Goal: Task Accomplishment & Management: Manage account settings

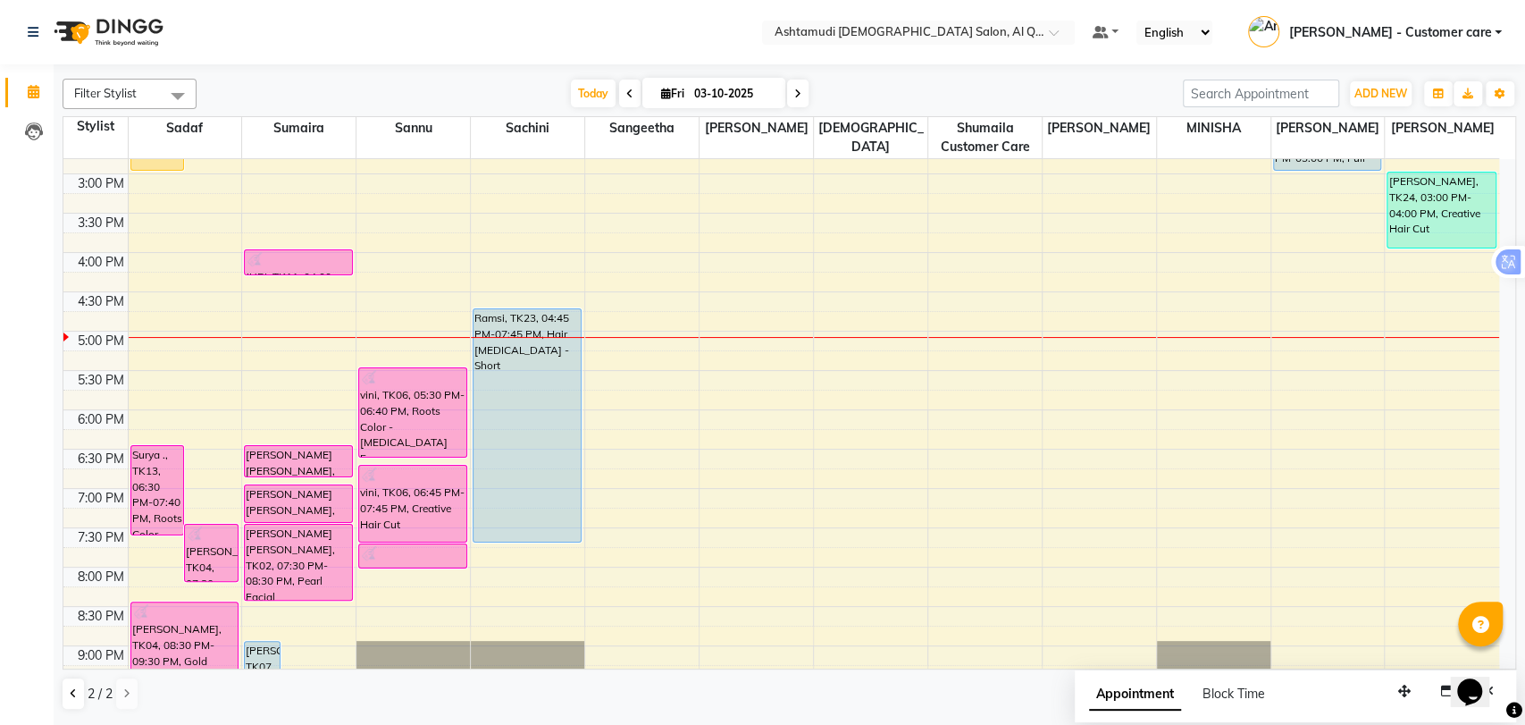
scroll to position [187, 0]
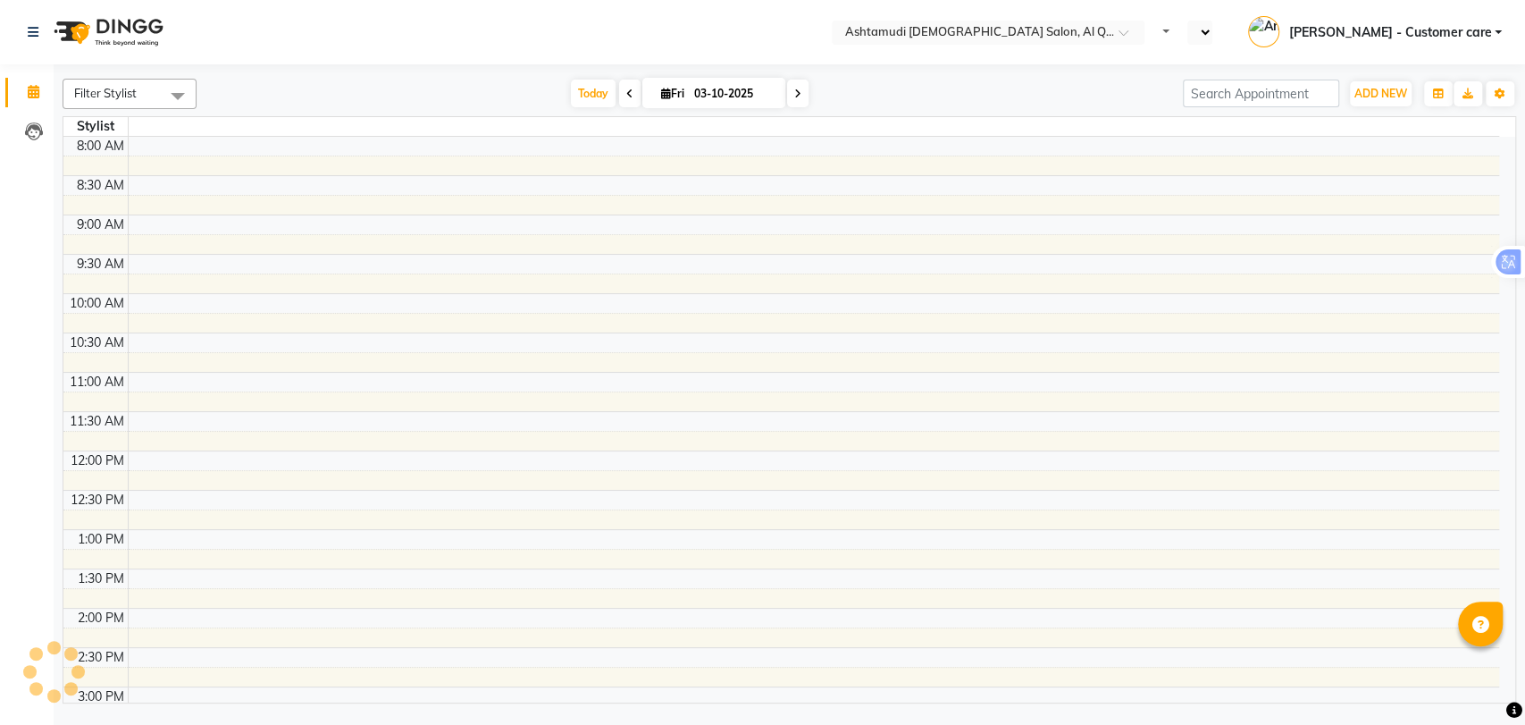
select select "en"
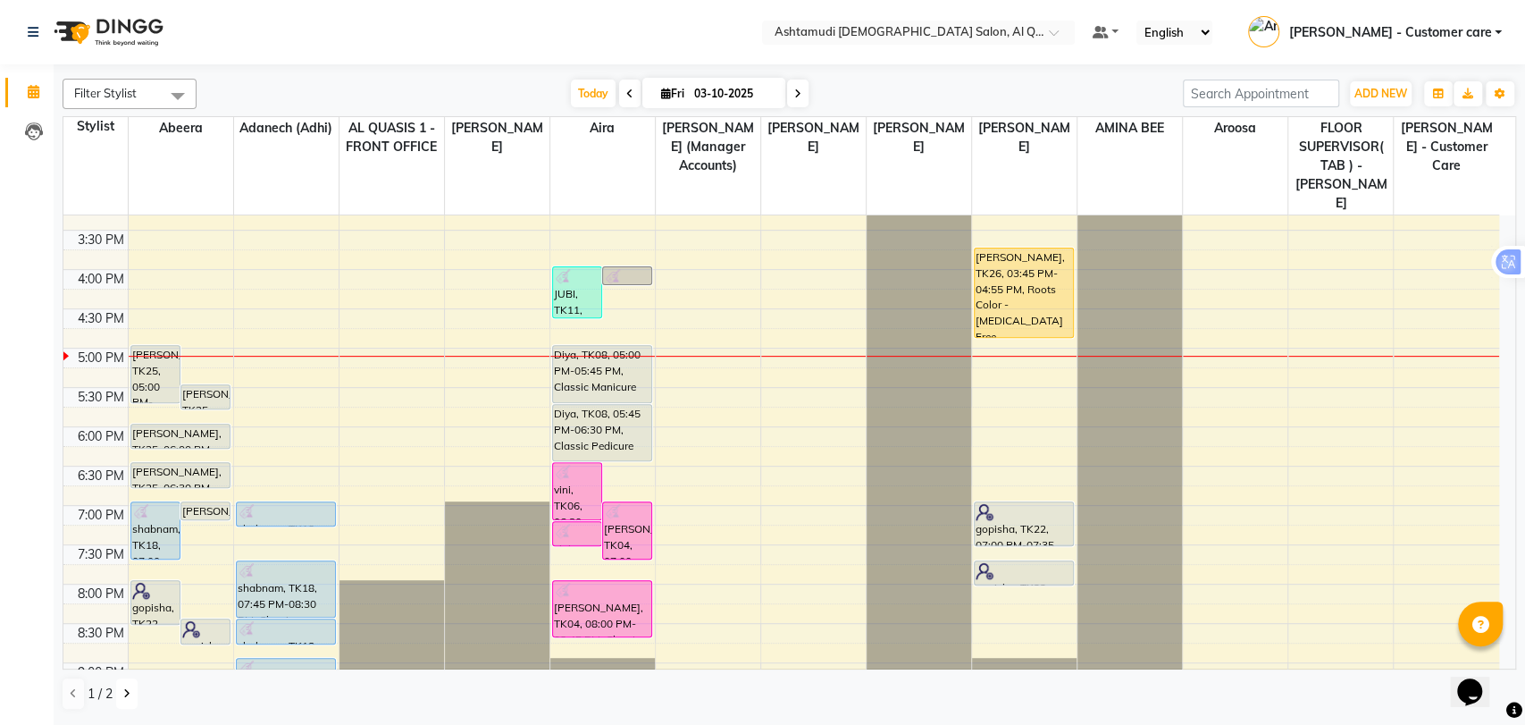
click at [125, 695] on icon at bounding box center [126, 693] width 7 height 11
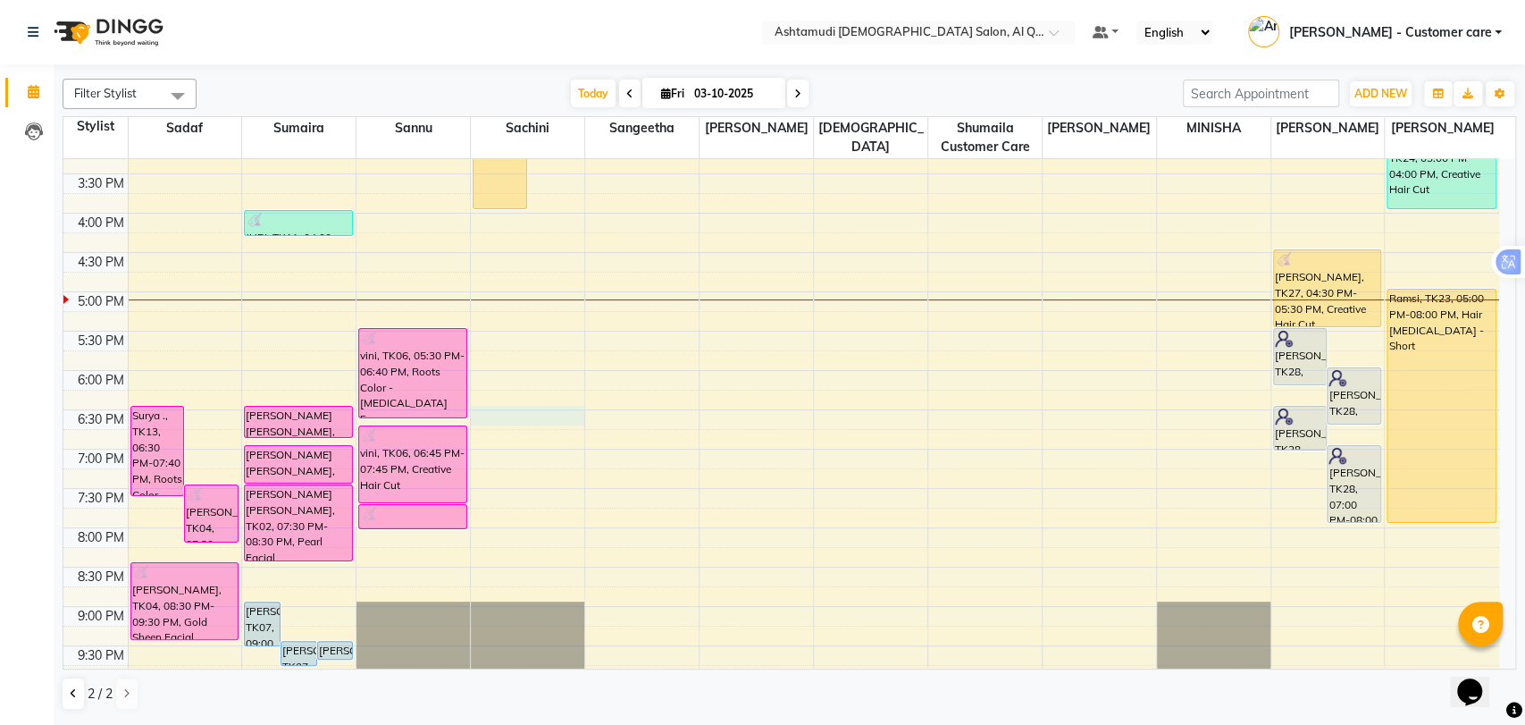
click at [542, 417] on div "9:00 AM 9:30 AM 10:00 AM 10:30 AM 11:00 AM 11:30 AM 12:00 PM 12:30 PM 1:00 PM 1…" at bounding box center [781, 213] width 1436 height 1100
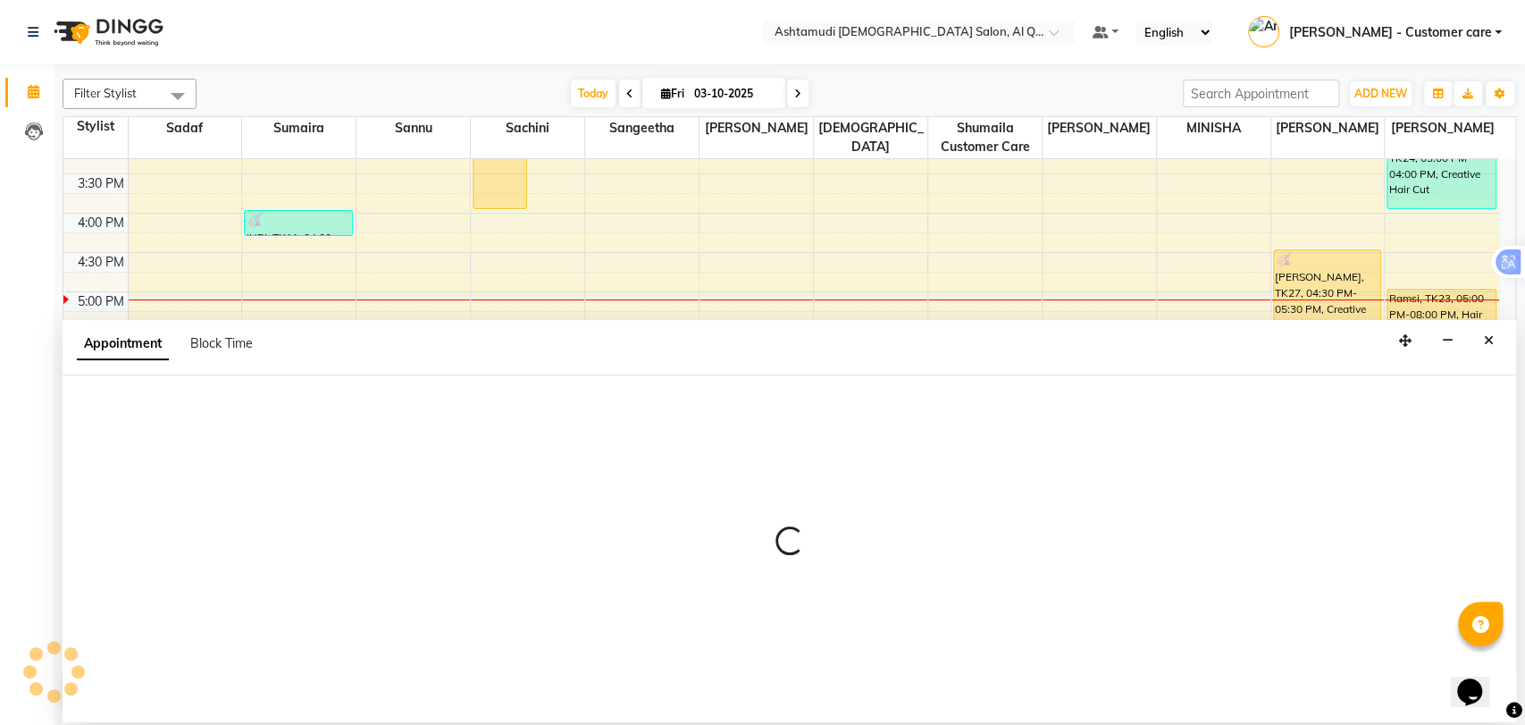
select select "54602"
select select "1110"
select select "tentative"
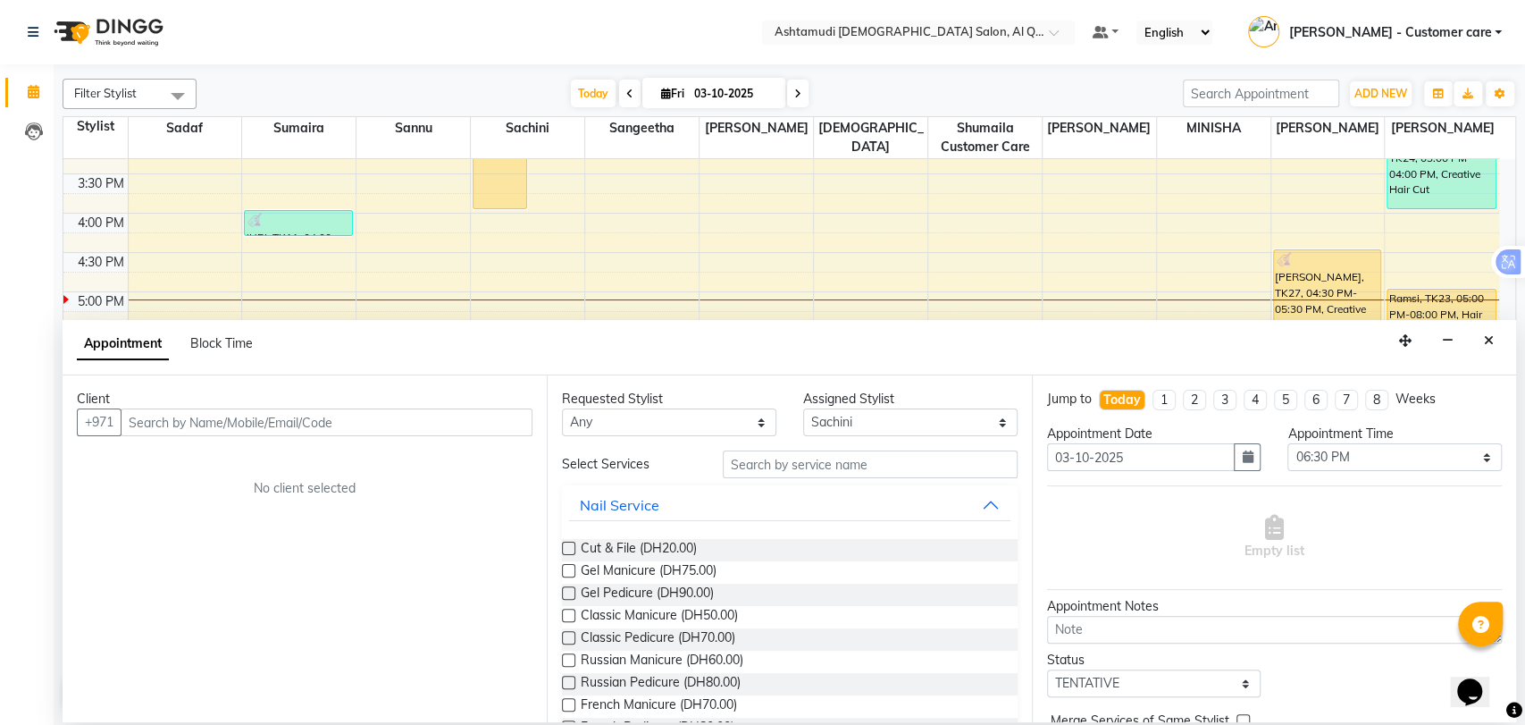
click at [398, 426] on input "text" at bounding box center [327, 422] width 412 height 28
click at [368, 424] on input "text" at bounding box center [327, 422] width 412 height 28
paste input "971562257590"
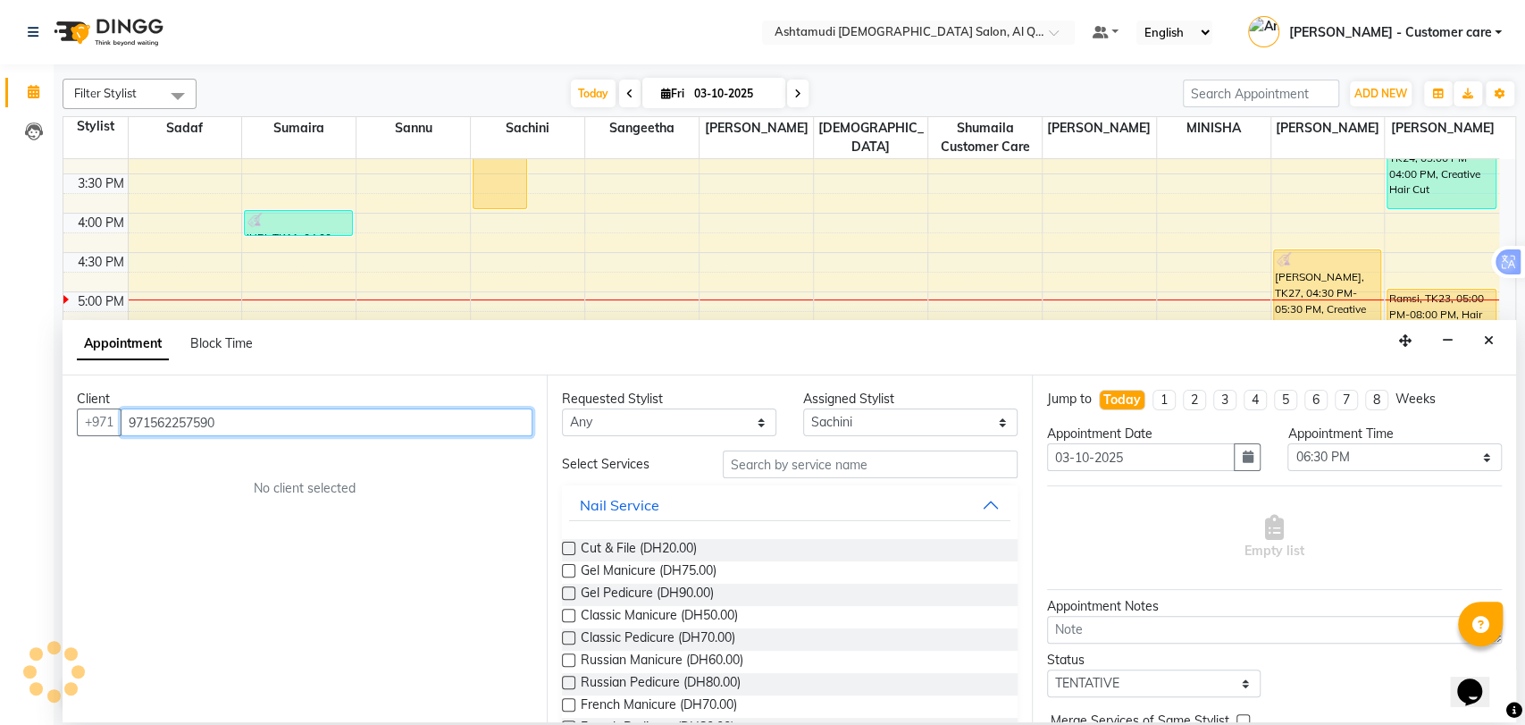
click at [148, 418] on input "971562257590" at bounding box center [327, 422] width 412 height 28
drag, startPoint x: 150, startPoint y: 418, endPoint x: 150, endPoint y: 402, distance: 16.1
click at [151, 418] on input "971562257590" at bounding box center [327, 422] width 412 height 28
type input "562257590"
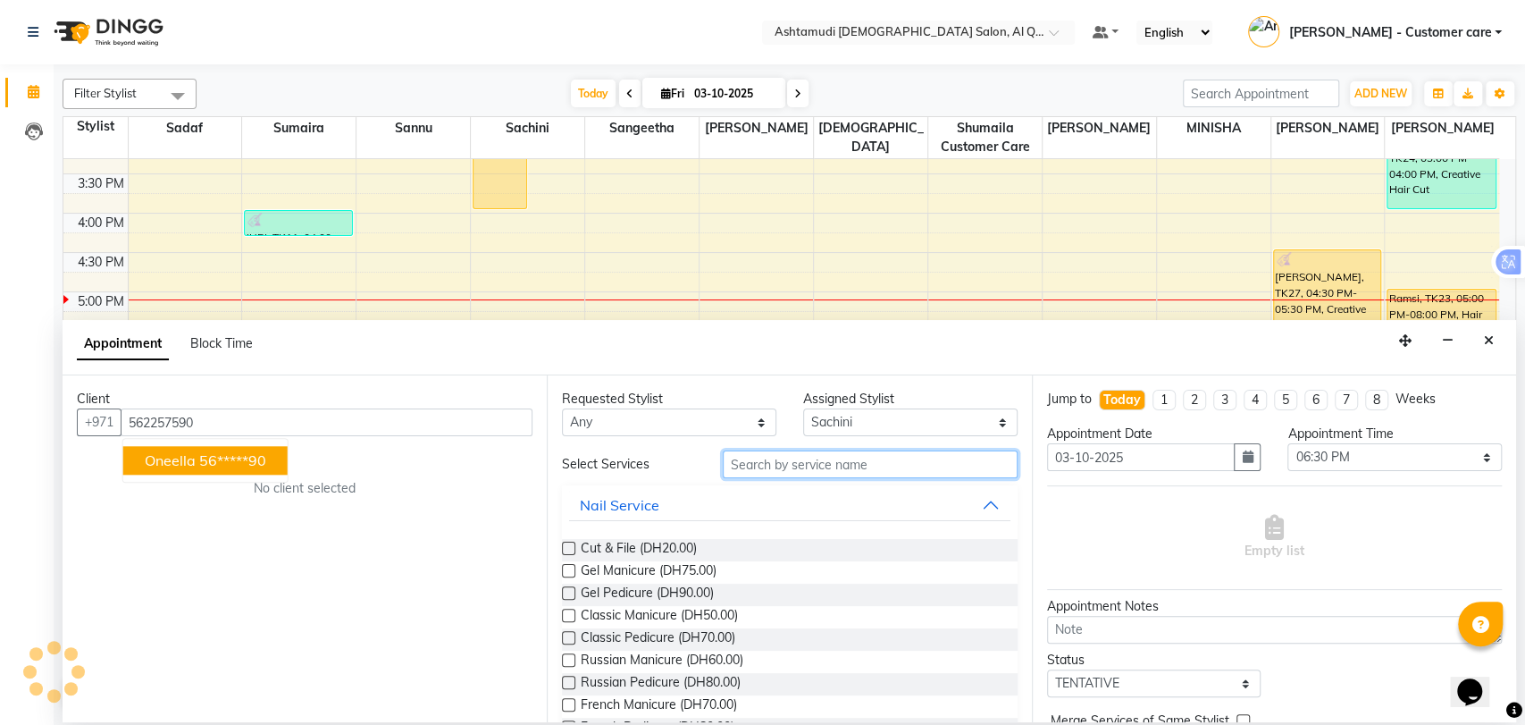
click at [771, 466] on input "text" at bounding box center [870, 464] width 295 height 28
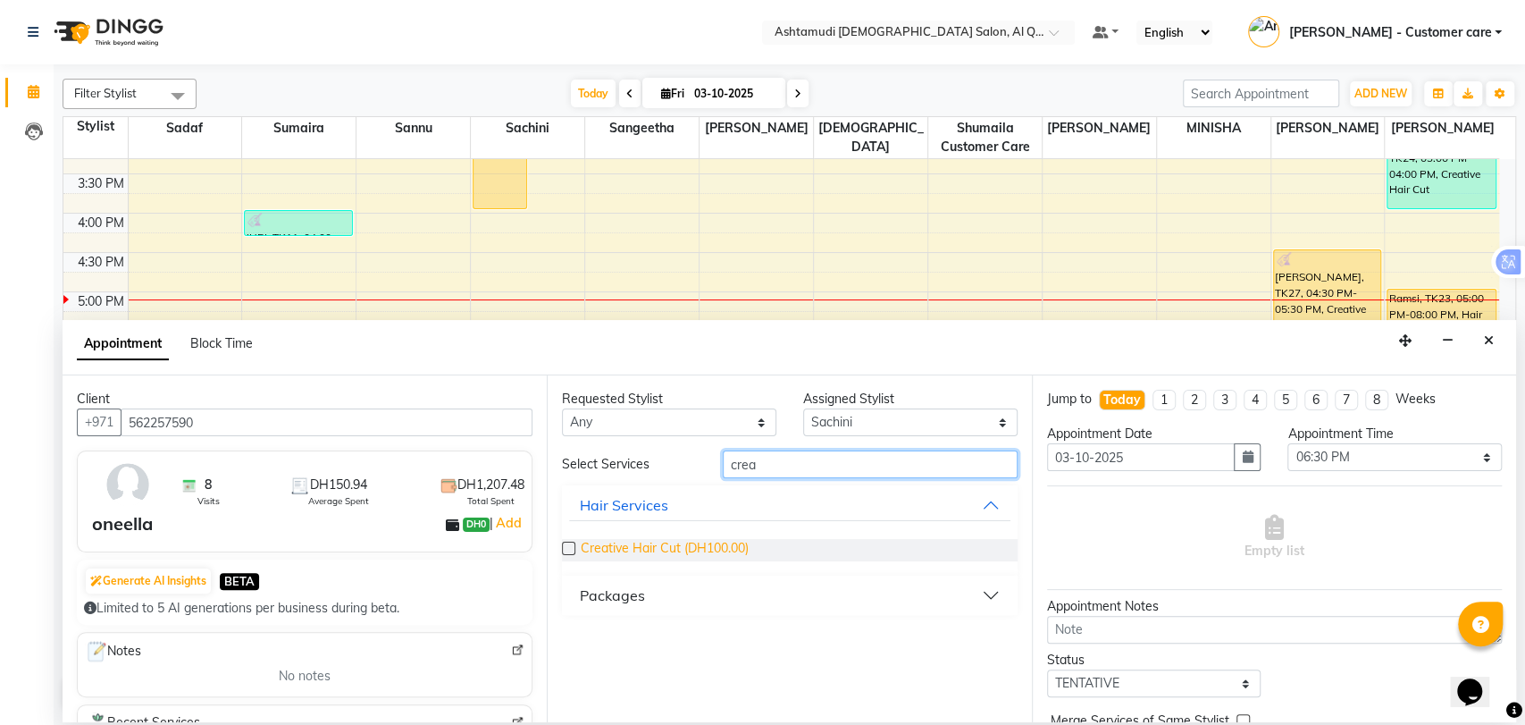
type input "crea"
click at [708, 552] on span "Creative Hair Cut (DH100.00)" at bounding box center [665, 550] width 168 height 22
checkbox input "false"
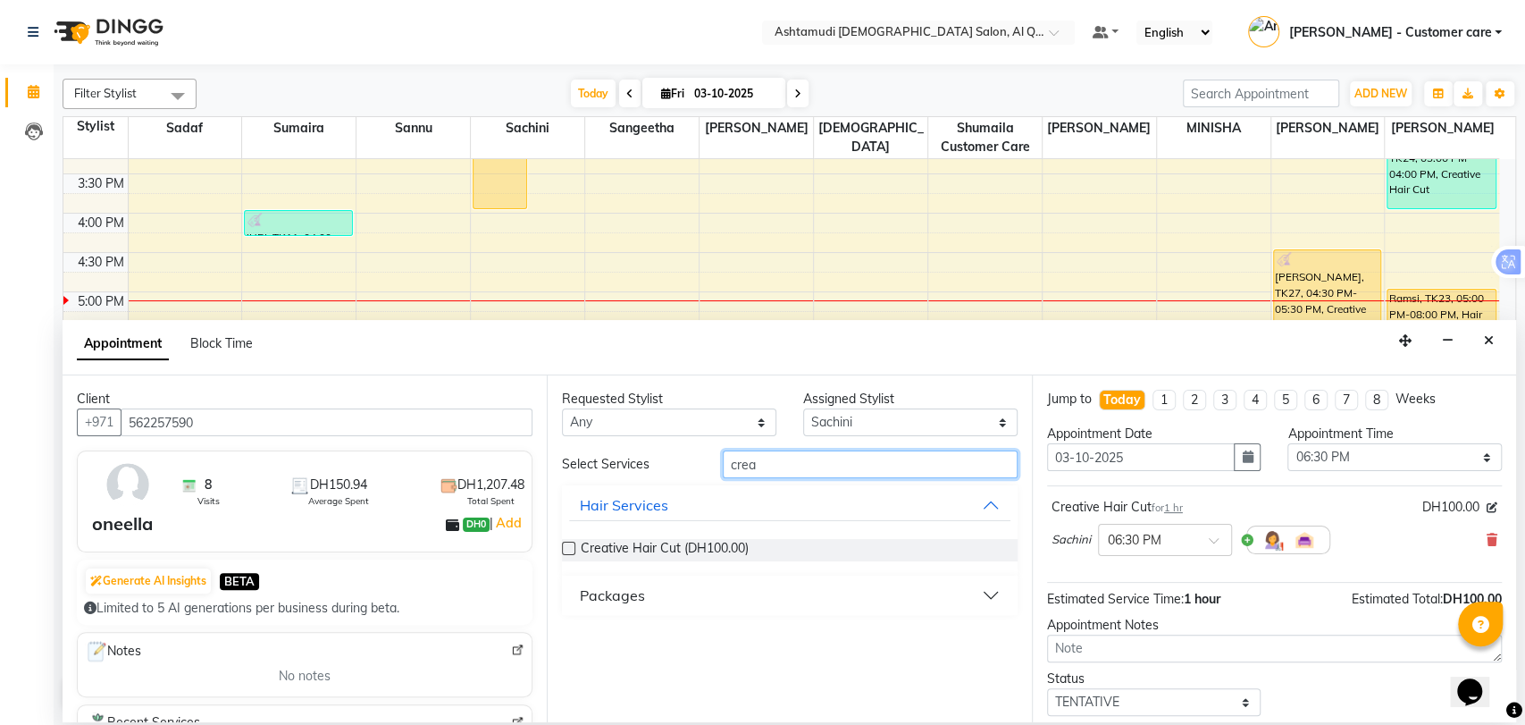
click at [739, 468] on input "crea" at bounding box center [870, 464] width 295 height 28
type input "clan"
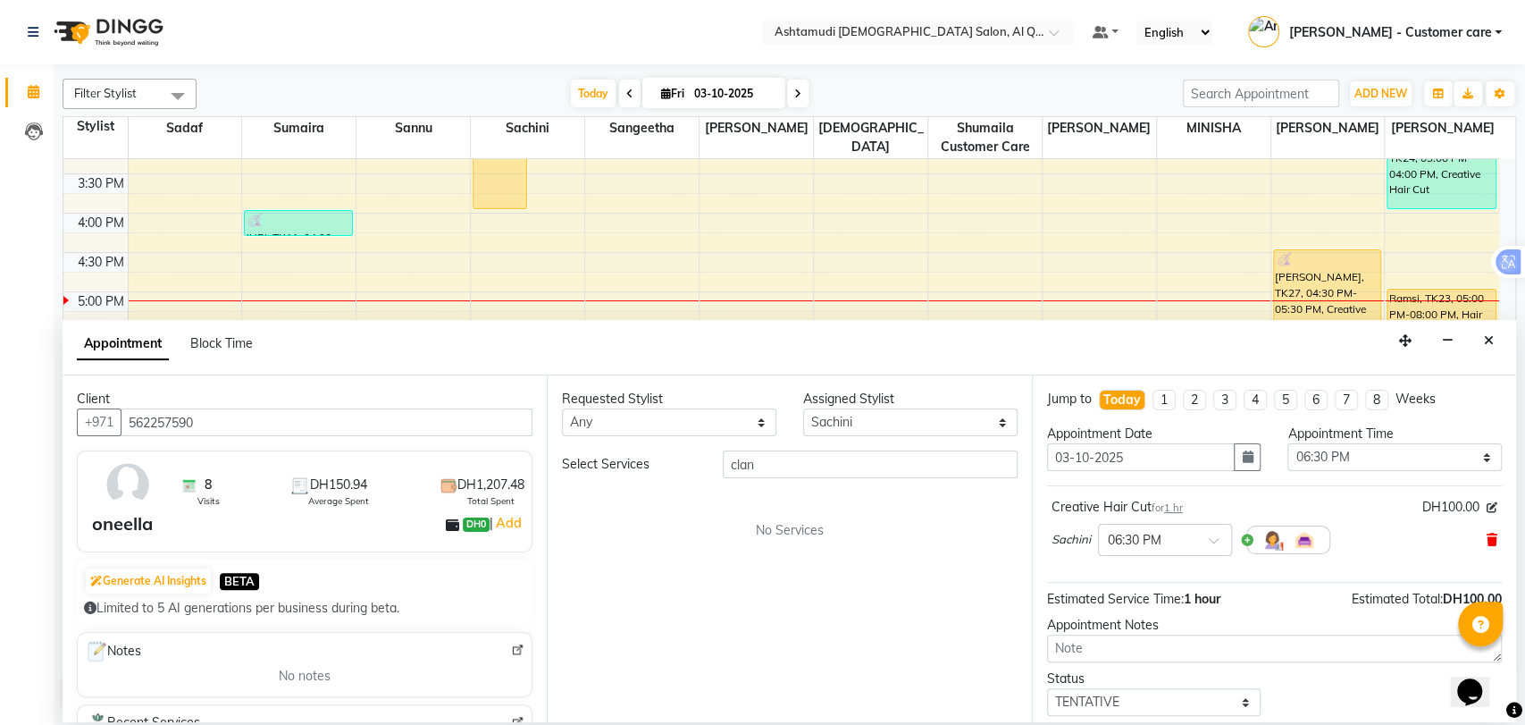
click at [1487, 537] on icon at bounding box center [1492, 539] width 11 height 13
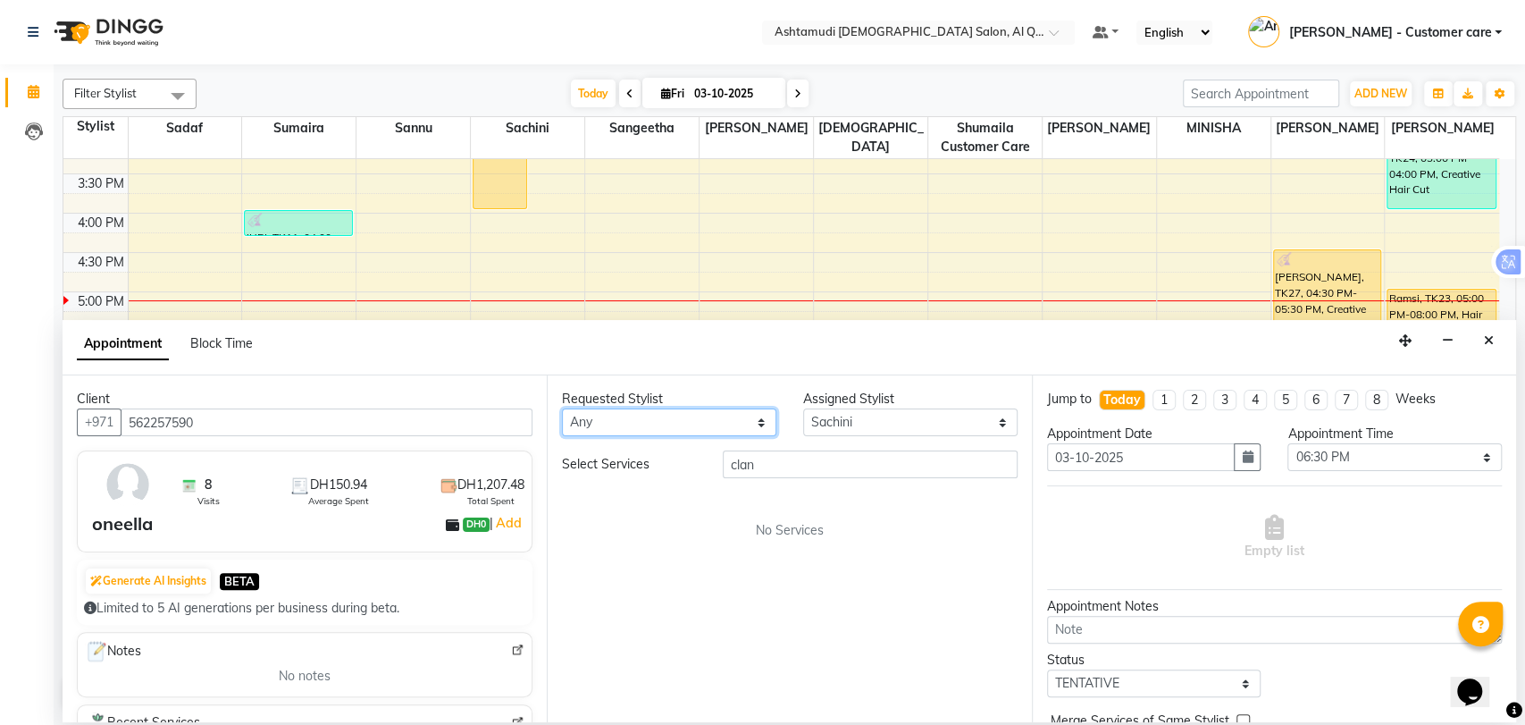
click at [680, 416] on select "Any Abeera Adanech (Adhi) Aira AL QUASIS 1 - FRONT OFFICE AMINA BEE Anila Thoma…" at bounding box center [669, 422] width 214 height 28
select select "54602"
click at [562, 408] on select "Any Abeera Adanech (Adhi) Aira AL QUASIS 1 - FRONT OFFICE AMINA BEE Anila Thoma…" at bounding box center [669, 422] width 214 height 28
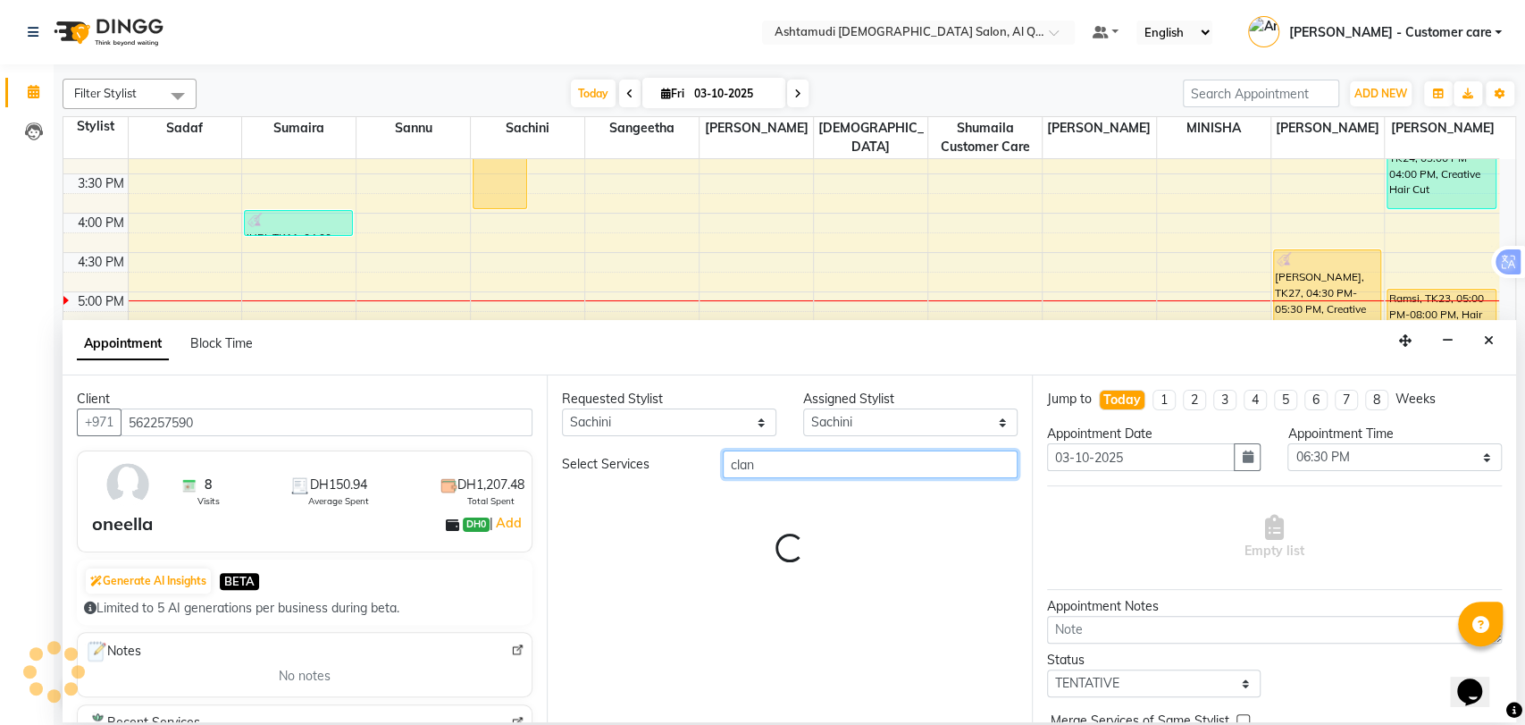
click at [761, 462] on input "clan" at bounding box center [870, 464] width 295 height 28
click at [760, 466] on input "clan" at bounding box center [870, 464] width 295 height 28
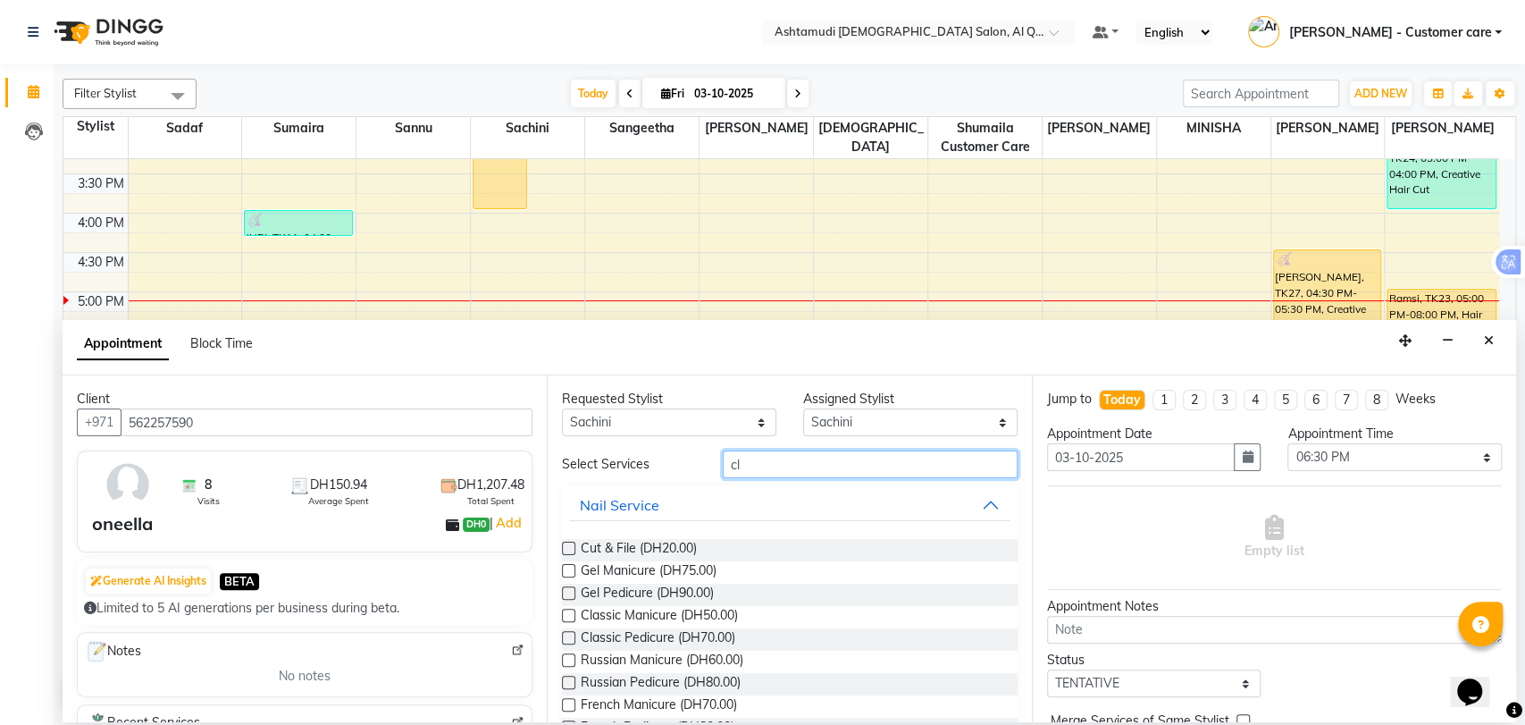
type input "c"
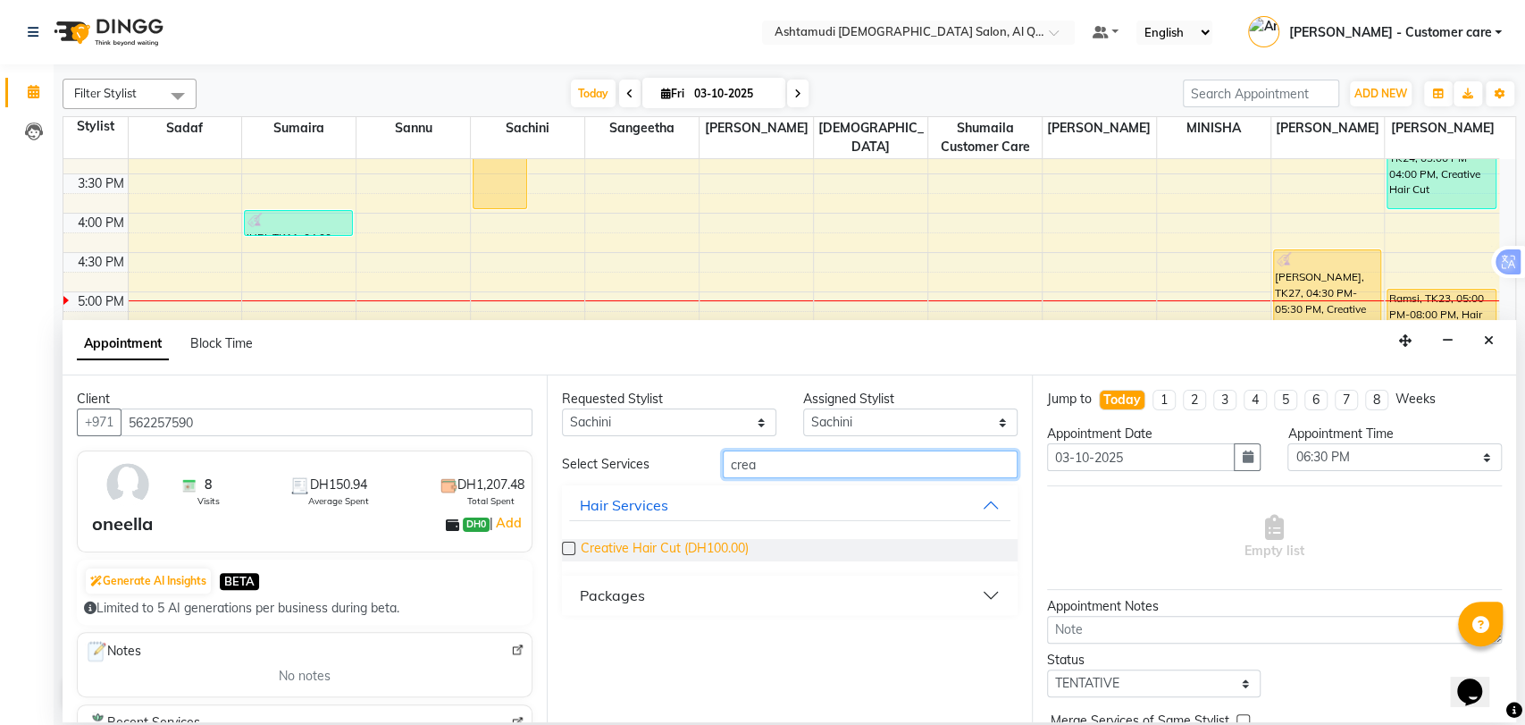
type input "crea"
click at [675, 544] on span "Creative Hair Cut (DH100.00)" at bounding box center [665, 550] width 168 height 22
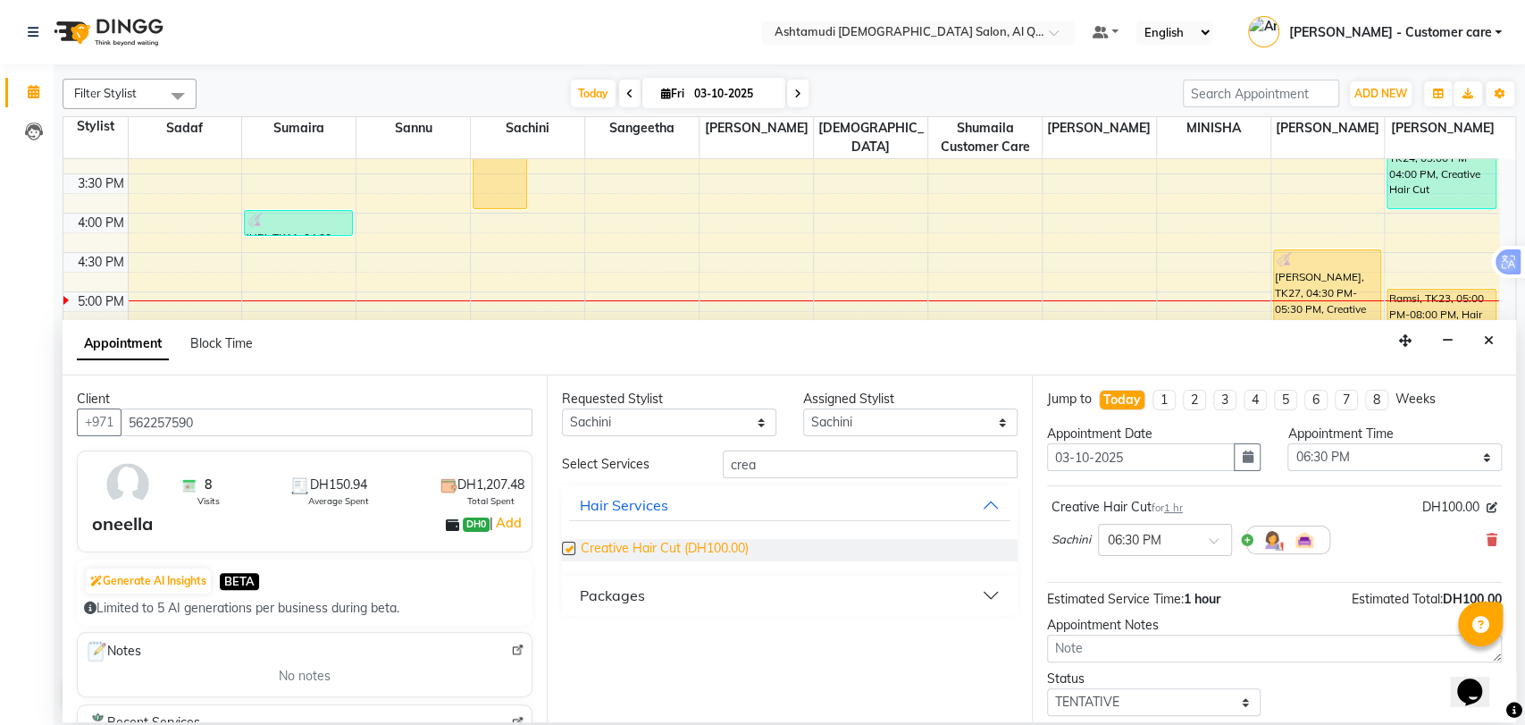
checkbox input "false"
click at [748, 464] on input "crea" at bounding box center [870, 464] width 295 height 28
click at [749, 464] on input "crea" at bounding box center [870, 464] width 295 height 28
type input "clean"
click at [666, 550] on span "Clean up (DH70.00)" at bounding box center [637, 550] width 112 height 22
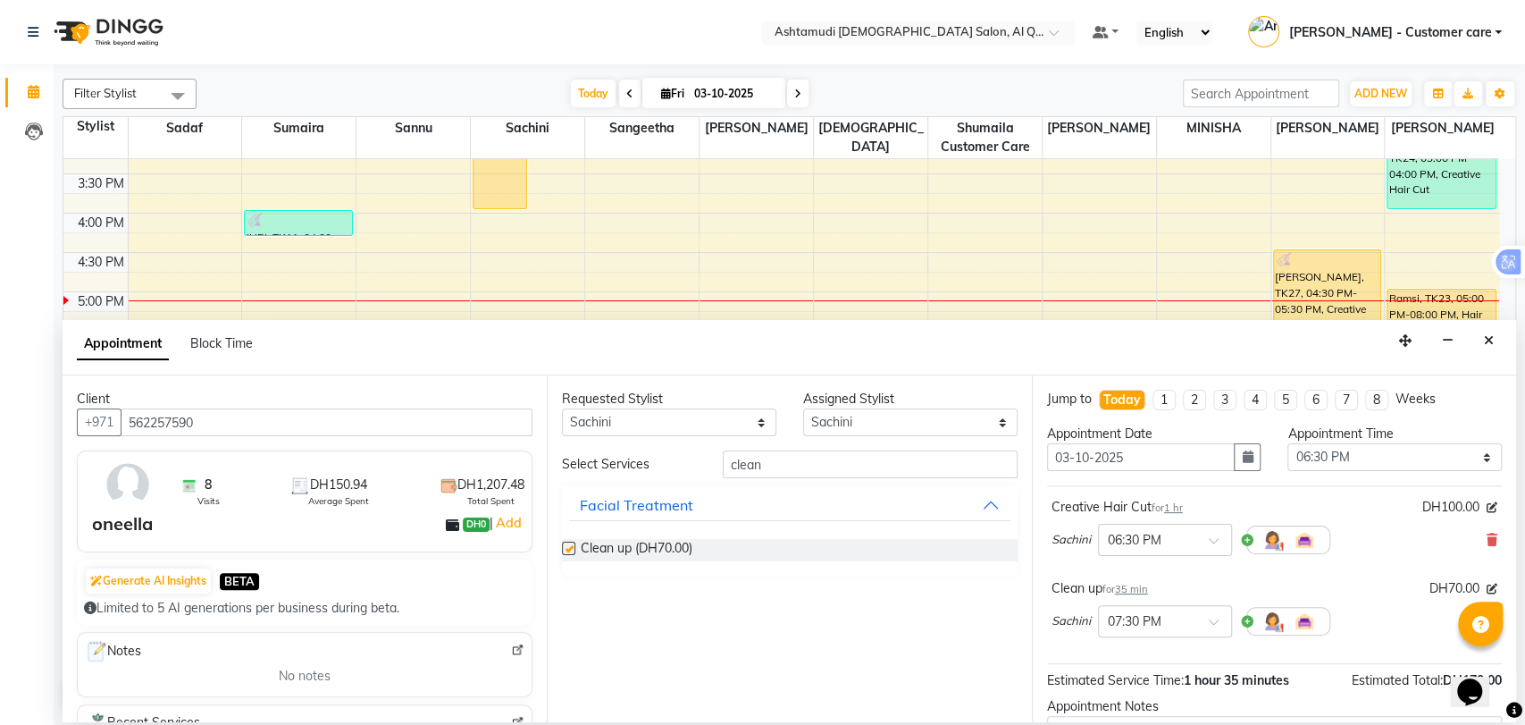
checkbox input "false"
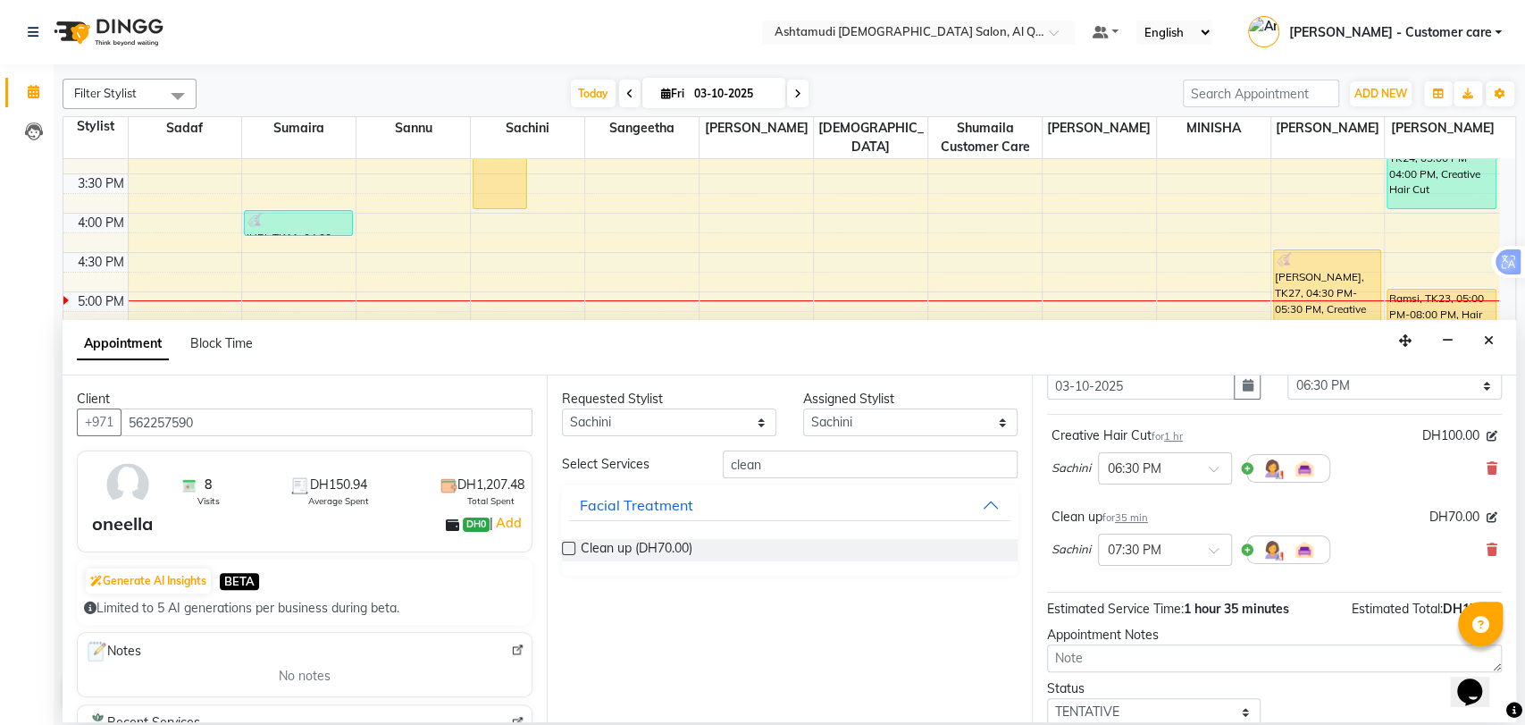
scroll to position [186, 0]
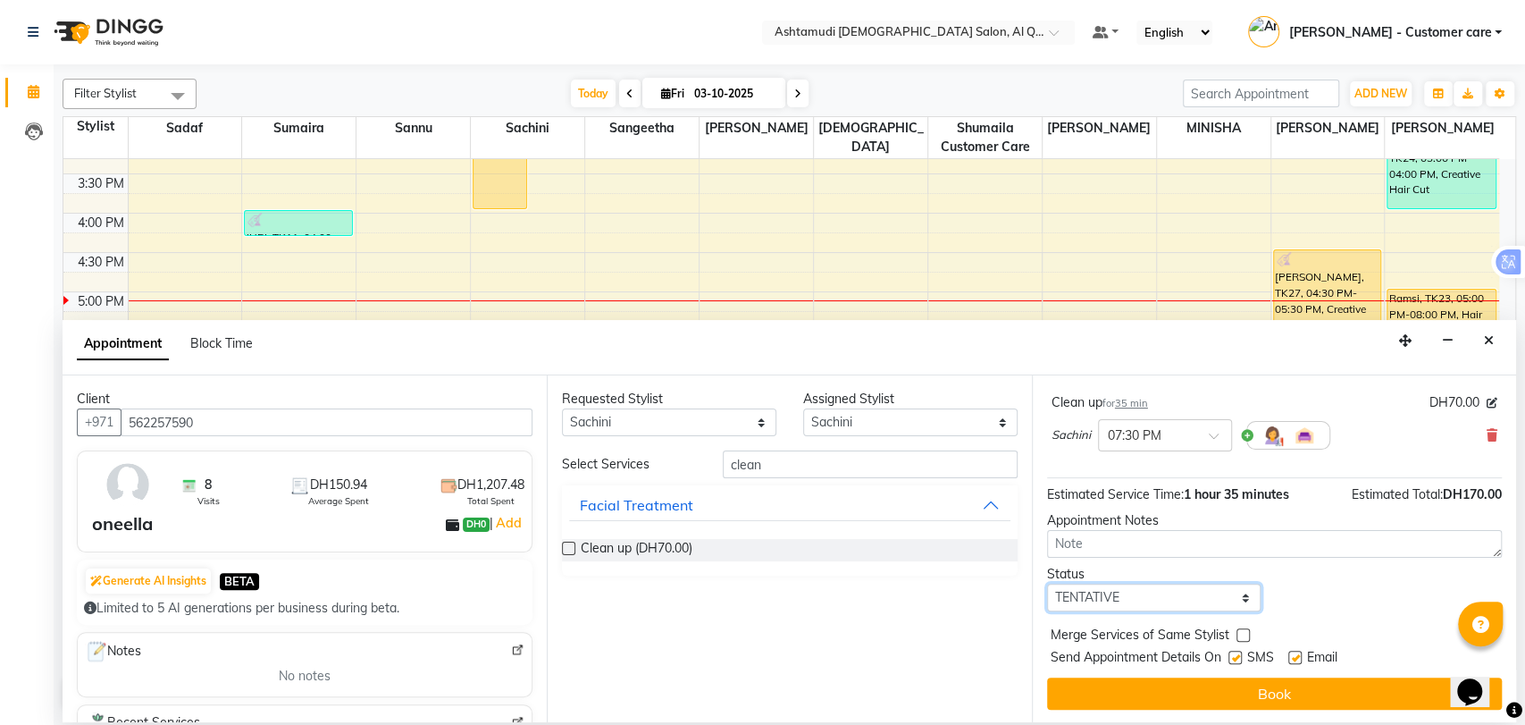
click at [1137, 599] on select "Select TENTATIVE CONFIRM CHECK-IN UPCOMING" at bounding box center [1154, 597] width 214 height 28
select select "confirm booking"
click at [1047, 583] on select "Select TENTATIVE CONFIRM CHECK-IN UPCOMING" at bounding box center [1154, 597] width 214 height 28
click at [1159, 686] on button "Book" at bounding box center [1274, 693] width 455 height 32
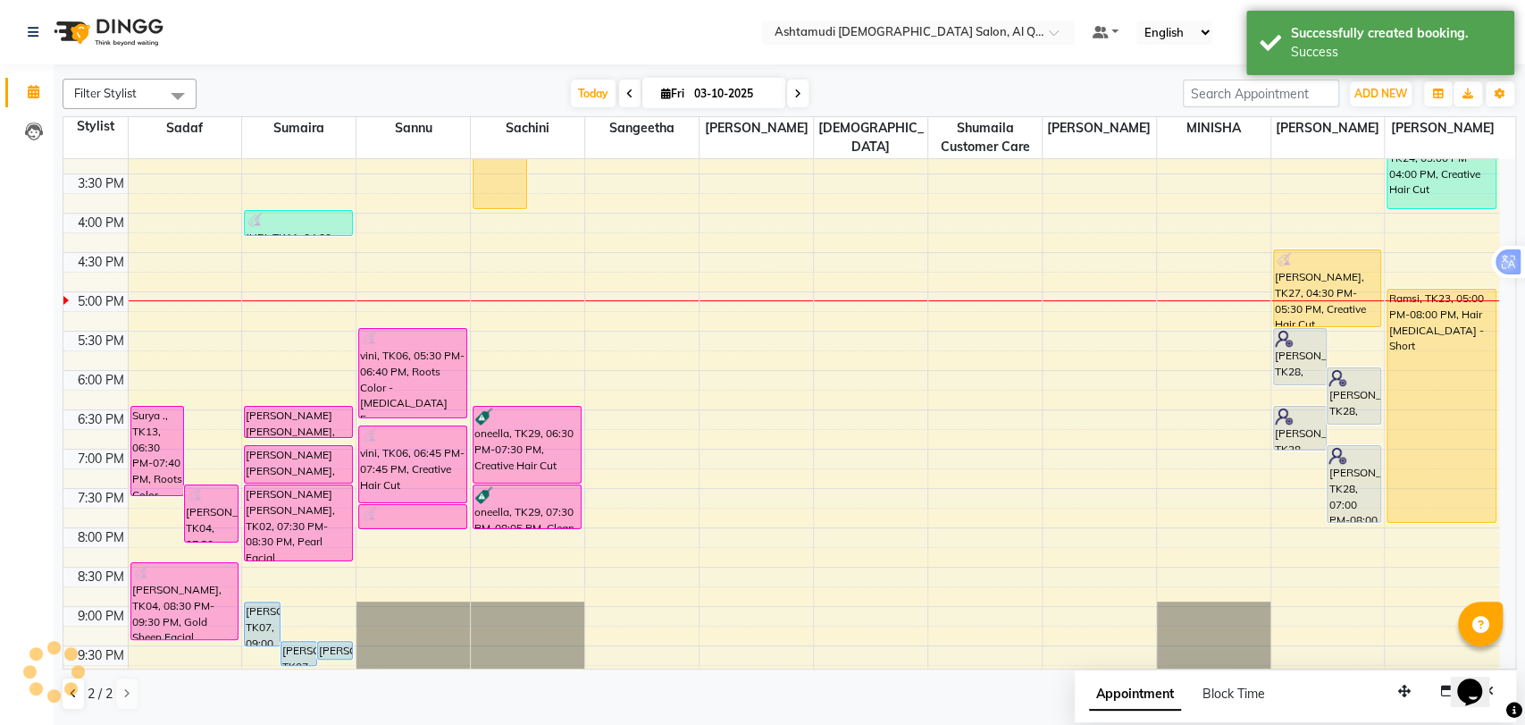
click at [795, 96] on icon at bounding box center [797, 93] width 7 height 11
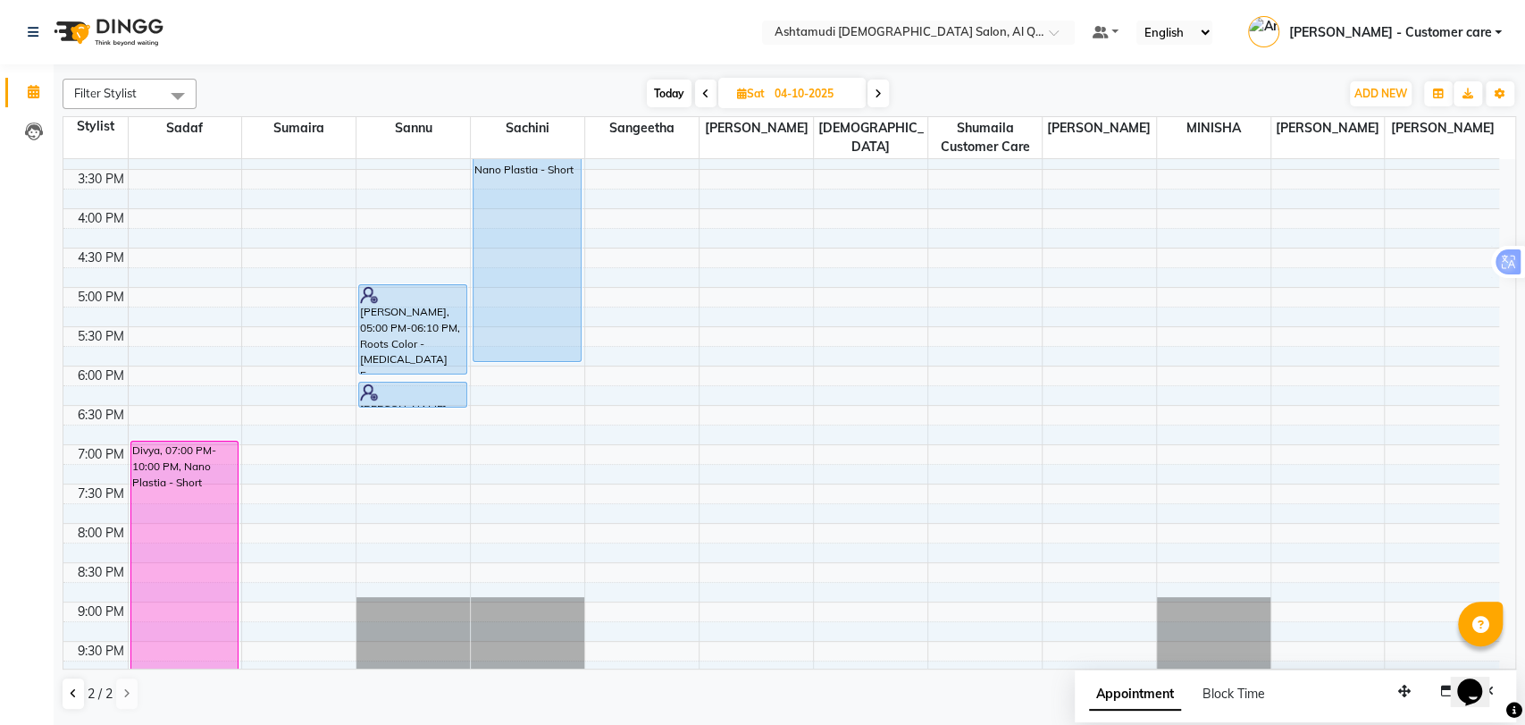
scroll to position [286, 0]
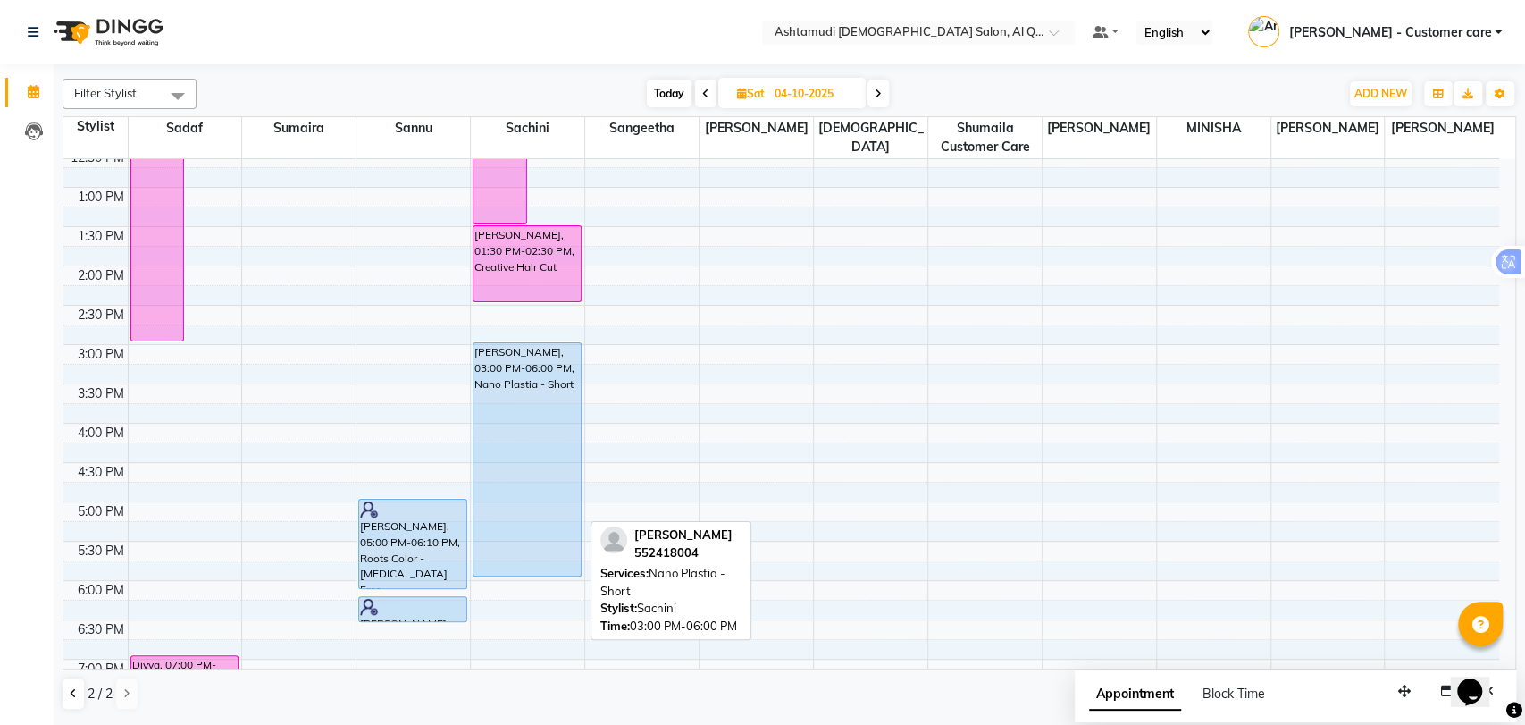
click at [522, 427] on div "[PERSON_NAME], 03:00 PM-06:00 PM, Nano Plastia - Short" at bounding box center [527, 459] width 107 height 232
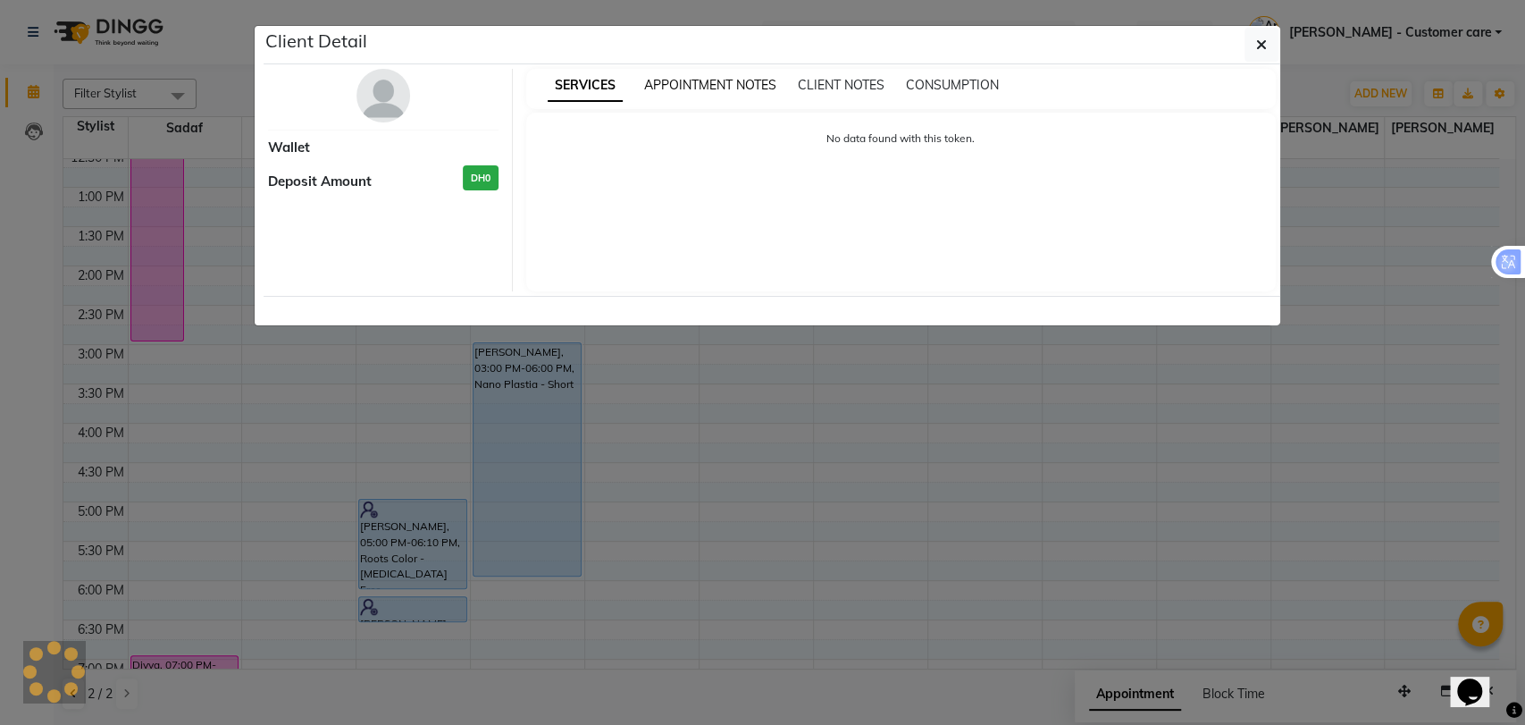
click at [679, 86] on span "APPOINTMENT NOTES" at bounding box center [710, 85] width 132 height 16
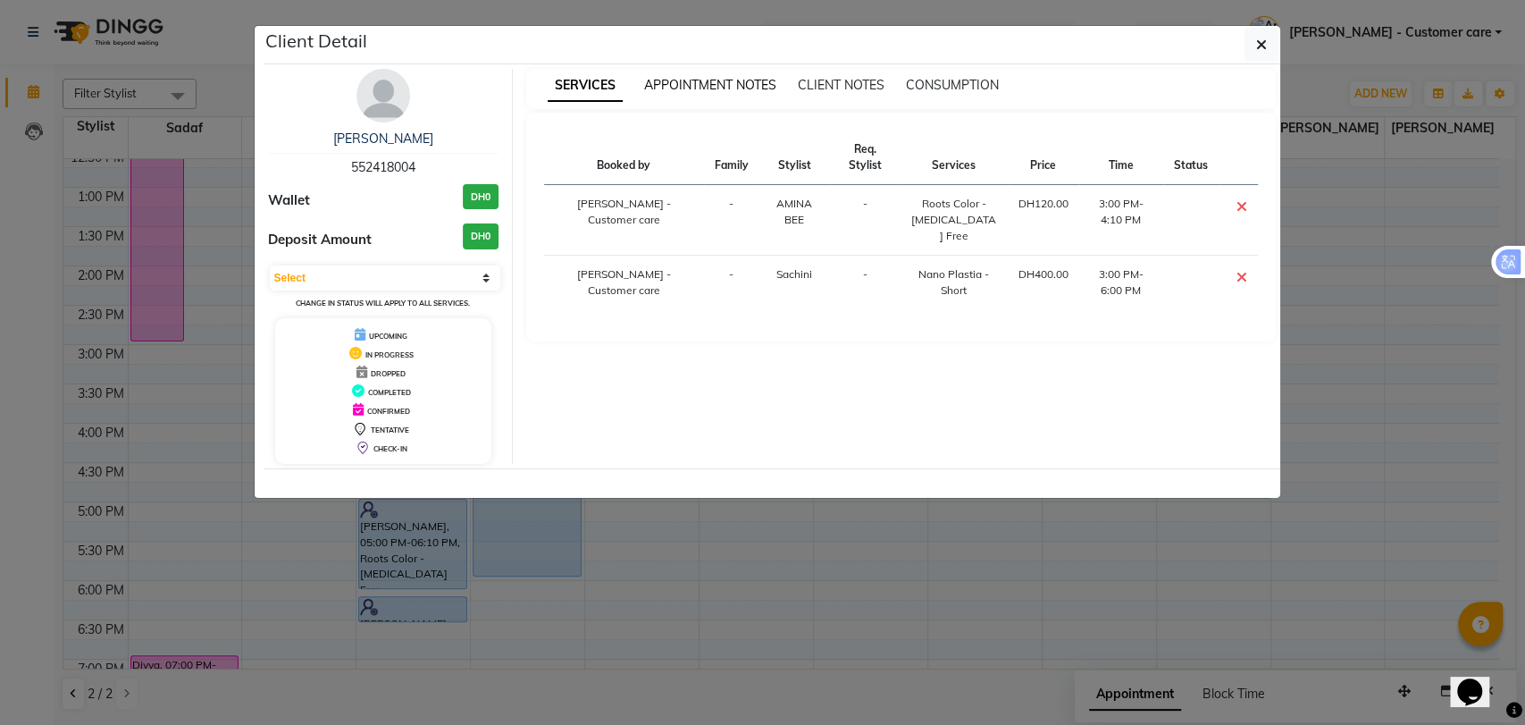
click at [686, 89] on span "APPOINTMENT NOTES" at bounding box center [710, 85] width 132 height 16
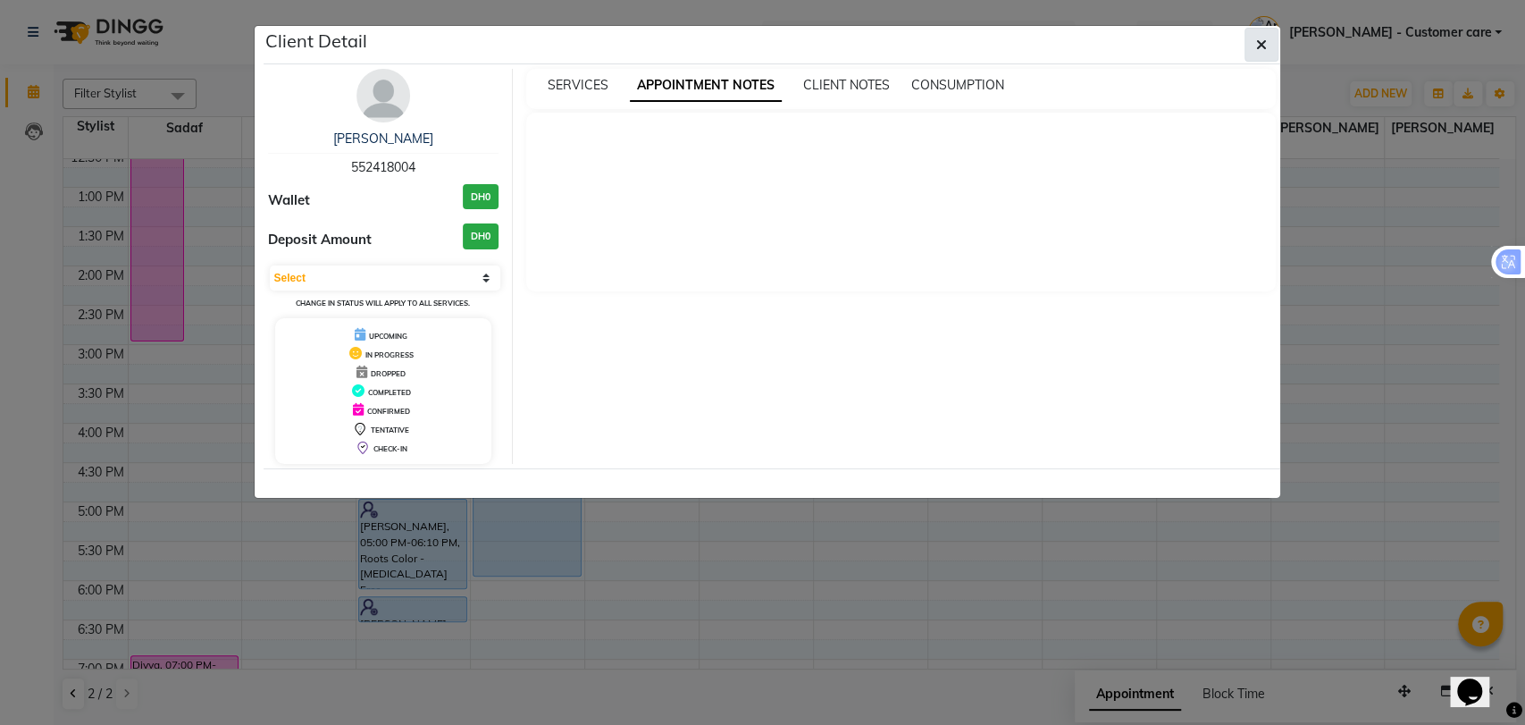
click at [1263, 46] on icon "button" at bounding box center [1261, 45] width 11 height 14
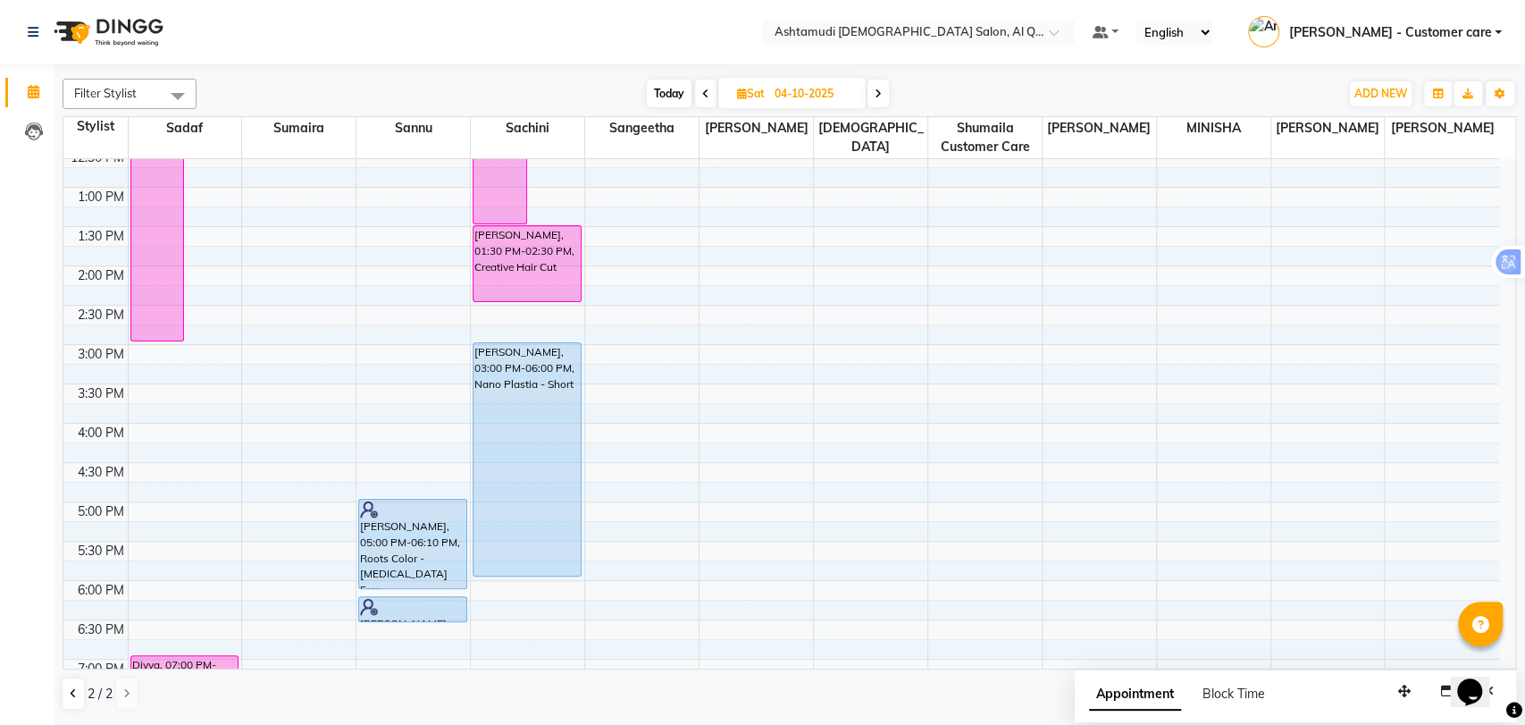
click at [658, 95] on span "Today" at bounding box center [669, 94] width 45 height 28
type input "03-10-2025"
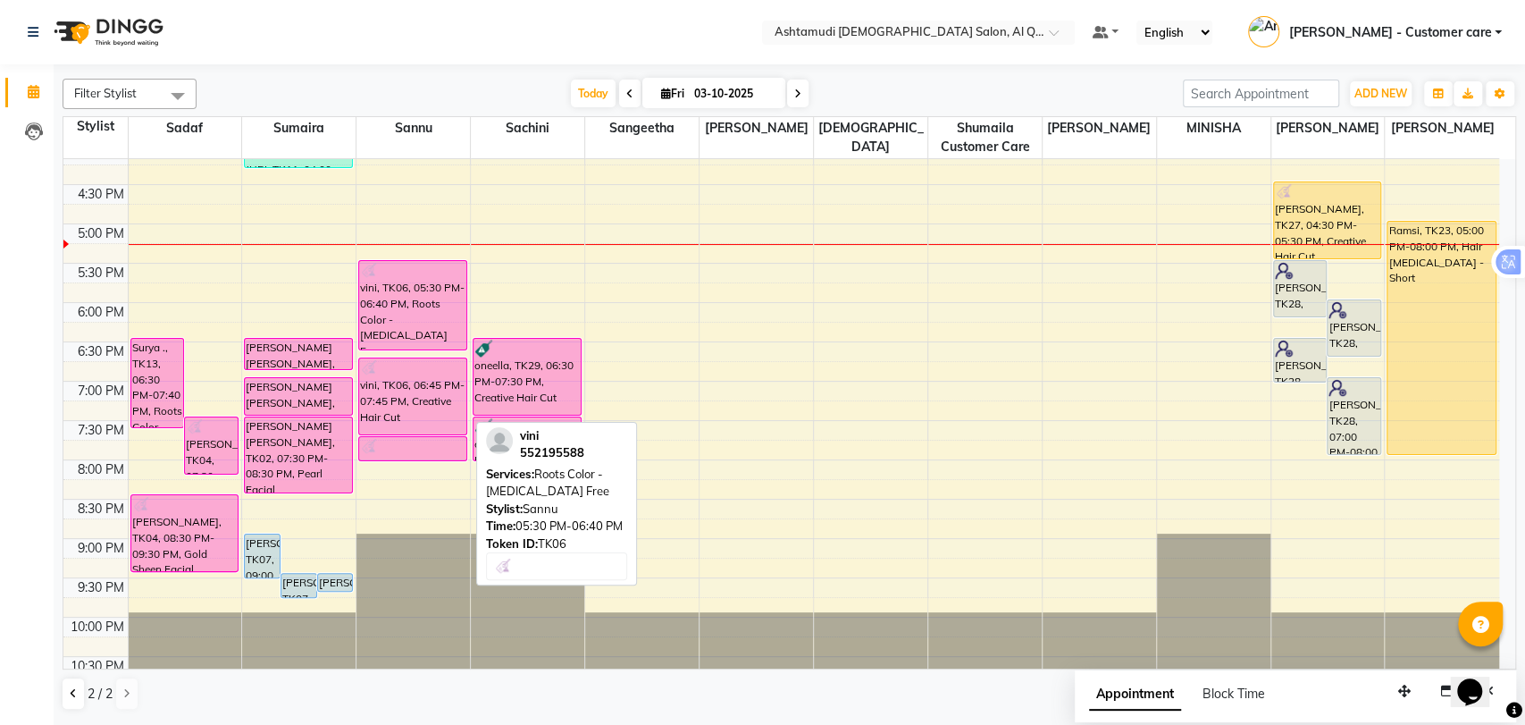
scroll to position [584, 0]
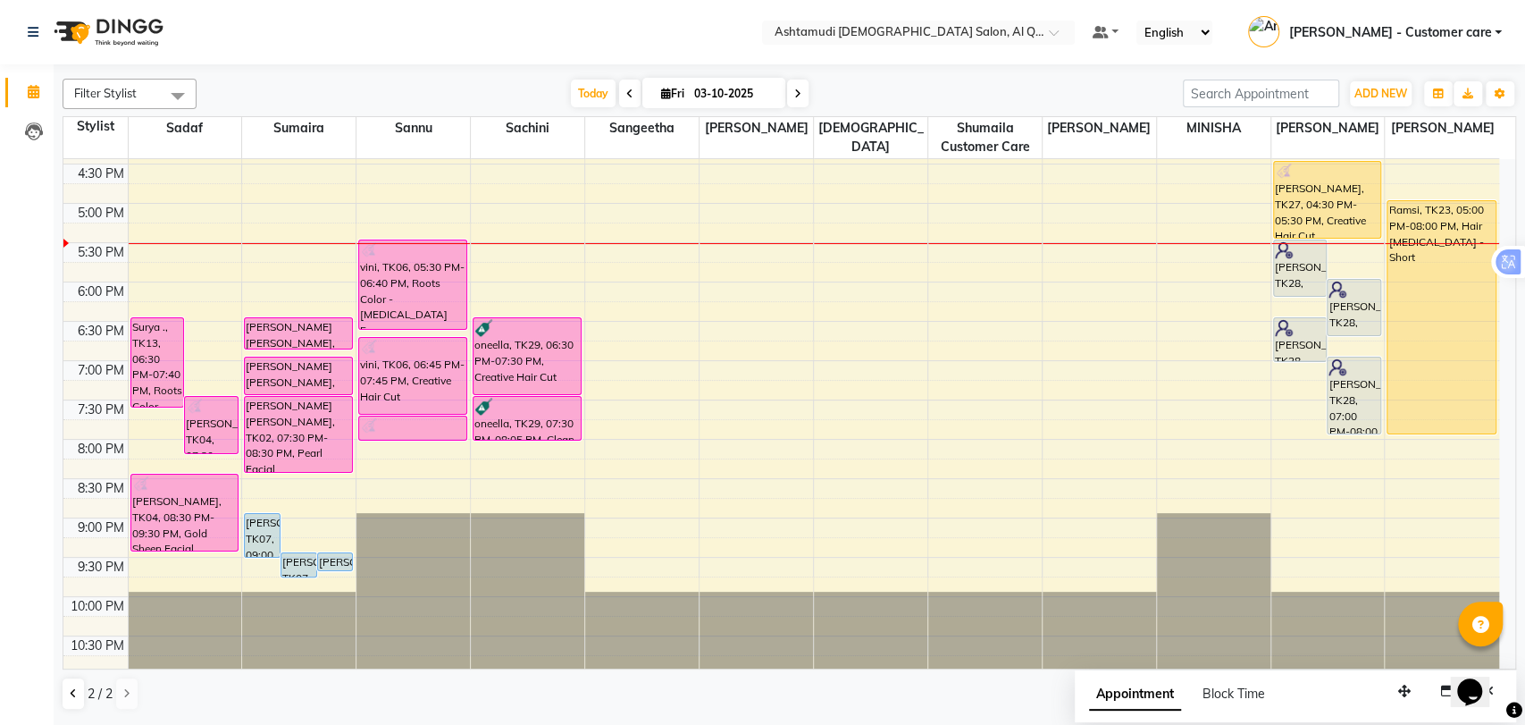
click at [767, 349] on div "9:00 AM 9:30 AM 10:00 AM 10:30 AM 11:00 AM 11:30 AM 12:00 PM 12:30 PM 1:00 PM 1…" at bounding box center [781, 125] width 1436 height 1100
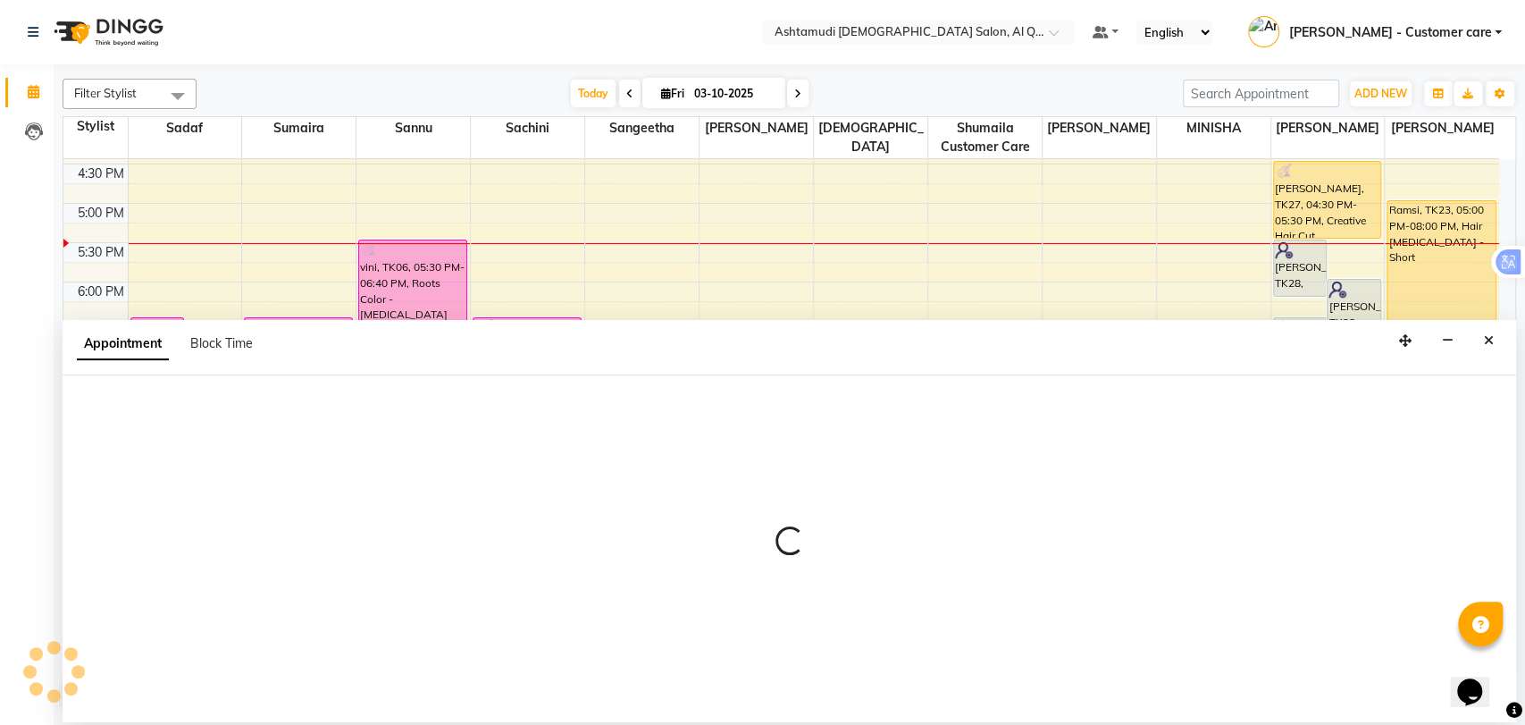
select select "83795"
select select "tentative"
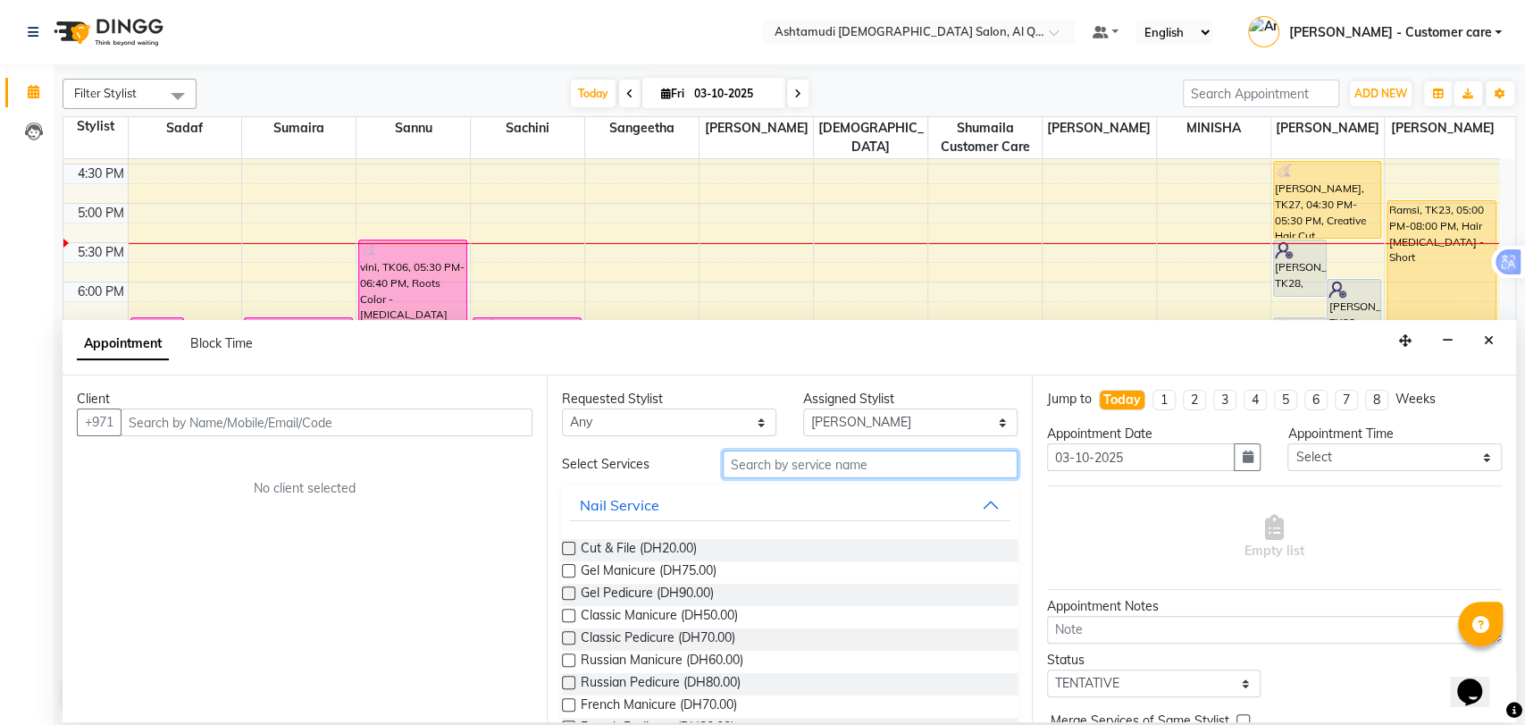
click at [801, 457] on input "text" at bounding box center [870, 464] width 295 height 28
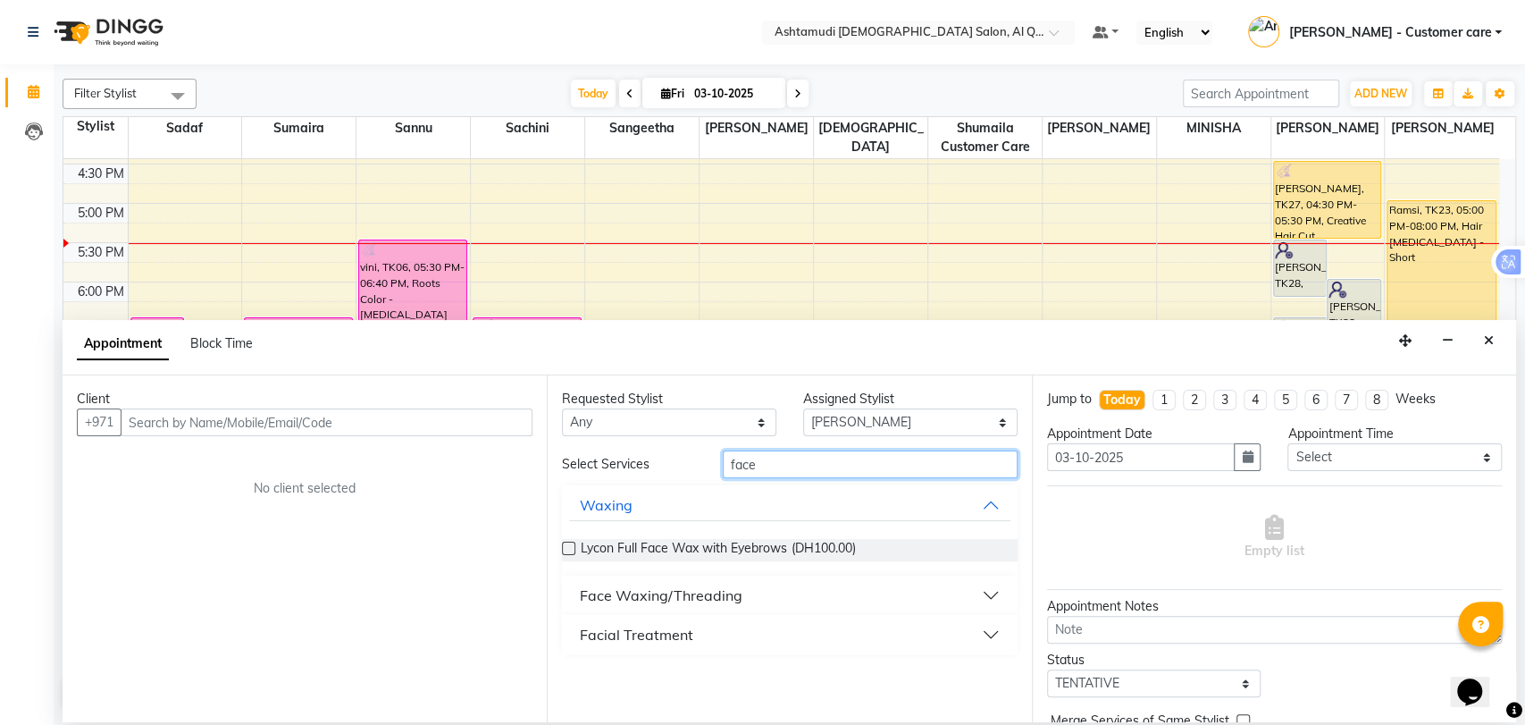
type input "face"
click at [738, 600] on div "Face Waxing/Threading" at bounding box center [661, 594] width 163 height 21
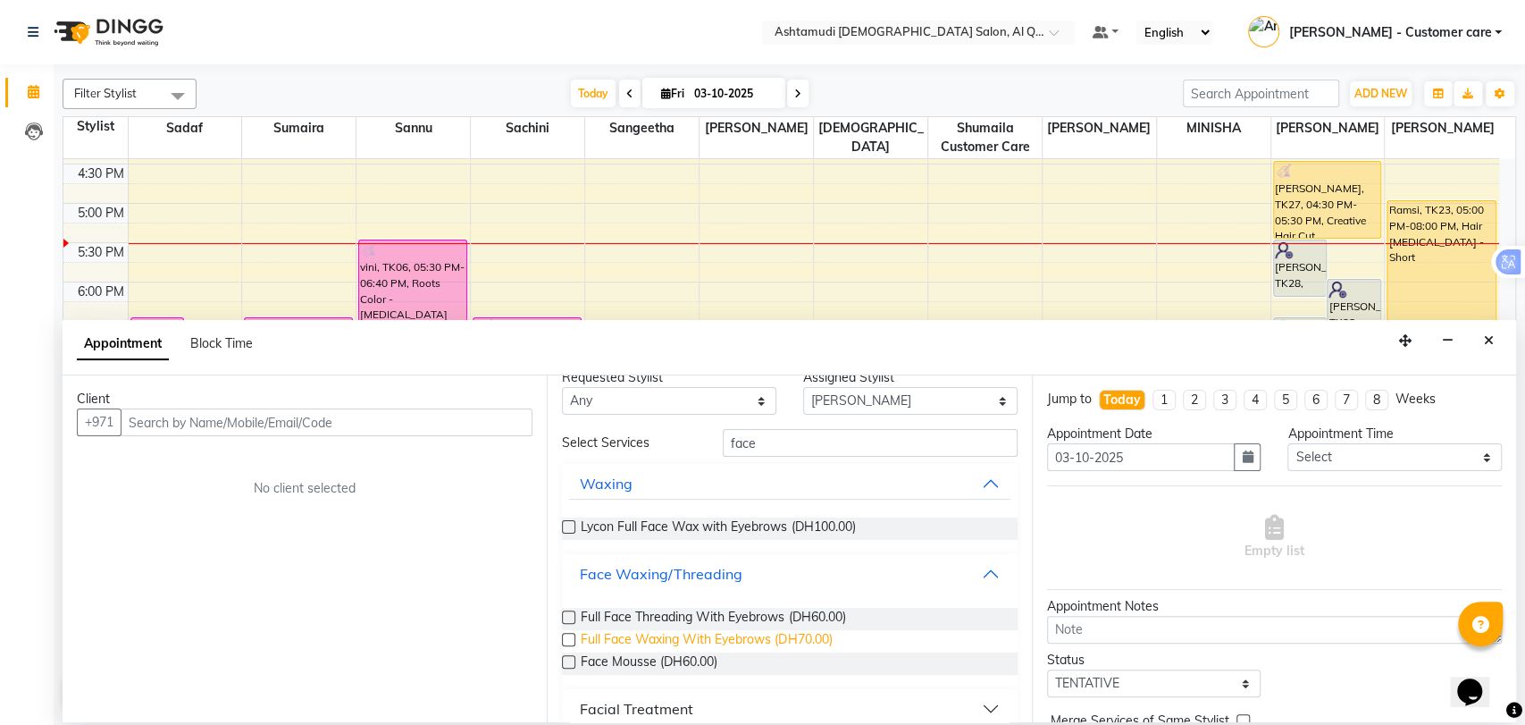
scroll to position [41, 0]
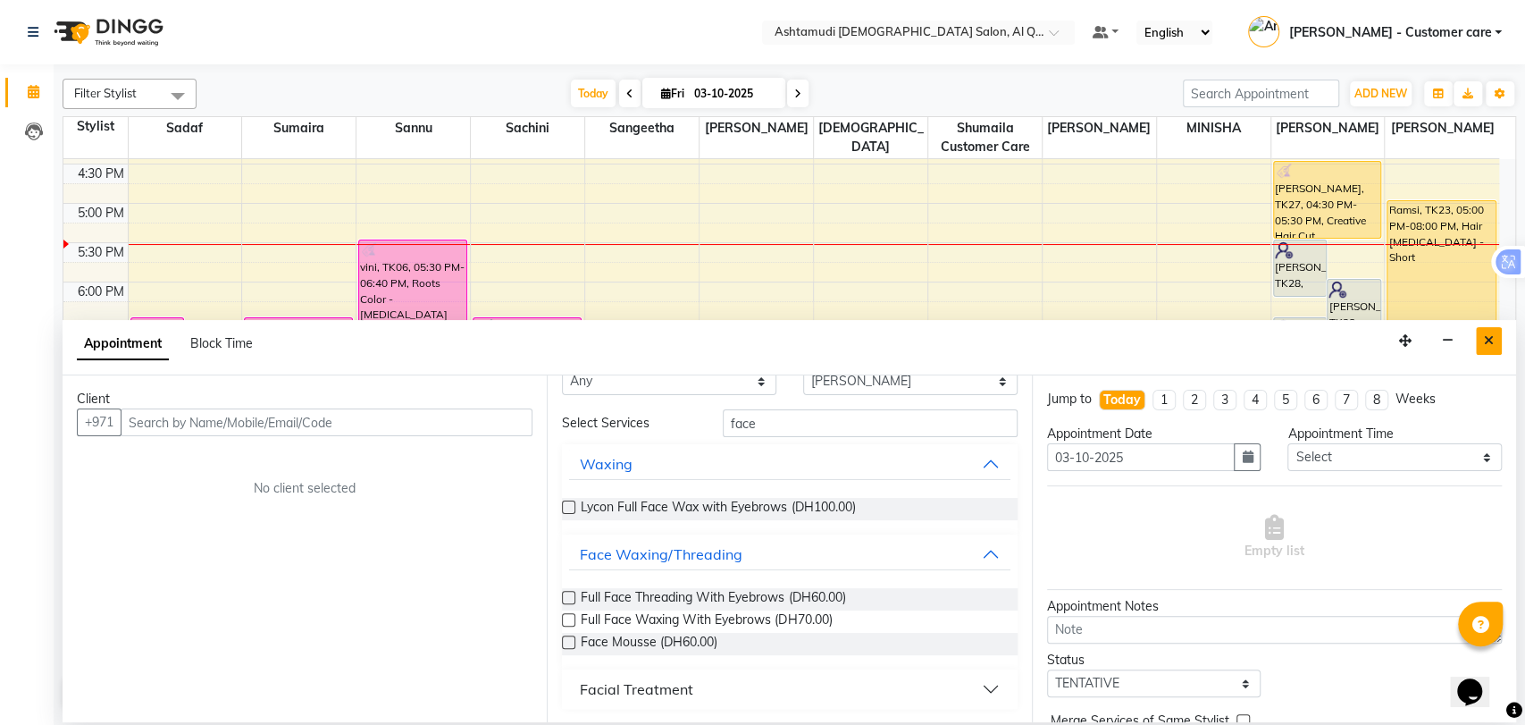
click at [1486, 345] on icon "Close" at bounding box center [1489, 340] width 10 height 13
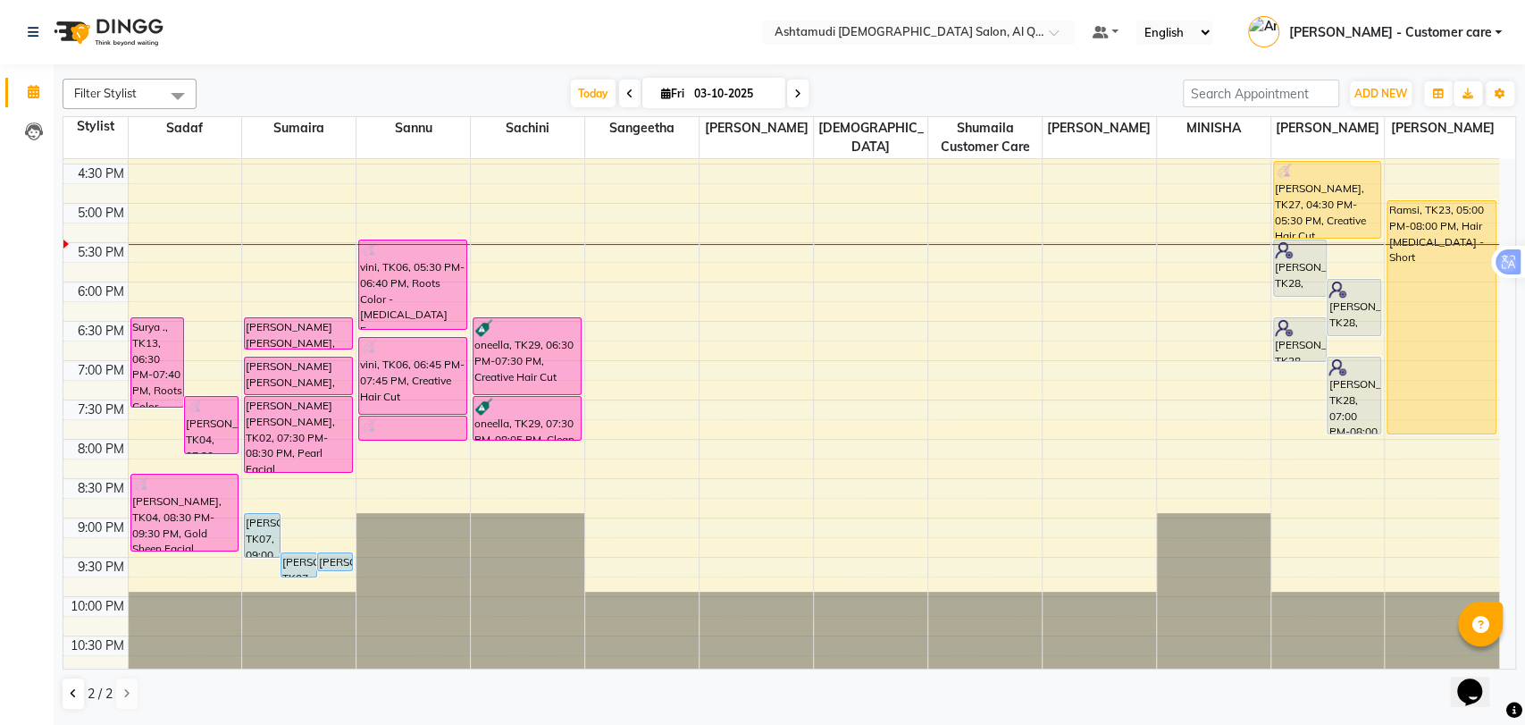
drag, startPoint x: 374, startPoint y: 71, endPoint x: 340, endPoint y: 36, distance: 49.3
click at [374, 67] on div "Filter Stylist Select All Abeera Adanech (Adhi) Aira AL QUASIS 1 - FRONT OFFICE…" at bounding box center [790, 393] width 1472 height 658
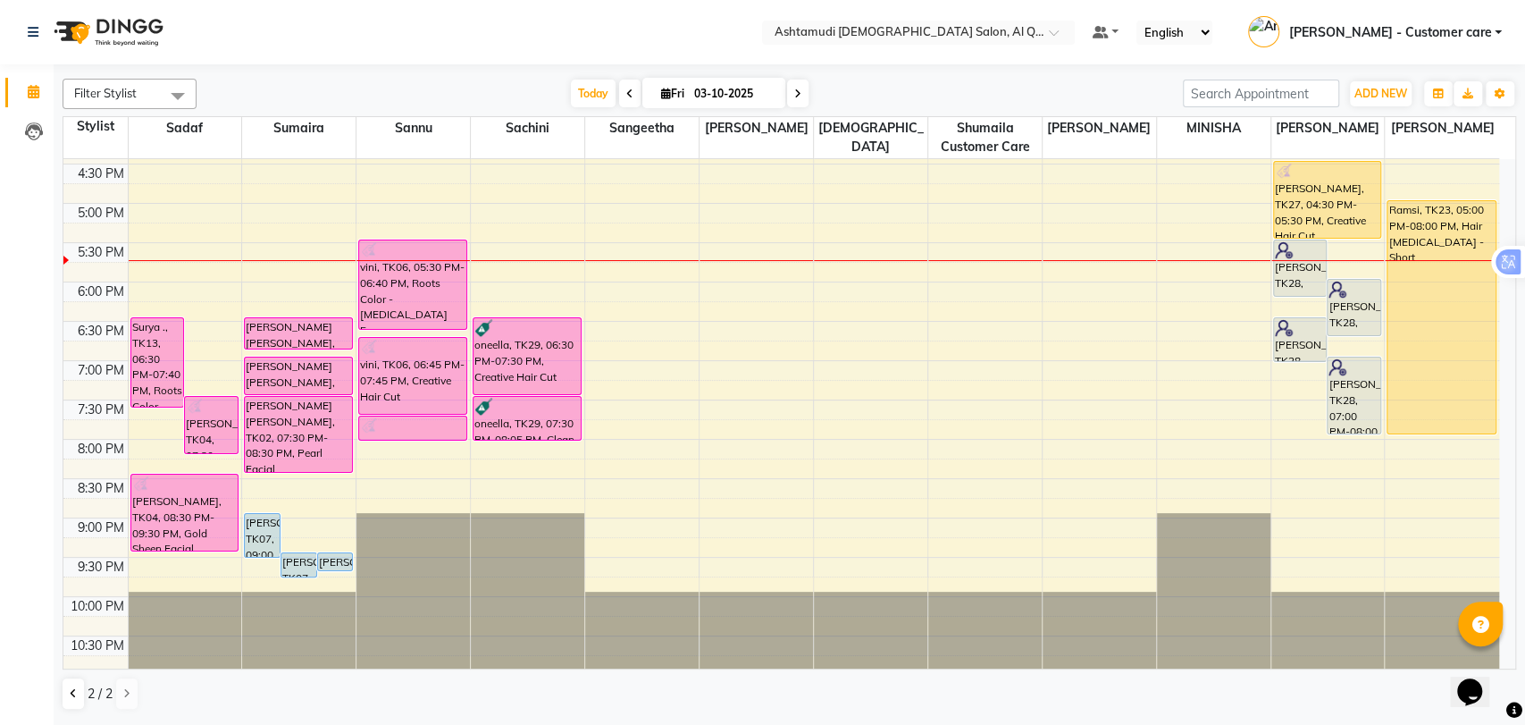
click at [989, 84] on div "Today Fri 03-10-2025" at bounding box center [690, 93] width 969 height 27
click at [865, 409] on div "9:00 AM 9:30 AM 10:00 AM 10:30 AM 11:00 AM 11:30 AM 12:00 PM 12:30 PM 1:00 PM 1…" at bounding box center [781, 125] width 1436 height 1100
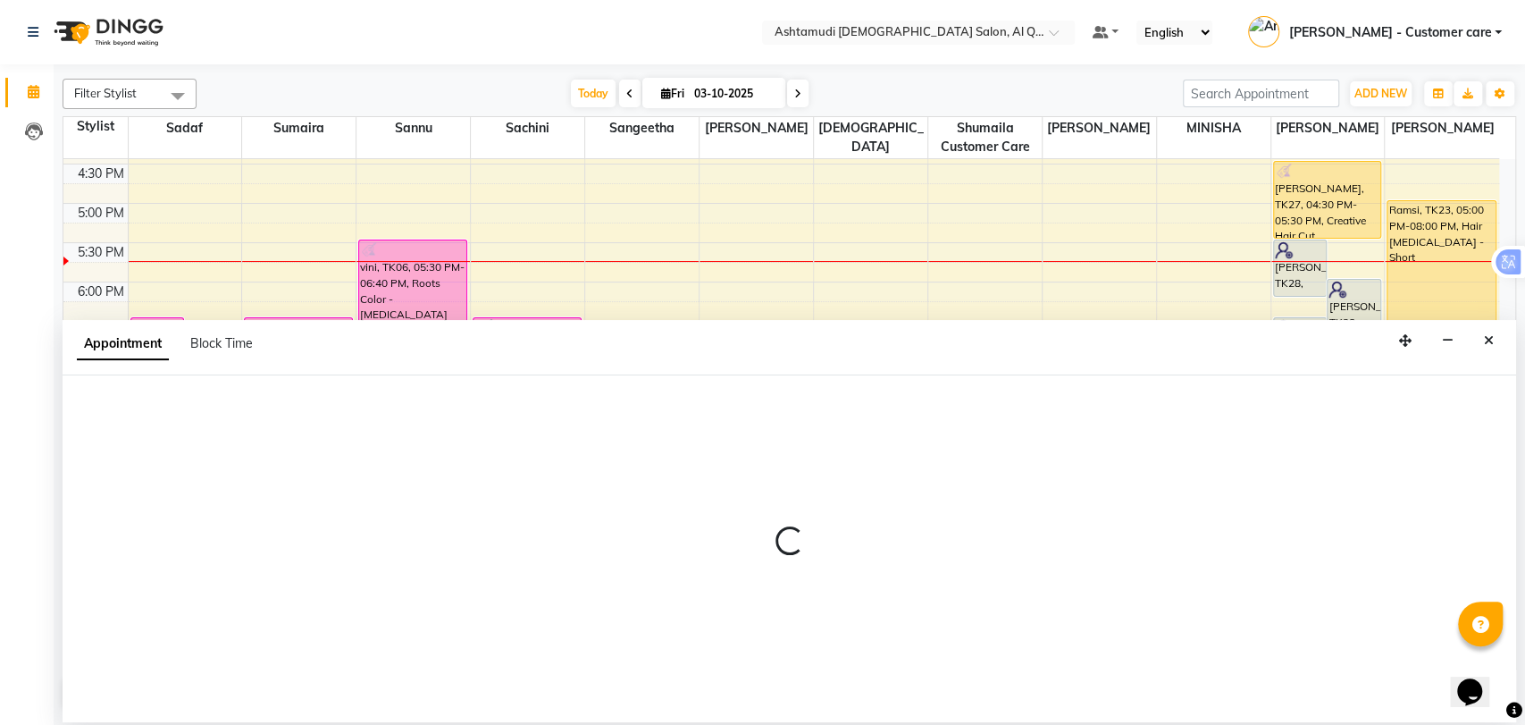
select select "85746"
select select "1170"
select select "tentative"
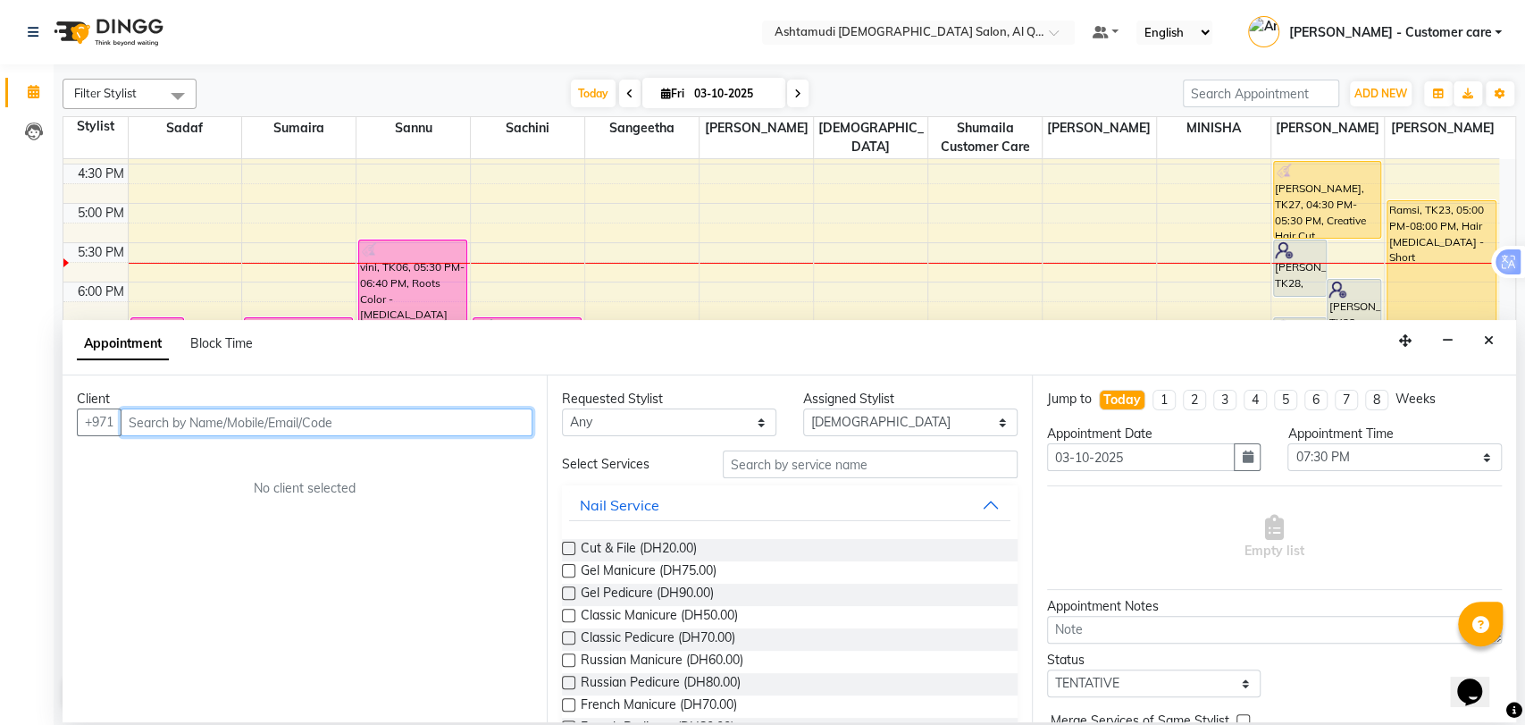
scroll to position [138, 0]
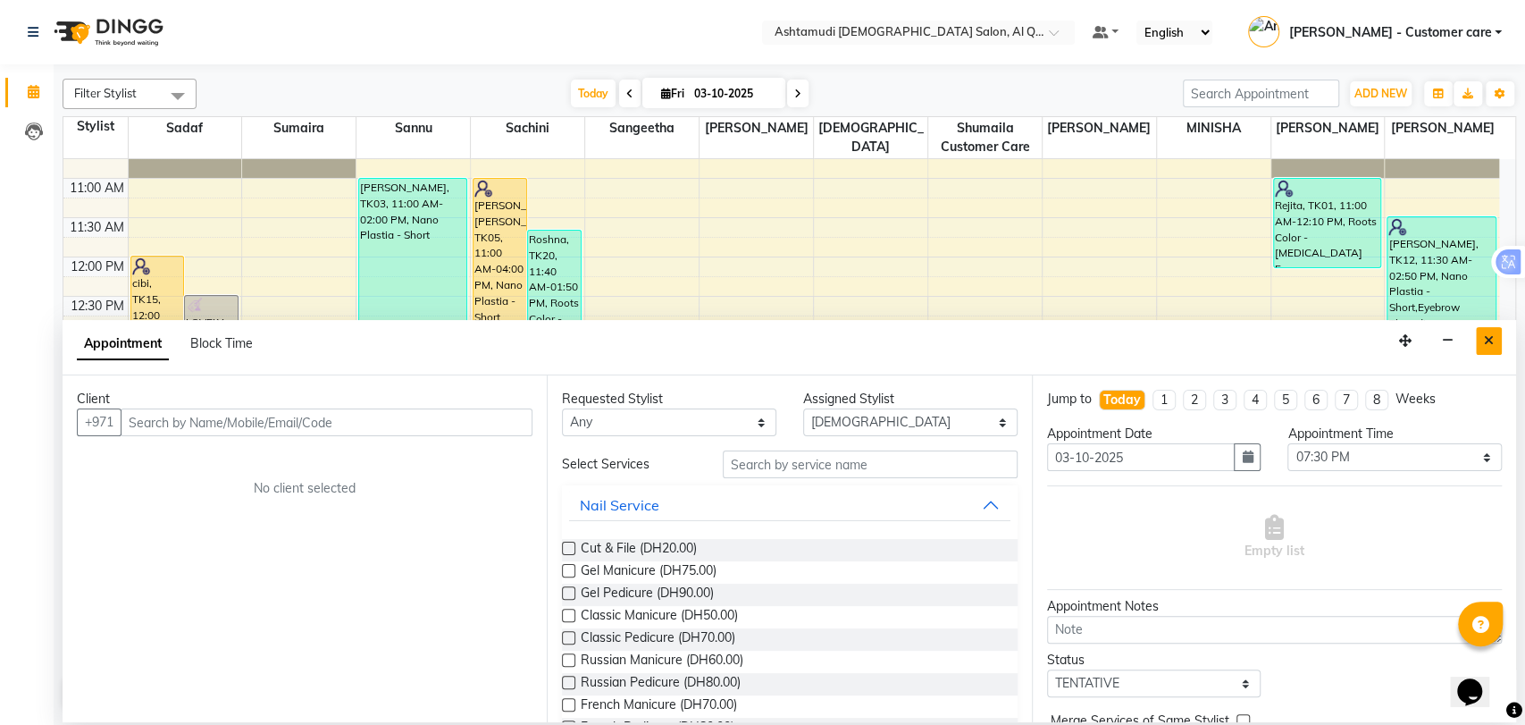
click at [1494, 346] on button "Close" at bounding box center [1489, 341] width 26 height 28
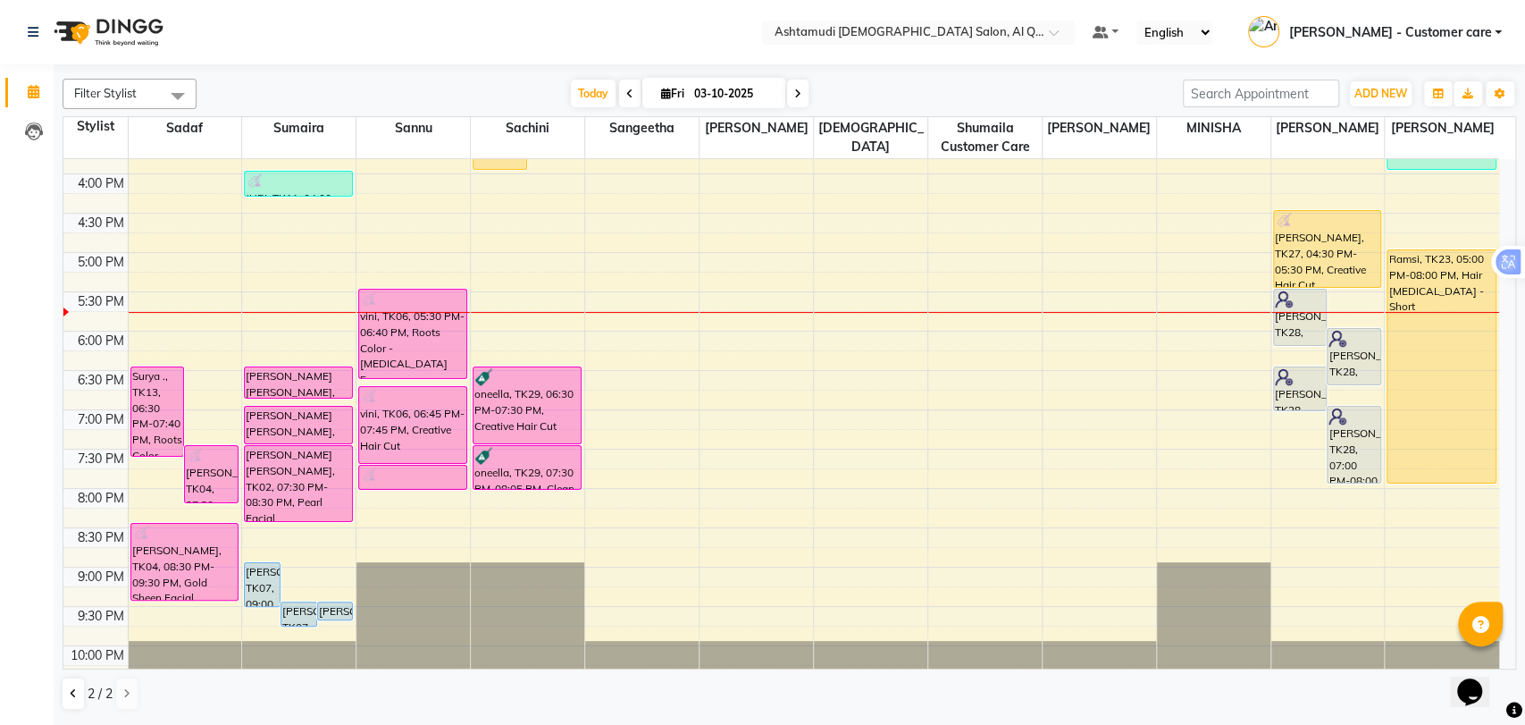
scroll to position [584, 0]
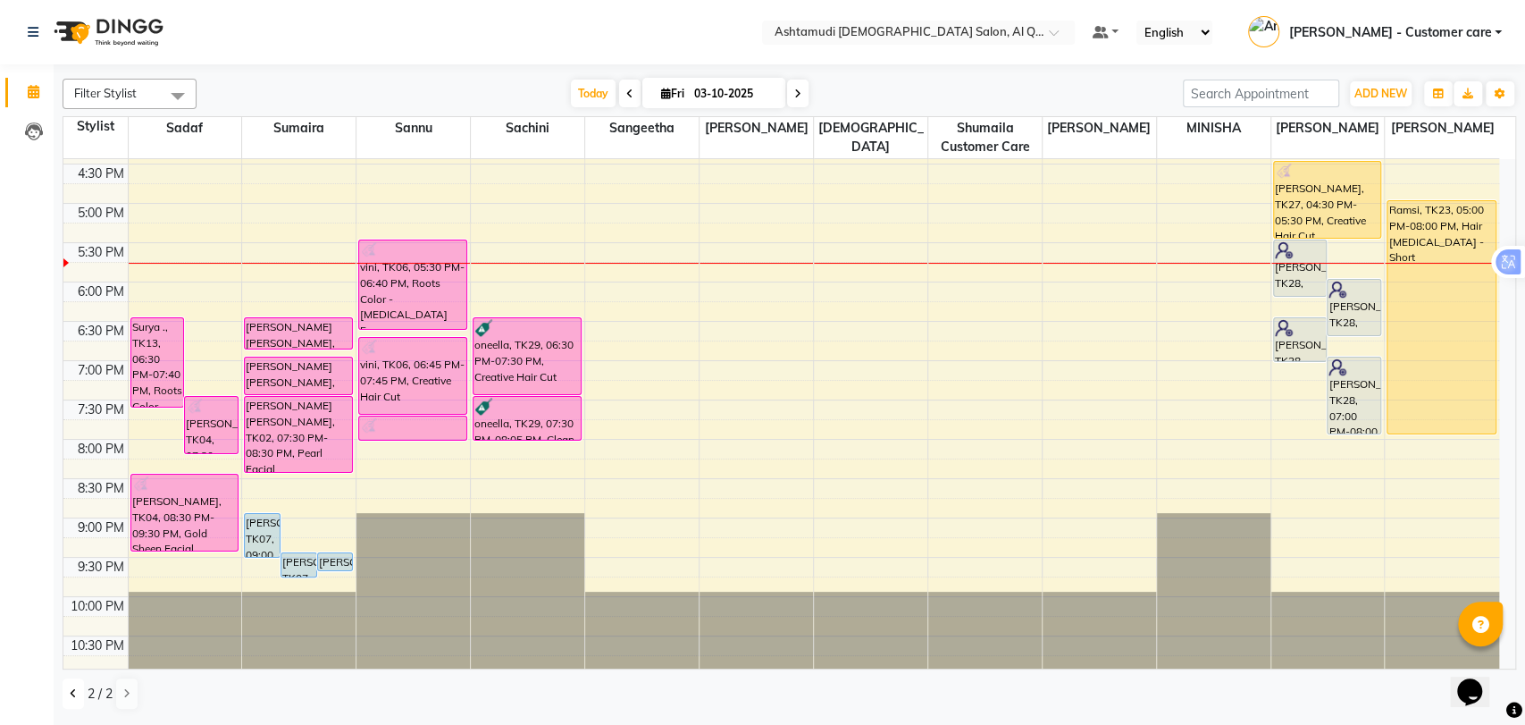
drag, startPoint x: 71, startPoint y: 701, endPoint x: 79, endPoint y: 690, distance: 12.9
click at [71, 699] on button at bounding box center [73, 693] width 21 height 30
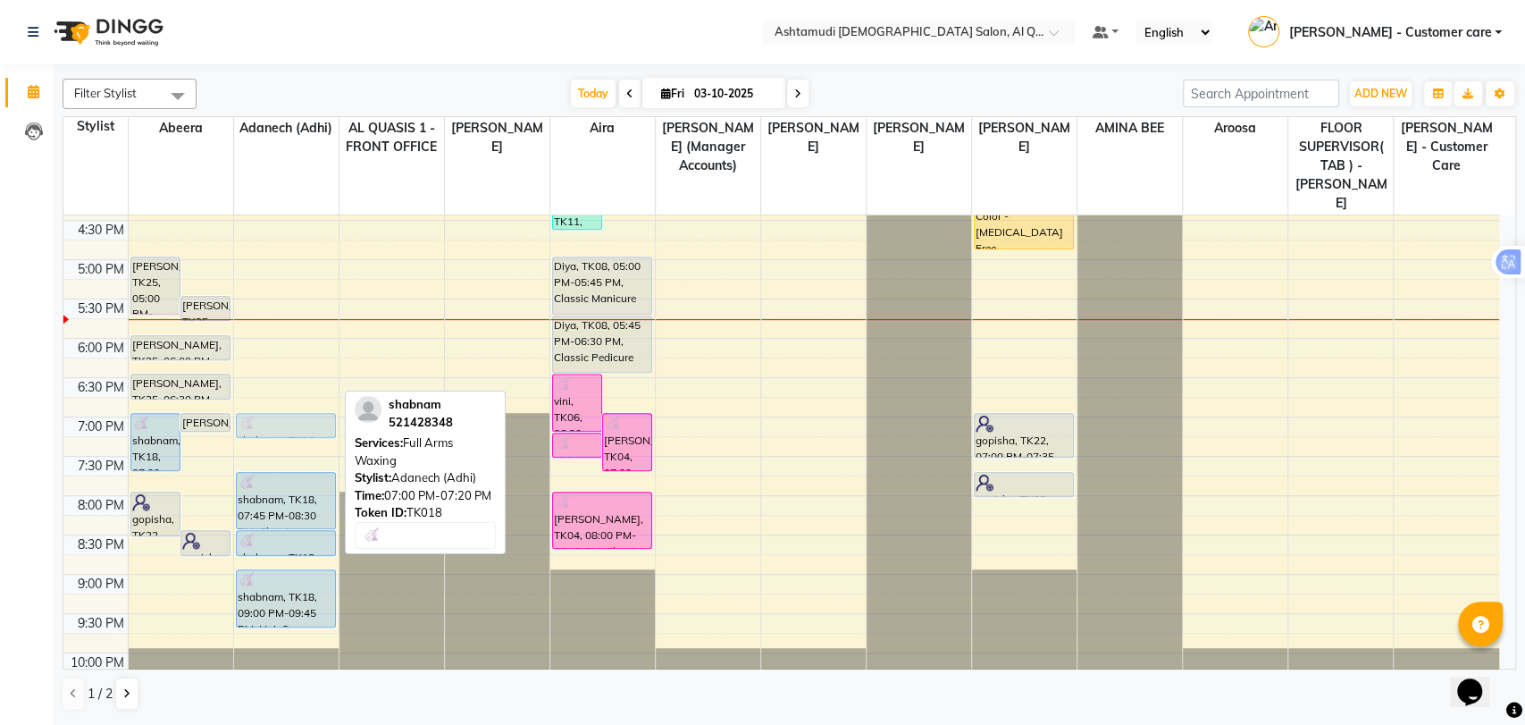
click at [291, 395] on div "Dana, TK10, 01:00 PM-02:00 PM, Classic Pedicure,Hot Oil Treatment,Cut & File Da…" at bounding box center [286, 181] width 105 height 1100
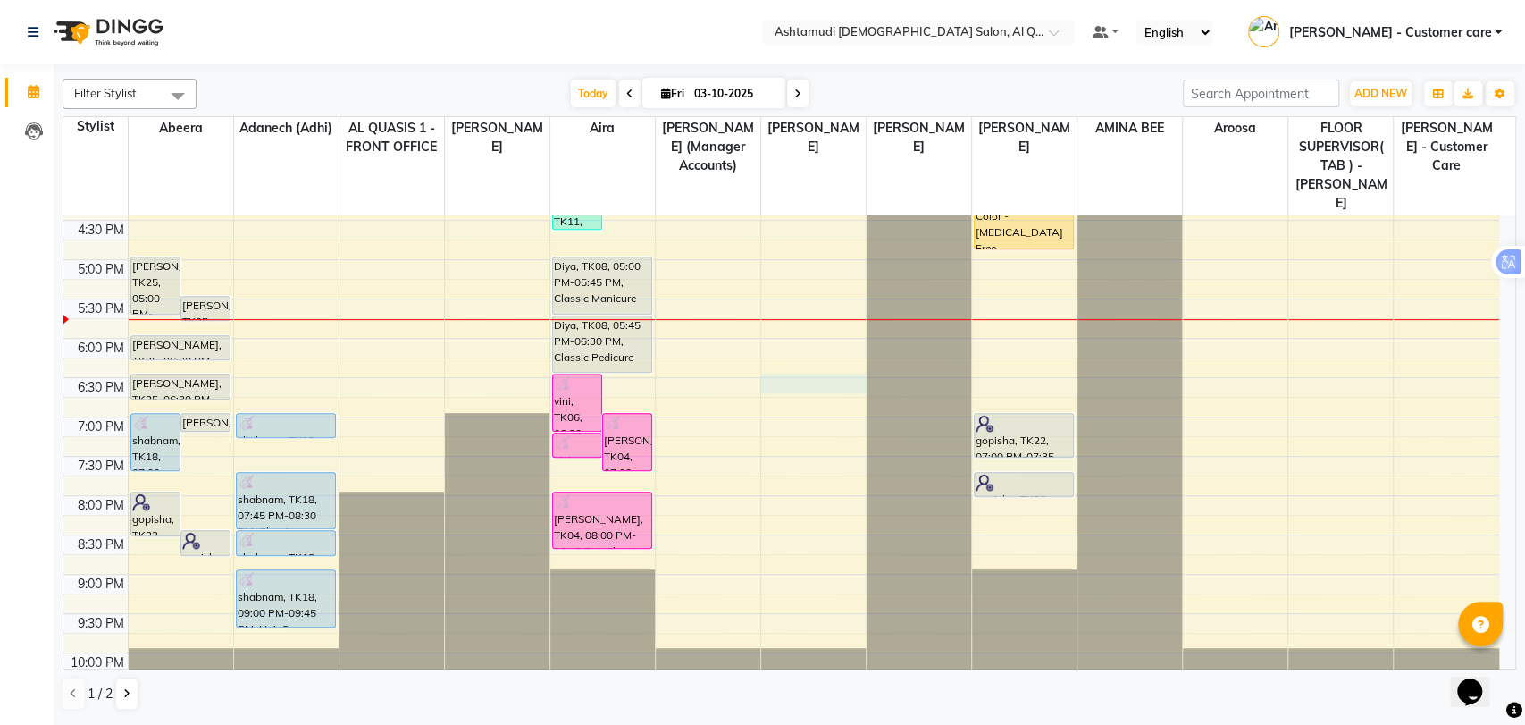
click at [824, 337] on div "9:00 AM 9:30 AM 10:00 AM 10:30 AM 11:00 AM 11:30 AM 12:00 PM 12:30 PM 1:00 PM 1…" at bounding box center [781, 181] width 1436 height 1100
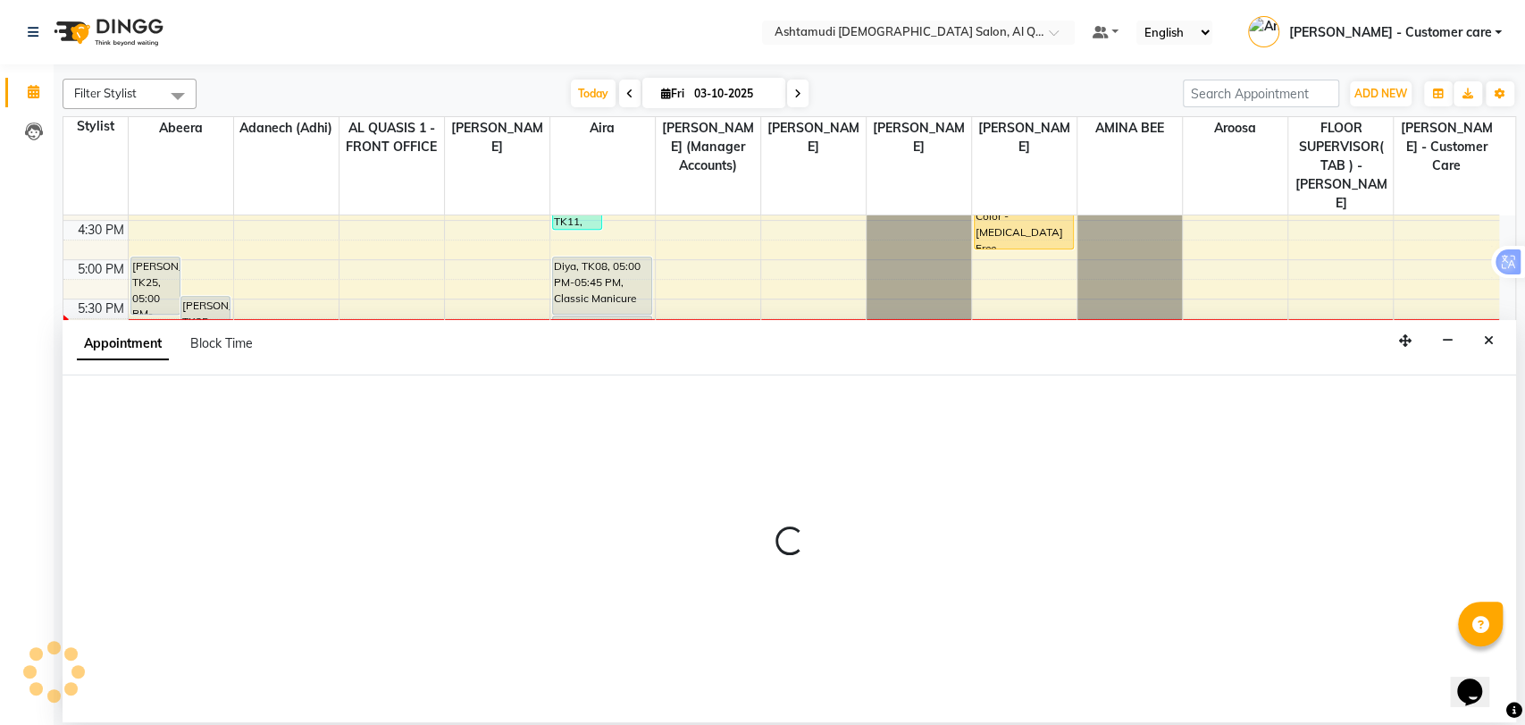
select select "86549"
select select "tentative"
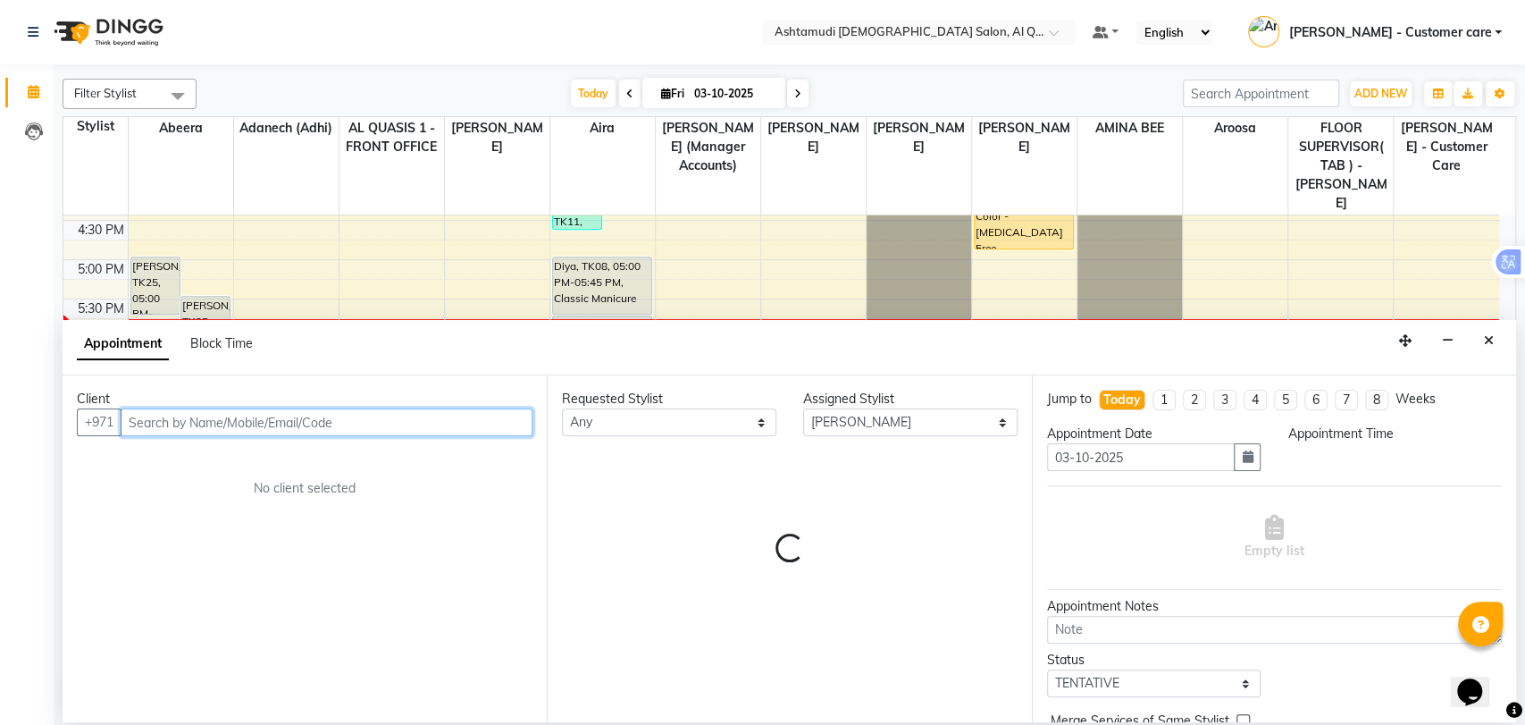
select select "1110"
click at [151, 422] on input "text" at bounding box center [327, 422] width 412 height 28
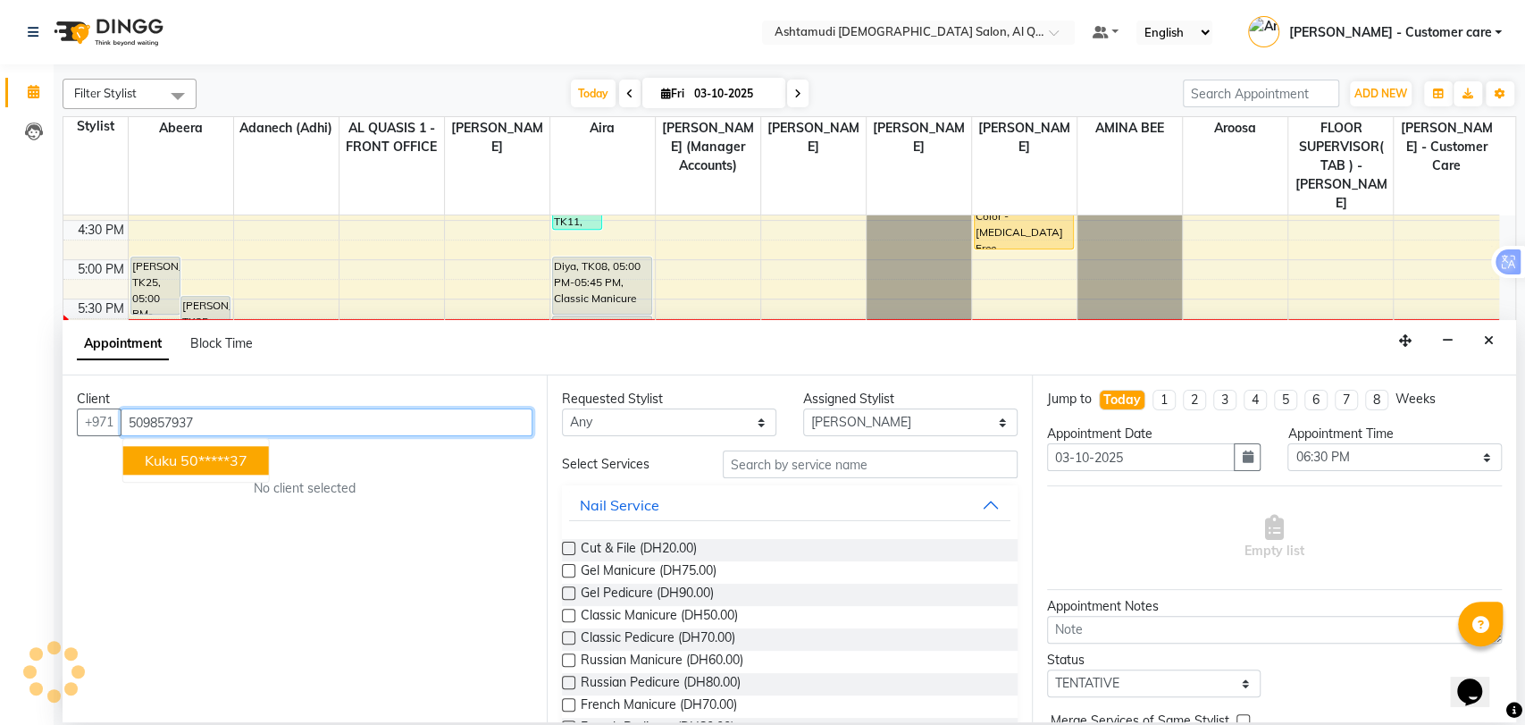
type input "509857937"
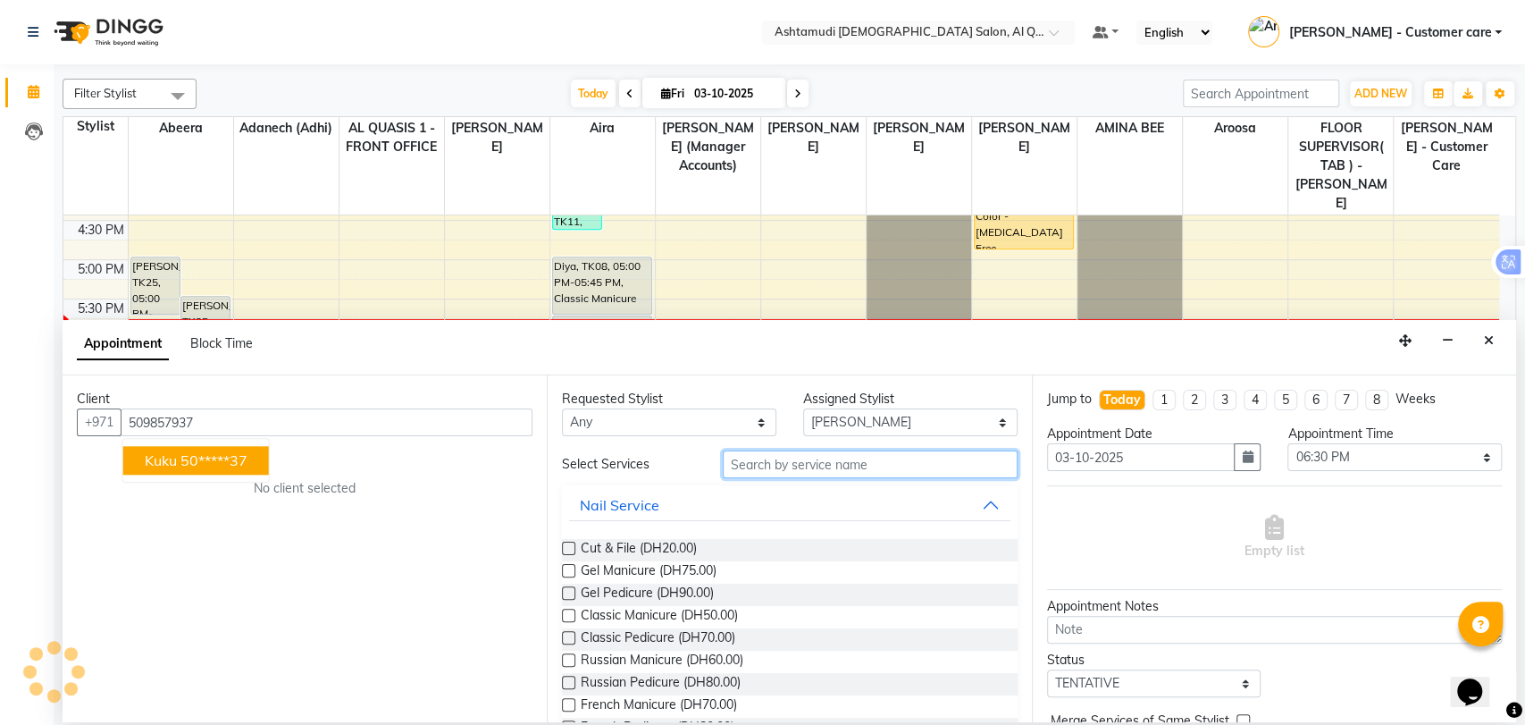
click at [788, 466] on input "text" at bounding box center [870, 464] width 295 height 28
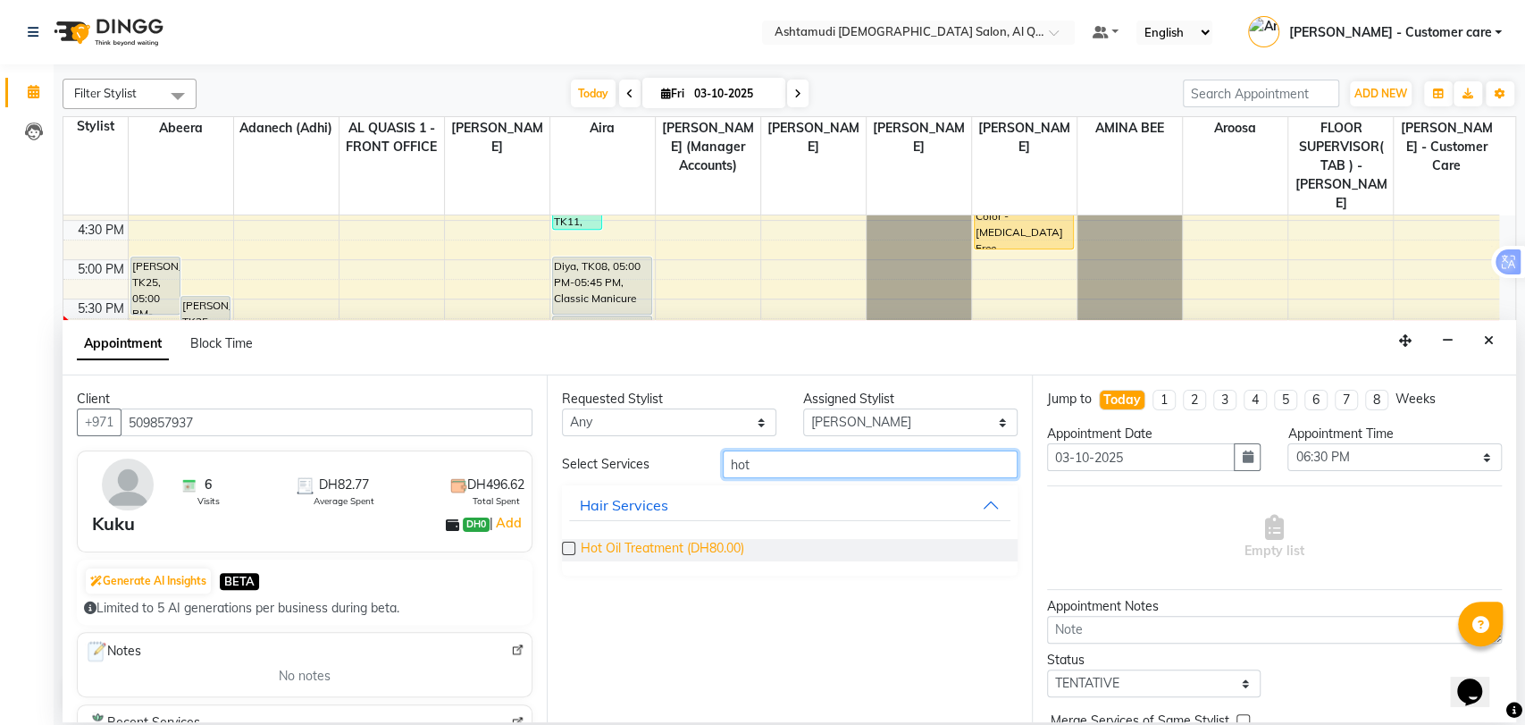
type input "hot"
click at [721, 543] on span "Hot Oil Treatment (DH80.00)" at bounding box center [663, 550] width 164 height 22
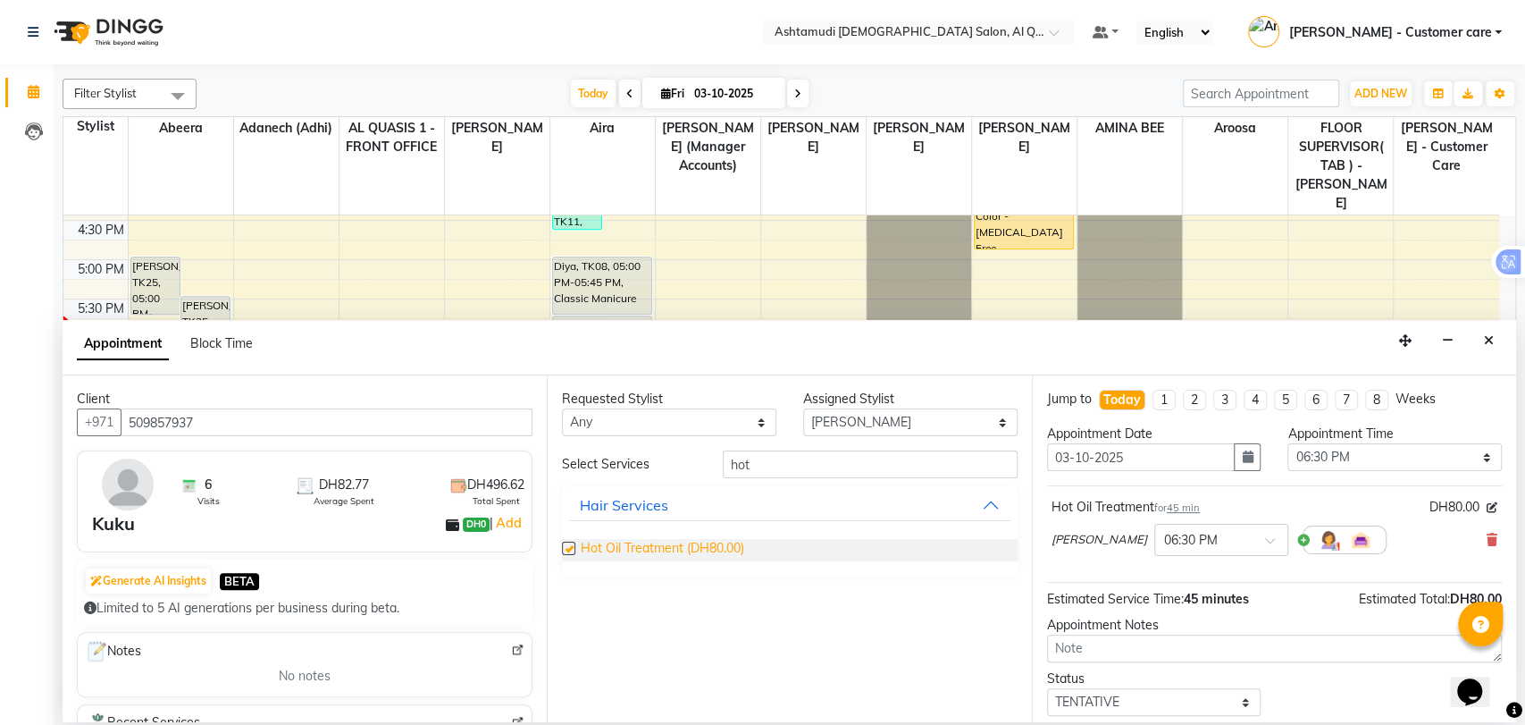
checkbox input "false"
click at [735, 461] on input "hot" at bounding box center [870, 464] width 295 height 28
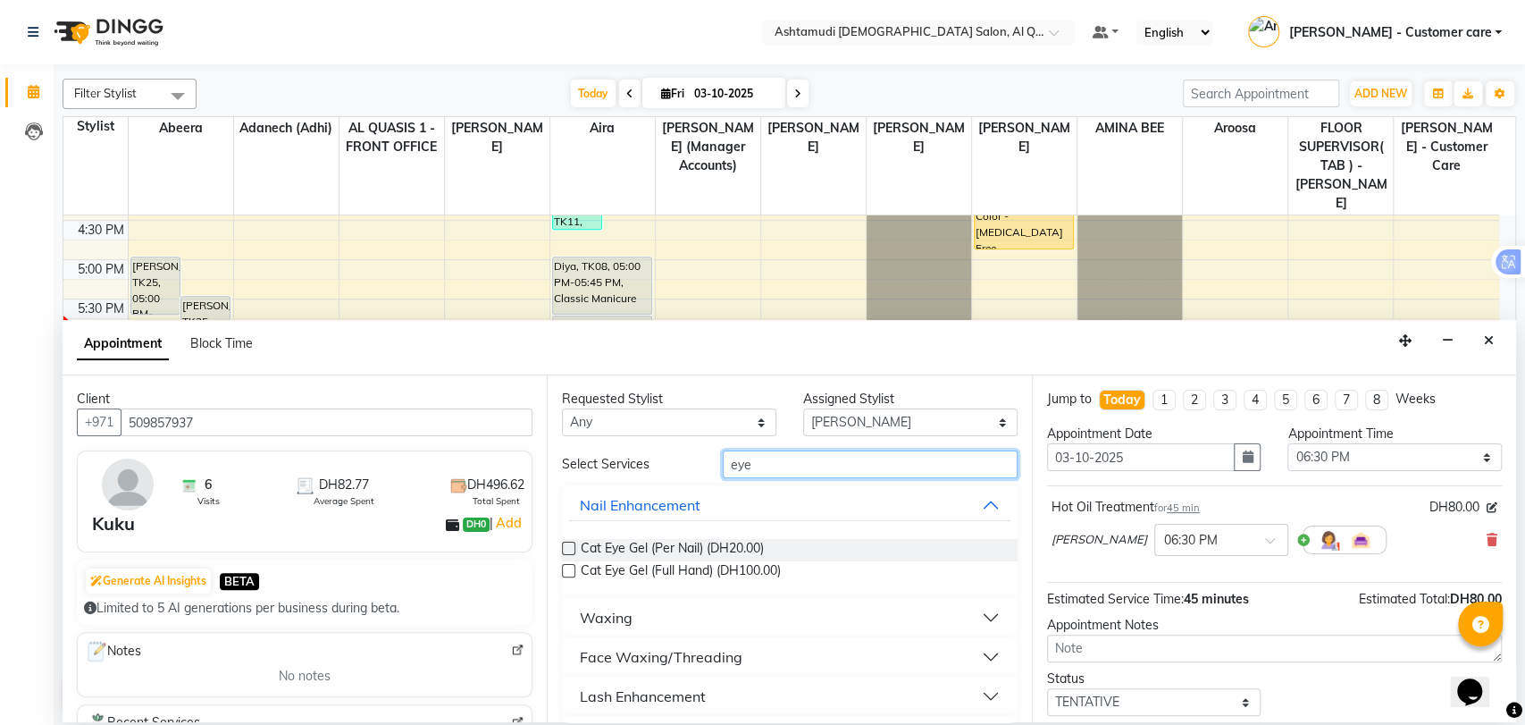
type input "eye"
click at [664, 645] on button "Face Waxing/Threading" at bounding box center [789, 657] width 441 height 32
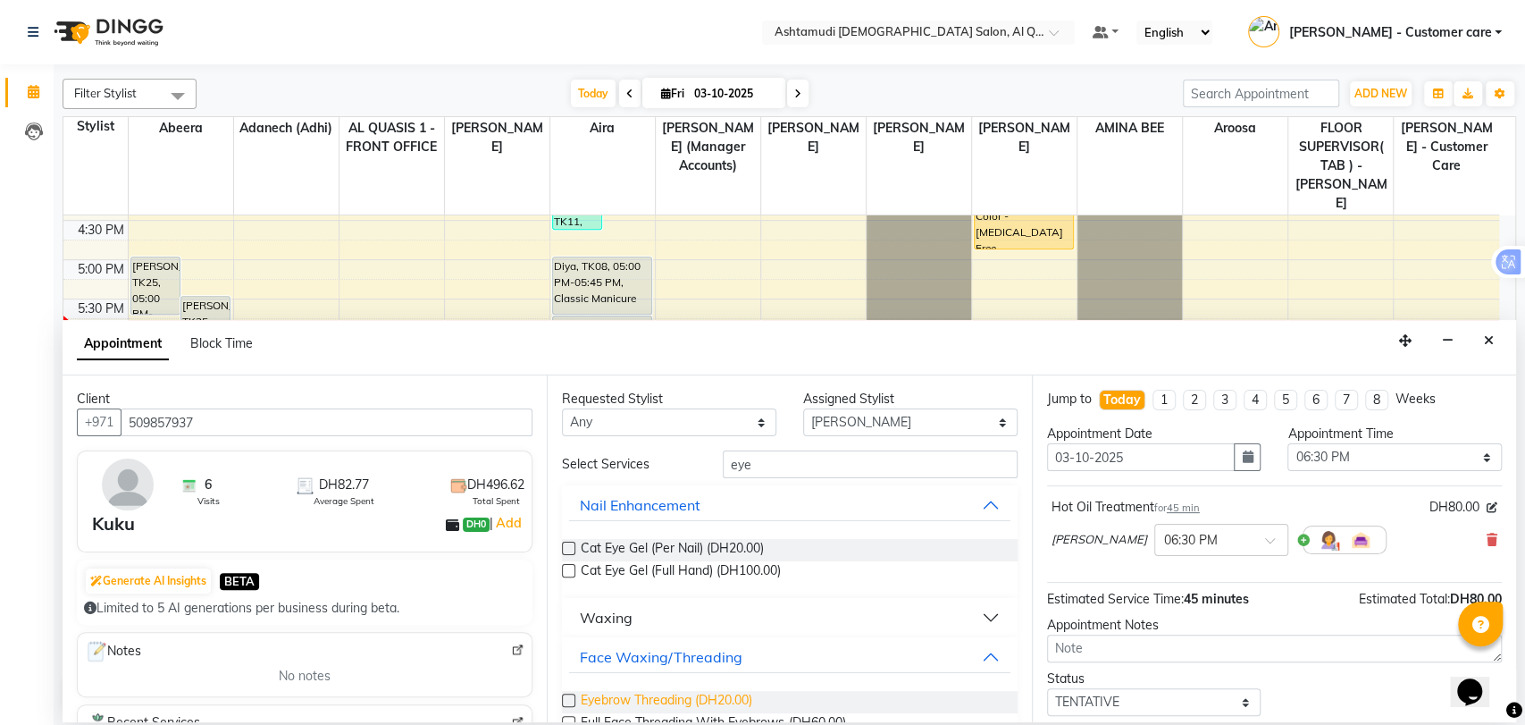
click at [643, 702] on span "Eyebrow Threading (DH20.00)" at bounding box center [667, 702] width 172 height 22
checkbox input "false"
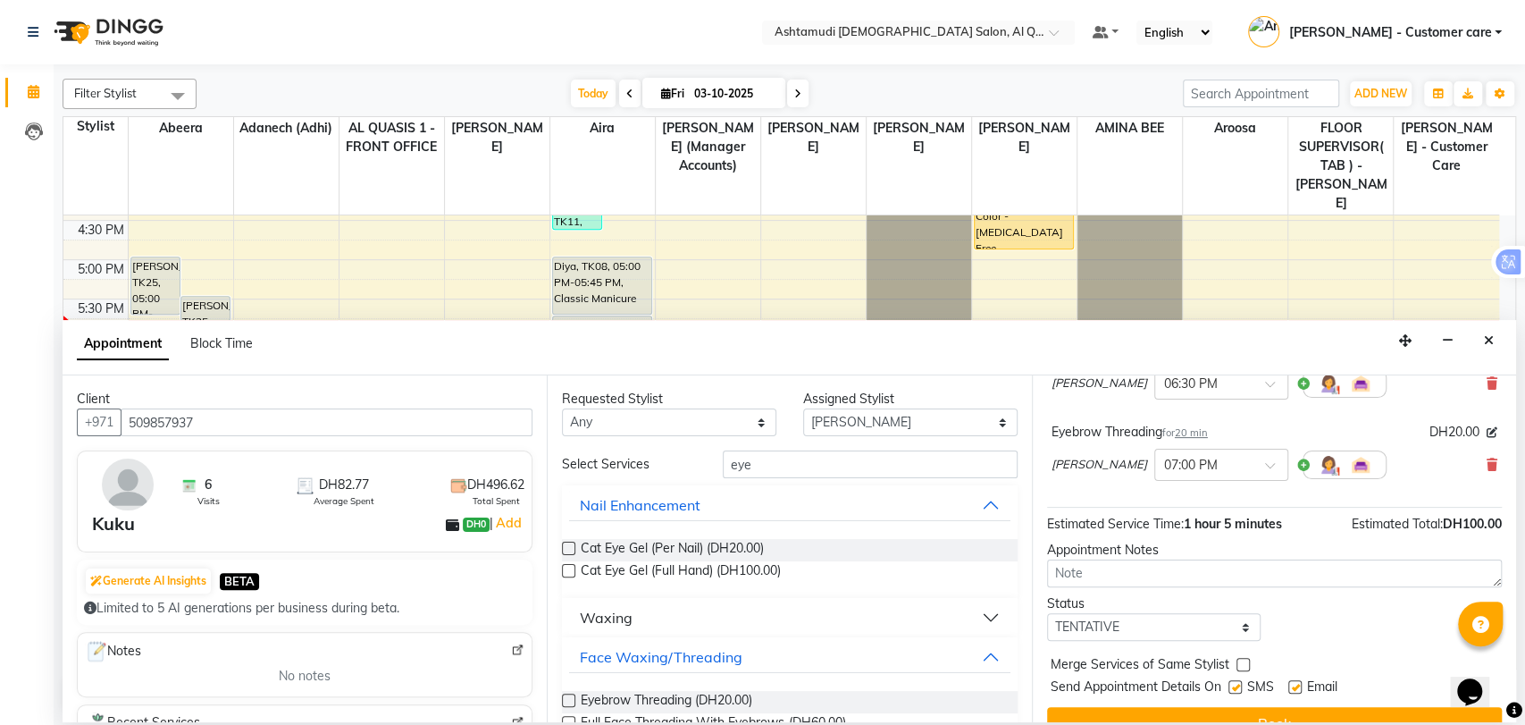
scroll to position [186, 0]
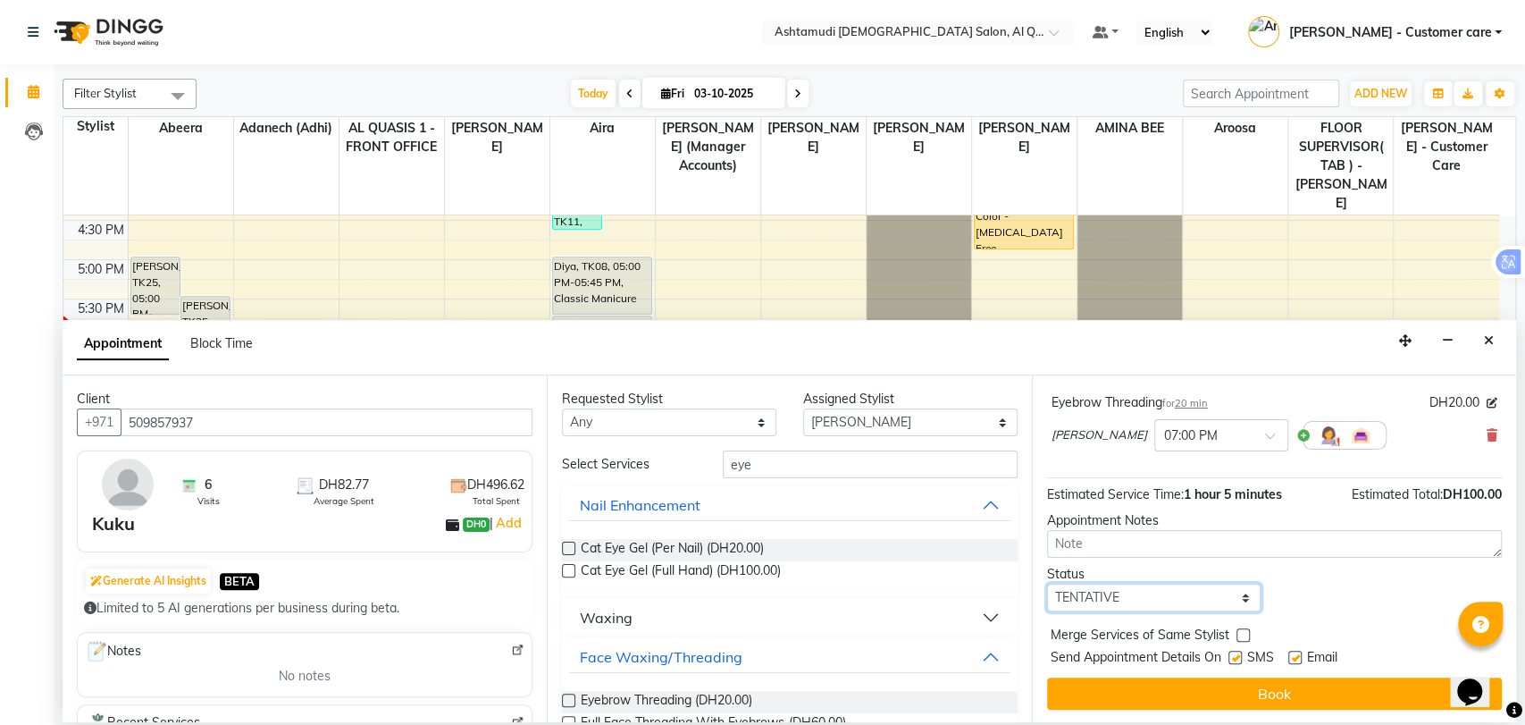
click at [1099, 597] on select "Select TENTATIVE CONFIRM CHECK-IN UPCOMING" at bounding box center [1154, 597] width 214 height 28
select select "upcoming"
click at [1047, 583] on select "Select TENTATIVE CONFIRM CHECK-IN UPCOMING" at bounding box center [1154, 597] width 214 height 28
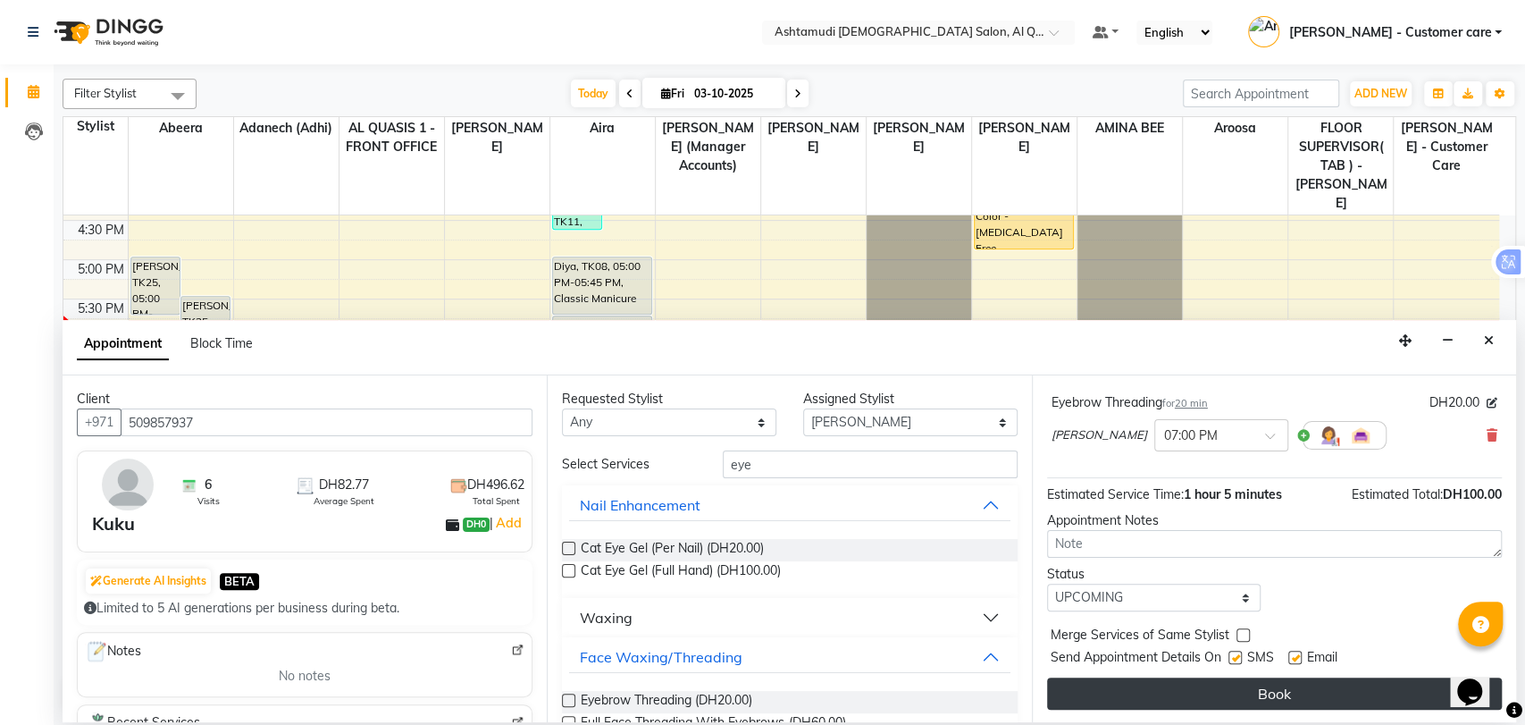
click at [1056, 686] on button "Book" at bounding box center [1274, 693] width 455 height 32
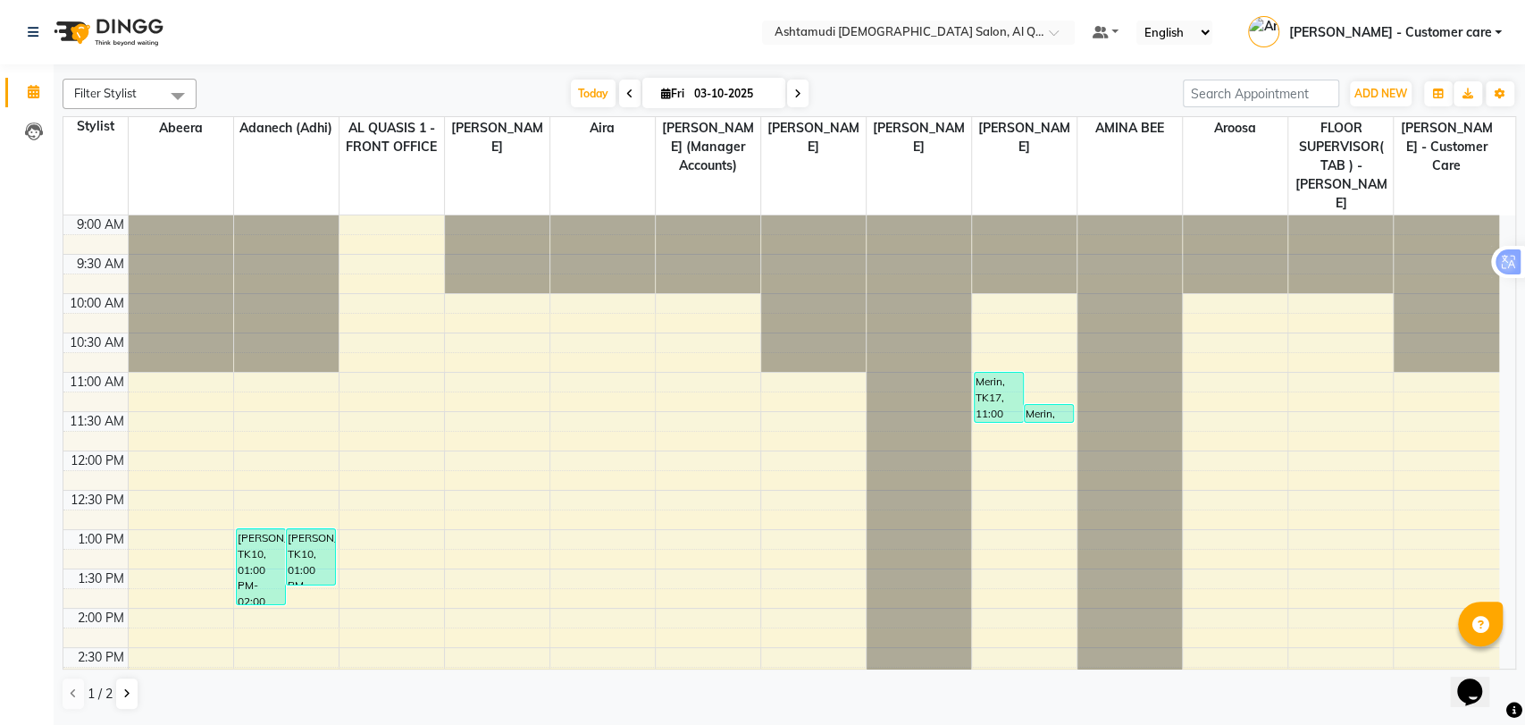
click at [796, 86] on span at bounding box center [797, 94] width 21 height 28
type input "04-10-2025"
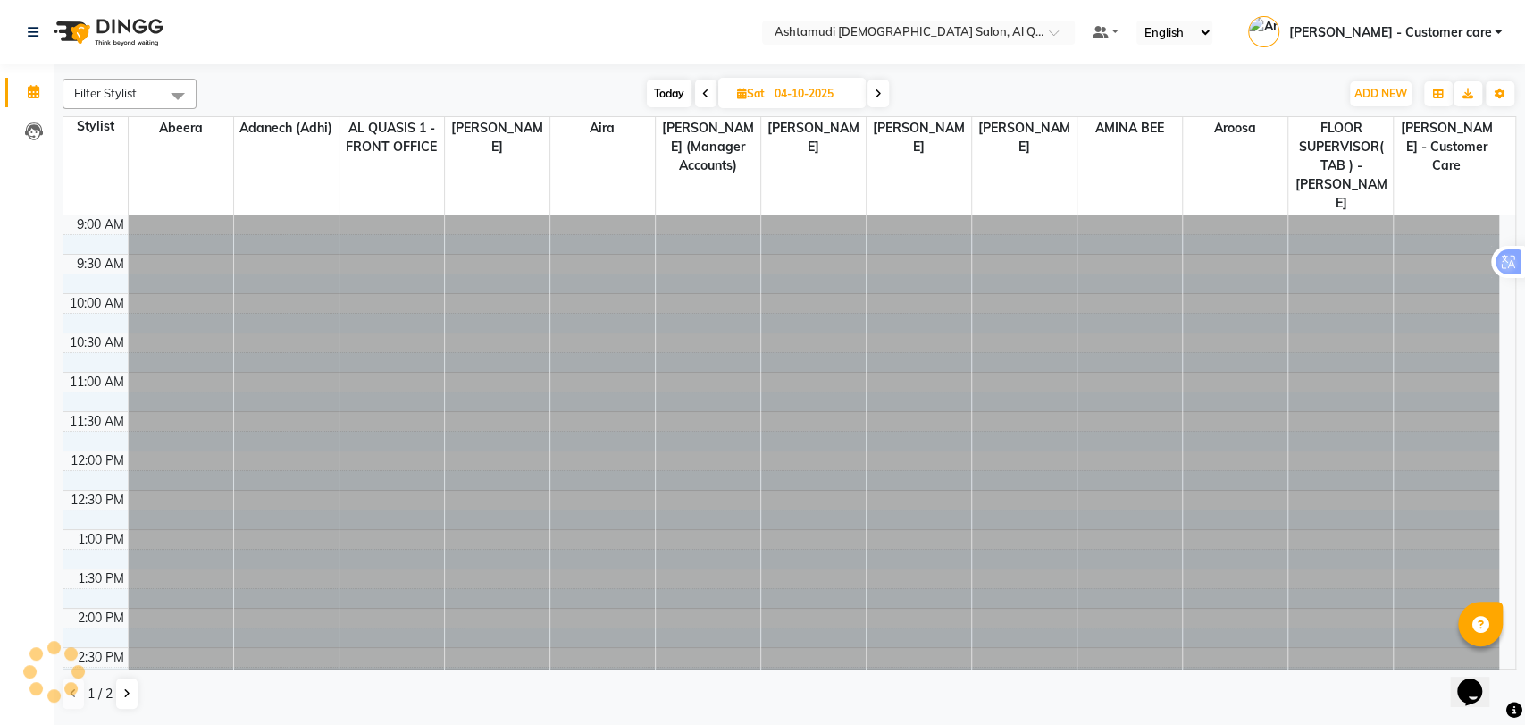
click at [172, 88] on span at bounding box center [178, 96] width 36 height 34
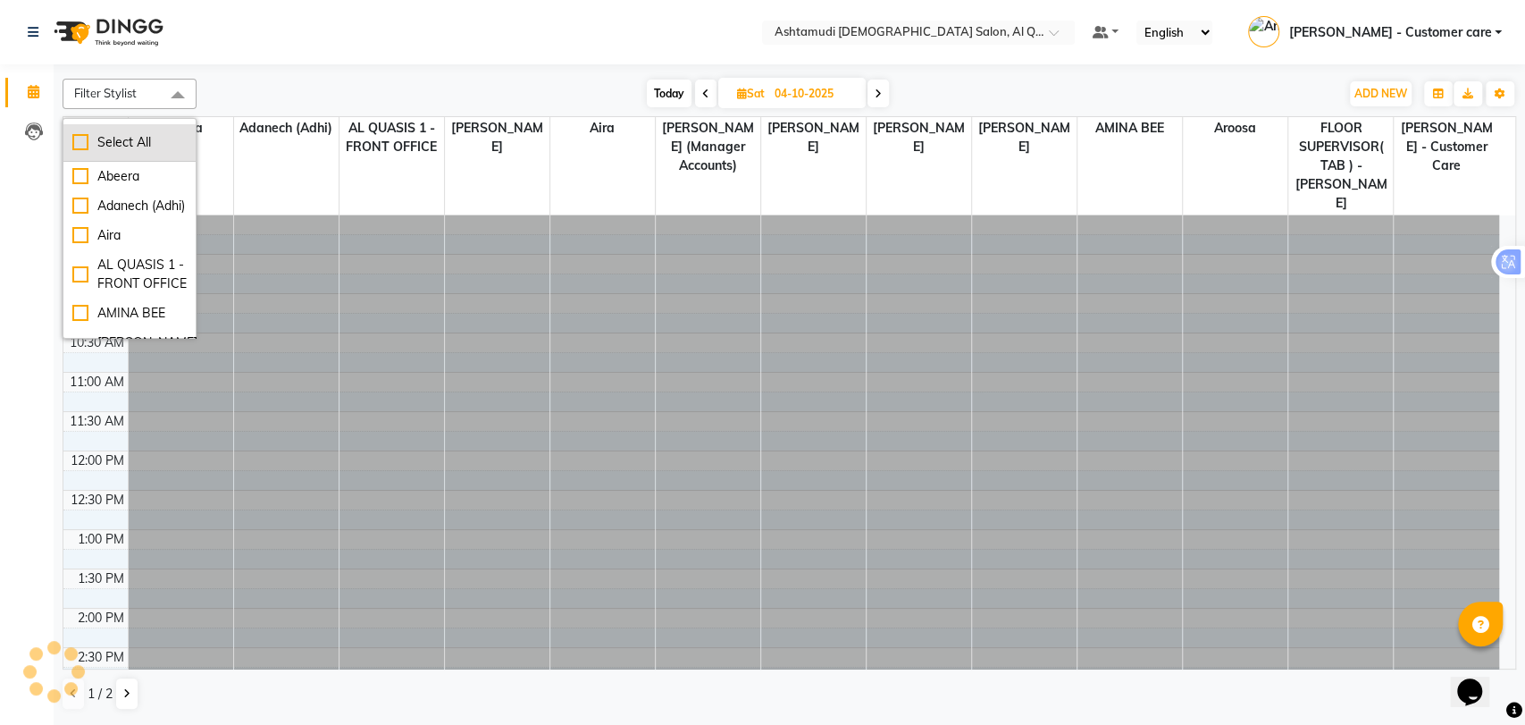
scroll to position [603, 0]
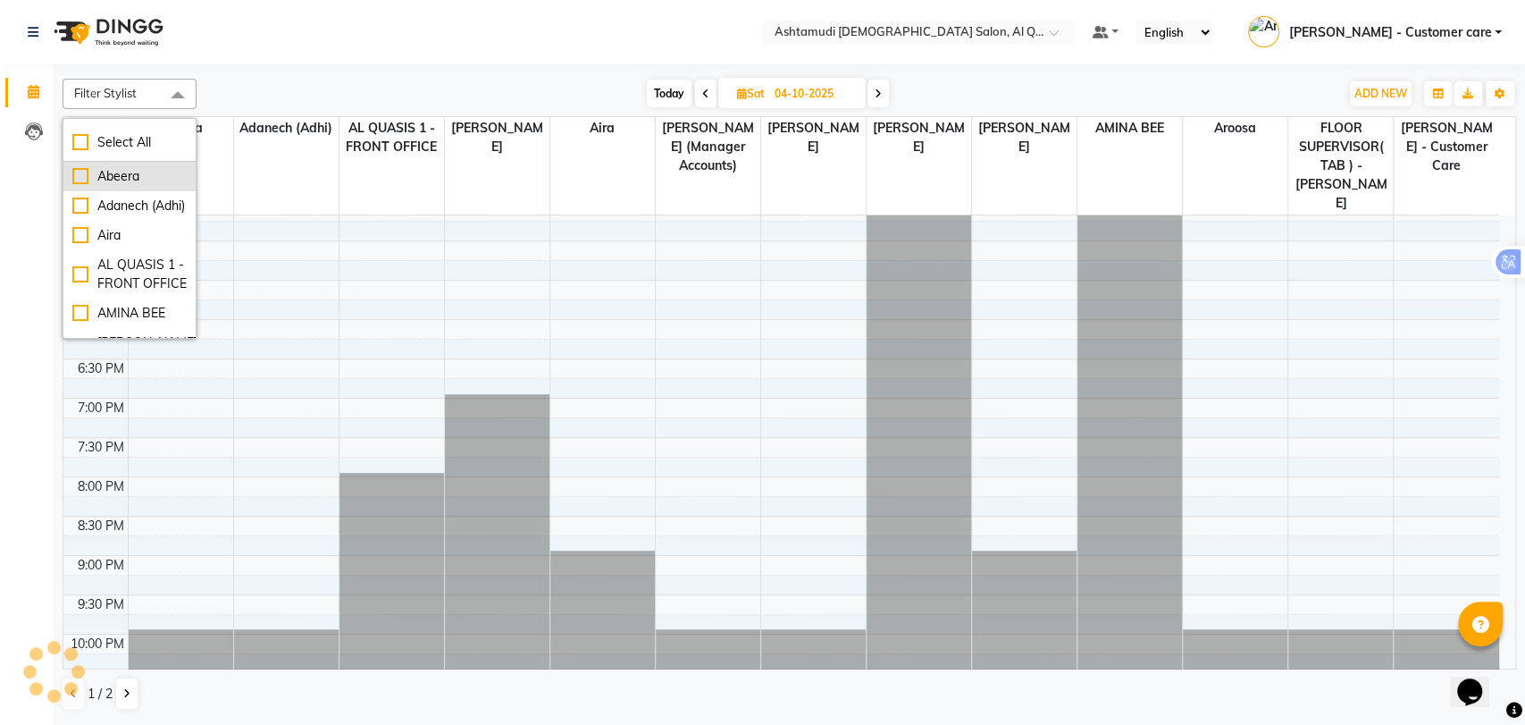
click at [114, 167] on div "Abeera" at bounding box center [129, 176] width 114 height 19
checkbox input "true"
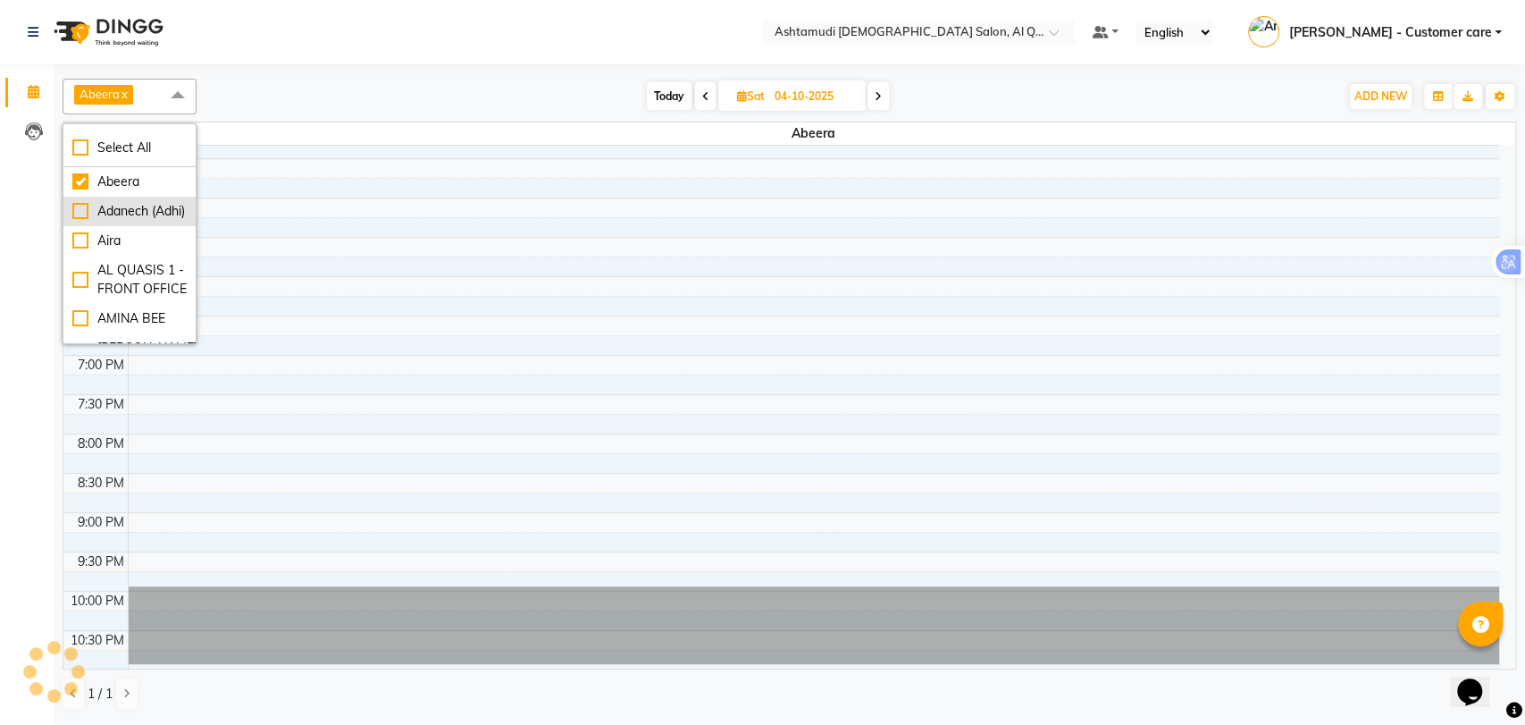
scroll to position [565, 0]
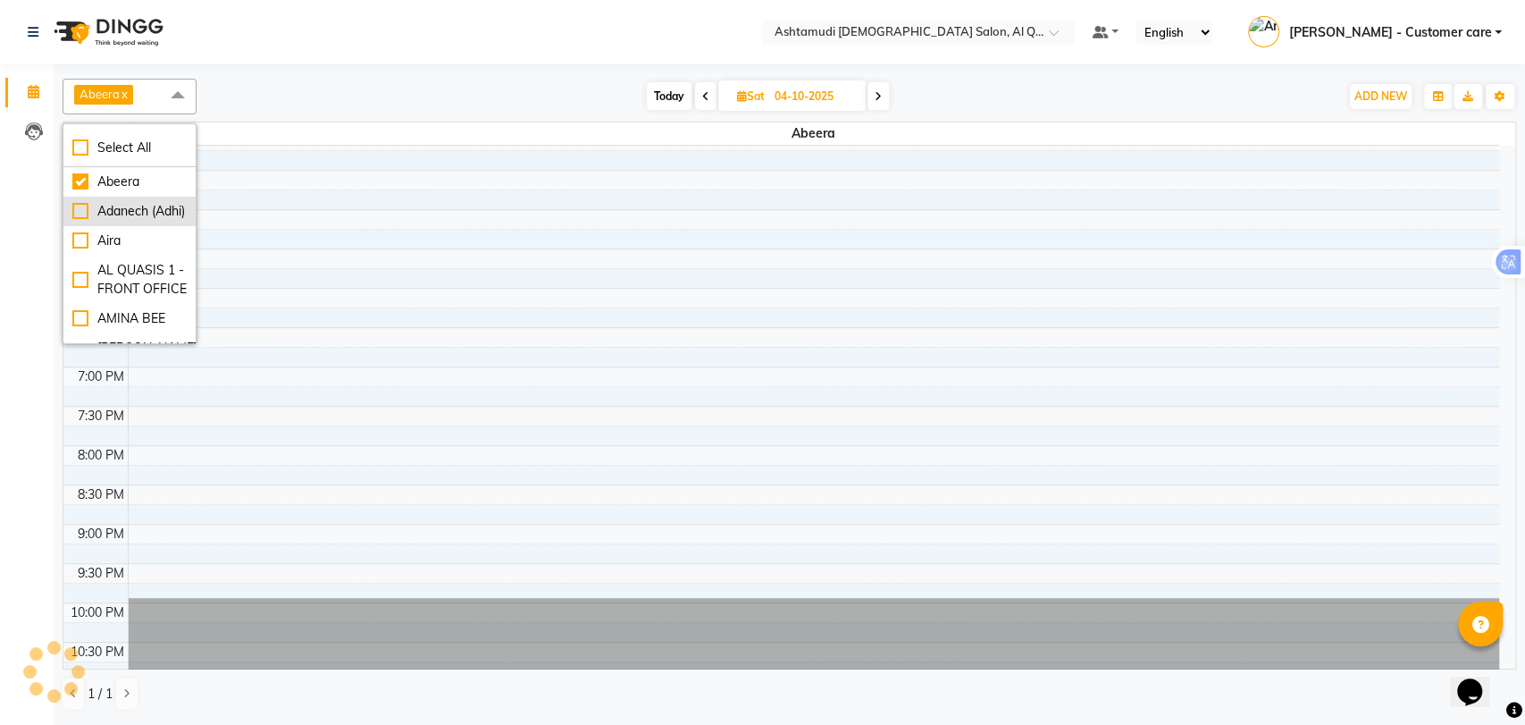
click at [117, 221] on div "Adanech (Adhi)" at bounding box center [129, 211] width 114 height 19
checkbox input "true"
click at [133, 250] on div "Aira" at bounding box center [129, 240] width 114 height 19
checkbox input "true"
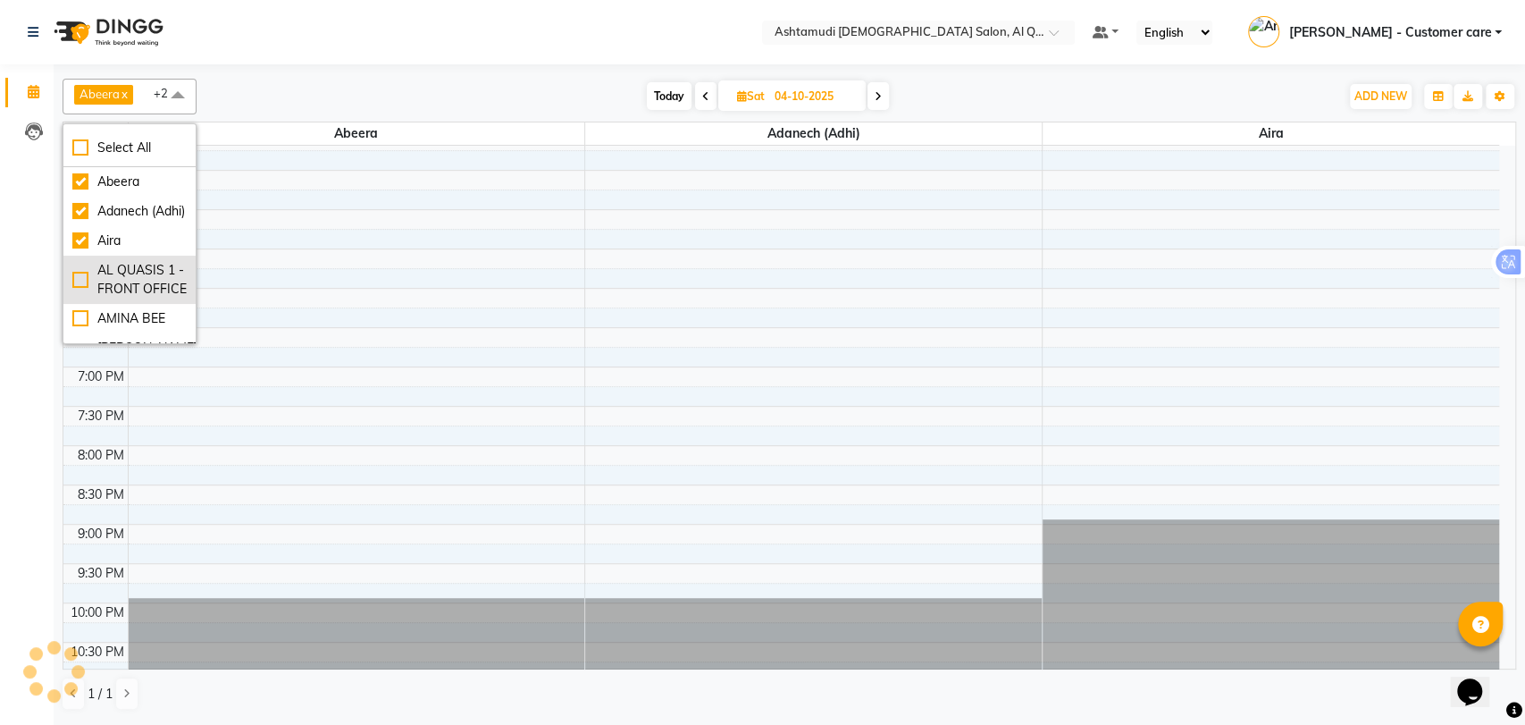
scroll to position [99, 0]
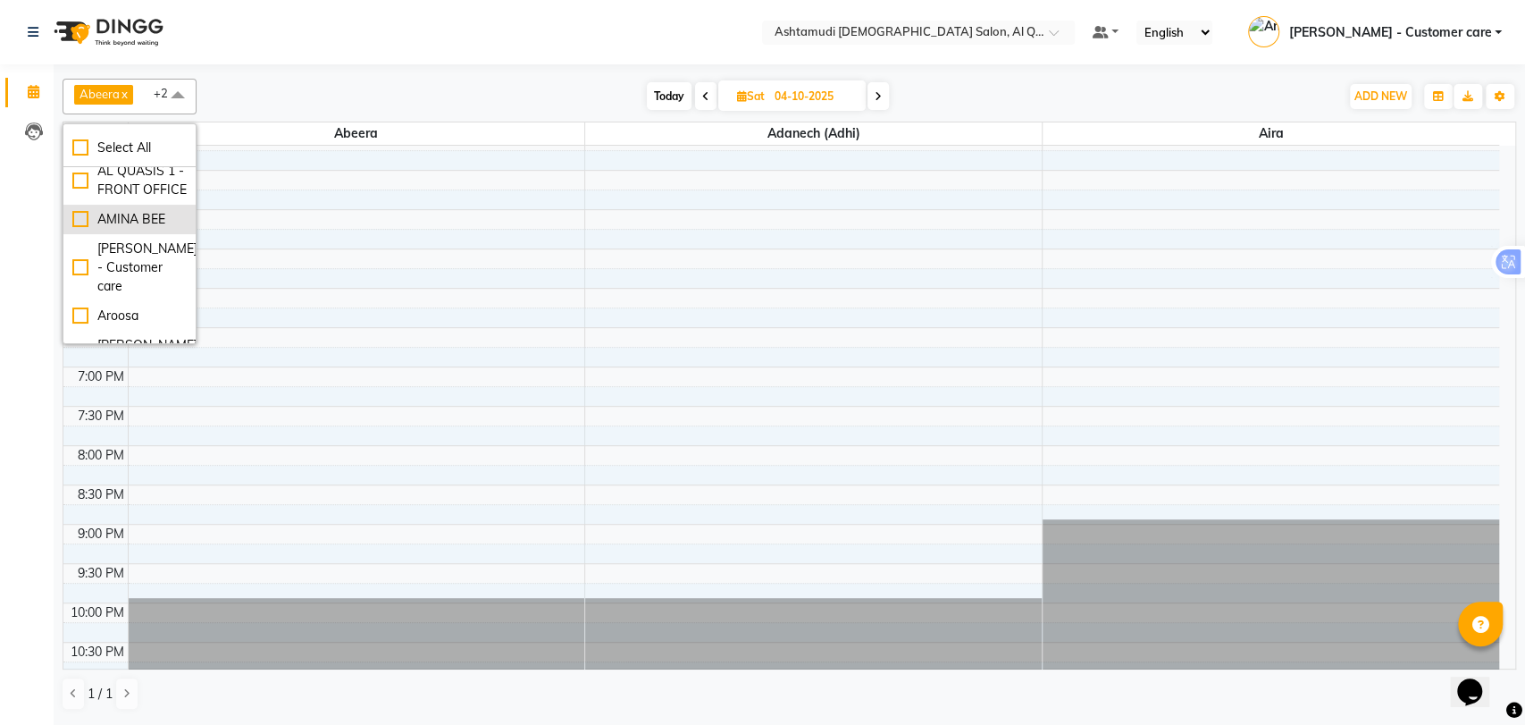
click at [148, 229] on div "AMINA BEE" at bounding box center [129, 219] width 114 height 19
checkbox input "true"
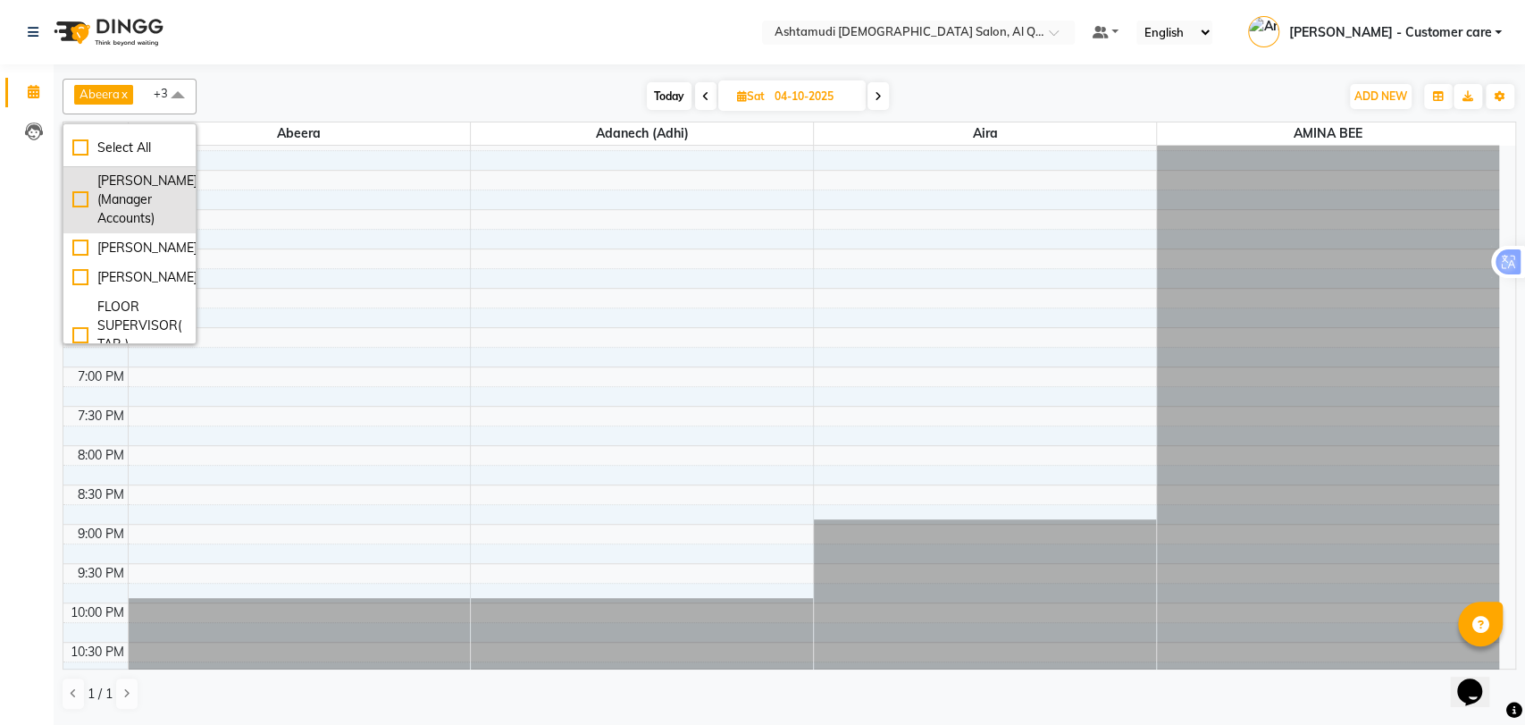
scroll to position [298, 0]
click at [133, 223] on div "[PERSON_NAME]" at bounding box center [129, 214] width 114 height 19
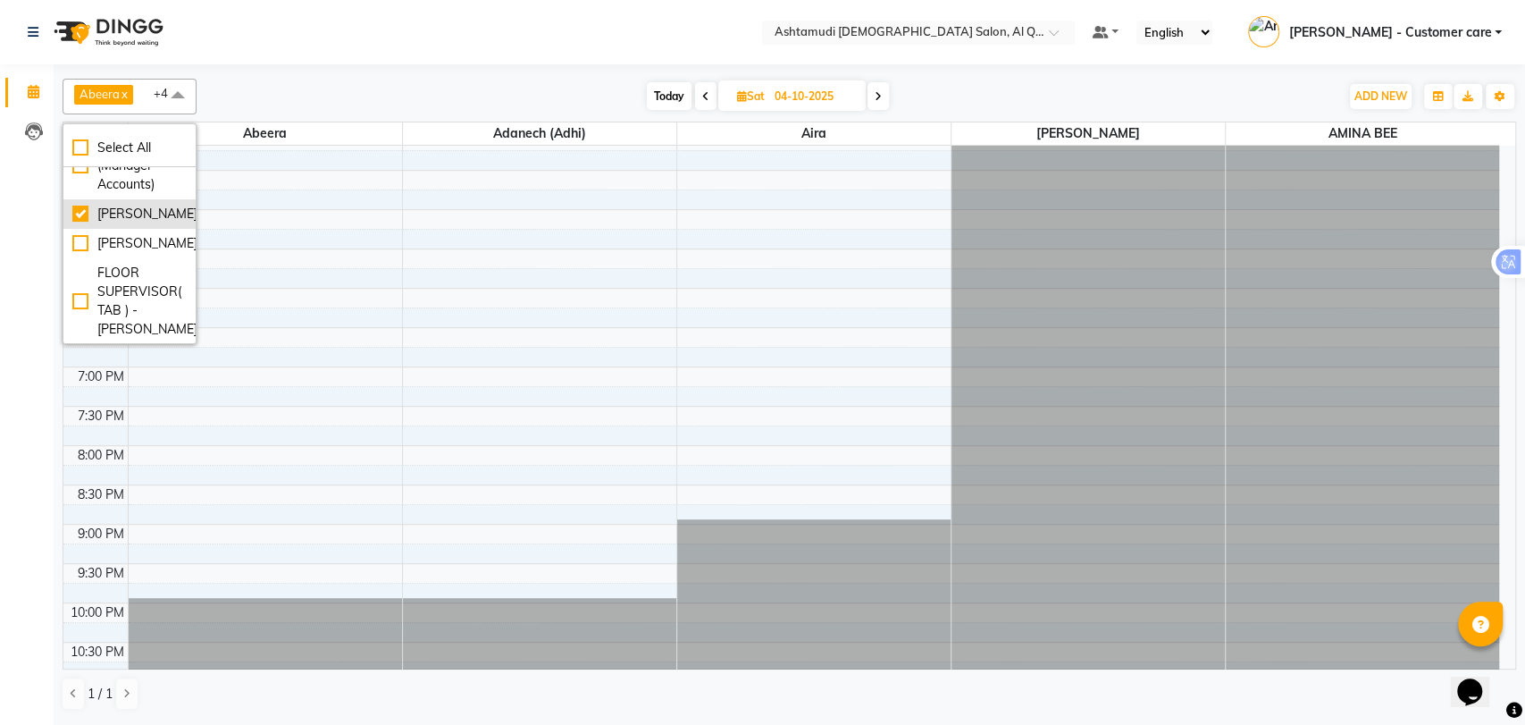
click at [133, 223] on div "[PERSON_NAME]" at bounding box center [129, 214] width 114 height 19
checkbox input "false"
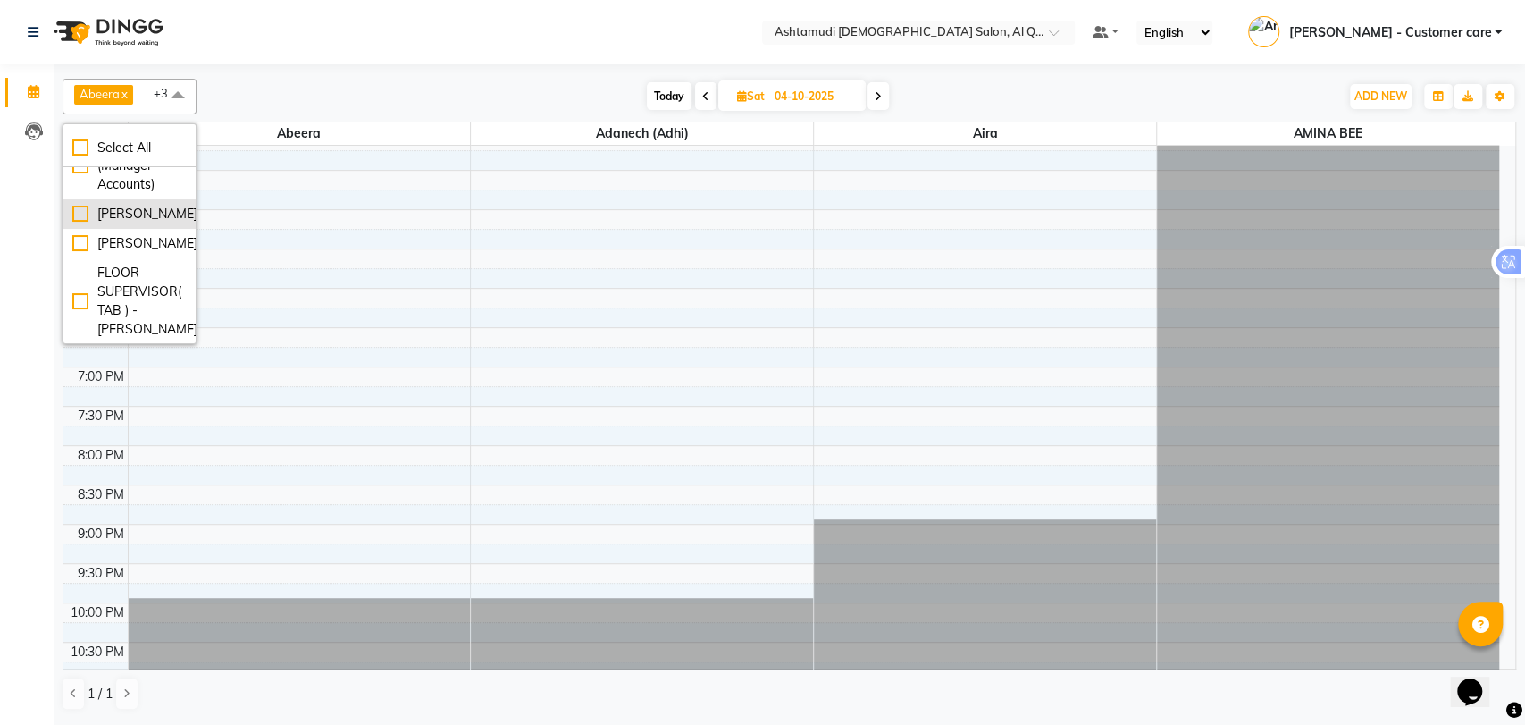
scroll to position [397, 0]
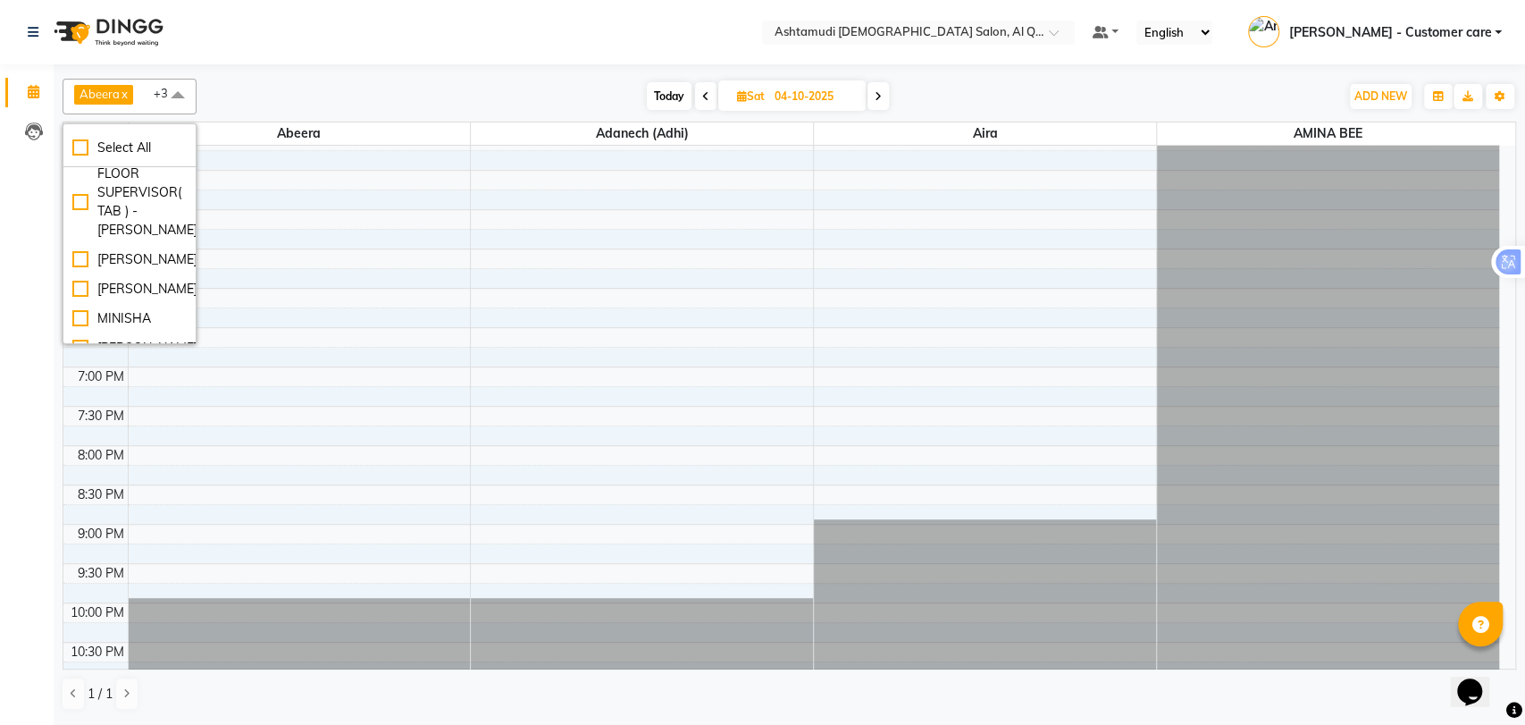
click at [126, 154] on div "[PERSON_NAME]" at bounding box center [129, 144] width 114 height 19
checkbox input "true"
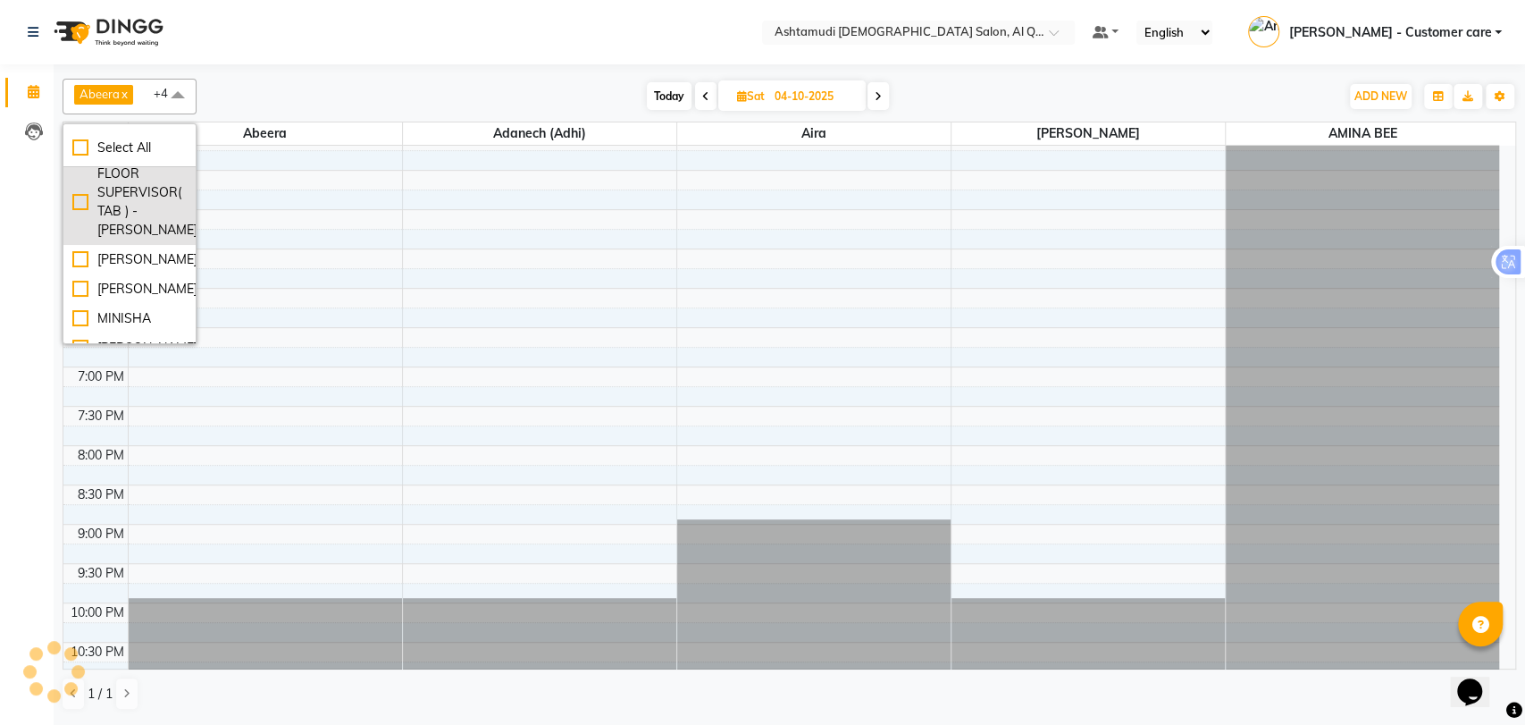
scroll to position [496, 0]
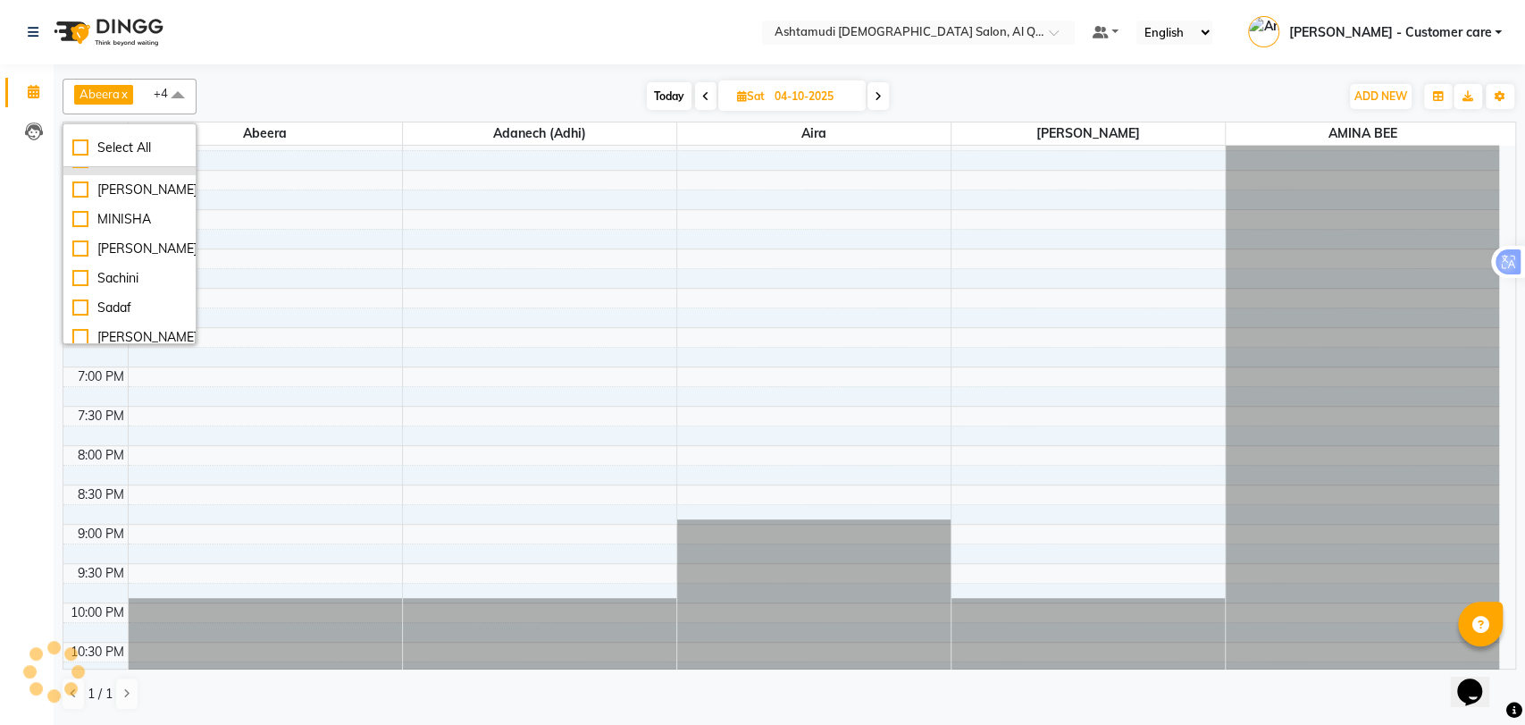
click at [133, 170] on div "[PERSON_NAME]" at bounding box center [129, 160] width 114 height 19
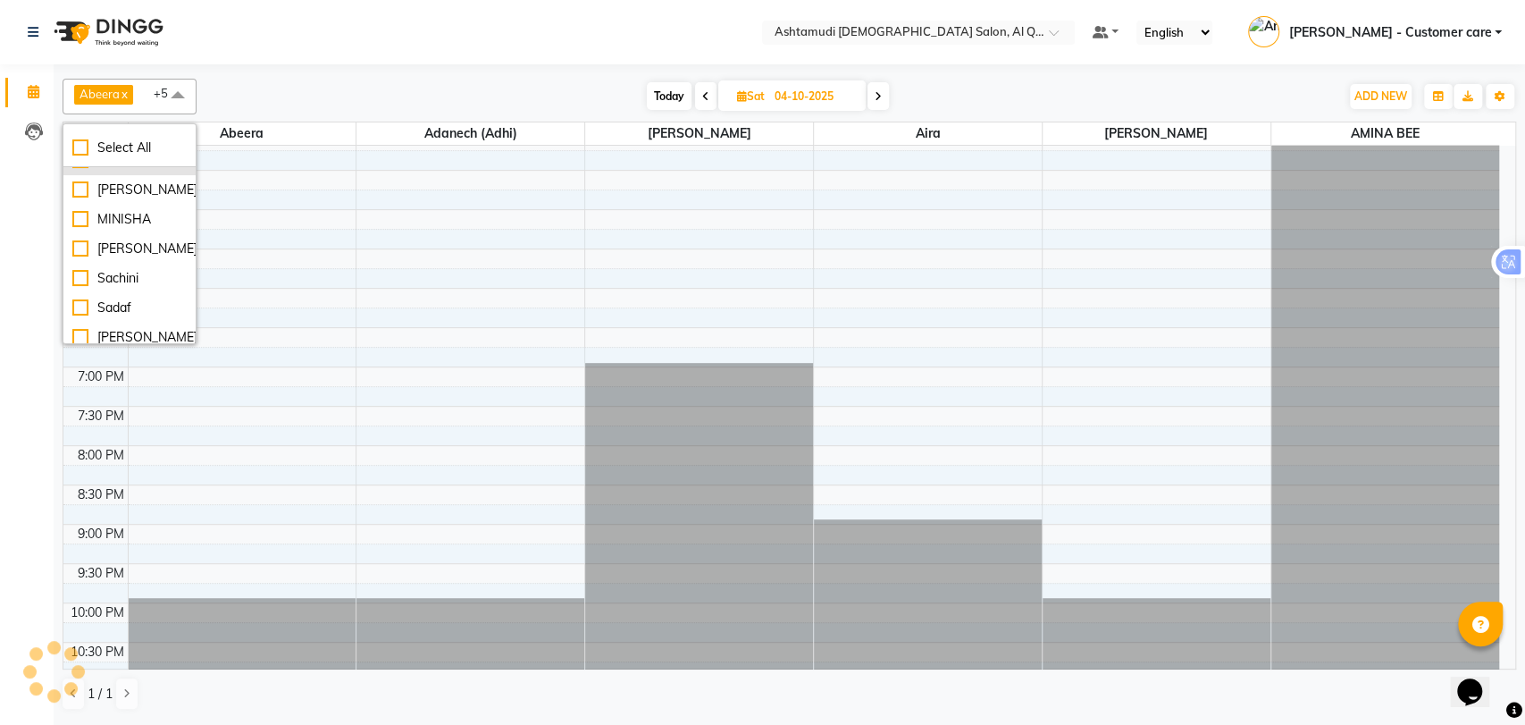
click at [133, 170] on div "[PERSON_NAME]" at bounding box center [129, 160] width 114 height 19
checkbox input "false"
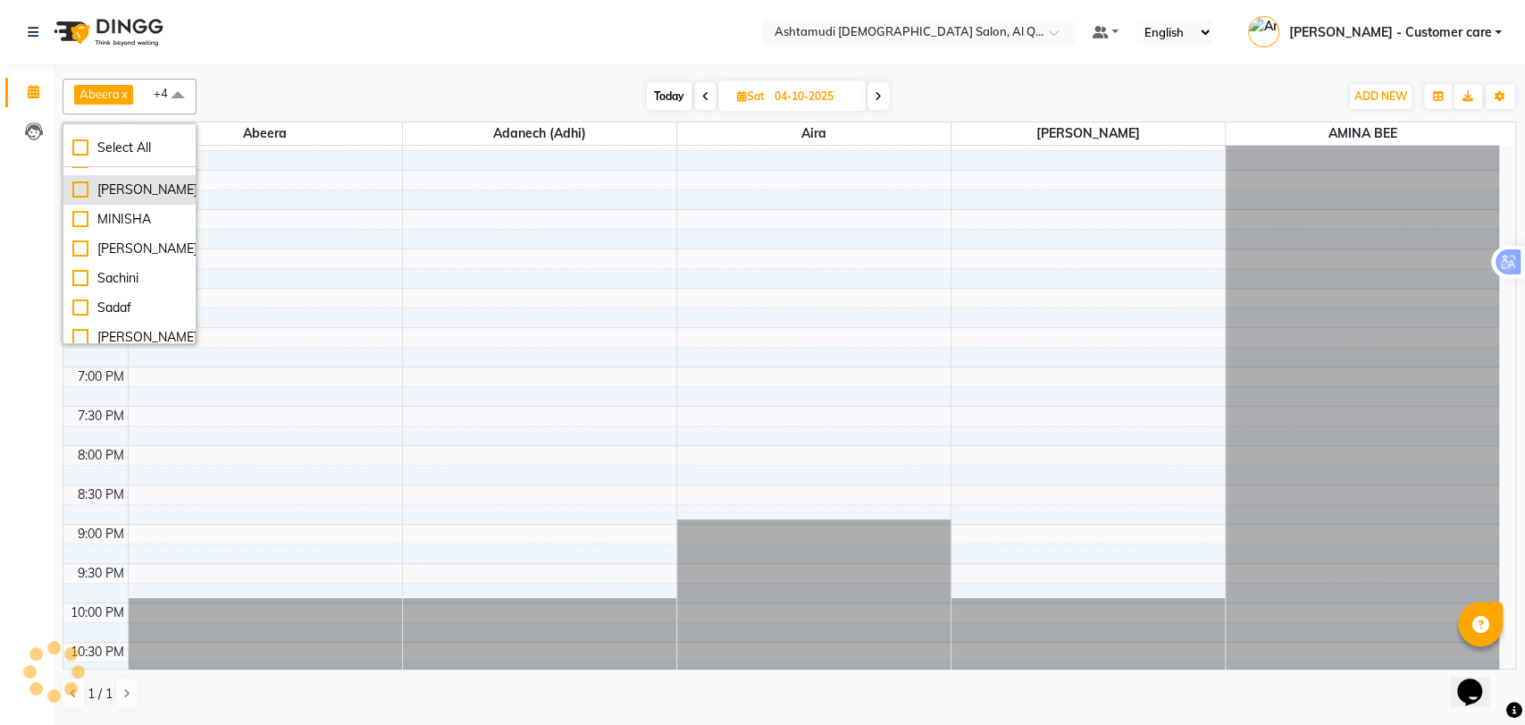
click at [154, 199] on div "[PERSON_NAME]" at bounding box center [129, 189] width 114 height 19
checkbox input "true"
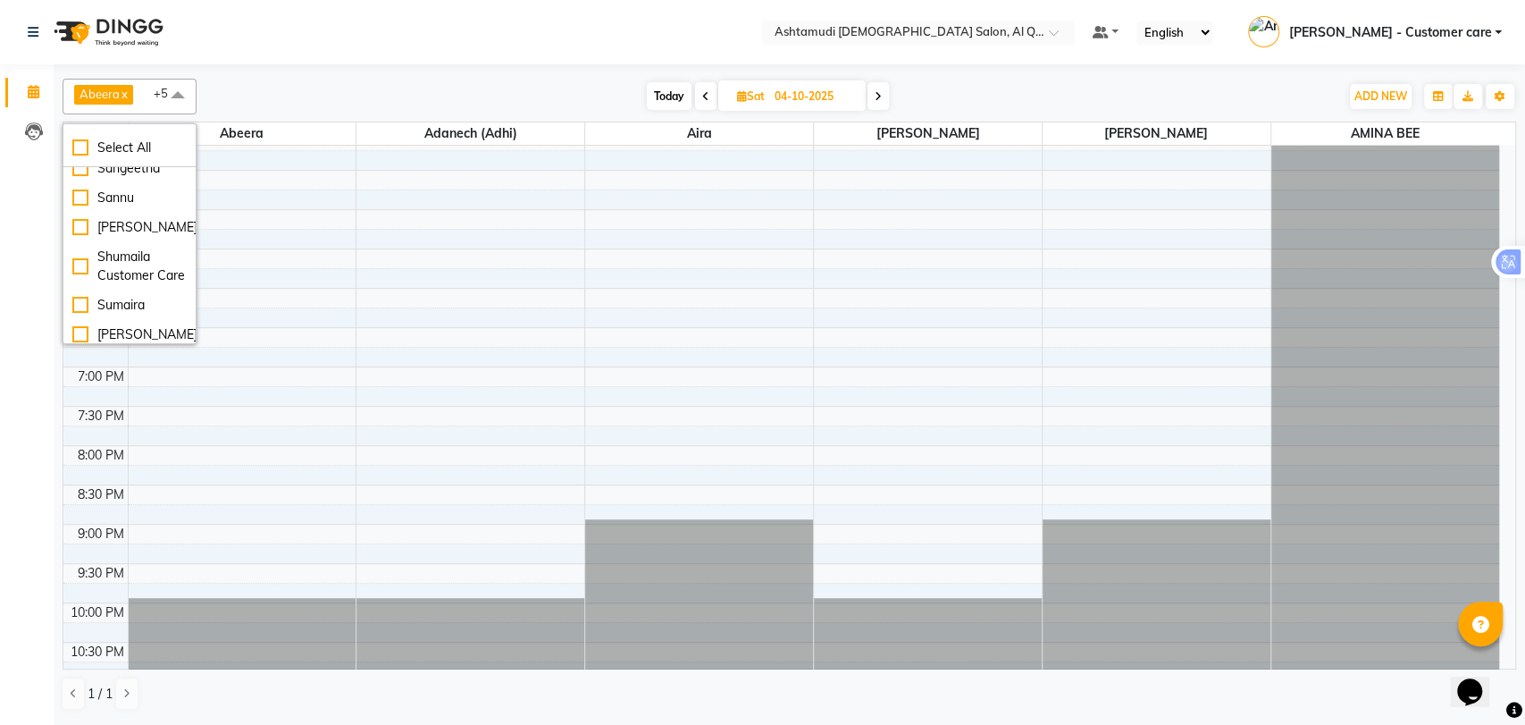
scroll to position [595, 0]
click at [122, 159] on div "[PERSON_NAME]" at bounding box center [129, 149] width 114 height 19
checkbox input "true"
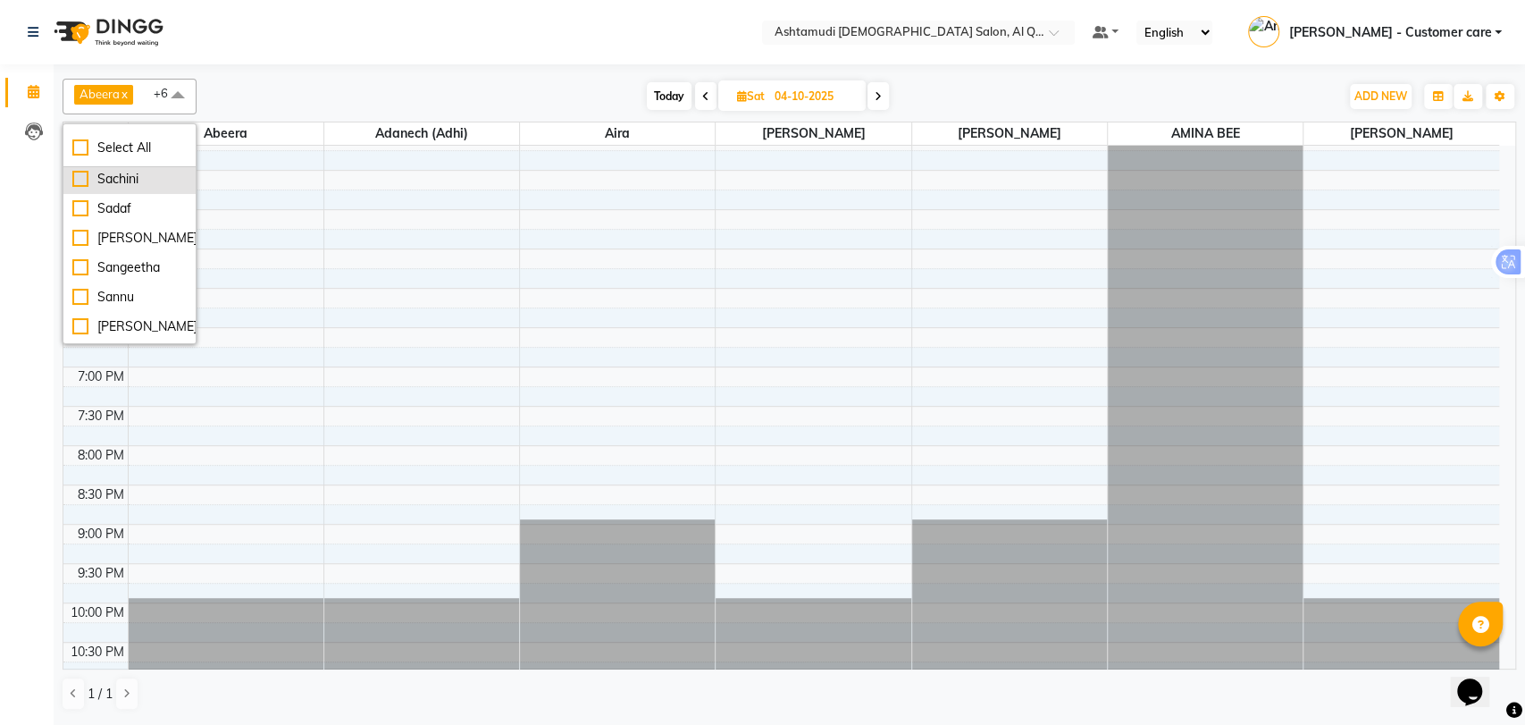
click at [129, 189] on div "Sachini" at bounding box center [129, 179] width 114 height 19
checkbox input "true"
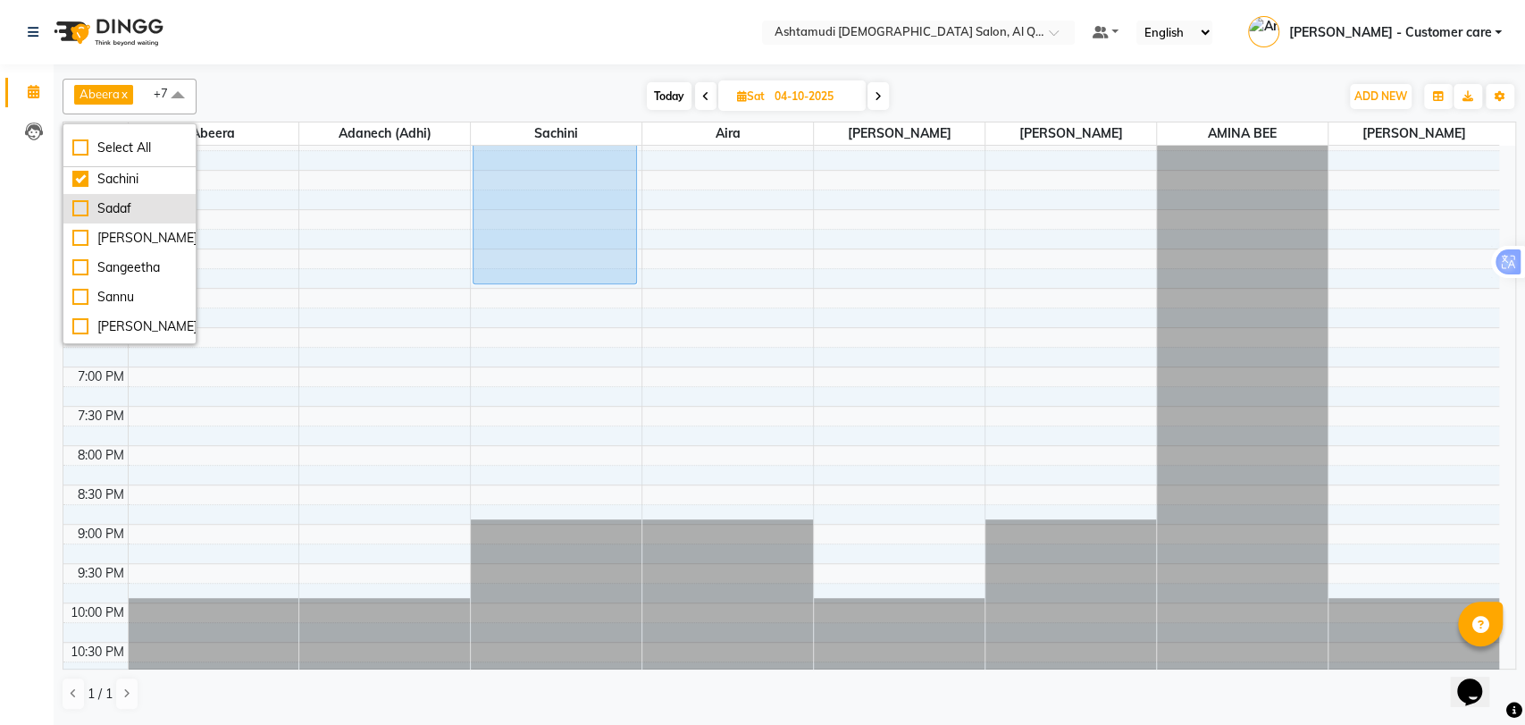
click at [121, 218] on div "Sadaf" at bounding box center [129, 208] width 114 height 19
checkbox input "true"
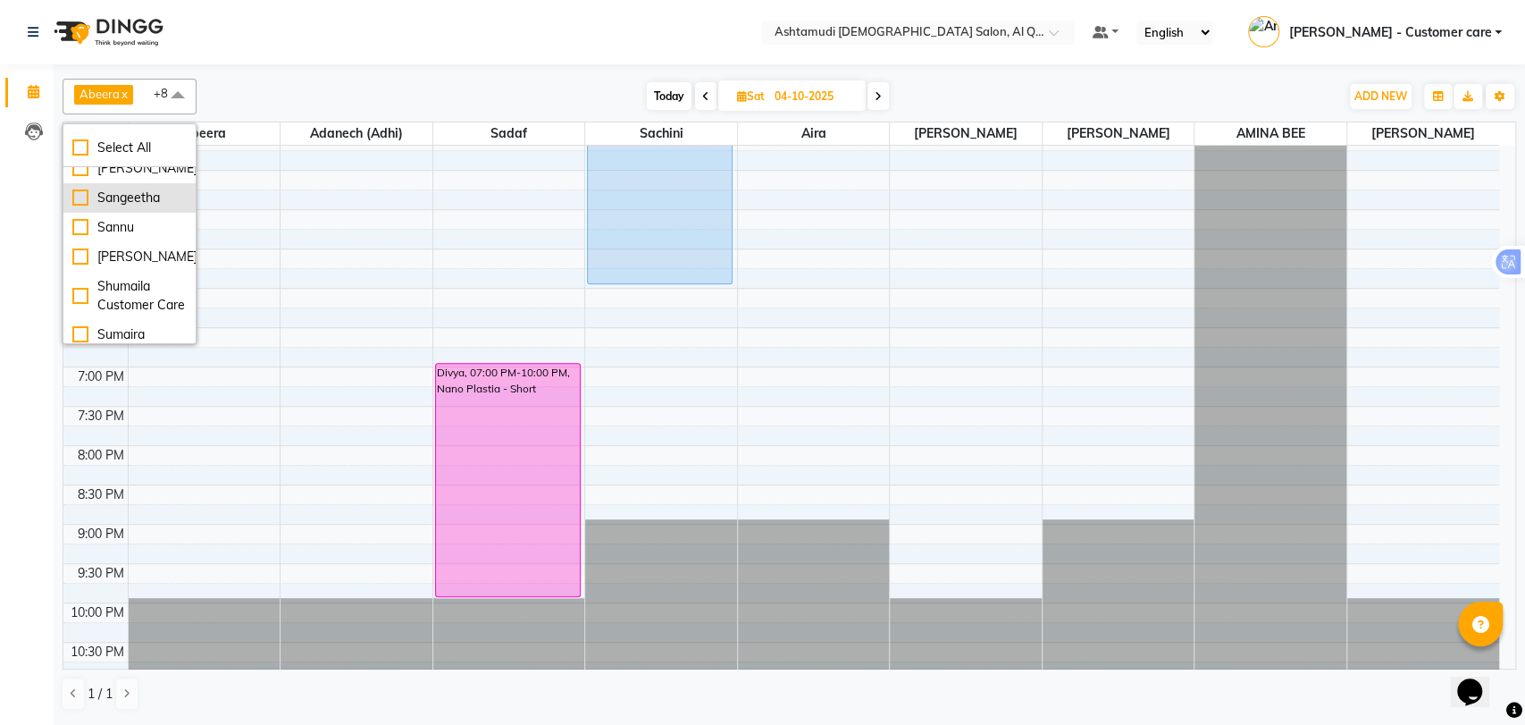
scroll to position [694, 0]
click at [130, 148] on div "[PERSON_NAME]" at bounding box center [129, 139] width 114 height 19
checkbox input "true"
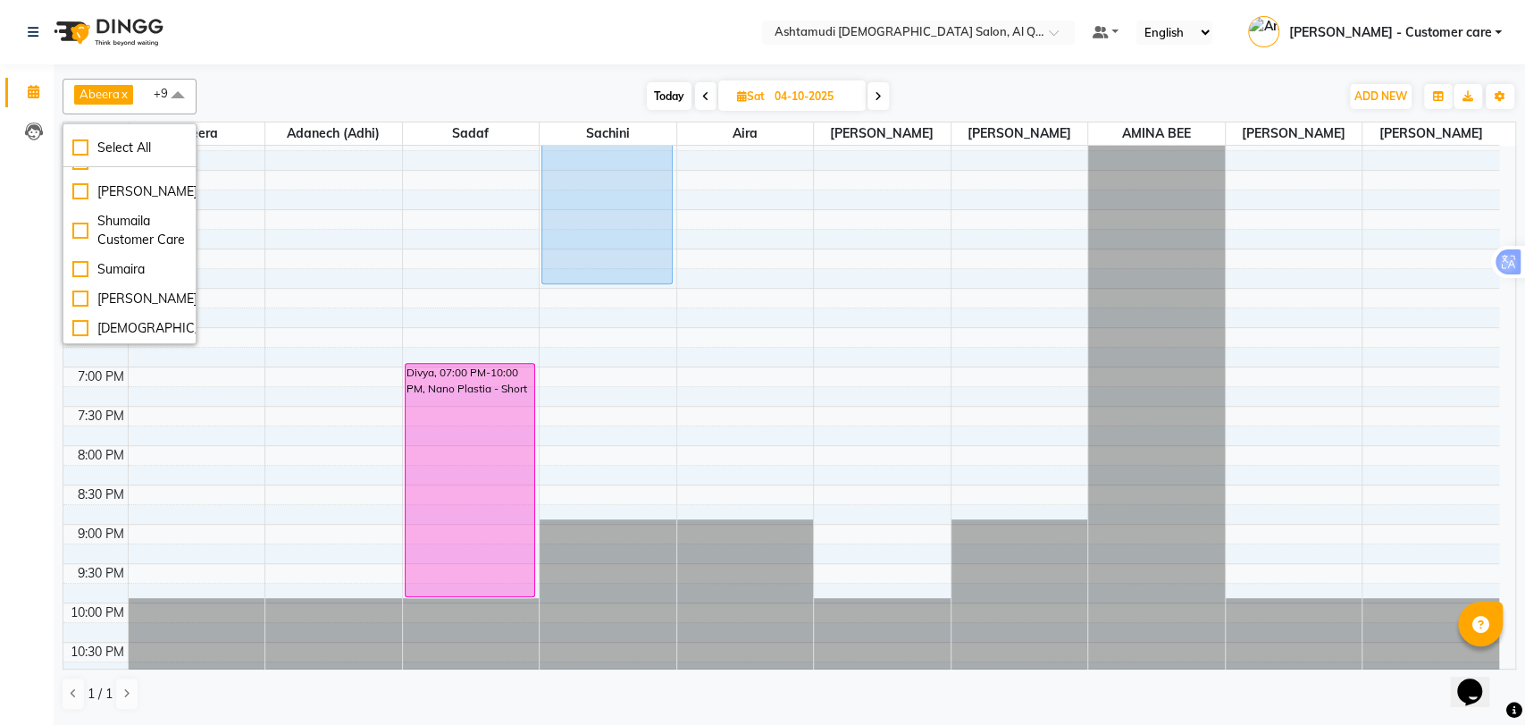
scroll to position [793, 0]
click at [120, 172] on div "Sannu" at bounding box center [129, 162] width 114 height 19
checkbox input "true"
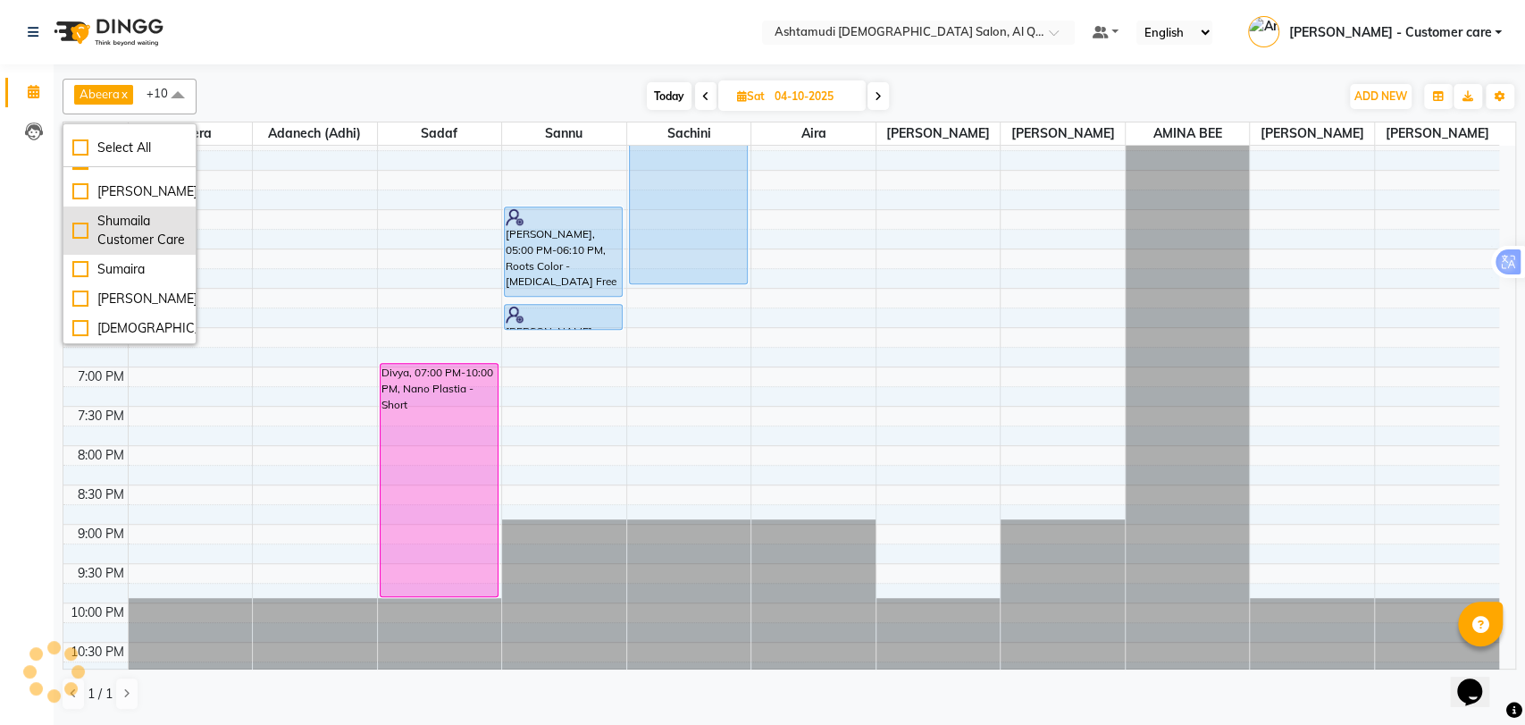
scroll to position [879, 0]
click at [126, 275] on div "Sumaira" at bounding box center [129, 269] width 114 height 19
checkbox input "true"
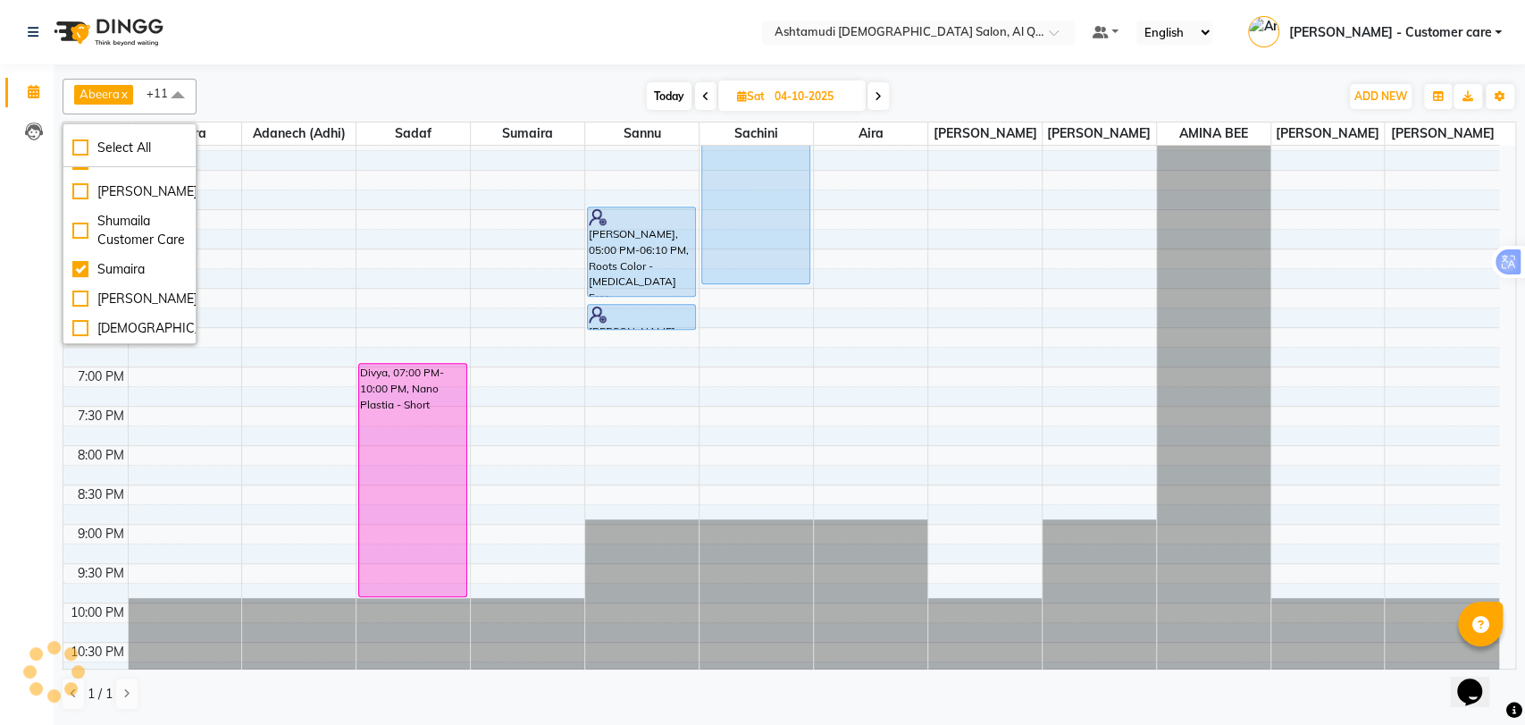
click at [378, 91] on div "Today Sat 04-10-2025" at bounding box center [768, 96] width 1125 height 27
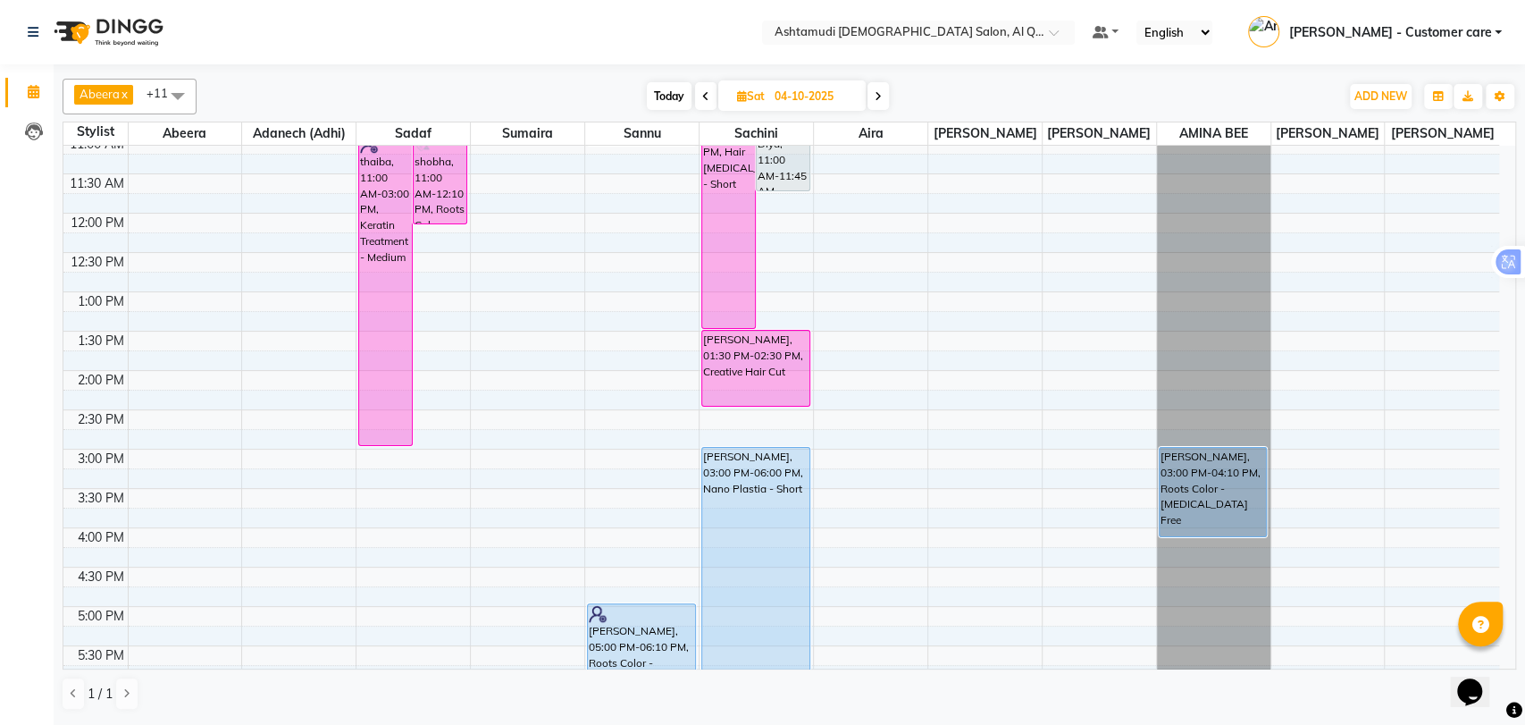
scroll to position [0, 0]
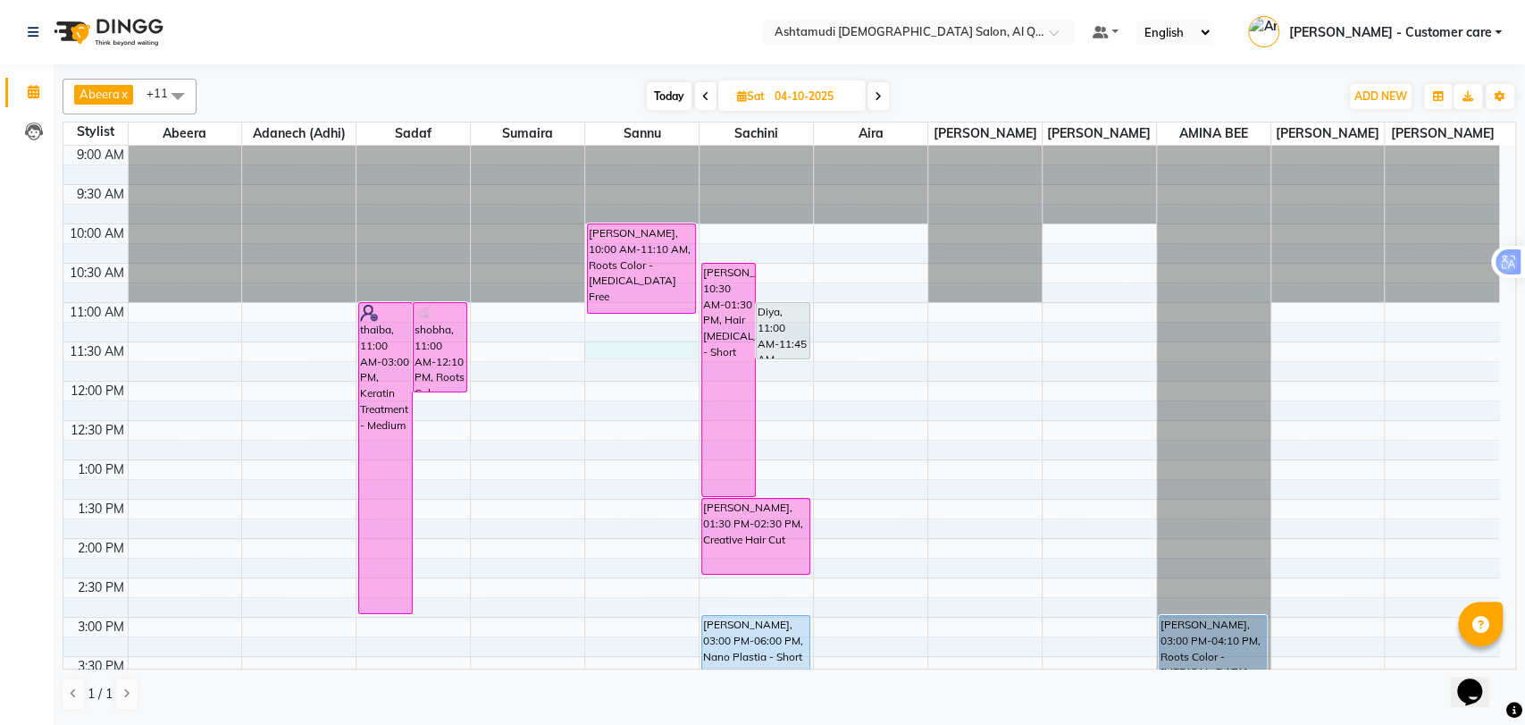
click at [657, 361] on div "9:00 AM 9:30 AM 10:00 AM 10:30 AM 11:00 AM 11:30 AM 12:00 PM 12:30 PM 1:00 PM 1…" at bounding box center [781, 696] width 1436 height 1100
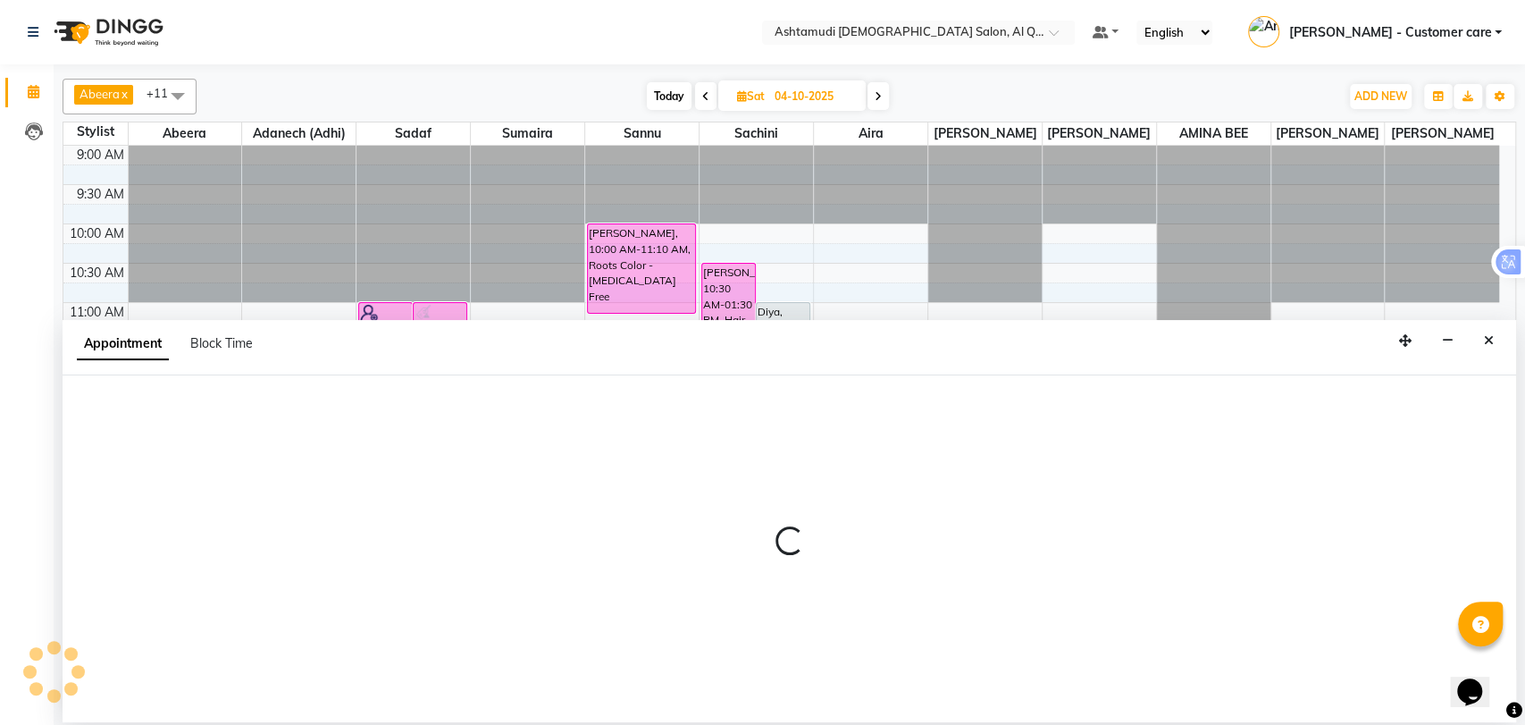
select select "53707"
select select "690"
select select "tentative"
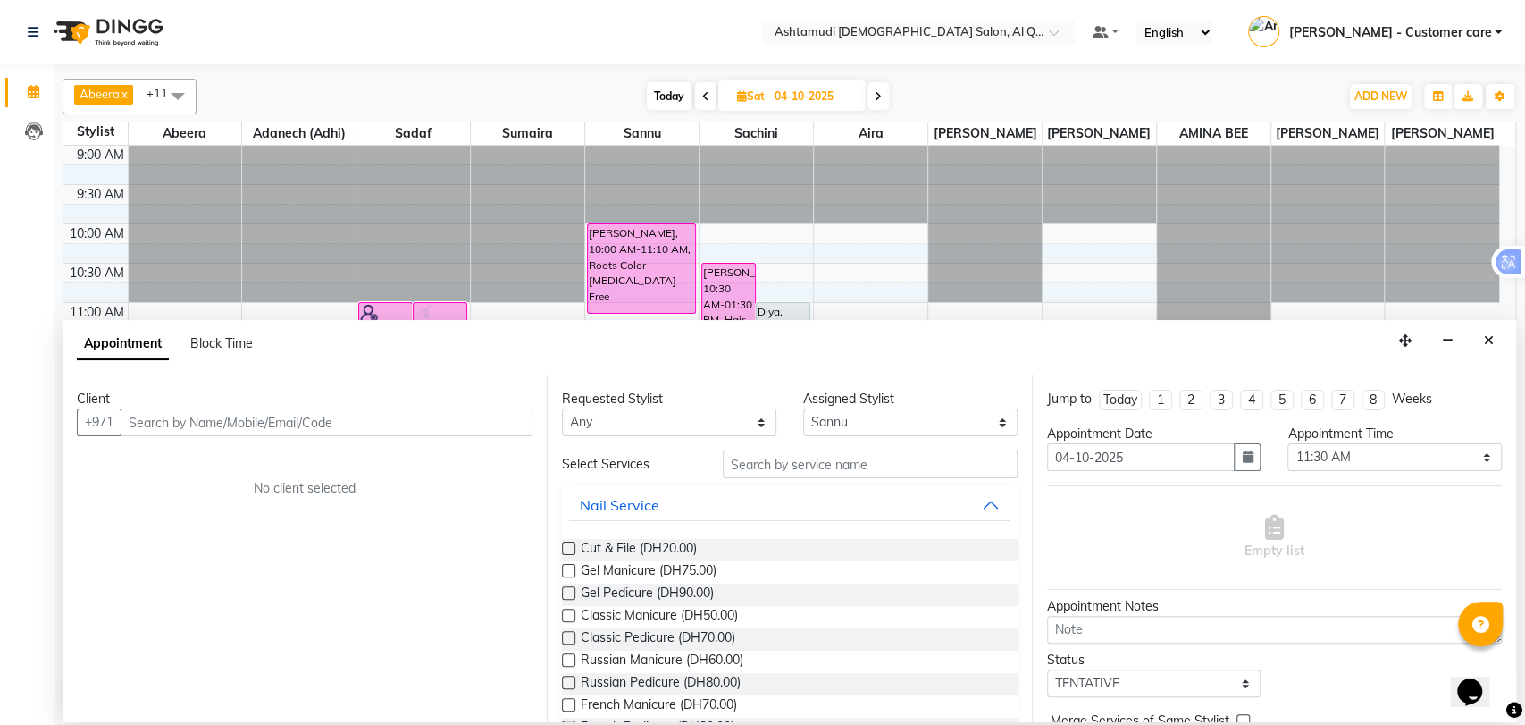
click at [402, 415] on input "text" at bounding box center [327, 422] width 412 height 28
type input "504228566"
click at [488, 415] on span "Add Client" at bounding box center [496, 422] width 60 height 16
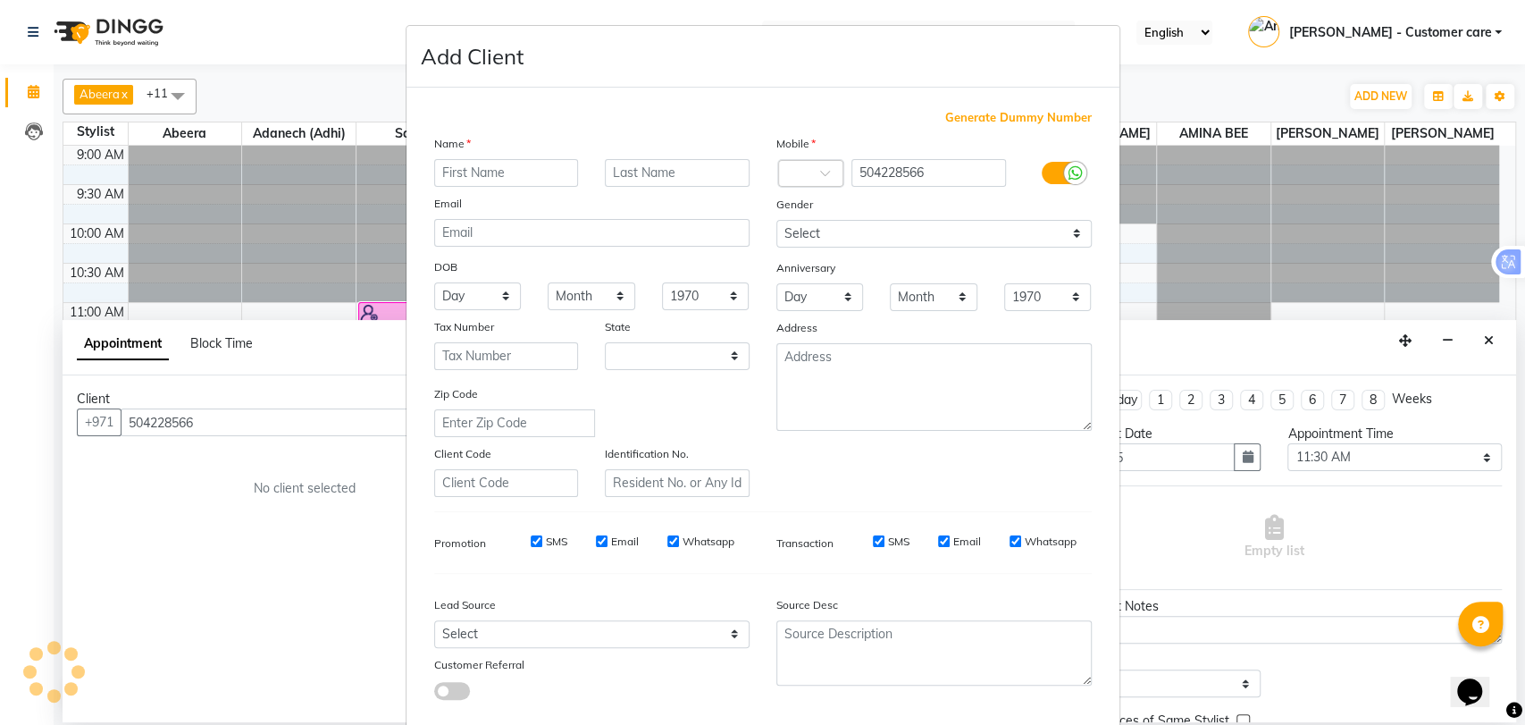
select select "3798"
click at [524, 173] on input "text" at bounding box center [506, 173] width 145 height 28
paste input "Bilby Benny"
drag, startPoint x: 465, startPoint y: 172, endPoint x: 515, endPoint y: 180, distance: 50.7
click at [515, 180] on input "Bilby Benny" at bounding box center [506, 173] width 145 height 28
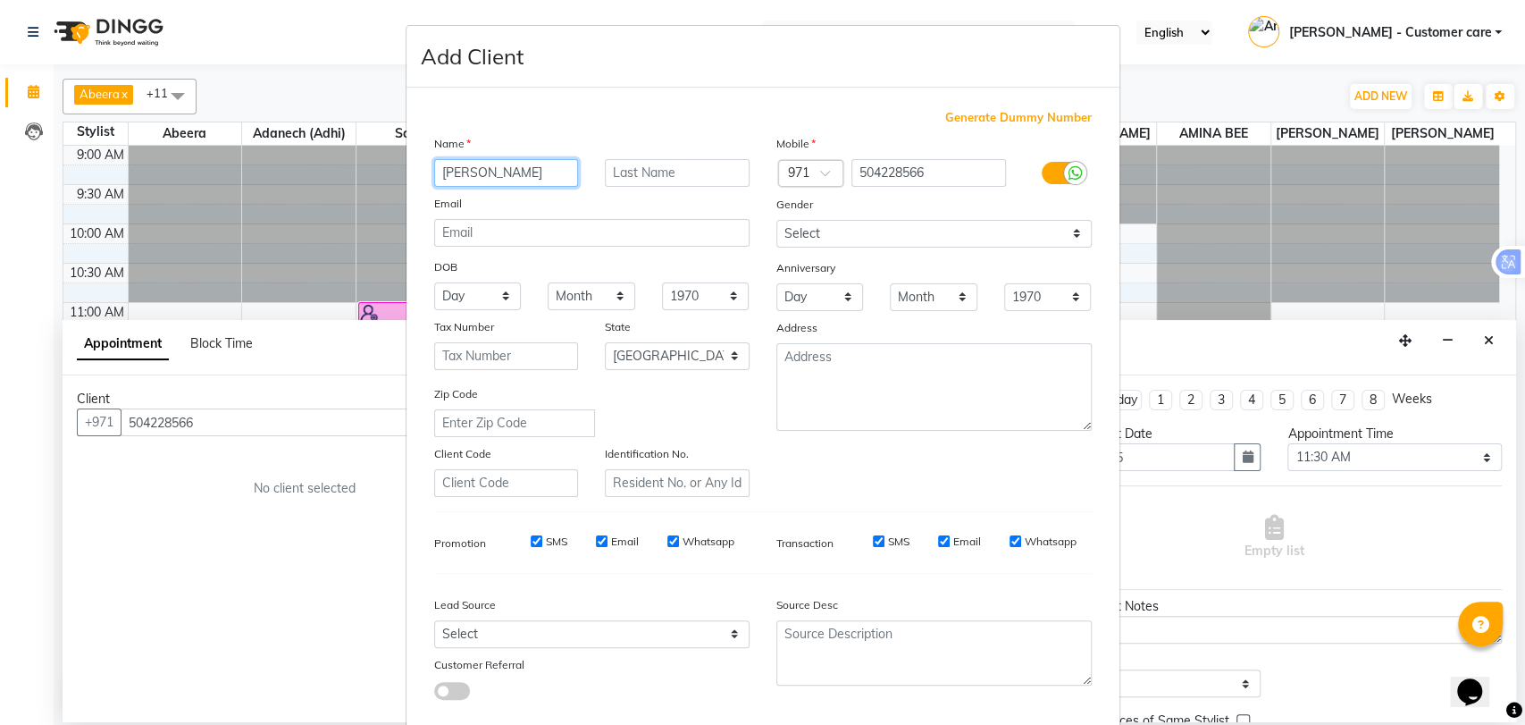
type input "Bilby"
click at [663, 164] on input "text" at bounding box center [677, 173] width 145 height 28
paste input "Benny"
type input "Benny"
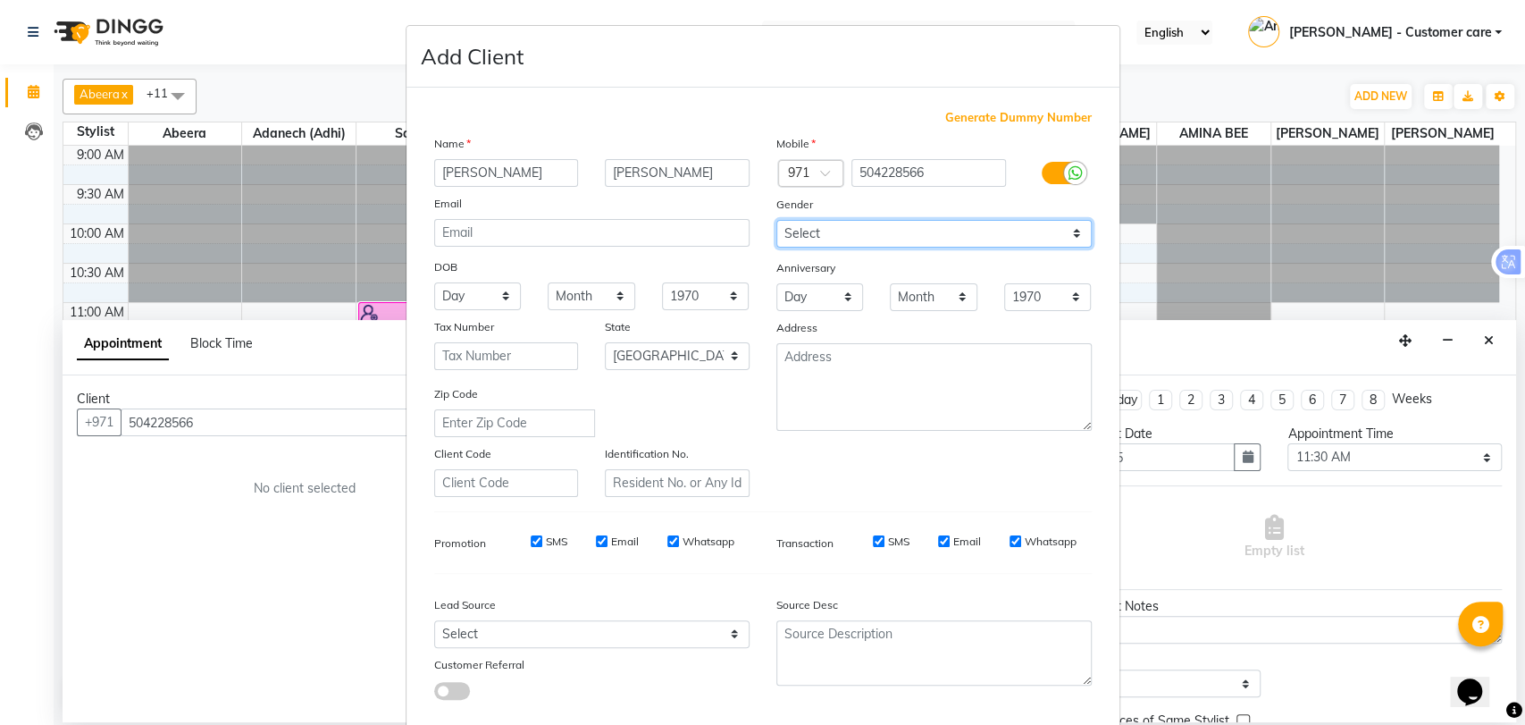
click at [863, 225] on select "Select [DEMOGRAPHIC_DATA] [DEMOGRAPHIC_DATA] Other Prefer Not To Say" at bounding box center [933, 234] width 315 height 28
select select "[DEMOGRAPHIC_DATA]"
click at [776, 220] on select "Select [DEMOGRAPHIC_DATA] [DEMOGRAPHIC_DATA] Other Prefer Not To Say" at bounding box center [933, 234] width 315 height 28
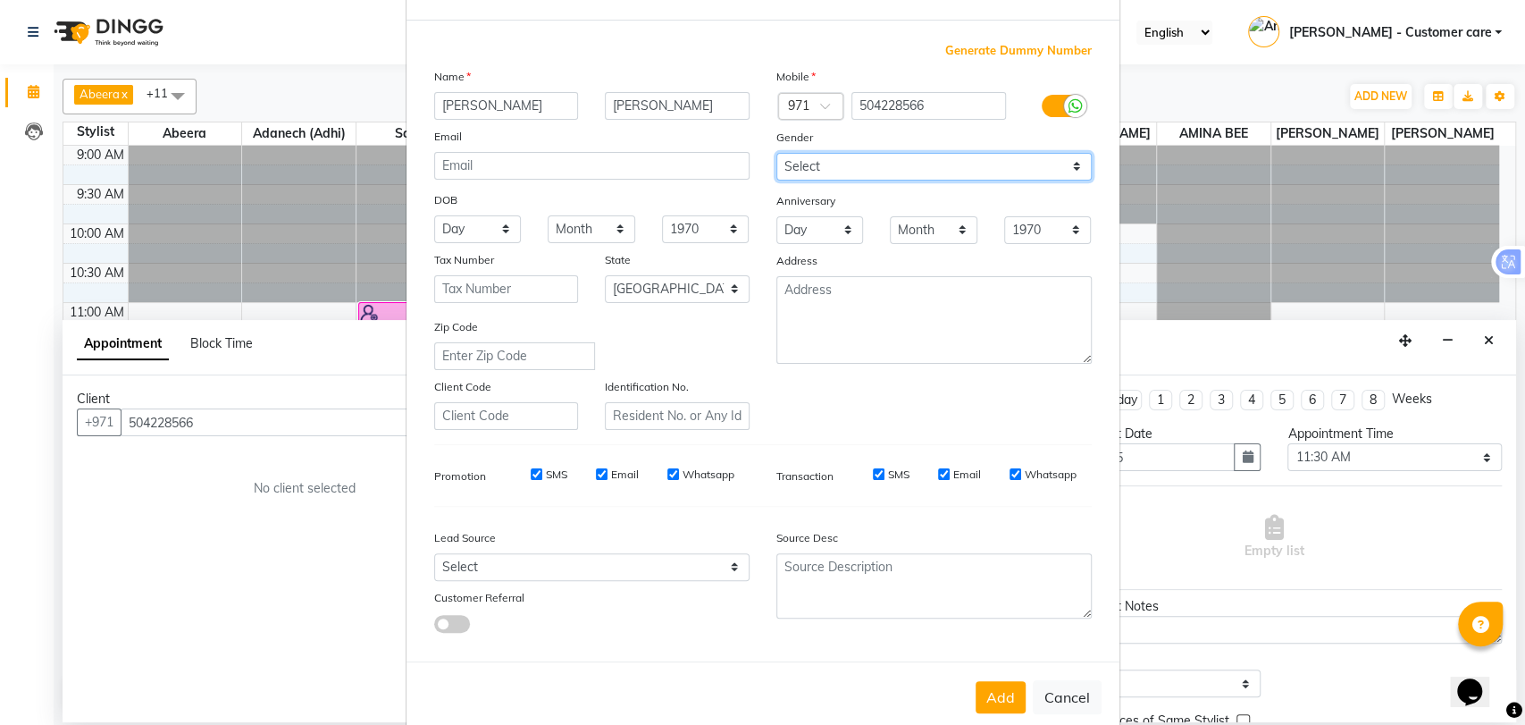
scroll to position [97, 0]
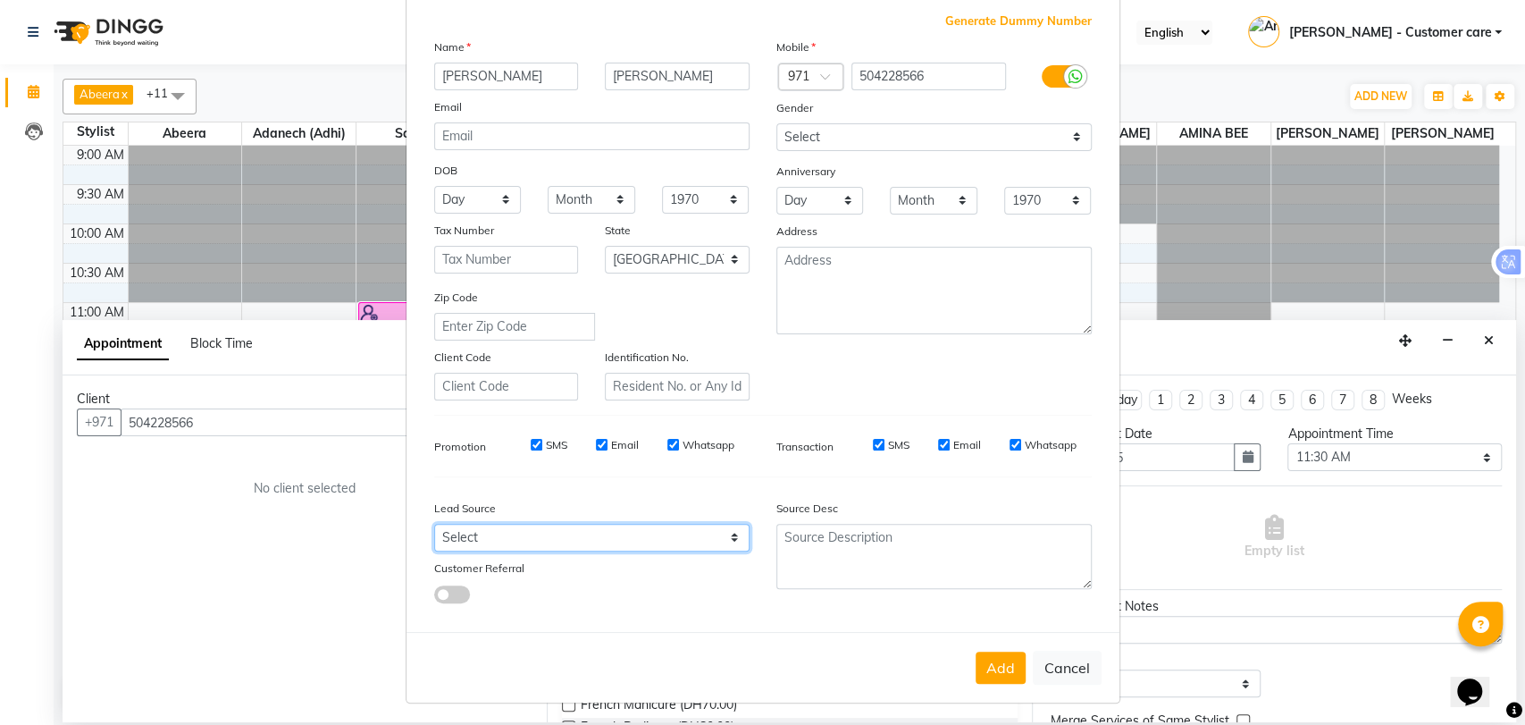
drag, startPoint x: 636, startPoint y: 538, endPoint x: 986, endPoint y: 478, distance: 355.3
click at [635, 538] on select "Select Walk-in Referral Internet Friend Word of Mouth Advertisement Facebook Ju…" at bounding box center [591, 538] width 315 height 28
select select "47957"
click at [434, 524] on select "Select Walk-in Referral Internet Friend Word of Mouth Advertisement Facebook Ju…" at bounding box center [591, 538] width 315 height 28
drag, startPoint x: 989, startPoint y: 665, endPoint x: 987, endPoint y: 654, distance: 10.9
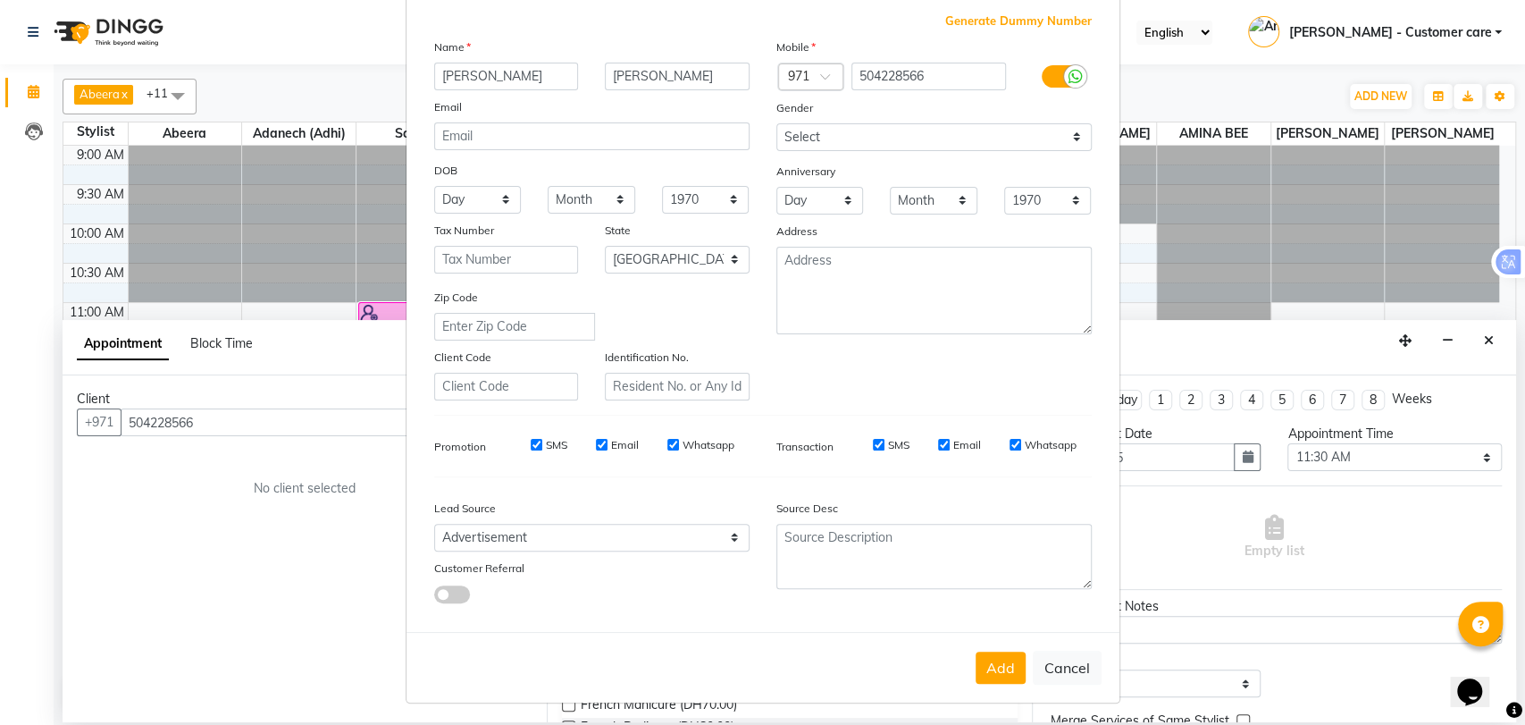
click at [990, 664] on button "Add" at bounding box center [1001, 667] width 50 height 32
type input "50*****66"
select select
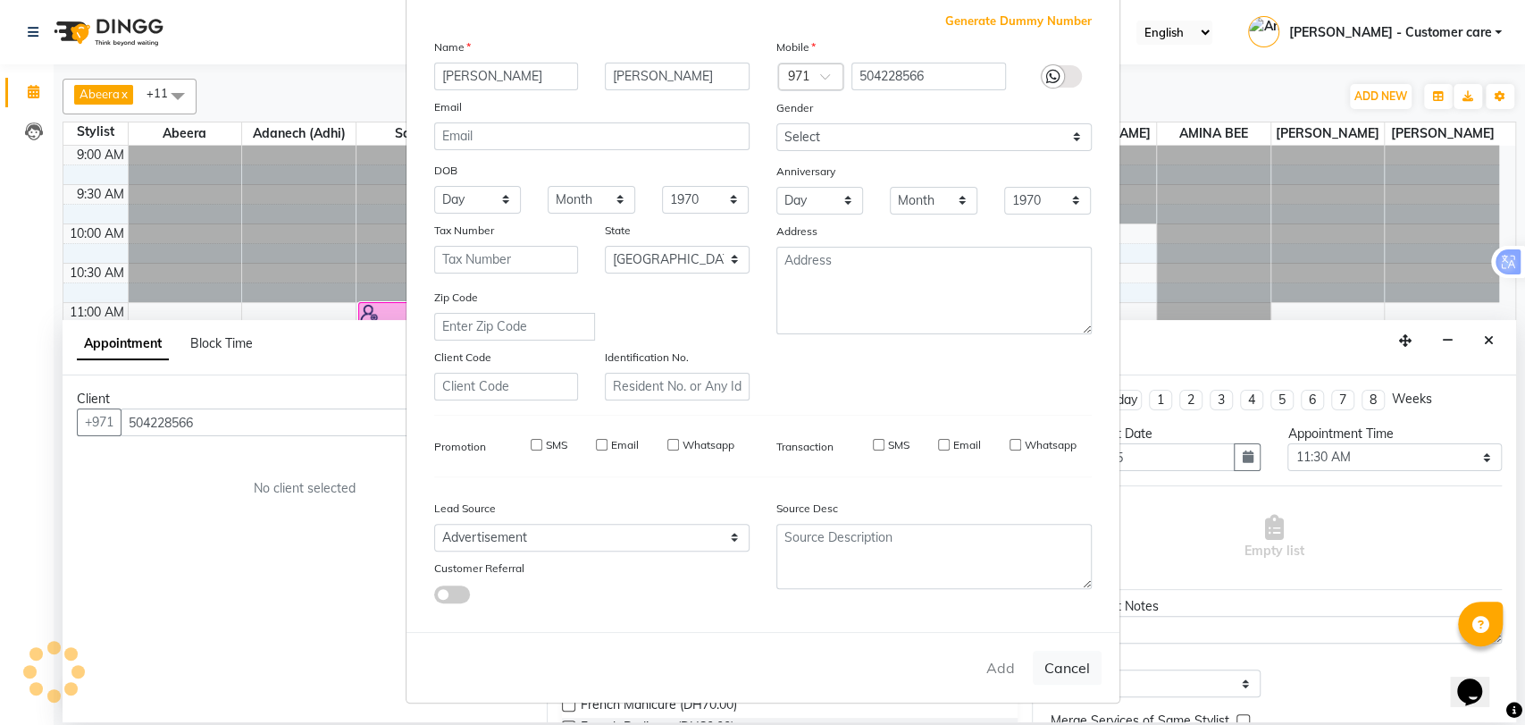
select select "null"
select select
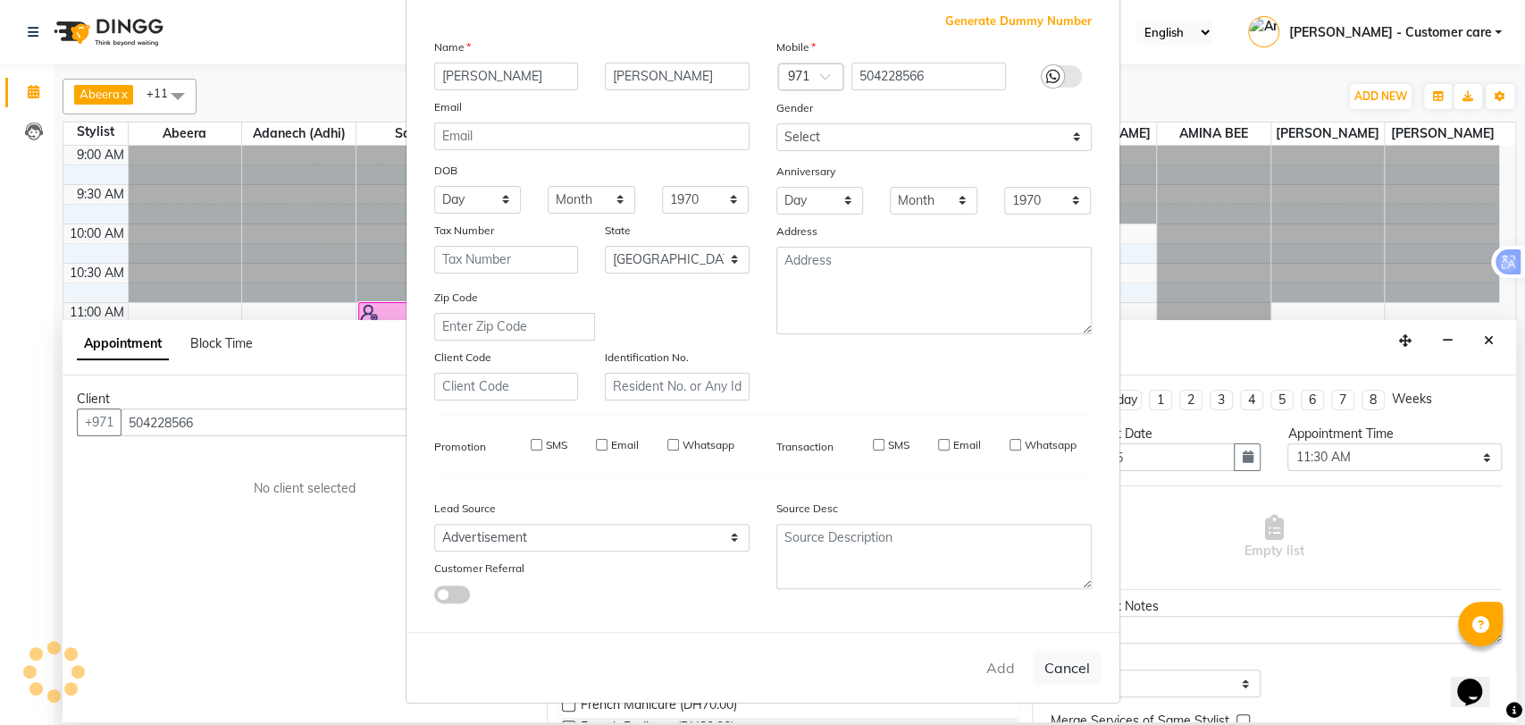
checkbox input "false"
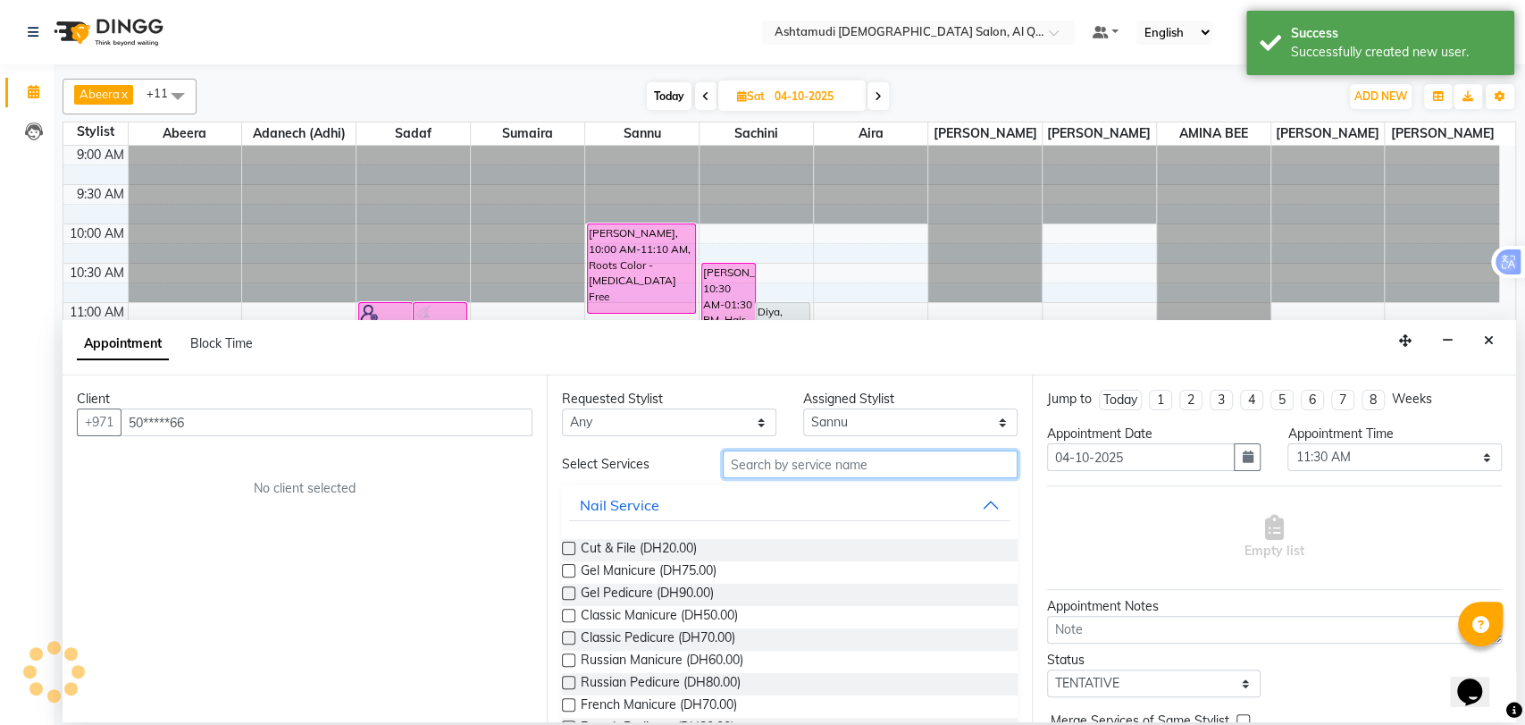
click at [826, 466] on input "text" at bounding box center [870, 464] width 295 height 28
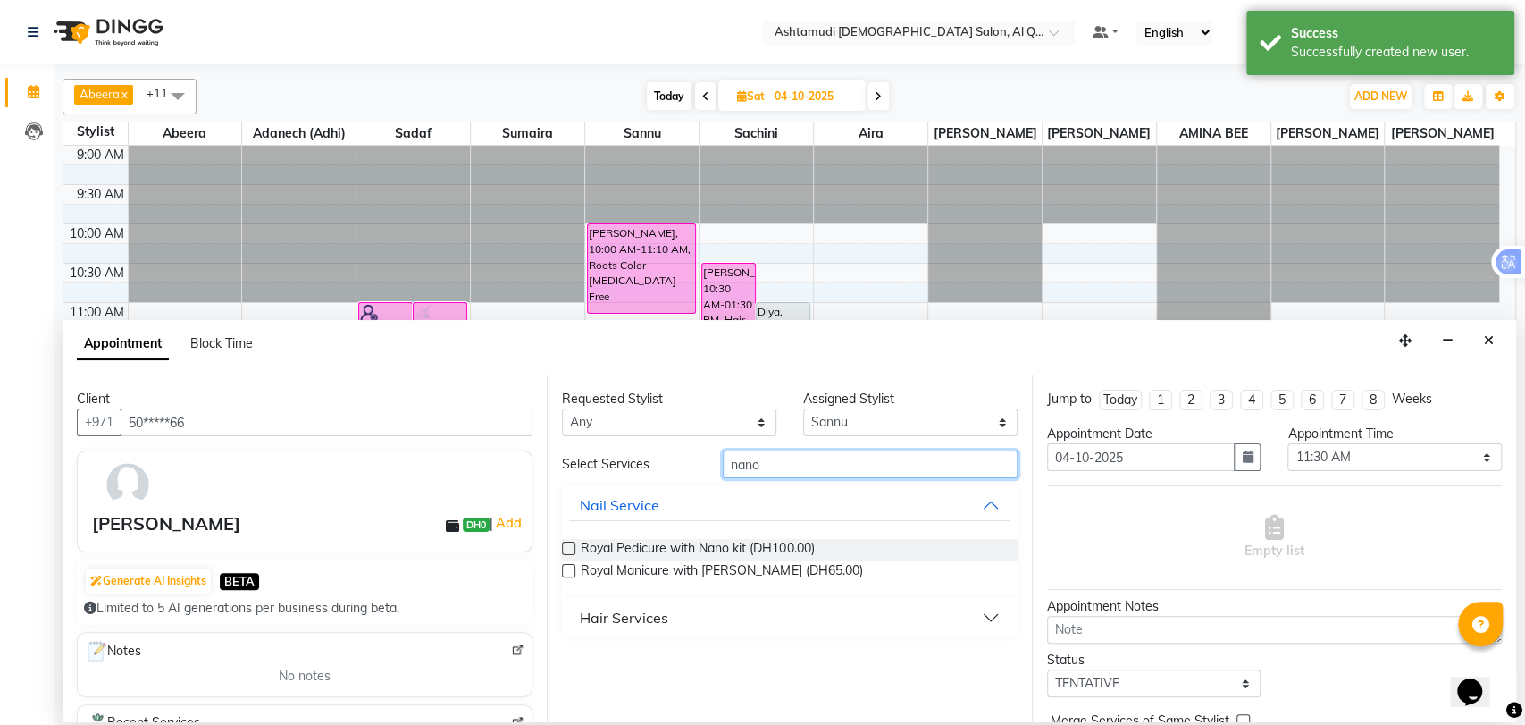
type input "nano"
click at [688, 624] on button "Hair Services" at bounding box center [789, 617] width 441 height 32
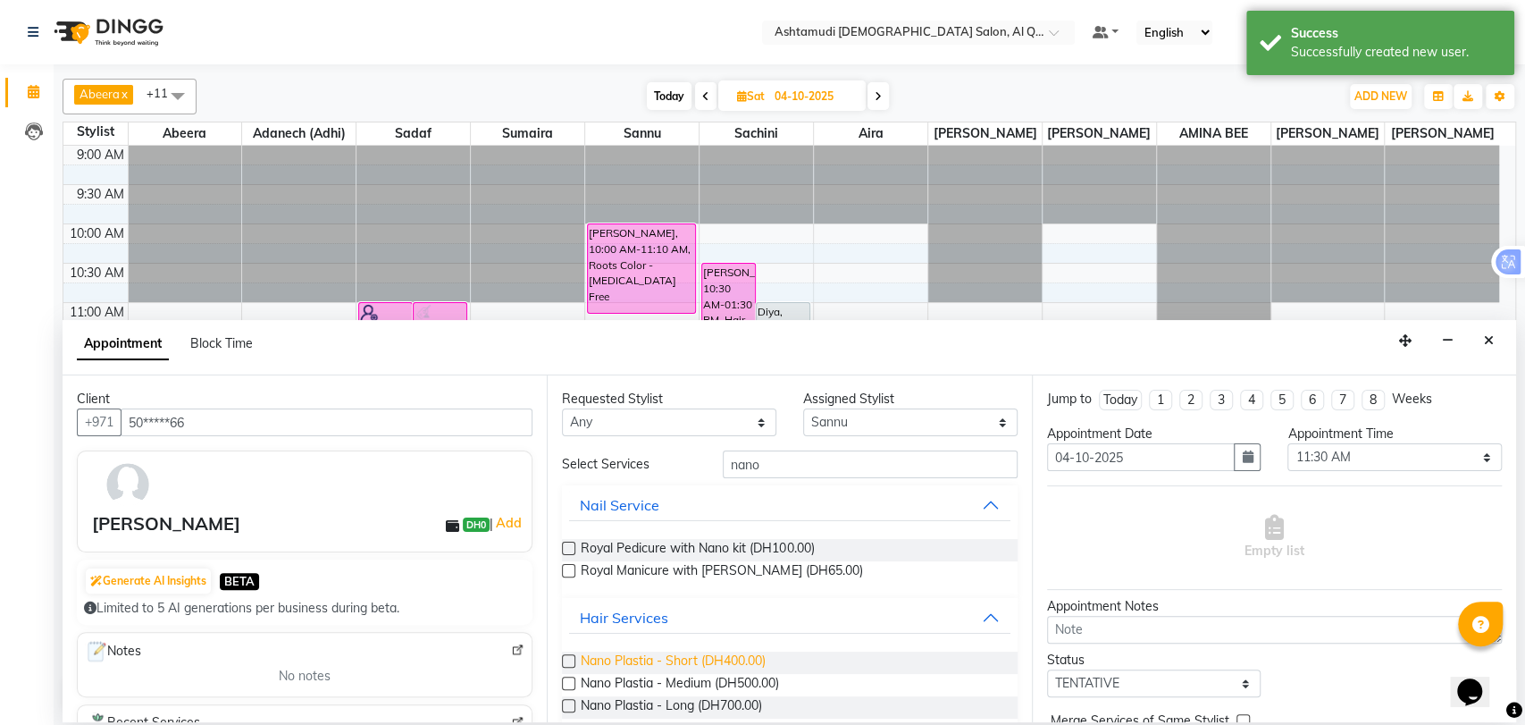
click at [641, 658] on span "Nano Plastia - Short (DH400.00)" at bounding box center [673, 662] width 185 height 22
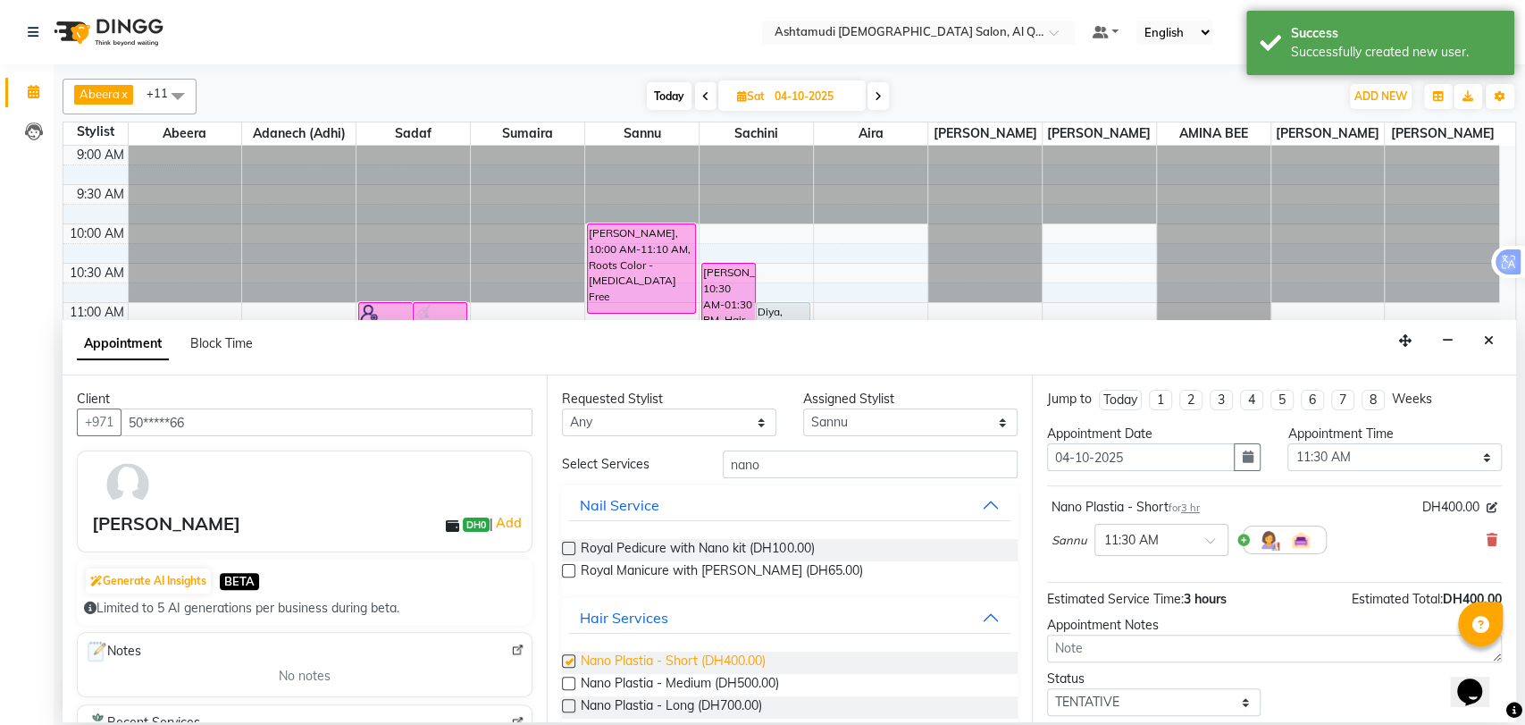
checkbox input "false"
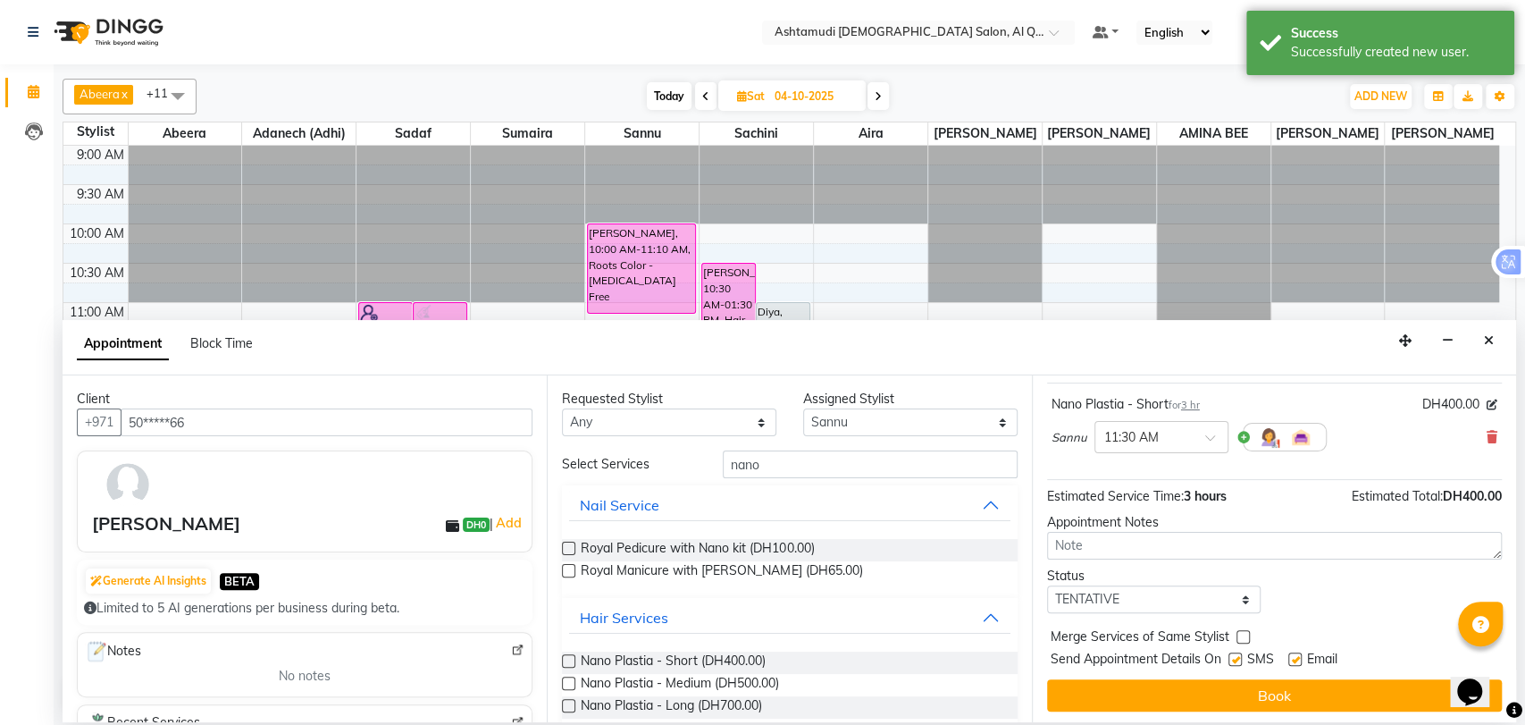
scroll to position [105, 0]
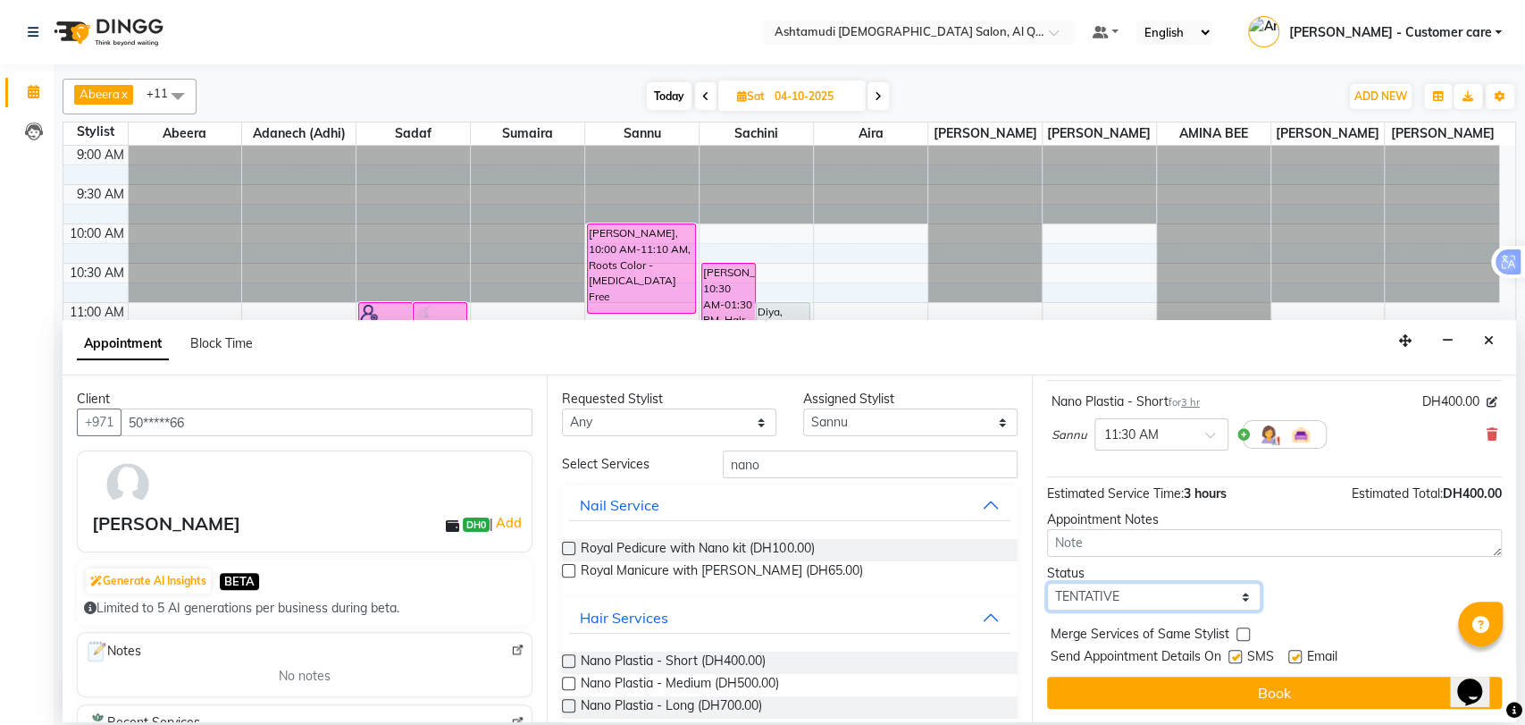
click at [1156, 597] on select "Select TENTATIVE CONFIRM UPCOMING" at bounding box center [1154, 597] width 214 height 28
select select "upcoming"
click at [1047, 583] on select "Select TENTATIVE CONFIRM UPCOMING" at bounding box center [1154, 597] width 214 height 28
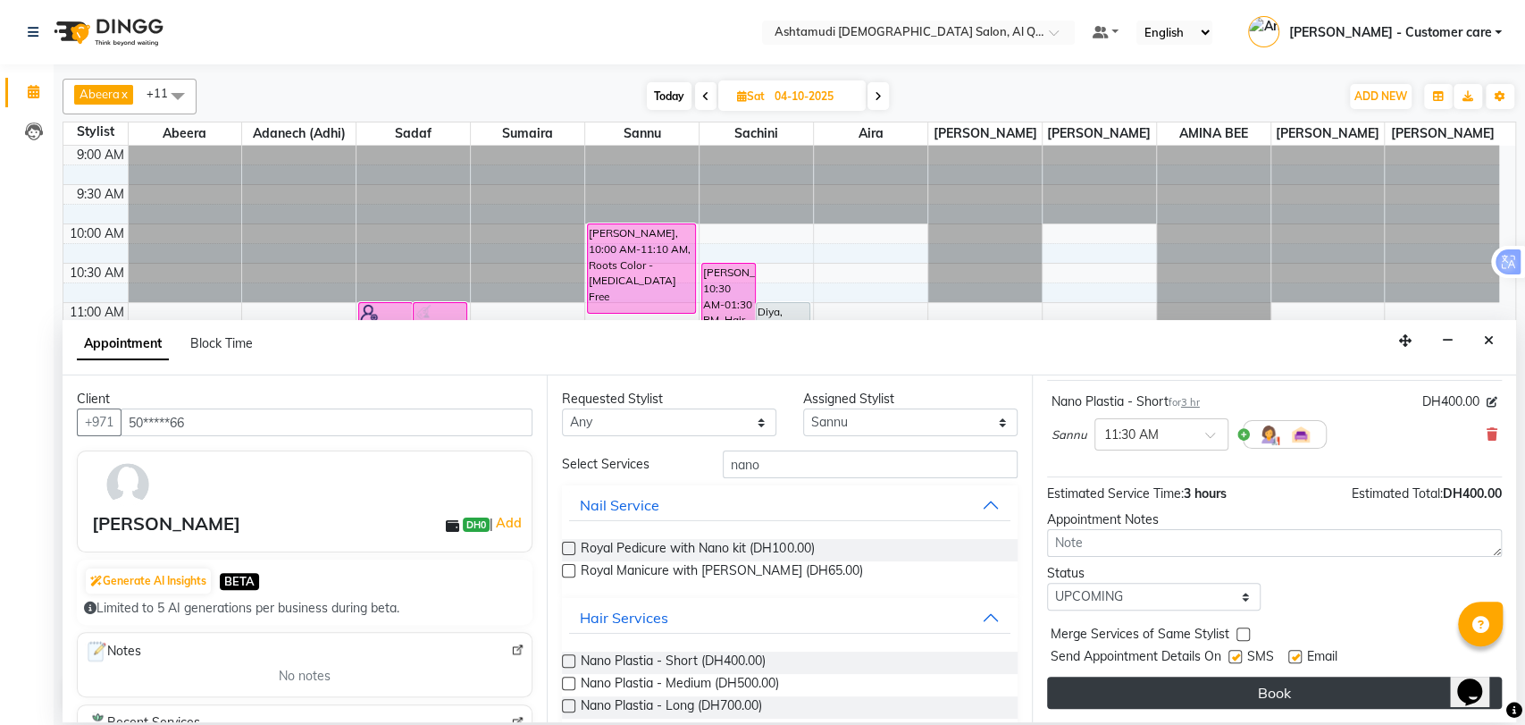
click at [1119, 686] on button "Book" at bounding box center [1274, 692] width 455 height 32
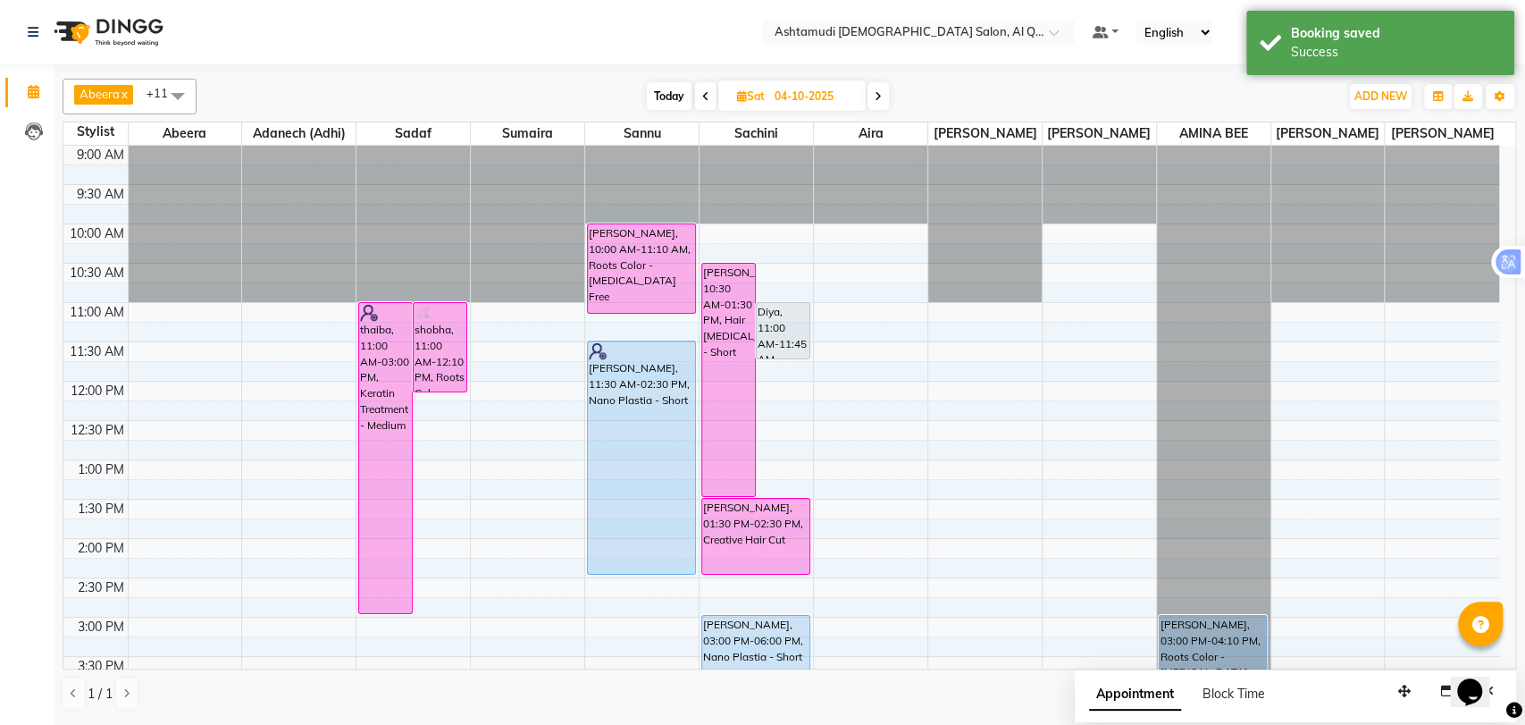
click at [664, 92] on span "Today" at bounding box center [669, 96] width 45 height 28
type input "03-10-2025"
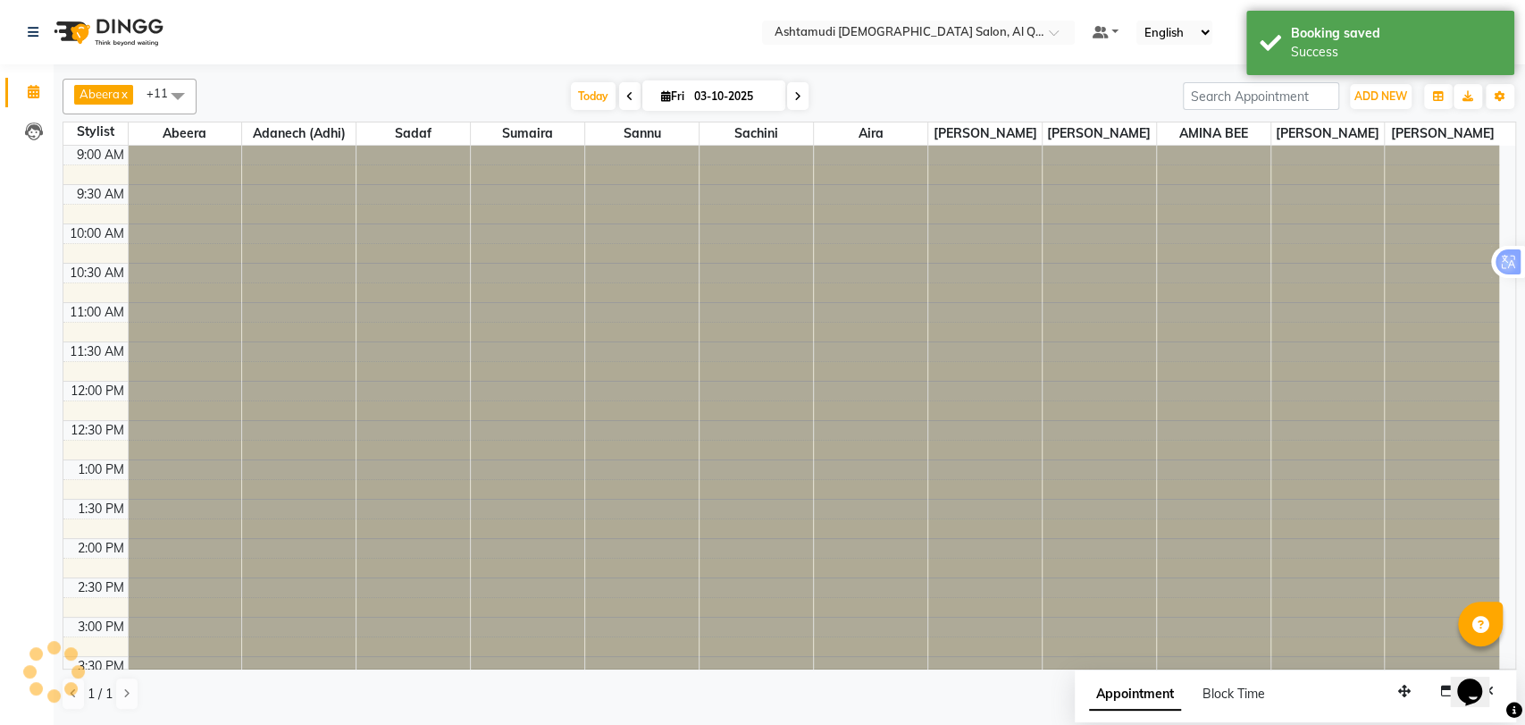
scroll to position [589, 0]
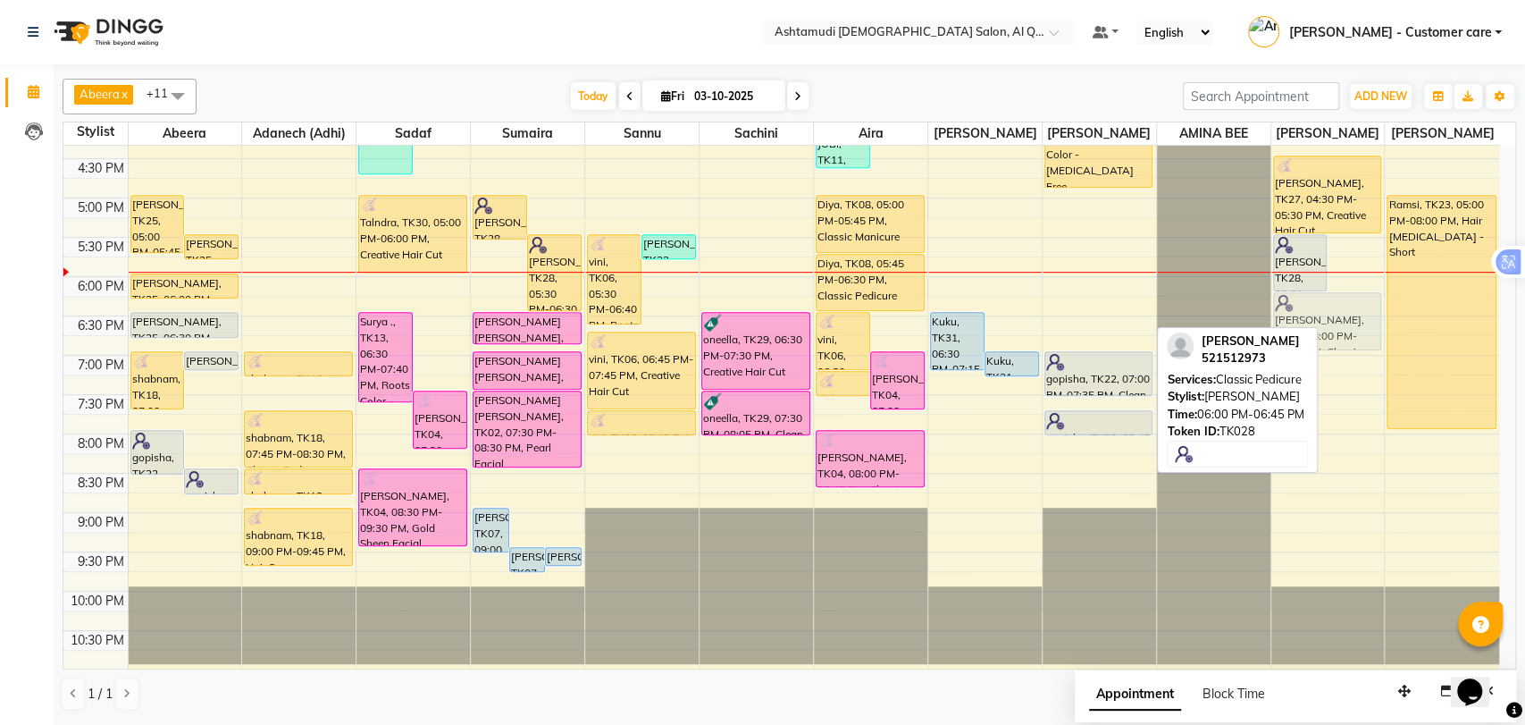
drag, startPoint x: 1354, startPoint y: 301, endPoint x: 1331, endPoint y: 315, distance: 26.5
click at [1331, 315] on div "veena, TK14, 01:30 PM-02:15 PM, Hair Spa Schwarkopf/Loreal/Keratin - Medium vee…" at bounding box center [1327, 119] width 113 height 1100
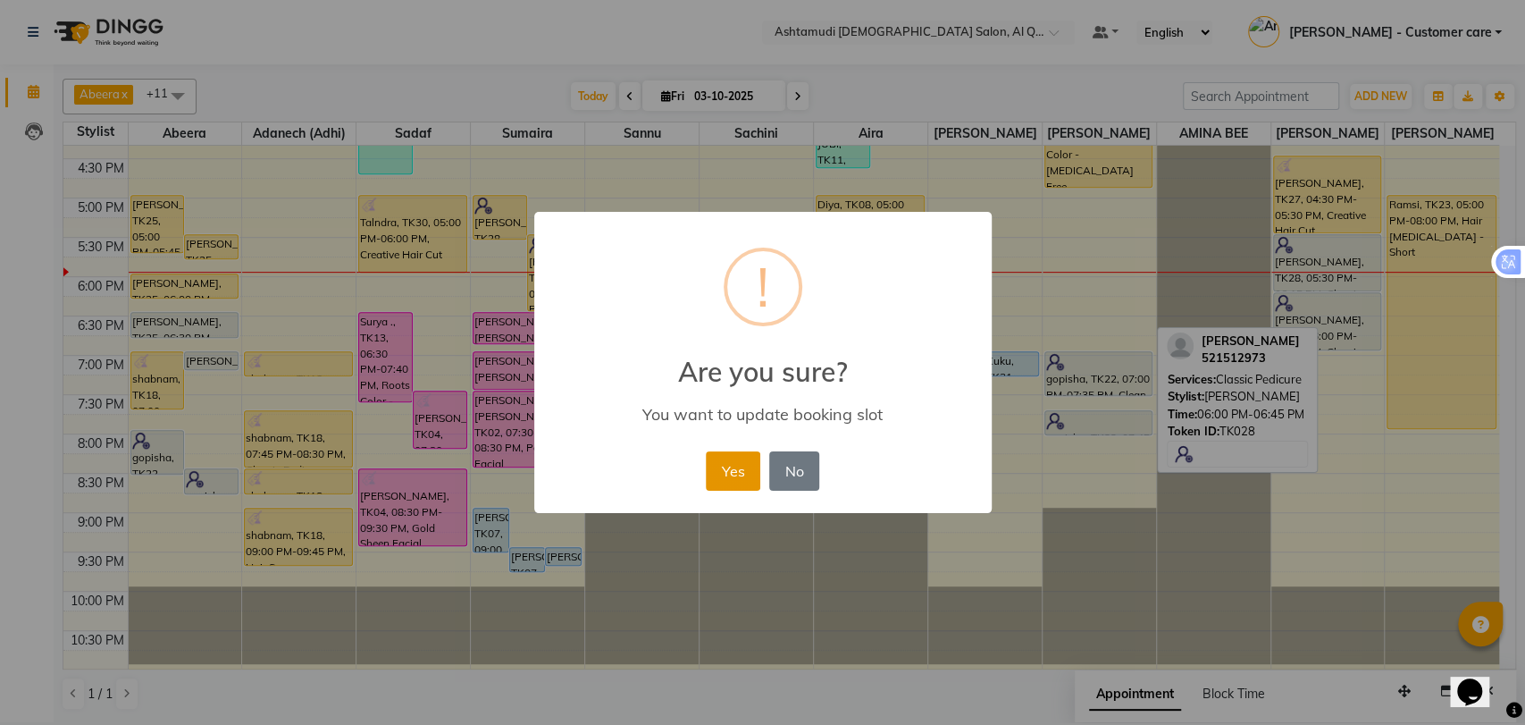
click at [724, 458] on button "Yes" at bounding box center [733, 470] width 55 height 39
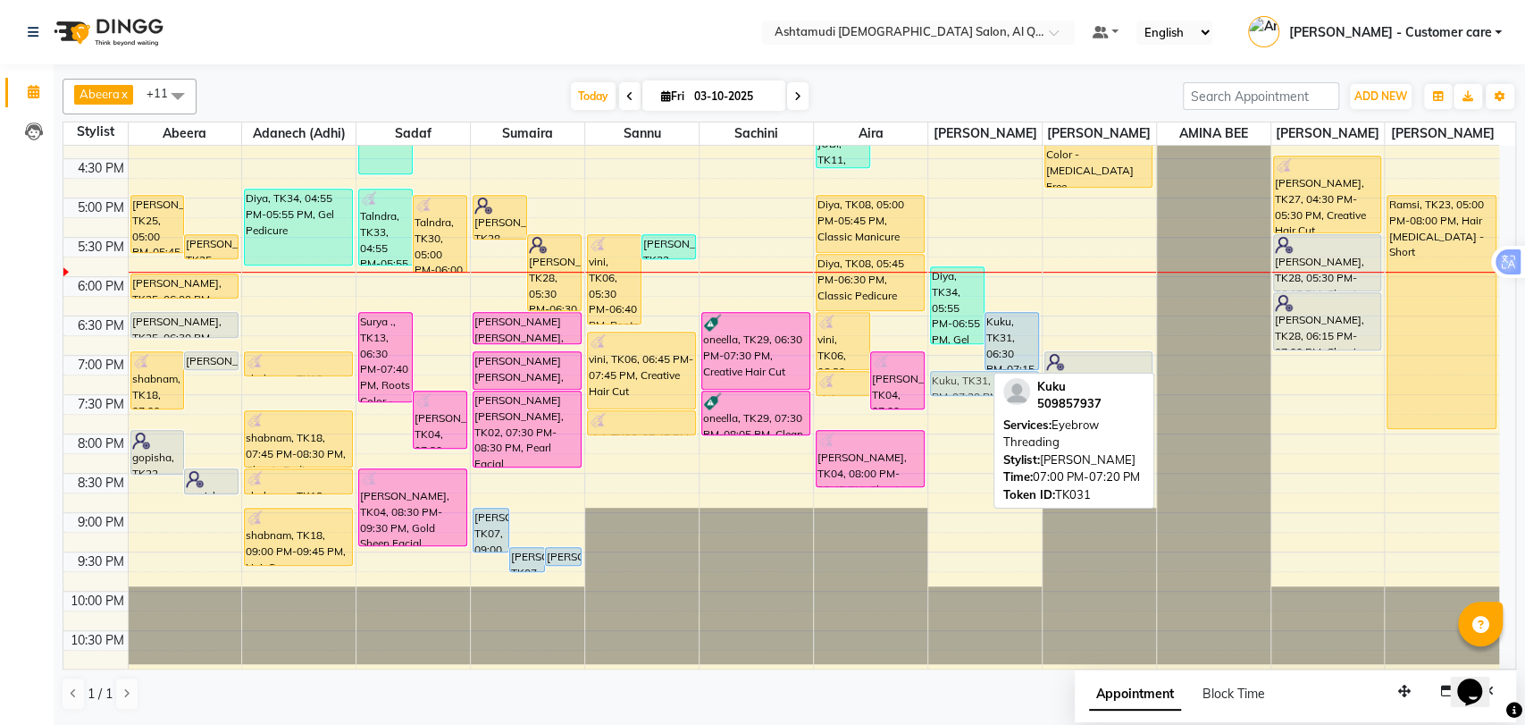
drag, startPoint x: 952, startPoint y: 373, endPoint x: 970, endPoint y: 399, distance: 32.0
click at [970, 399] on div "Diya, TK34, 05:55 PM-06:55 PM, Gel Manicure Kuku, TK31, 06:30 PM-07:15 PM, Hot …" at bounding box center [984, 119] width 113 height 1100
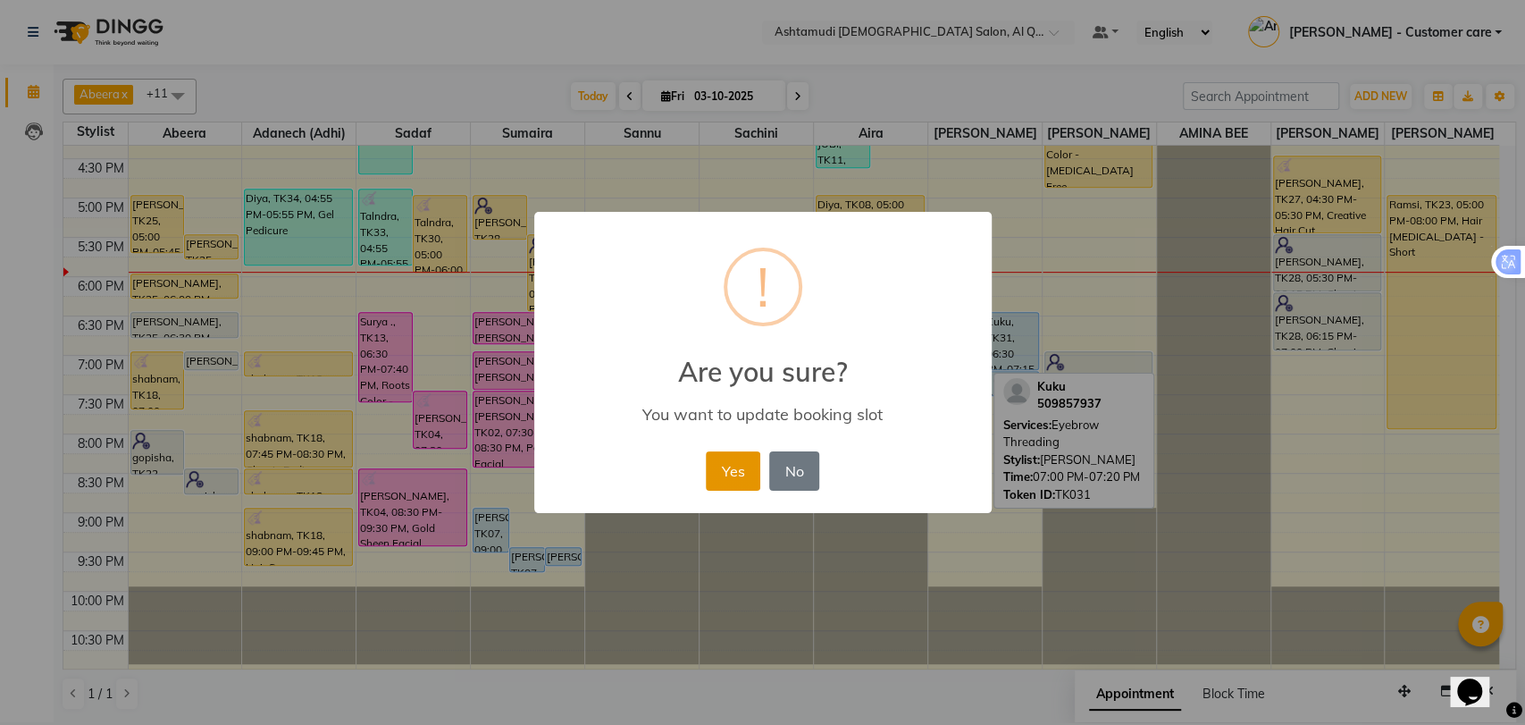
click at [745, 464] on button "Yes" at bounding box center [733, 470] width 55 height 39
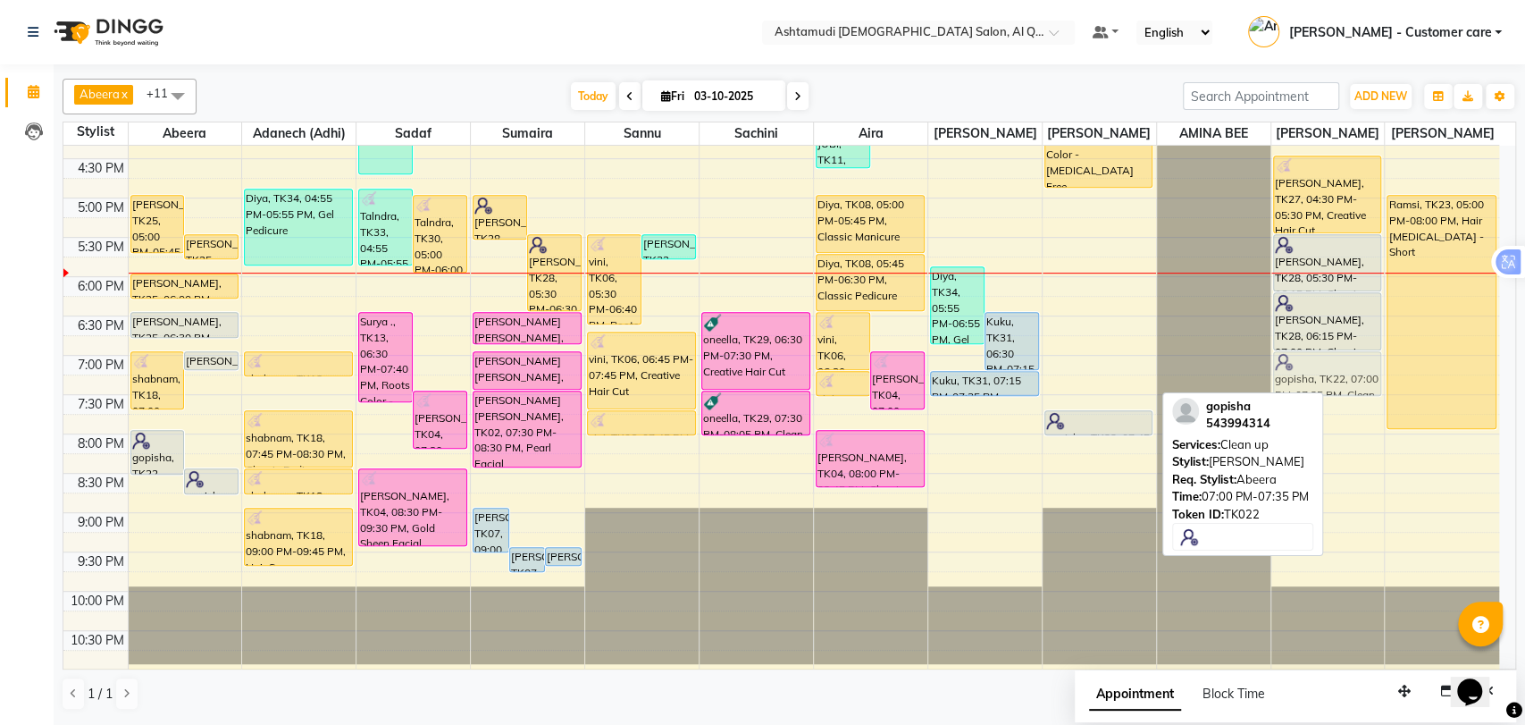
drag, startPoint x: 1070, startPoint y: 374, endPoint x: 1255, endPoint y: 373, distance: 185.0
click at [1255, 373] on tr "Nimmi, TK25, 05:00 PM-05:45 PM, Classic Pedicure Nimmi, TK25, 05:30 PM-05:50 PM…" at bounding box center [781, 119] width 1436 height 1100
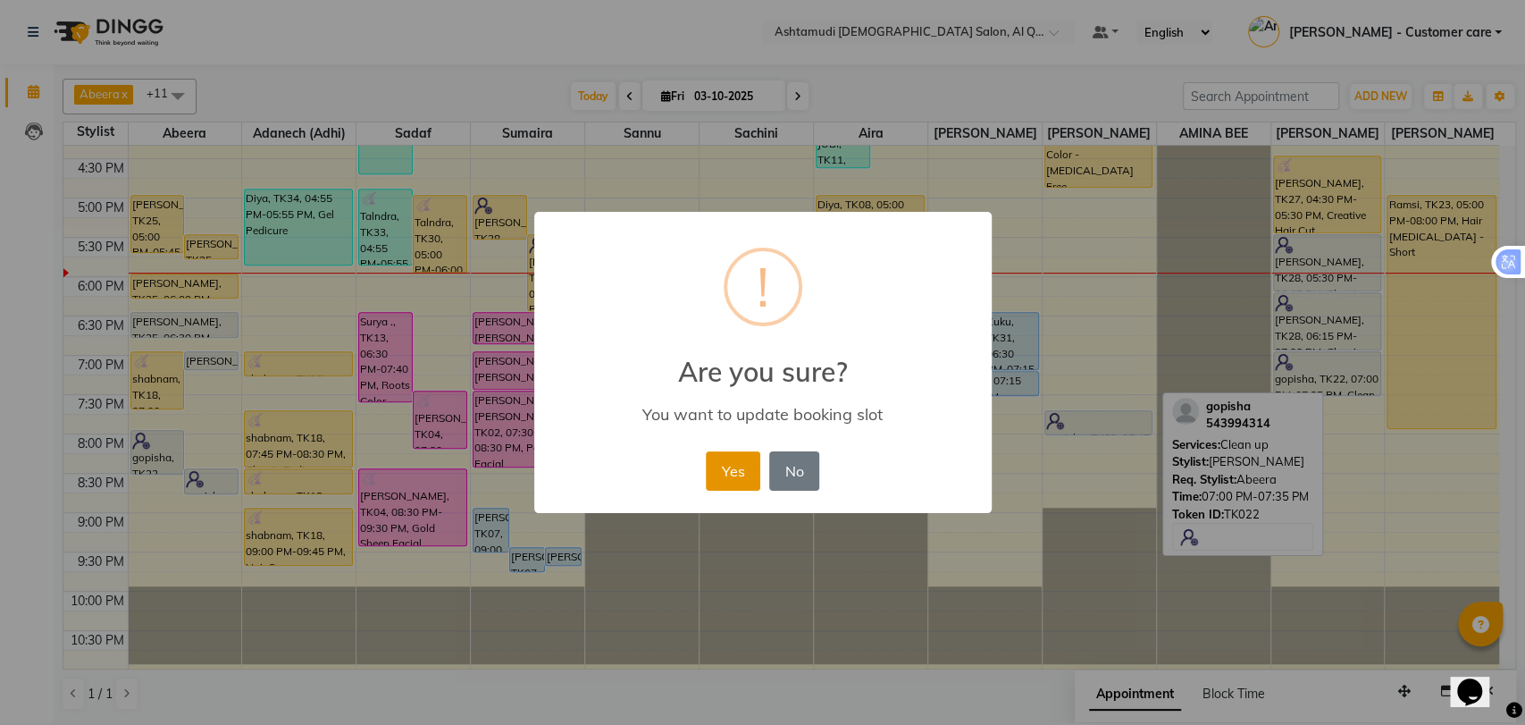
click at [756, 461] on button "Yes" at bounding box center [733, 470] width 55 height 39
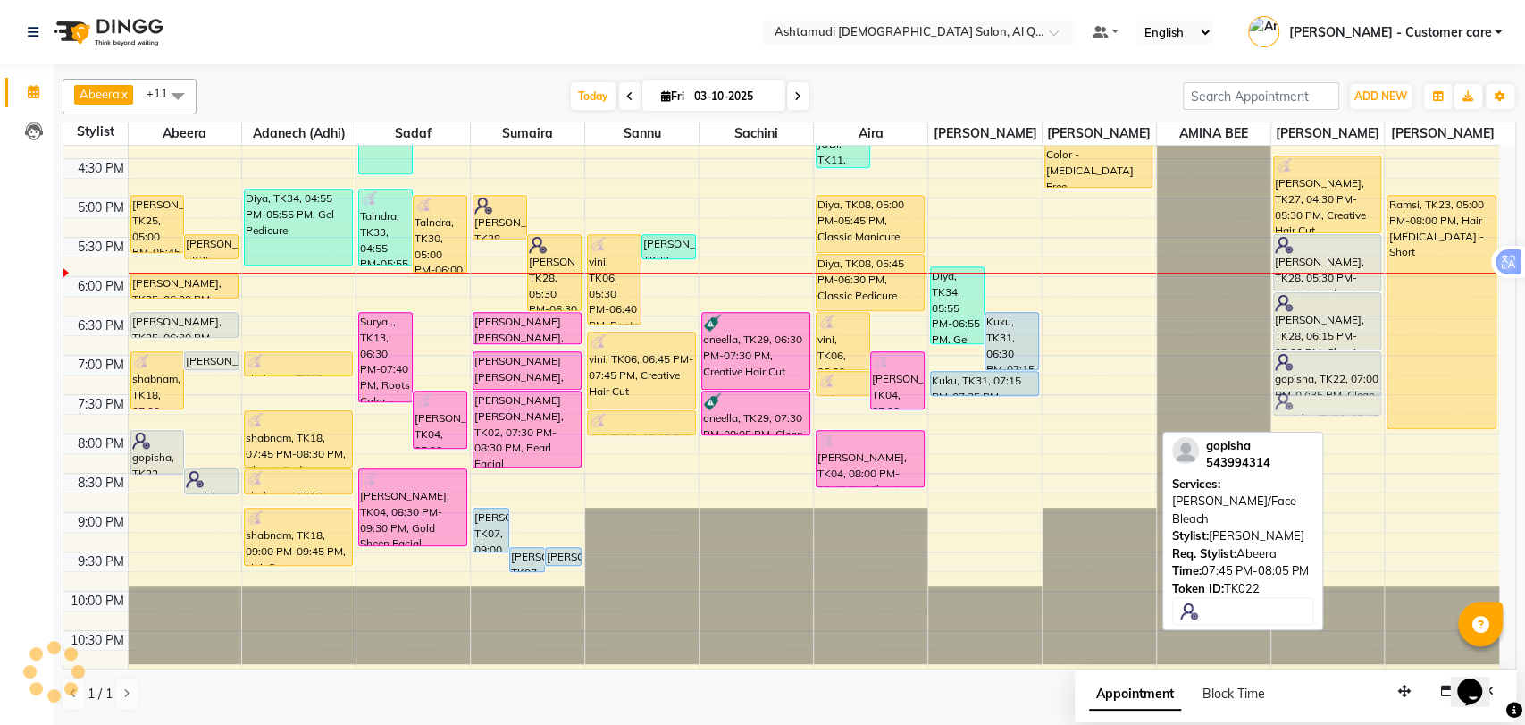
drag, startPoint x: 1087, startPoint y: 428, endPoint x: 1315, endPoint y: 415, distance: 228.2
click at [1315, 415] on tr "Nimmi, TK25, 05:00 PM-05:45 PM, Classic Pedicure Nimmi, TK25, 05:30 PM-05:50 PM…" at bounding box center [781, 119] width 1436 height 1100
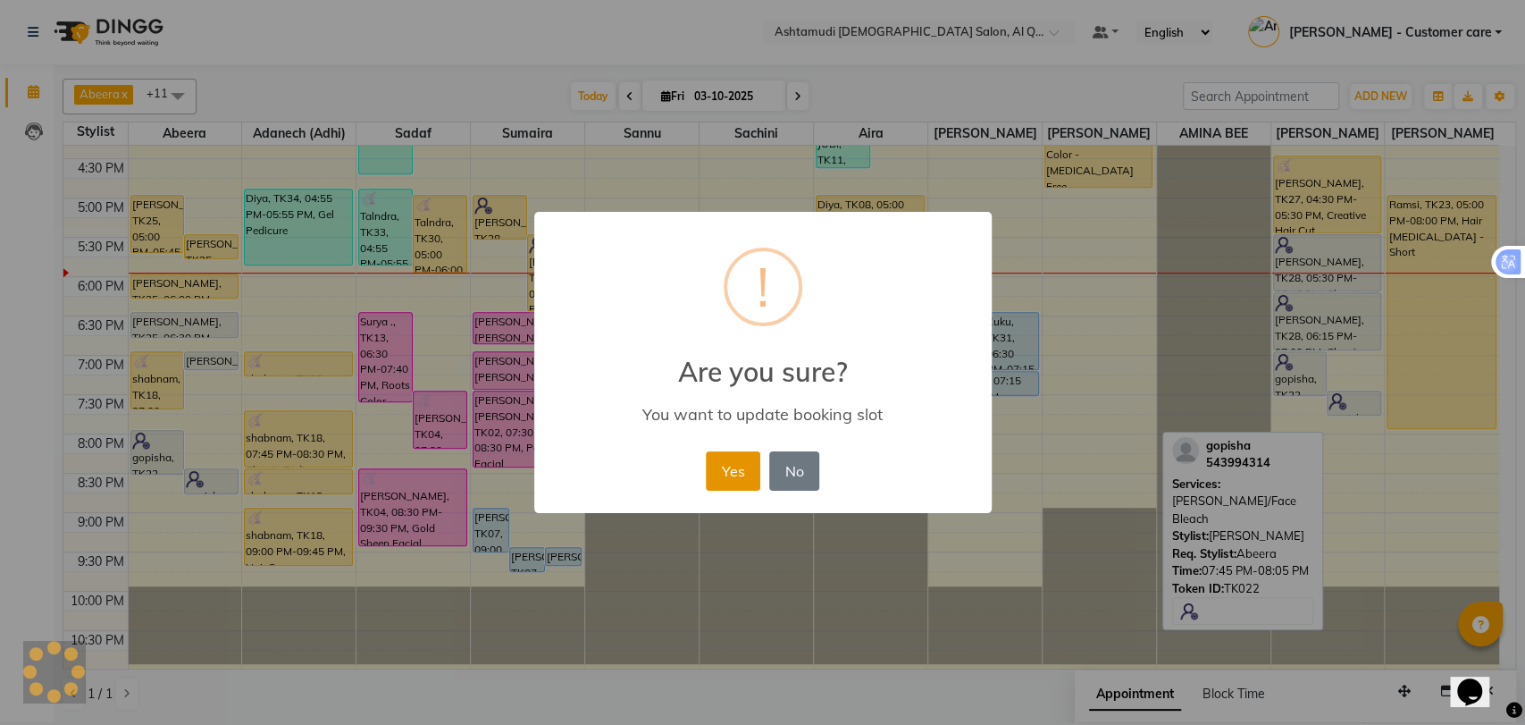
click at [737, 464] on button "Yes" at bounding box center [733, 470] width 55 height 39
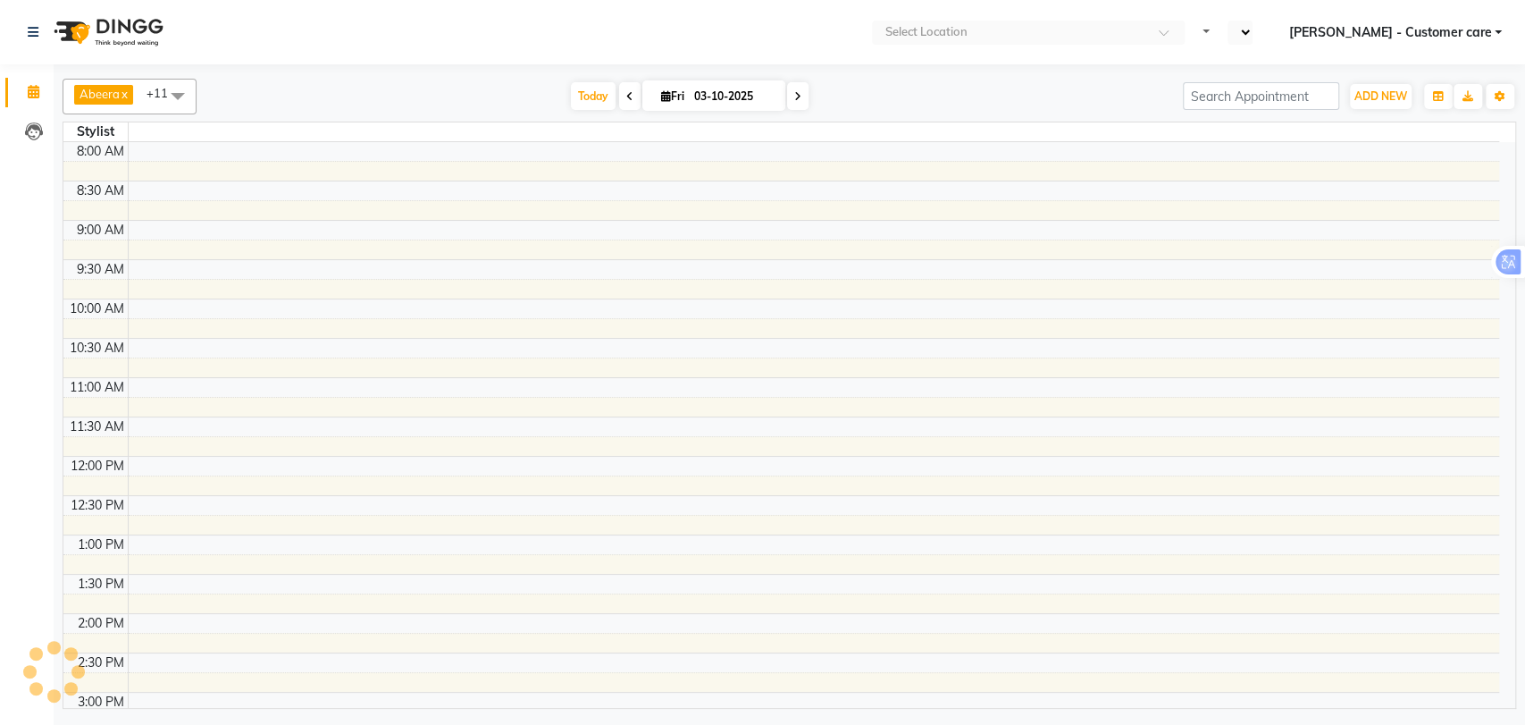
select select "en"
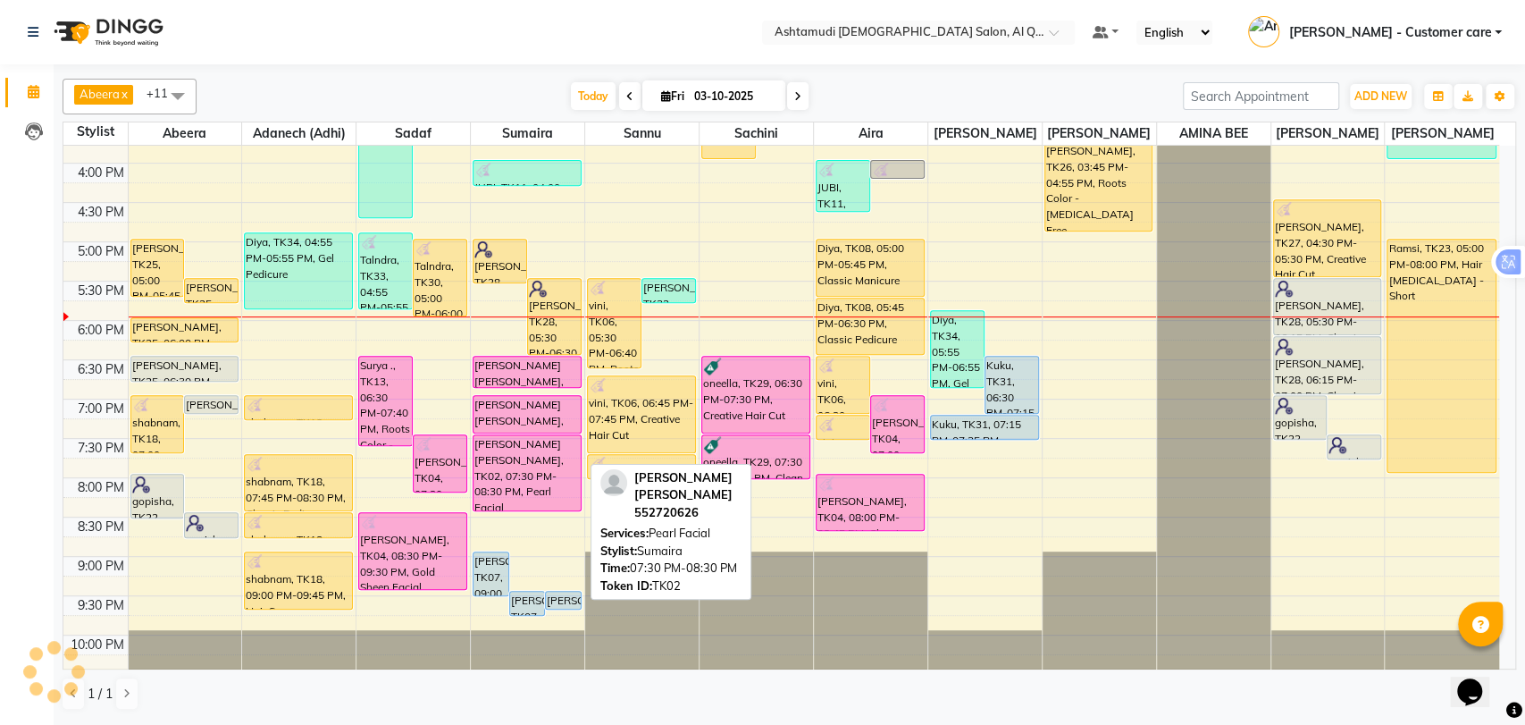
scroll to position [589, 0]
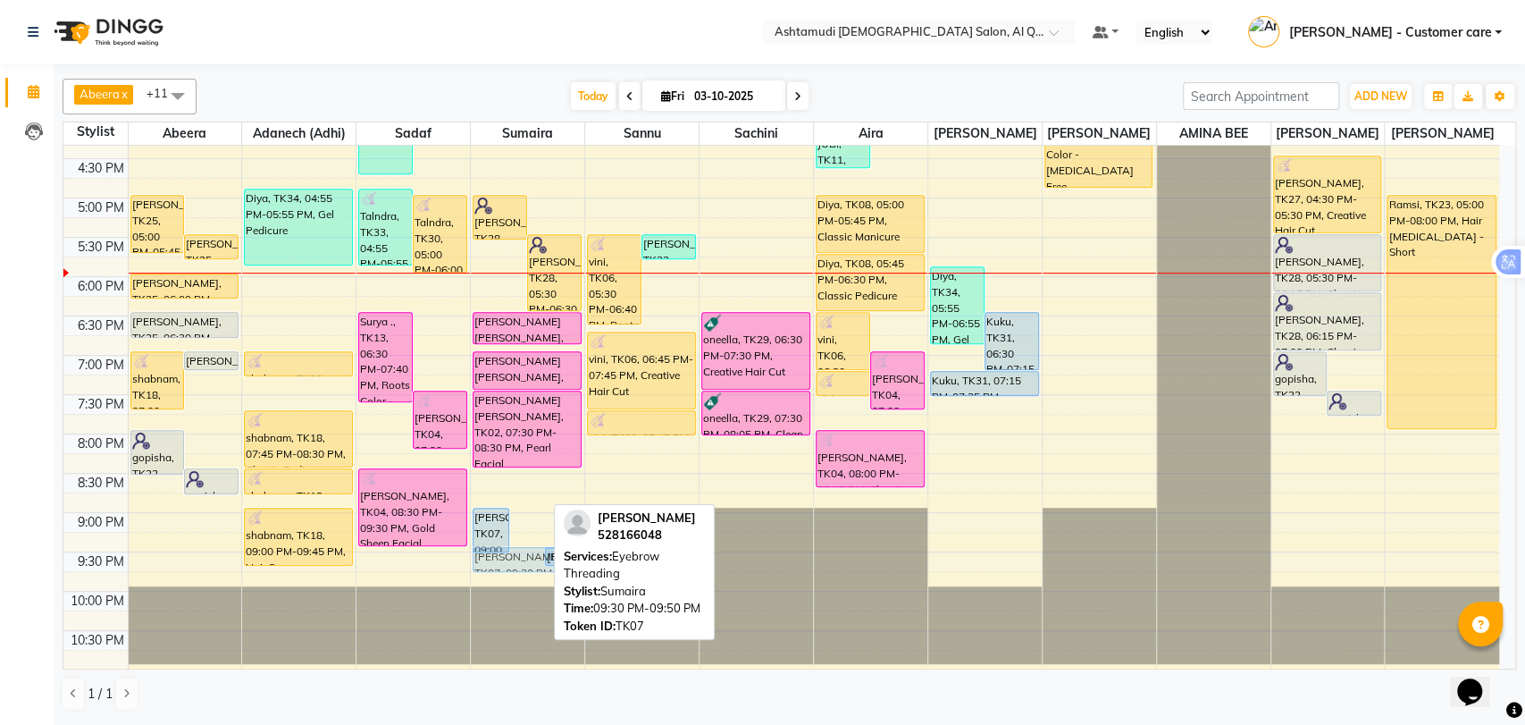
drag, startPoint x: 521, startPoint y: 566, endPoint x: 508, endPoint y: 571, distance: 14.1
click at [508, 571] on div "[PERSON_NAME], TK07, 09:00 PM-09:35 PM, Clean up [PERSON_NAME], TK07, 09:30 PM-…" at bounding box center [527, 119] width 113 height 1100
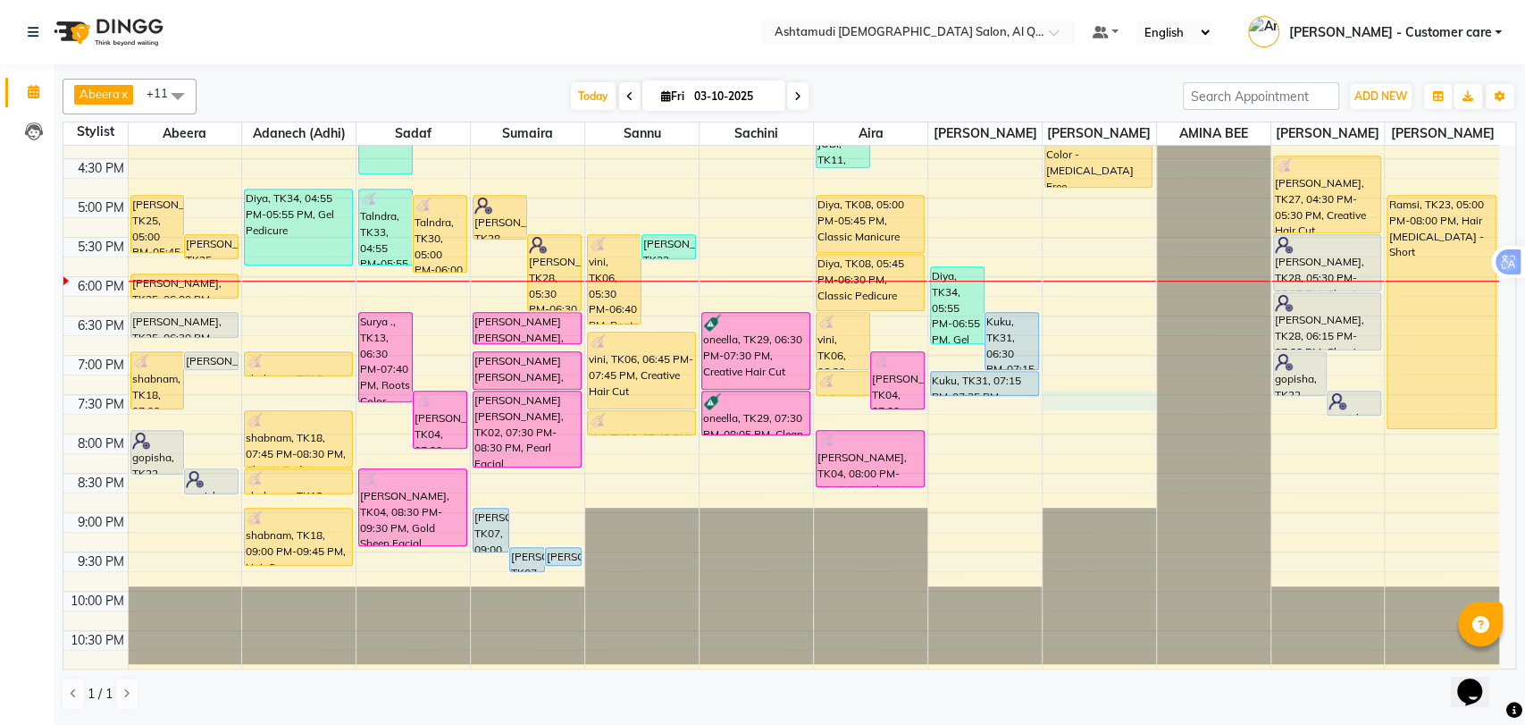
click at [1072, 411] on div "9:00 AM 9:30 AM 10:00 AM 10:30 AM 11:00 AM 11:30 AM 12:00 PM 12:30 PM 1:00 PM 1…" at bounding box center [781, 119] width 1436 height 1100
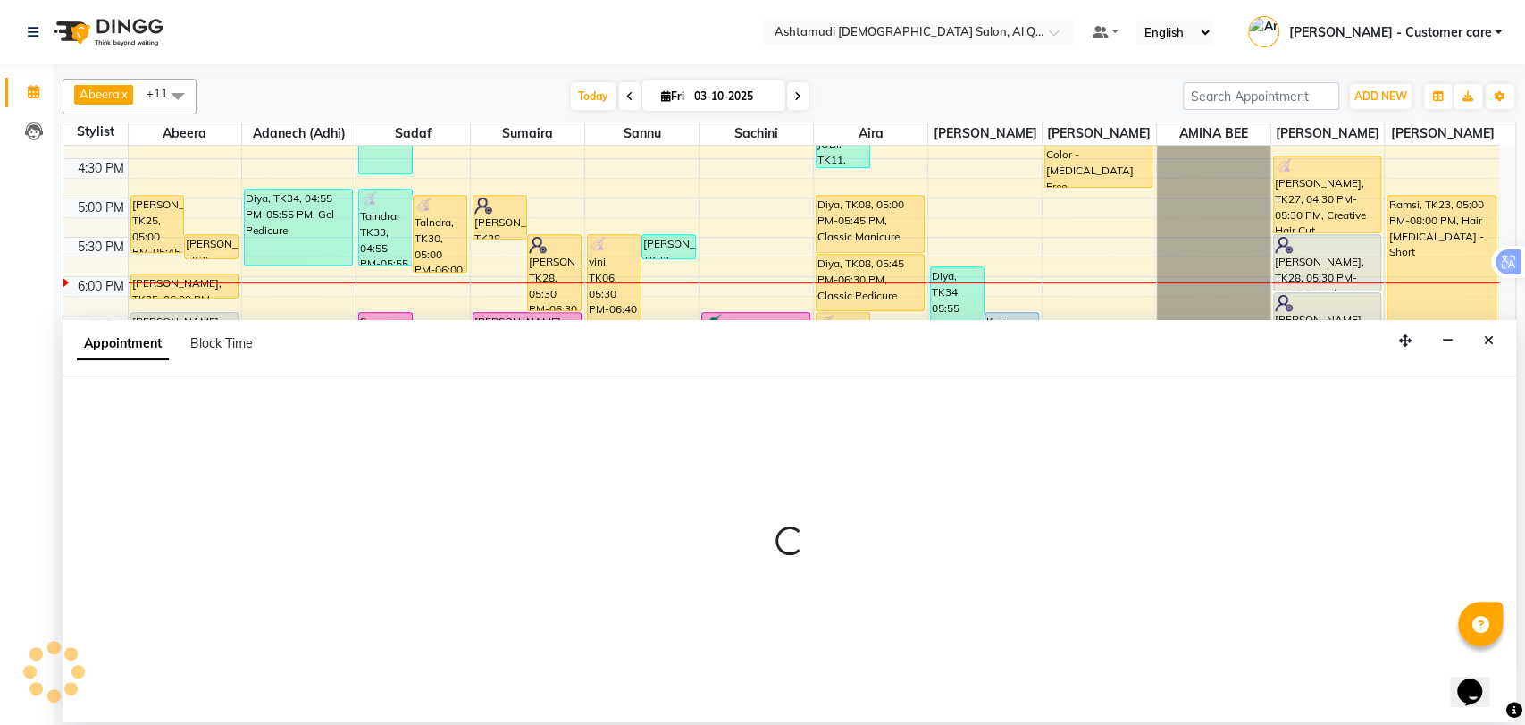
select select "87644"
select select "tentative"
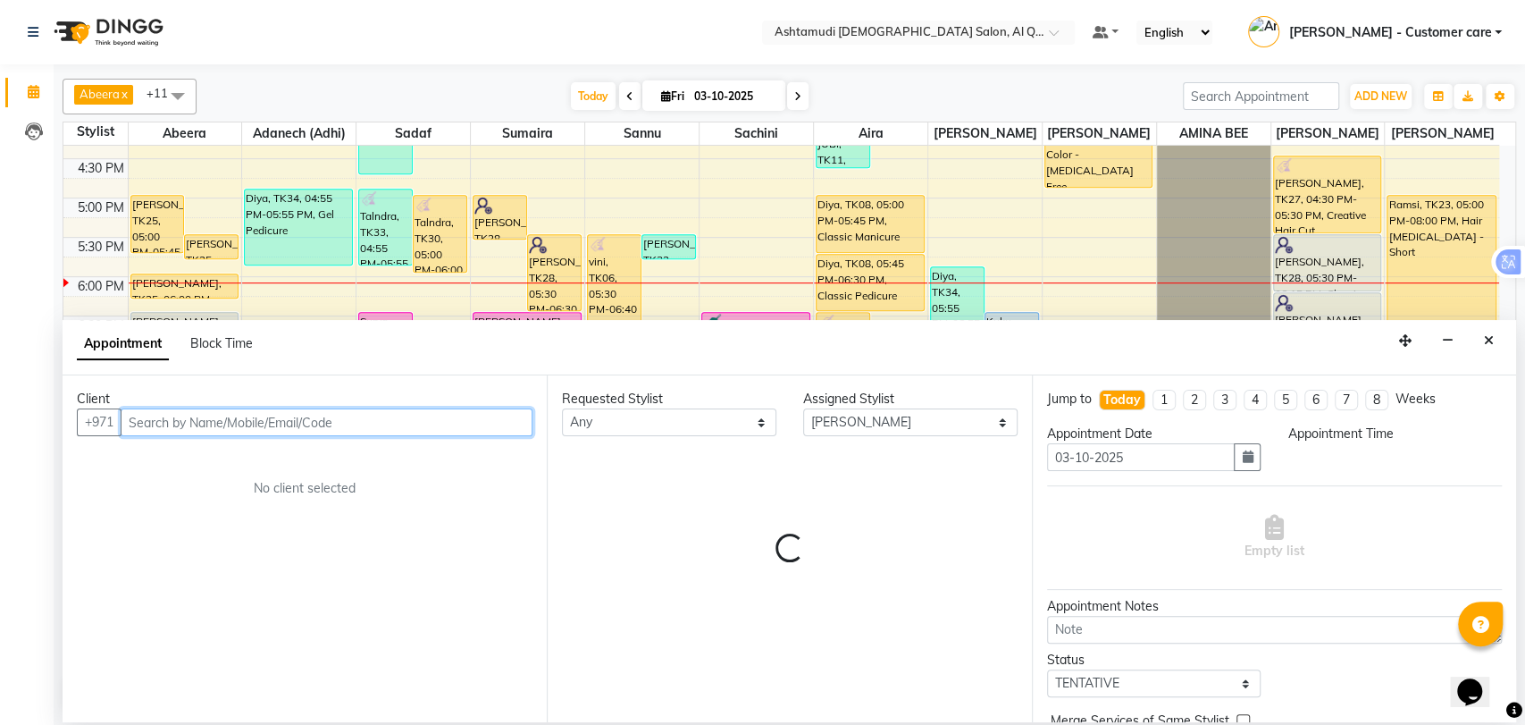
select select "1170"
click at [143, 420] on input "text" at bounding box center [327, 422] width 412 height 28
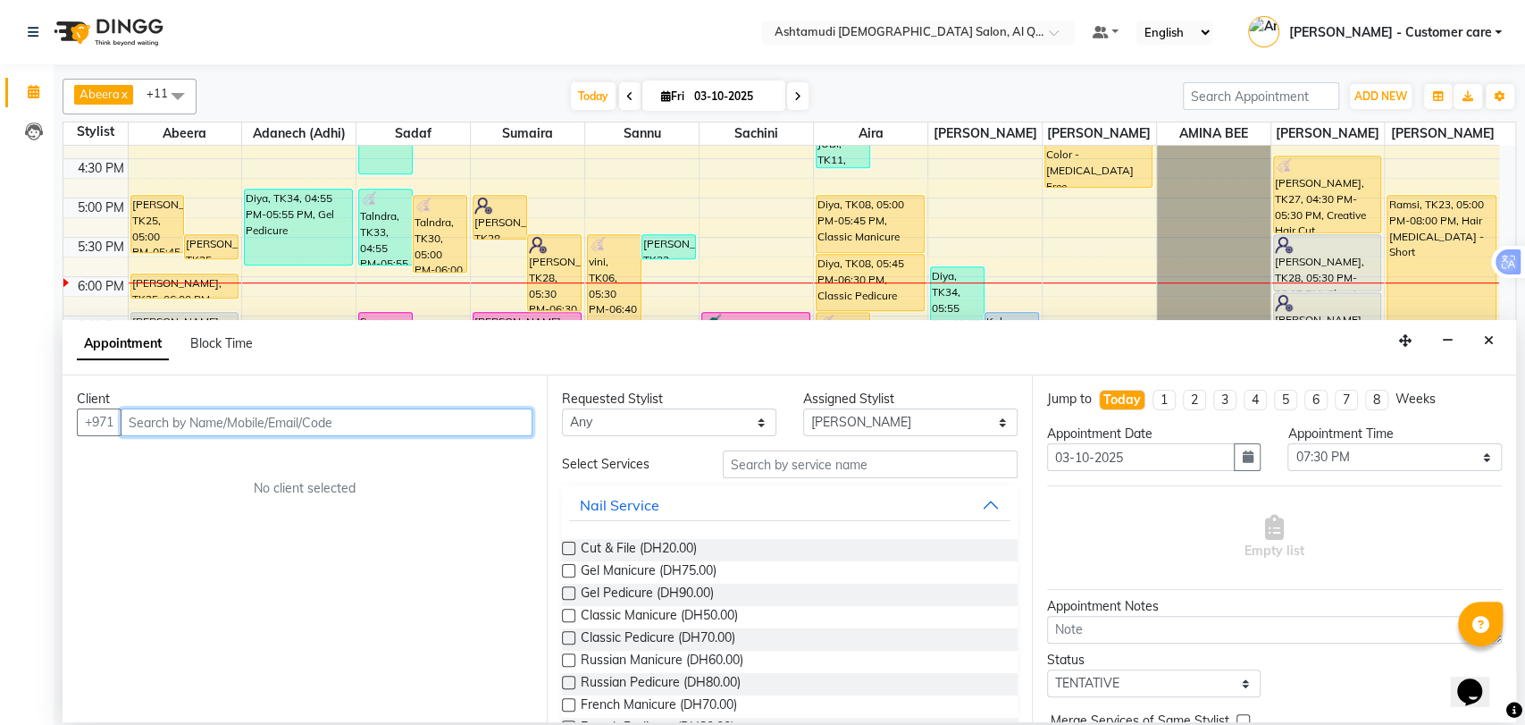
paste input "506393890"
type input "506393890"
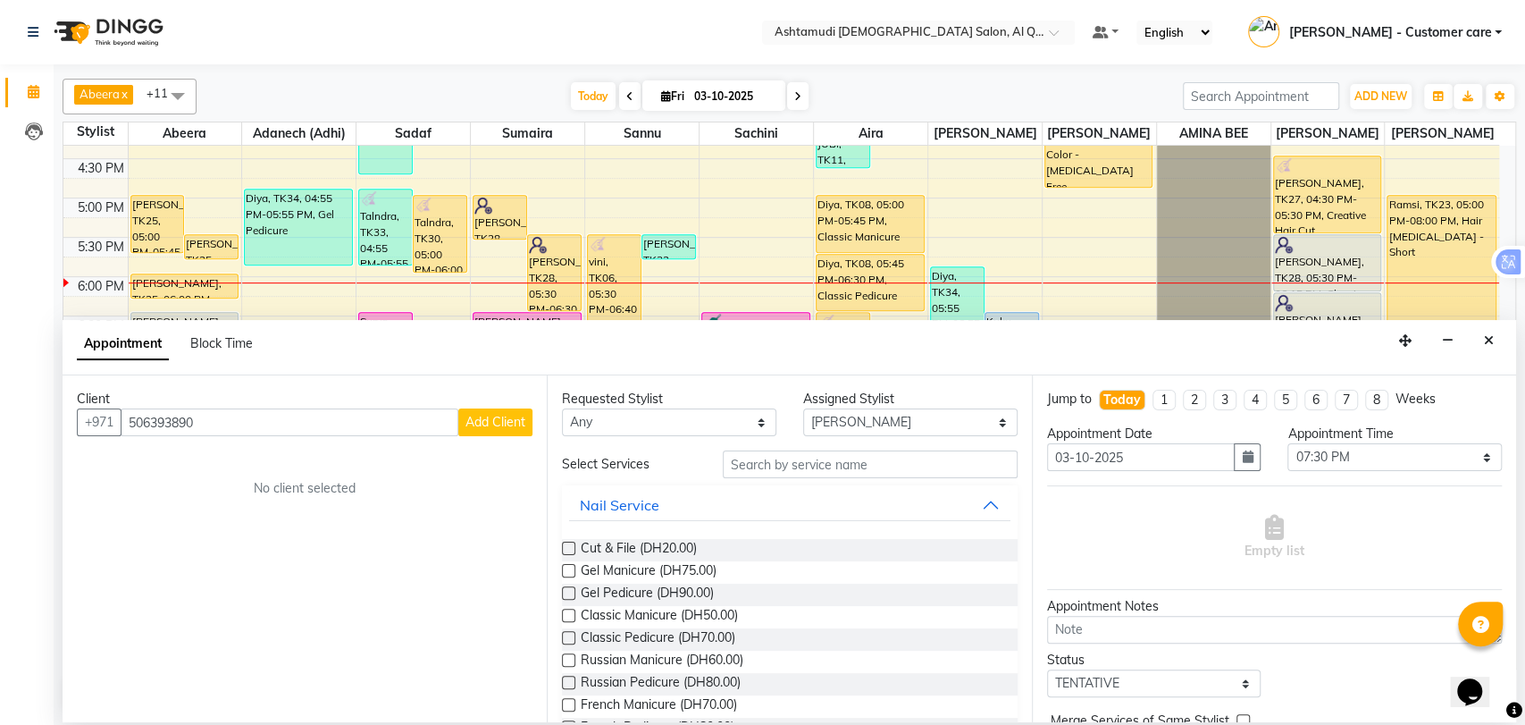
click at [485, 423] on span "Add Client" at bounding box center [496, 422] width 60 height 16
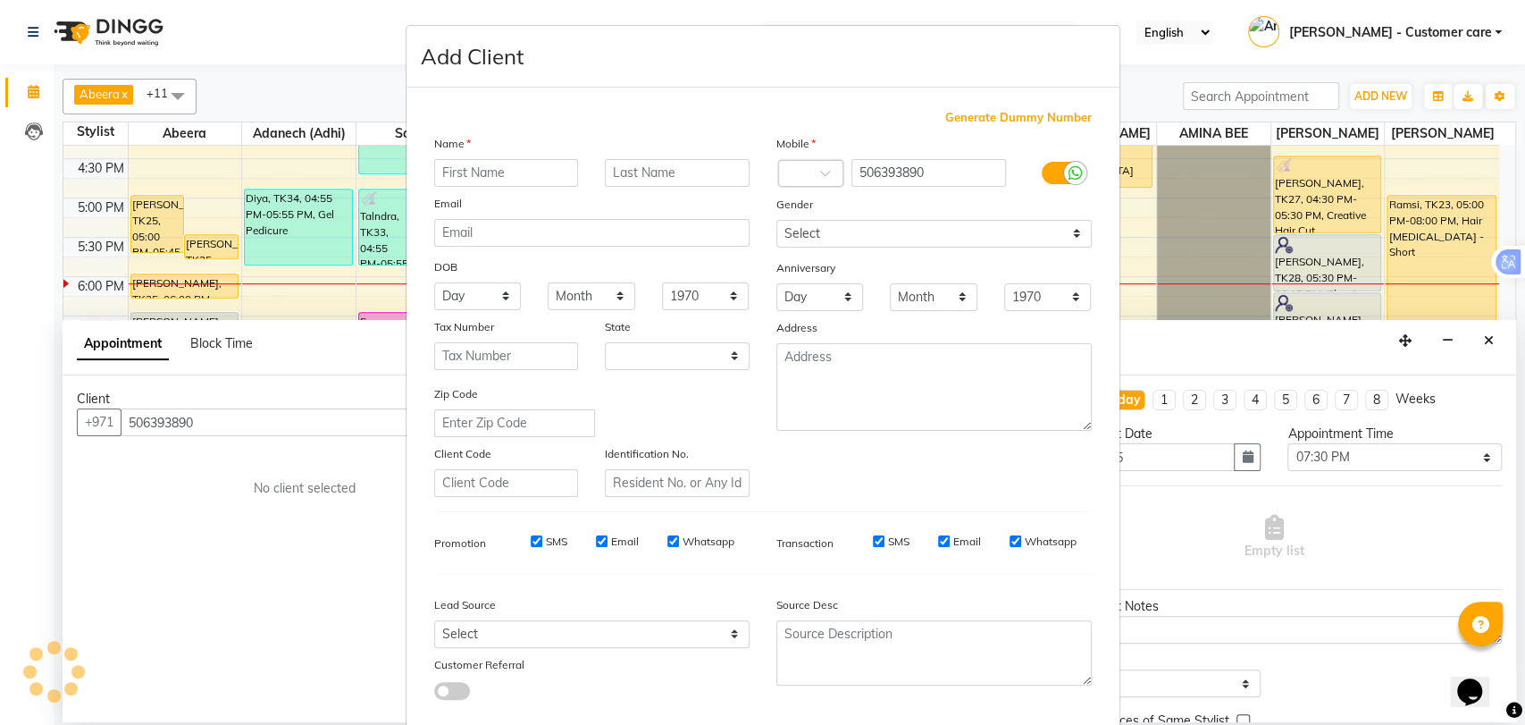
click at [509, 171] on input "text" at bounding box center [506, 173] width 145 height 28
select select "3798"
drag, startPoint x: 487, startPoint y: 168, endPoint x: 520, endPoint y: 180, distance: 35.3
click at [520, 180] on input "Theertha Dilip" at bounding box center [506, 173] width 145 height 28
type input "Theertha"
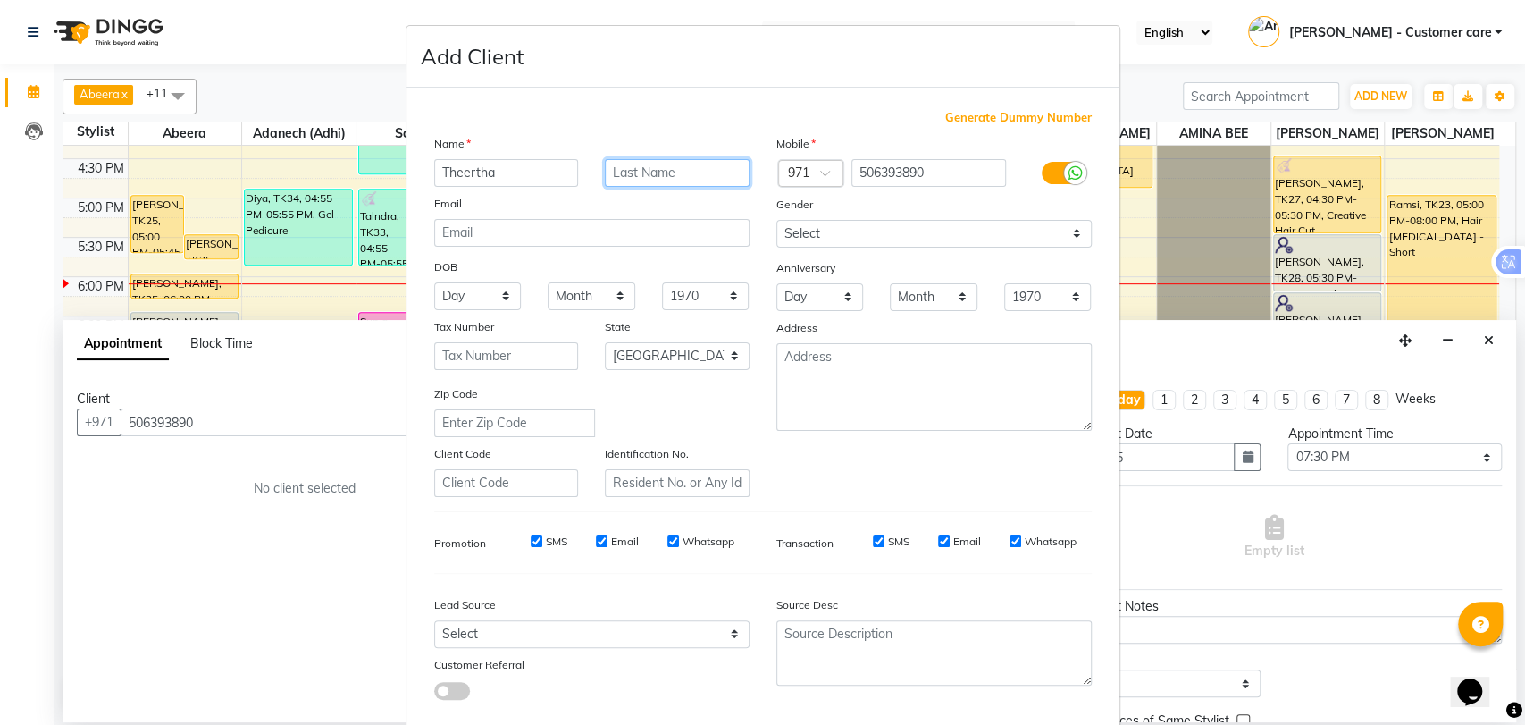
click at [625, 173] on input "text" at bounding box center [677, 173] width 145 height 28
paste input "Dilip"
type input "Dilip"
click at [815, 229] on select "Select [DEMOGRAPHIC_DATA] [DEMOGRAPHIC_DATA] Other Prefer Not To Say" at bounding box center [933, 234] width 315 height 28
select select "[DEMOGRAPHIC_DATA]"
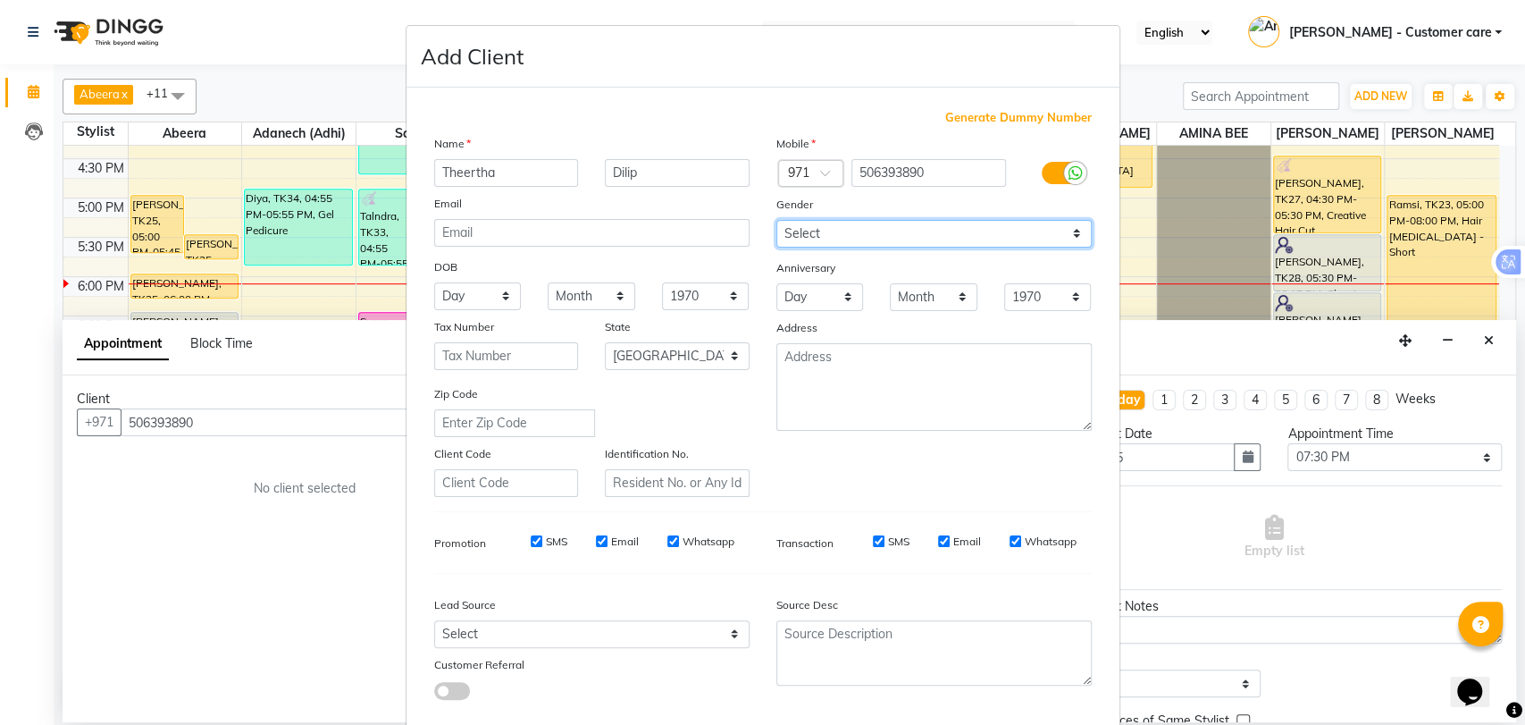
click at [776, 220] on select "Select [DEMOGRAPHIC_DATA] [DEMOGRAPHIC_DATA] Other Prefer Not To Say" at bounding box center [933, 234] width 315 height 28
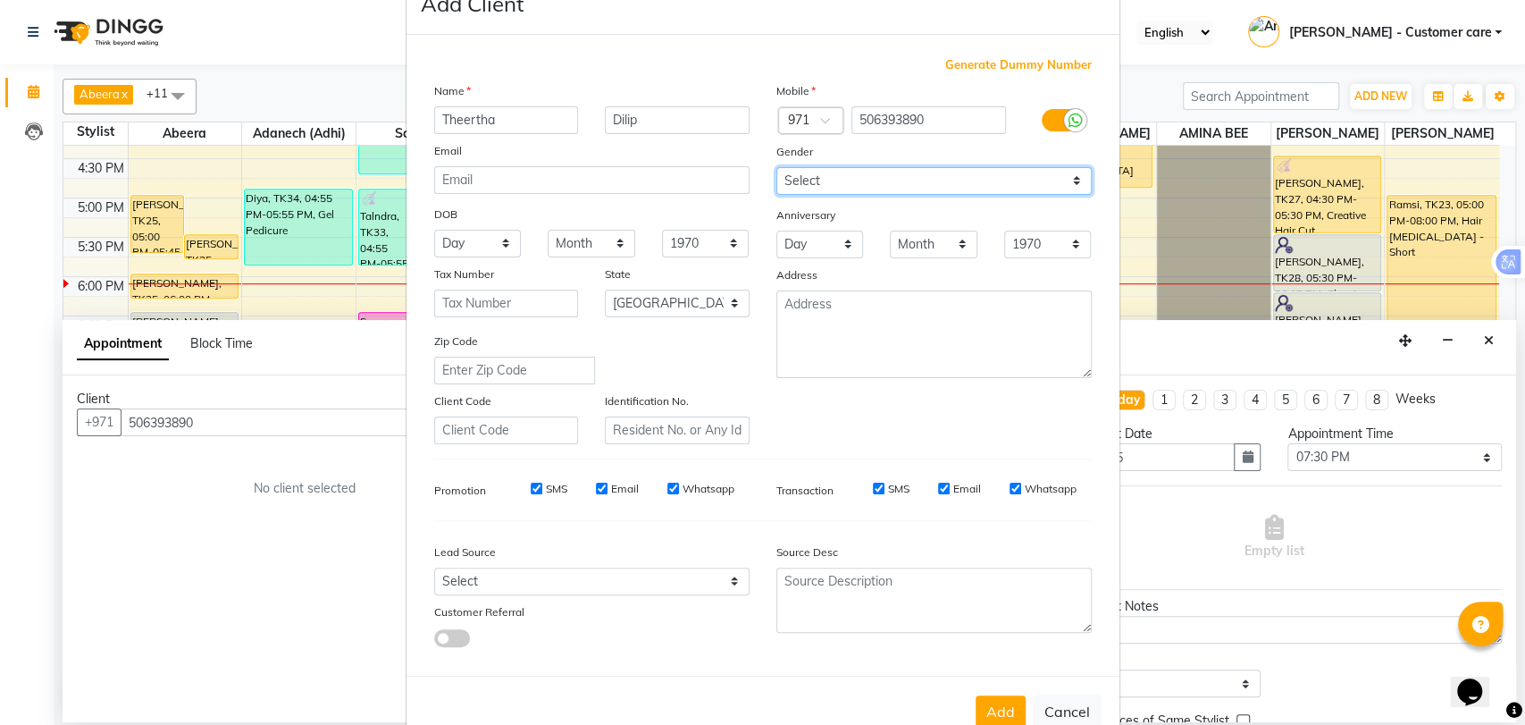
scroll to position [97, 0]
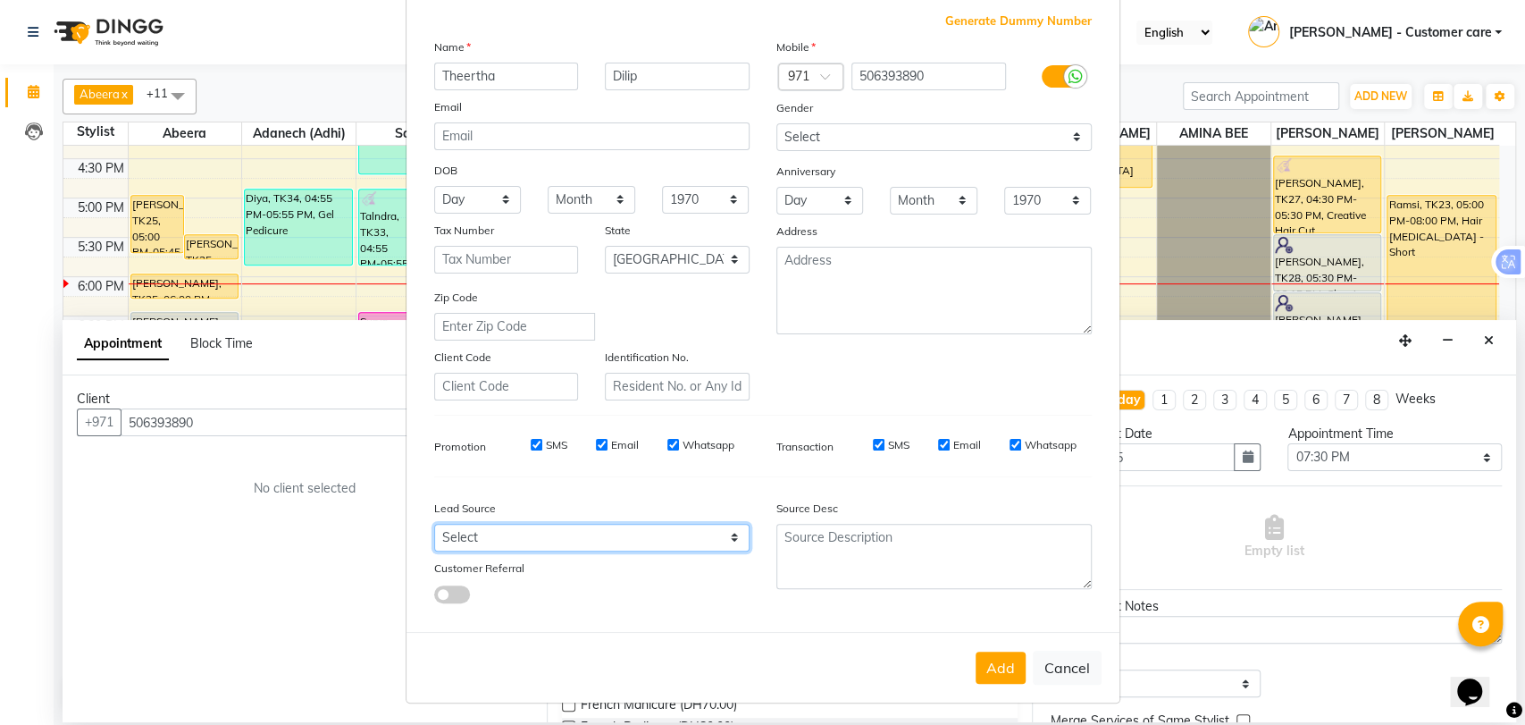
click at [608, 526] on select "Select Walk-in Referral Internet Friend Word of Mouth Advertisement Facebook Ju…" at bounding box center [591, 538] width 315 height 28
select select "47957"
click at [434, 524] on select "Select Walk-in Referral Internet Friend Word of Mouth Advertisement Facebook Ju…" at bounding box center [591, 538] width 315 height 28
click at [981, 660] on button "Add" at bounding box center [1001, 667] width 50 height 32
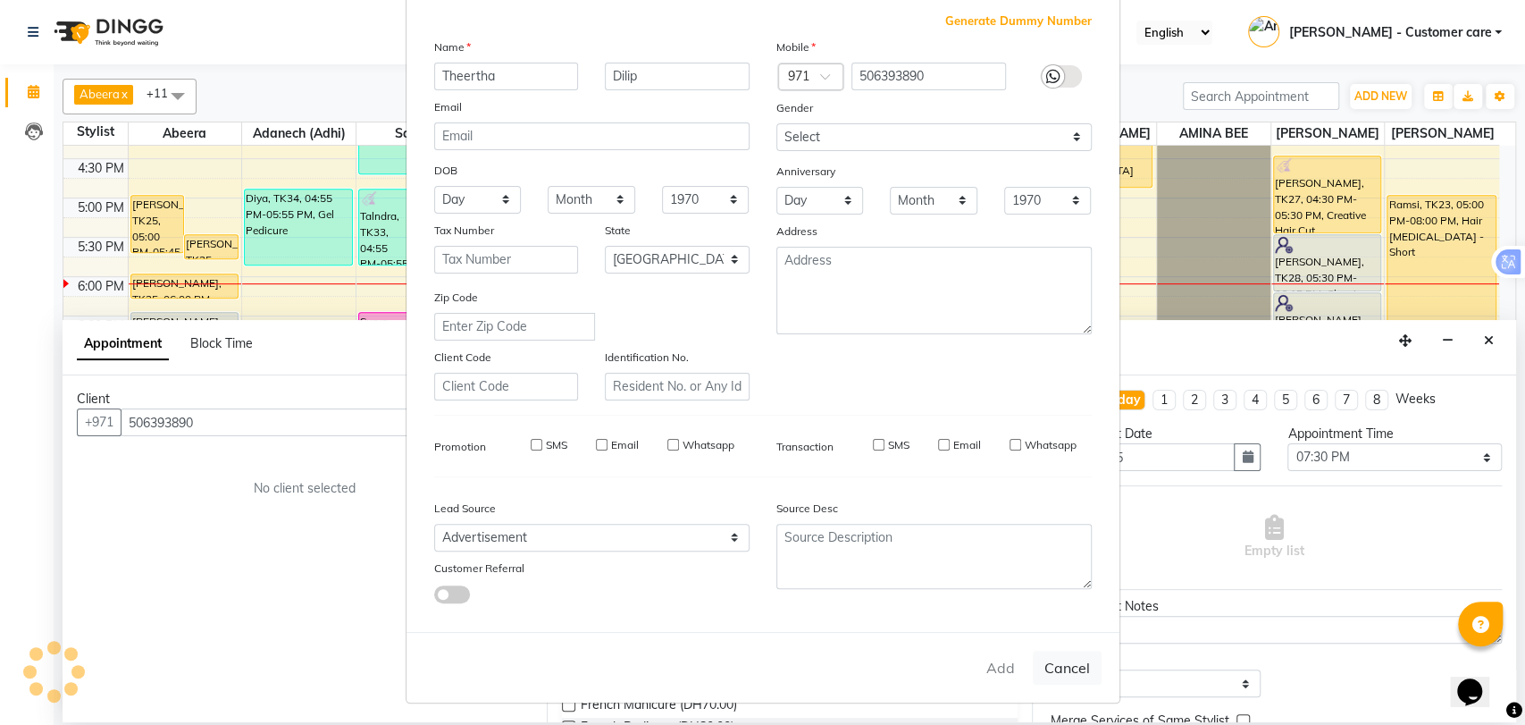
type input "50*****90"
select select
select select "null"
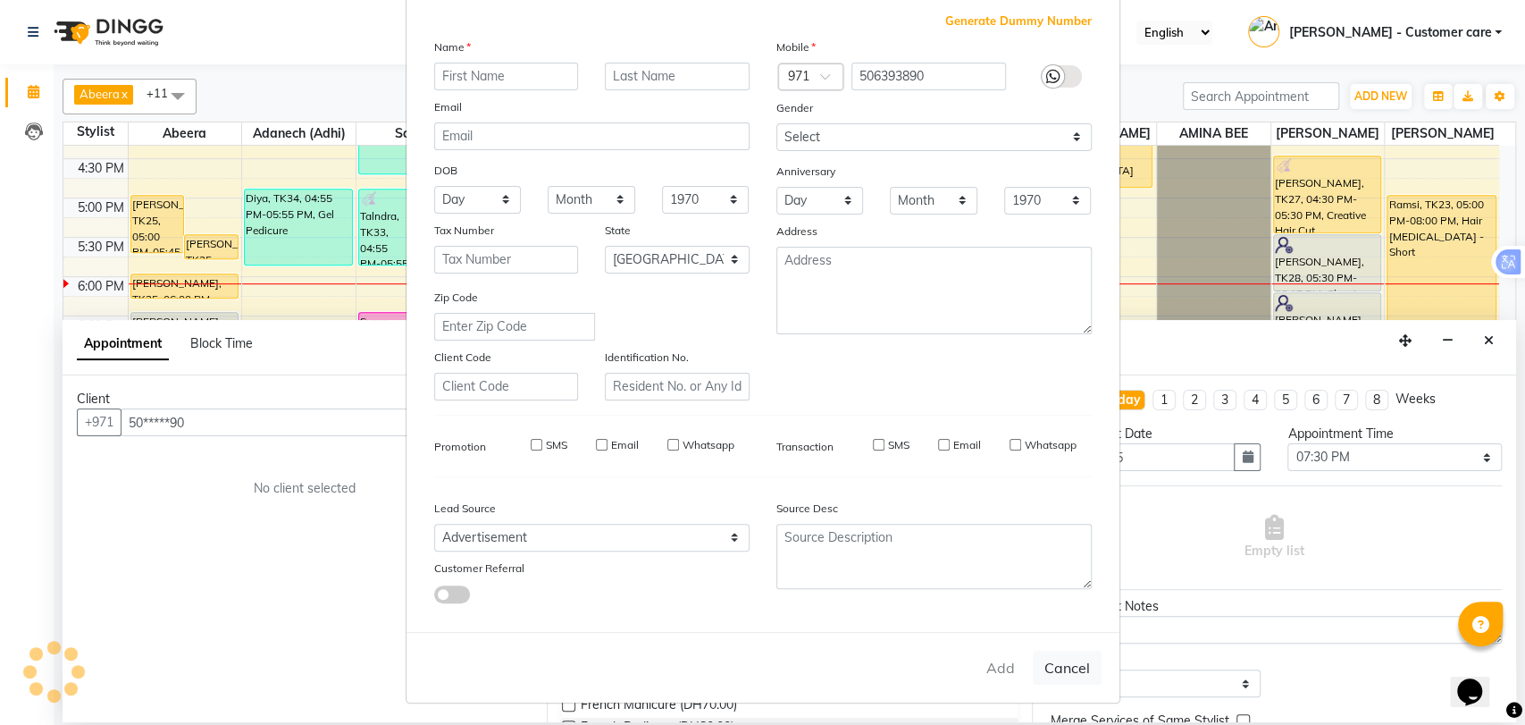
select select
checkbox input "false"
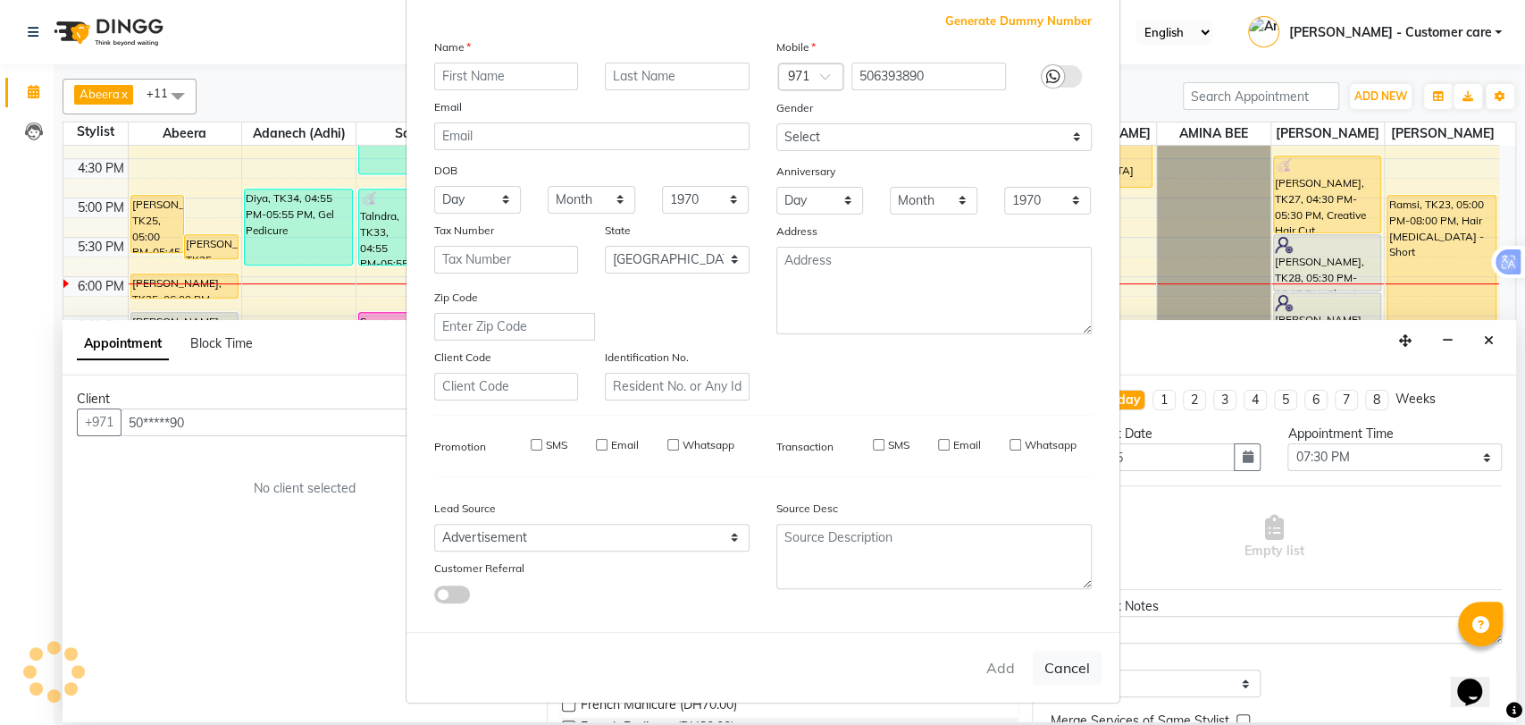
checkbox input "false"
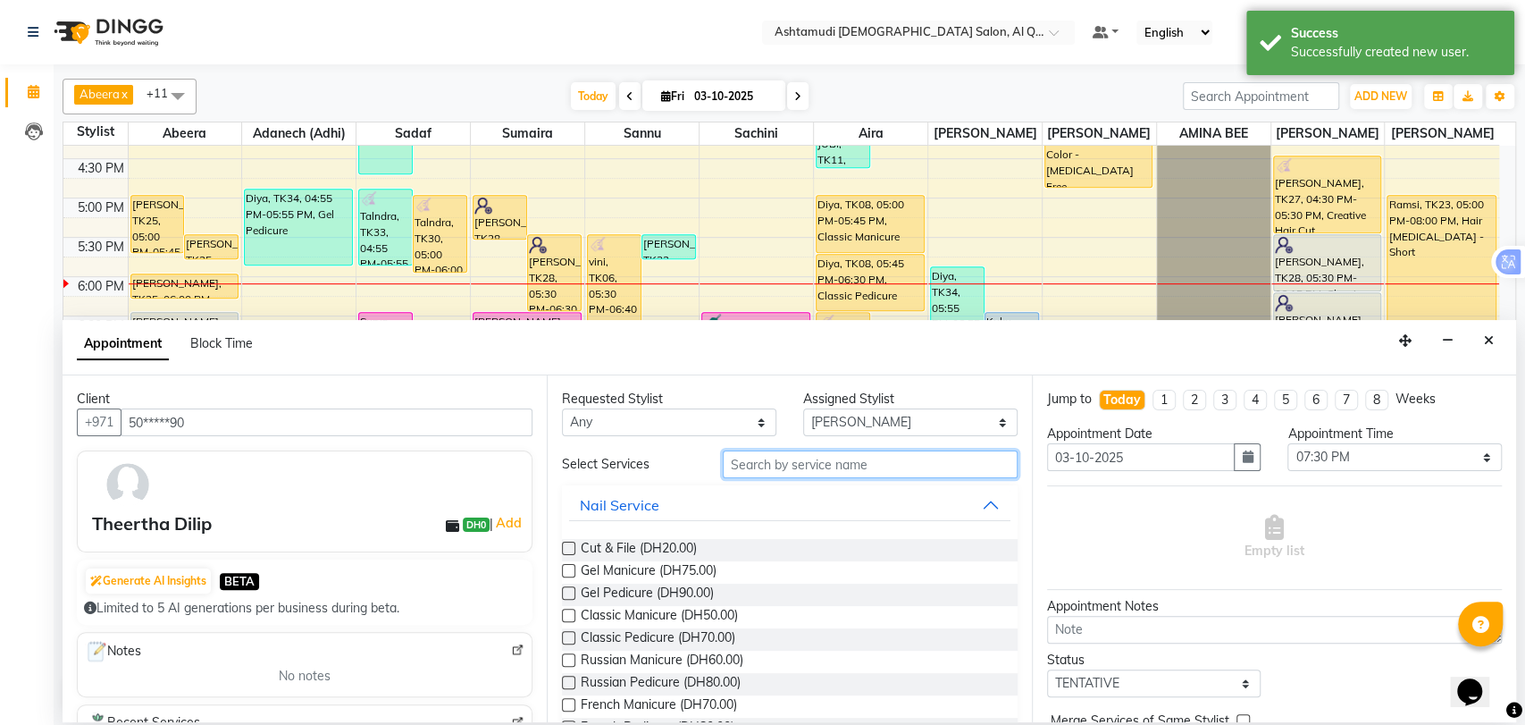
click at [884, 467] on input "text" at bounding box center [870, 464] width 295 height 28
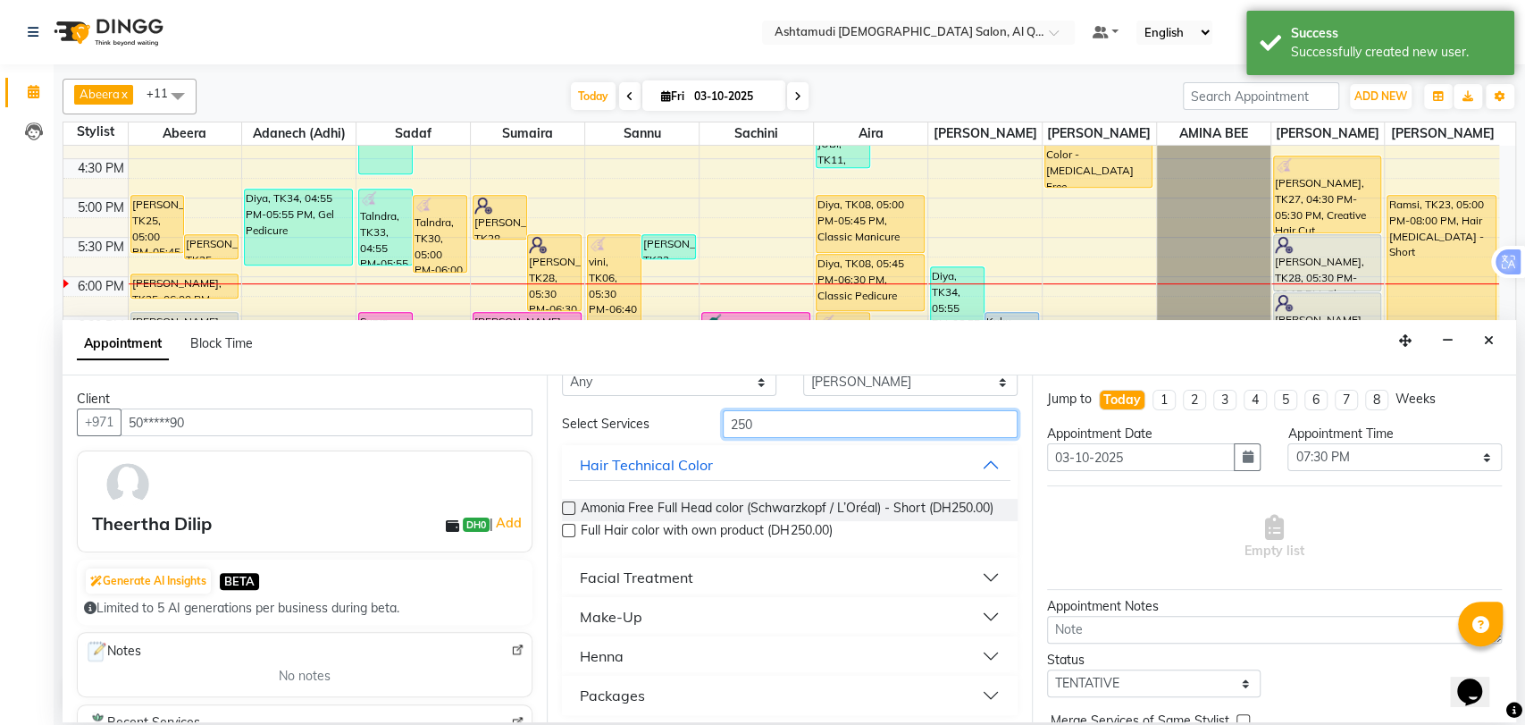
scroll to position [62, 0]
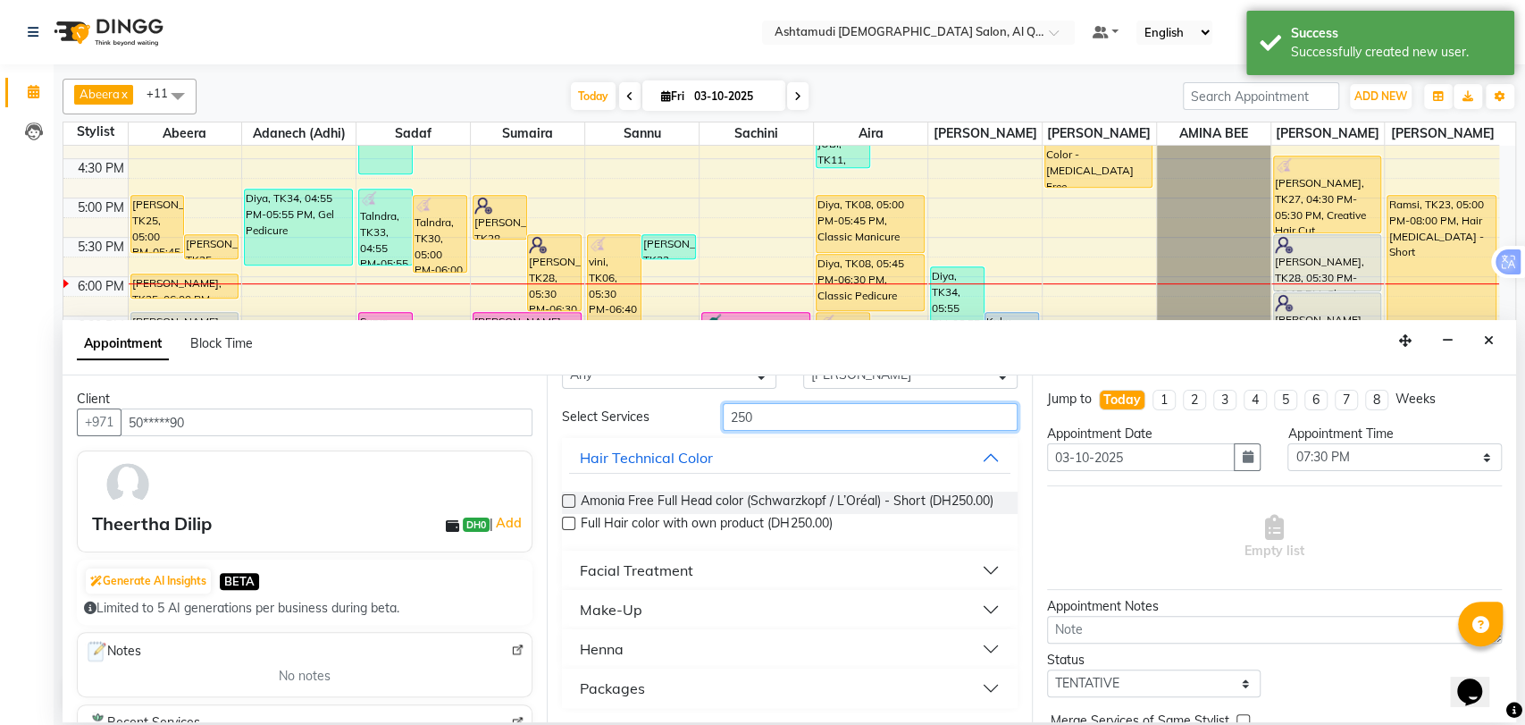
type input "250"
click at [717, 674] on button "Packages" at bounding box center [789, 688] width 441 height 32
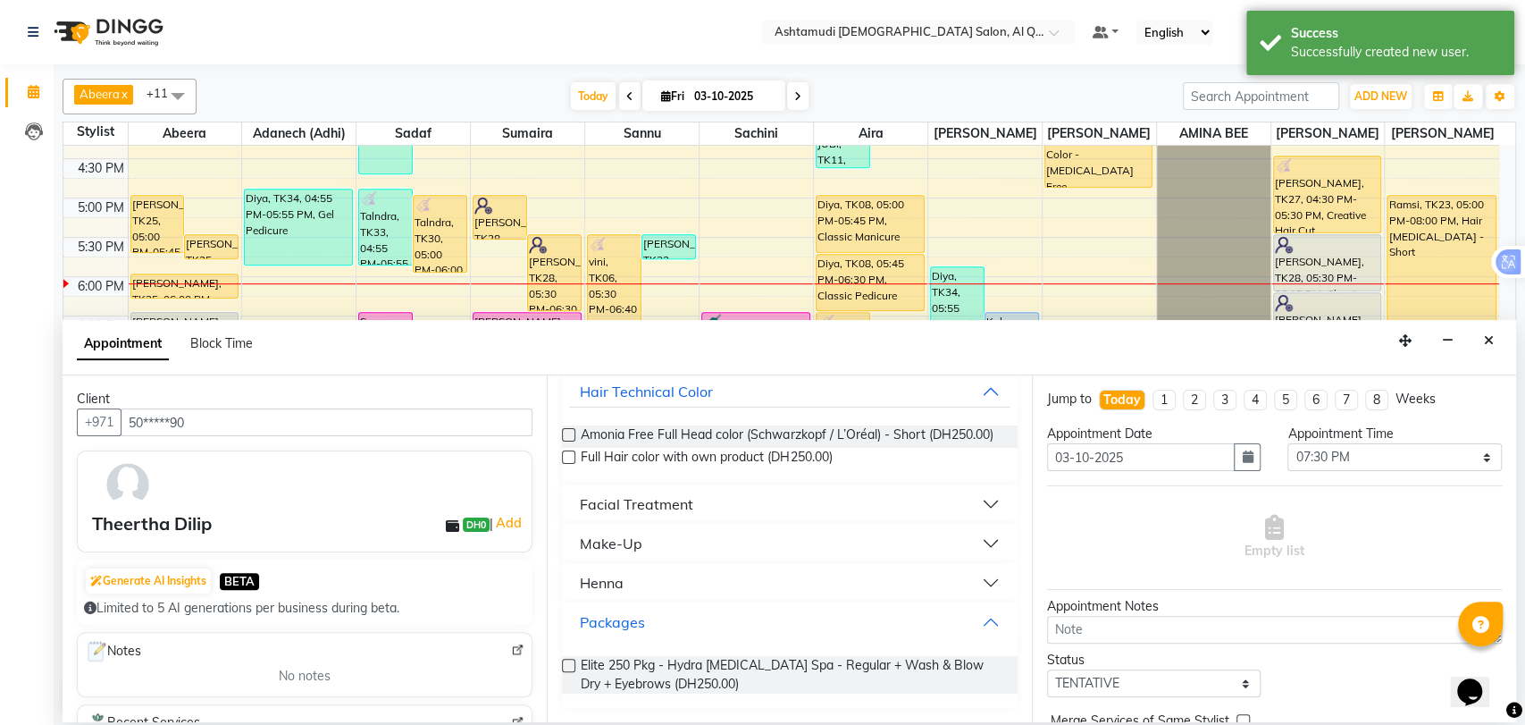
scroll to position [129, 0]
click at [657, 678] on span "Elite 250 Pkg - Hydra [MEDICAL_DATA] Spa - Regular + Wash & Blow Dry + Eyebrows…" at bounding box center [792, 675] width 422 height 38
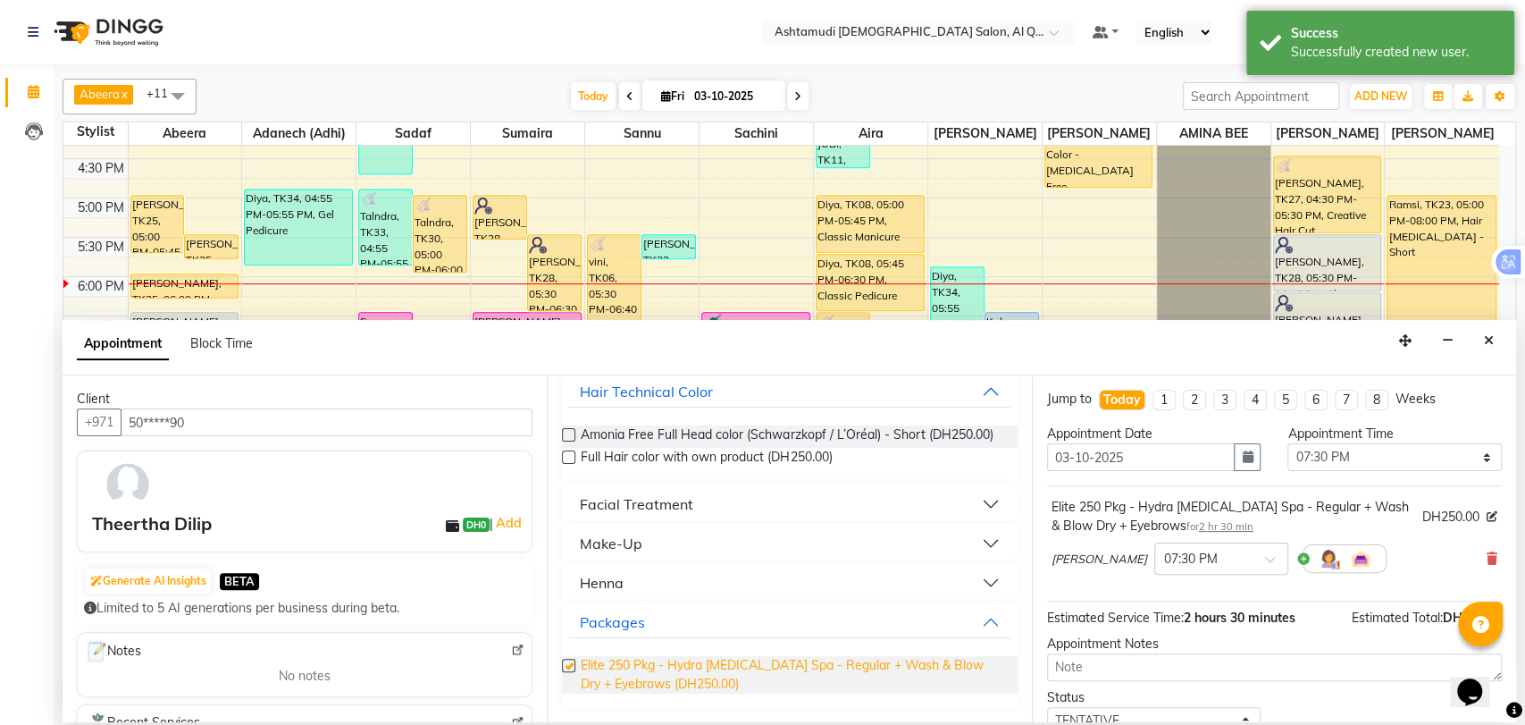
checkbox input "false"
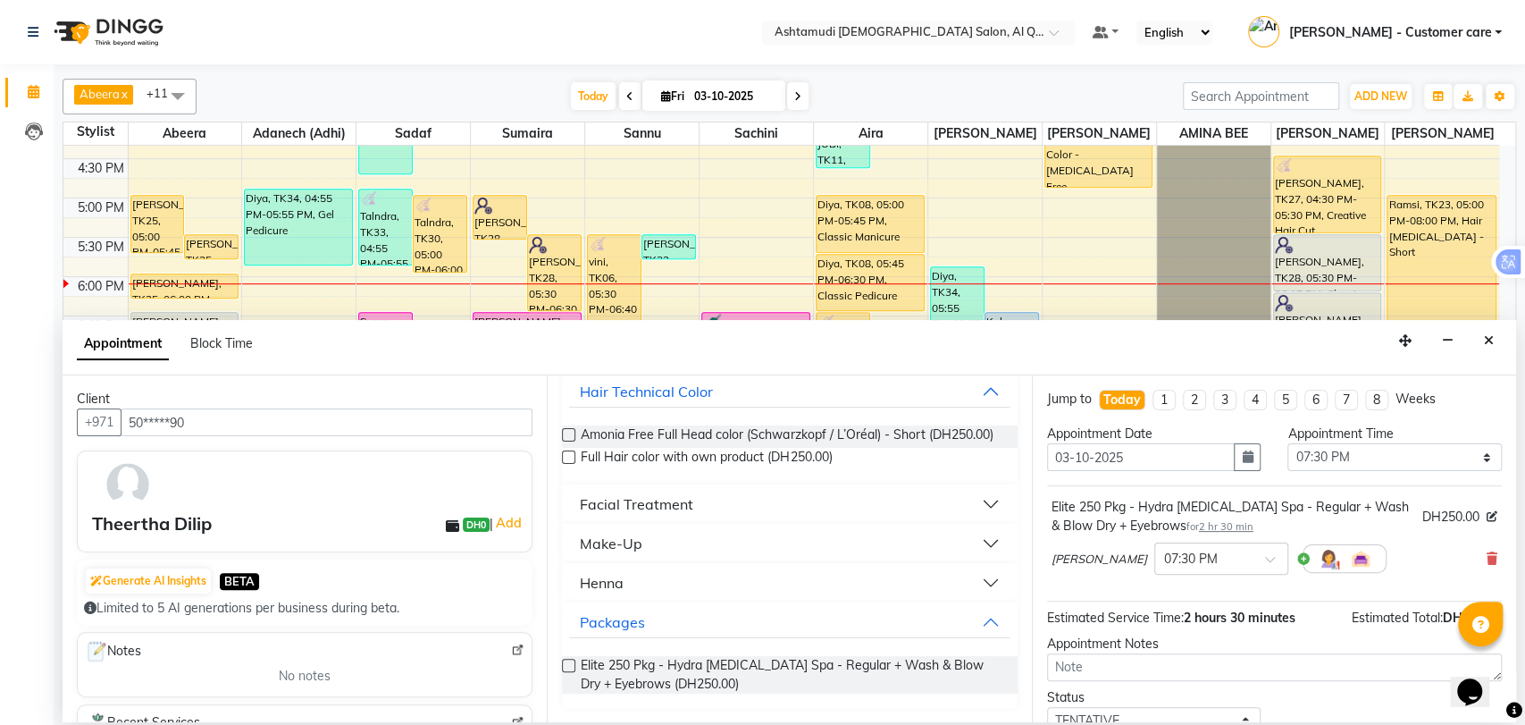
scroll to position [124, 0]
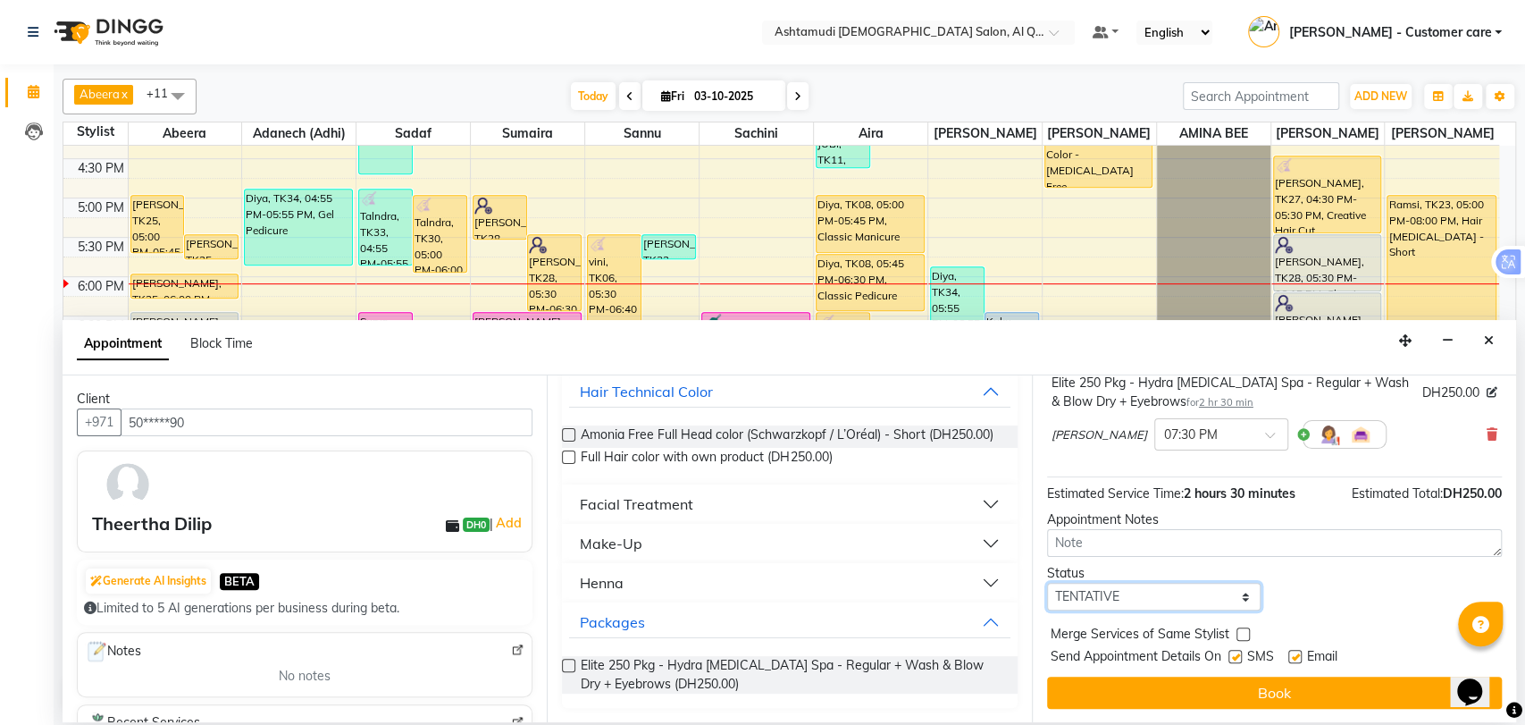
click at [1157, 586] on select "Select TENTATIVE CONFIRM CHECK-IN UPCOMING" at bounding box center [1154, 597] width 214 height 28
select select "upcoming"
click at [1047, 583] on select "Select TENTATIVE CONFIRM CHECK-IN UPCOMING" at bounding box center [1154, 597] width 214 height 28
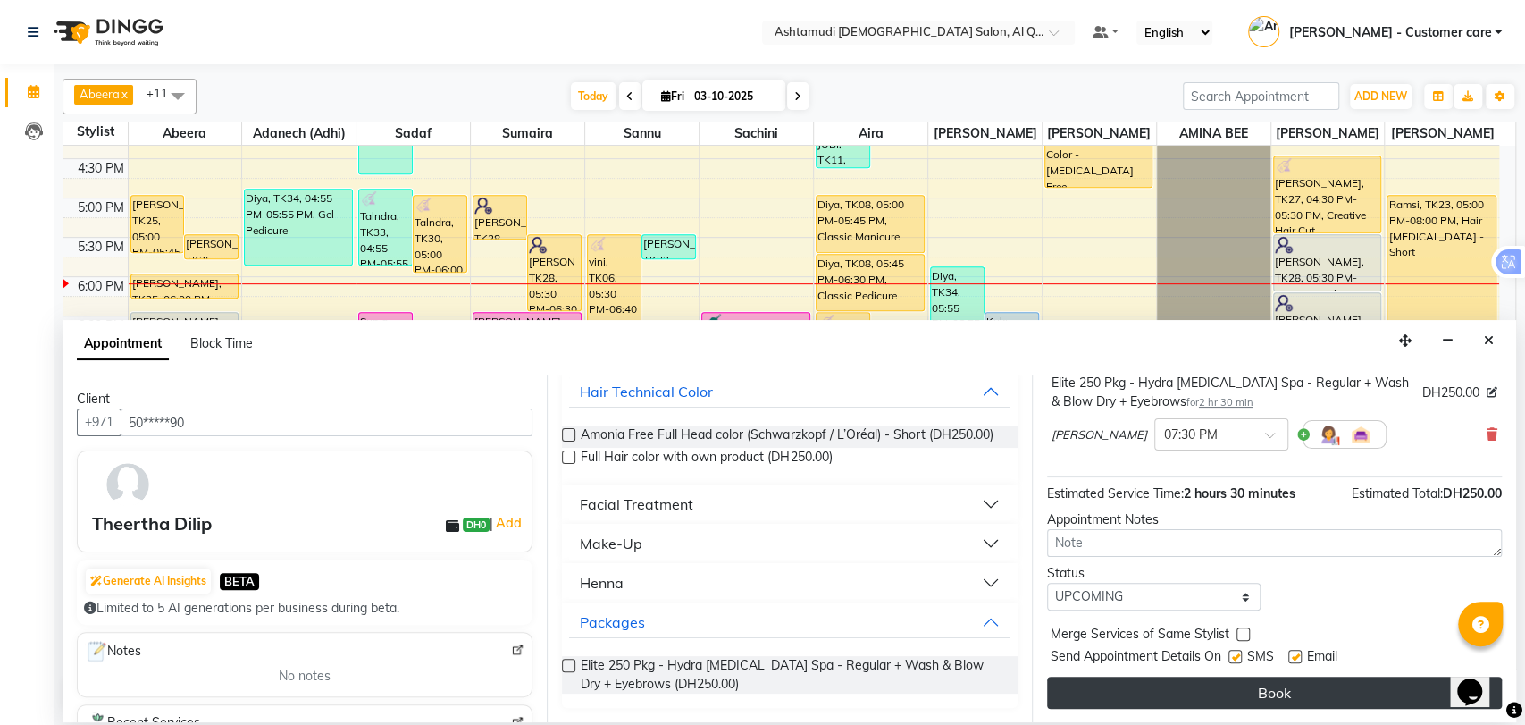
click at [1200, 689] on button "Book" at bounding box center [1274, 692] width 455 height 32
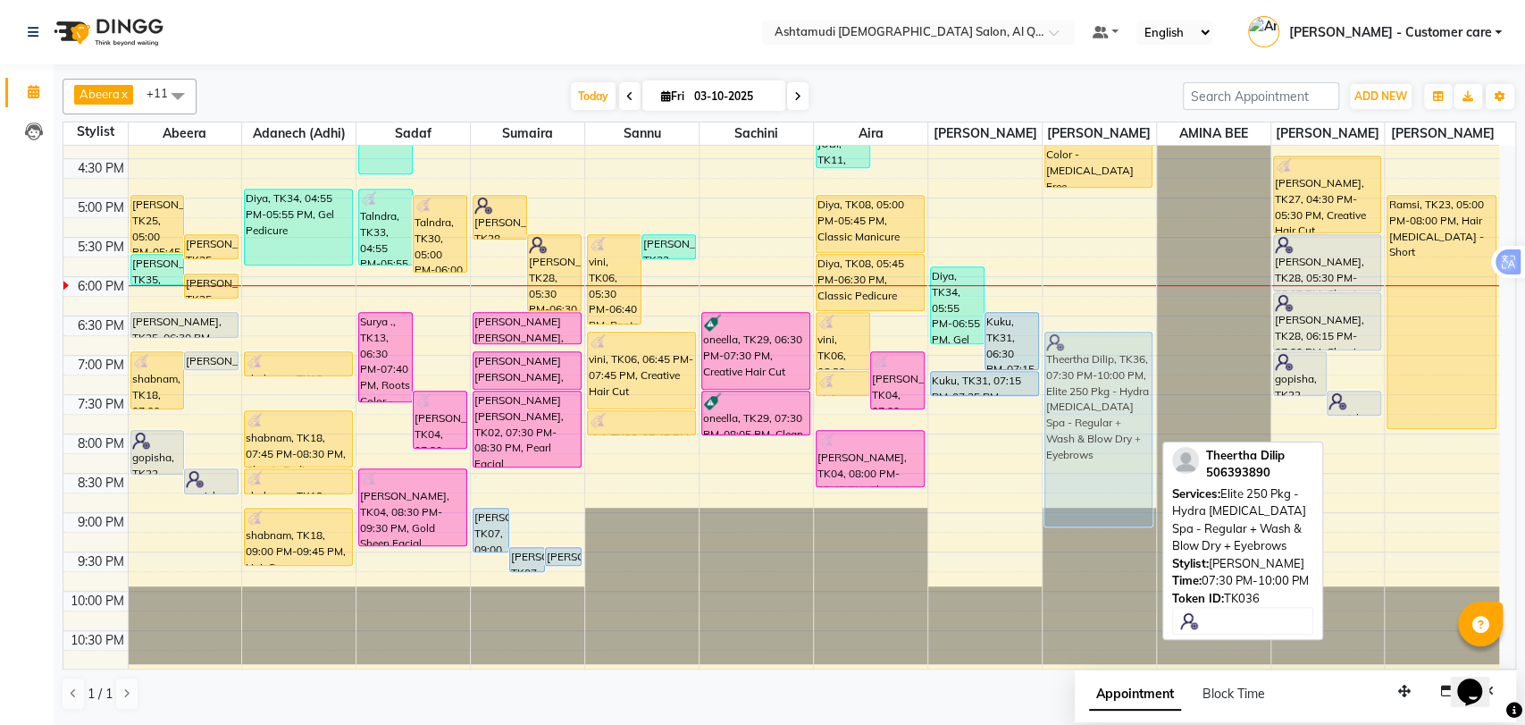
drag, startPoint x: 1086, startPoint y: 474, endPoint x: 1077, endPoint y: 417, distance: 57.0
click at [1077, 417] on div "Merin, TK17, 11:00 AM-11:40 AM, Full Arms Waxing,Eyebrow Threading Merin, TK16,…" at bounding box center [1099, 119] width 113 height 1100
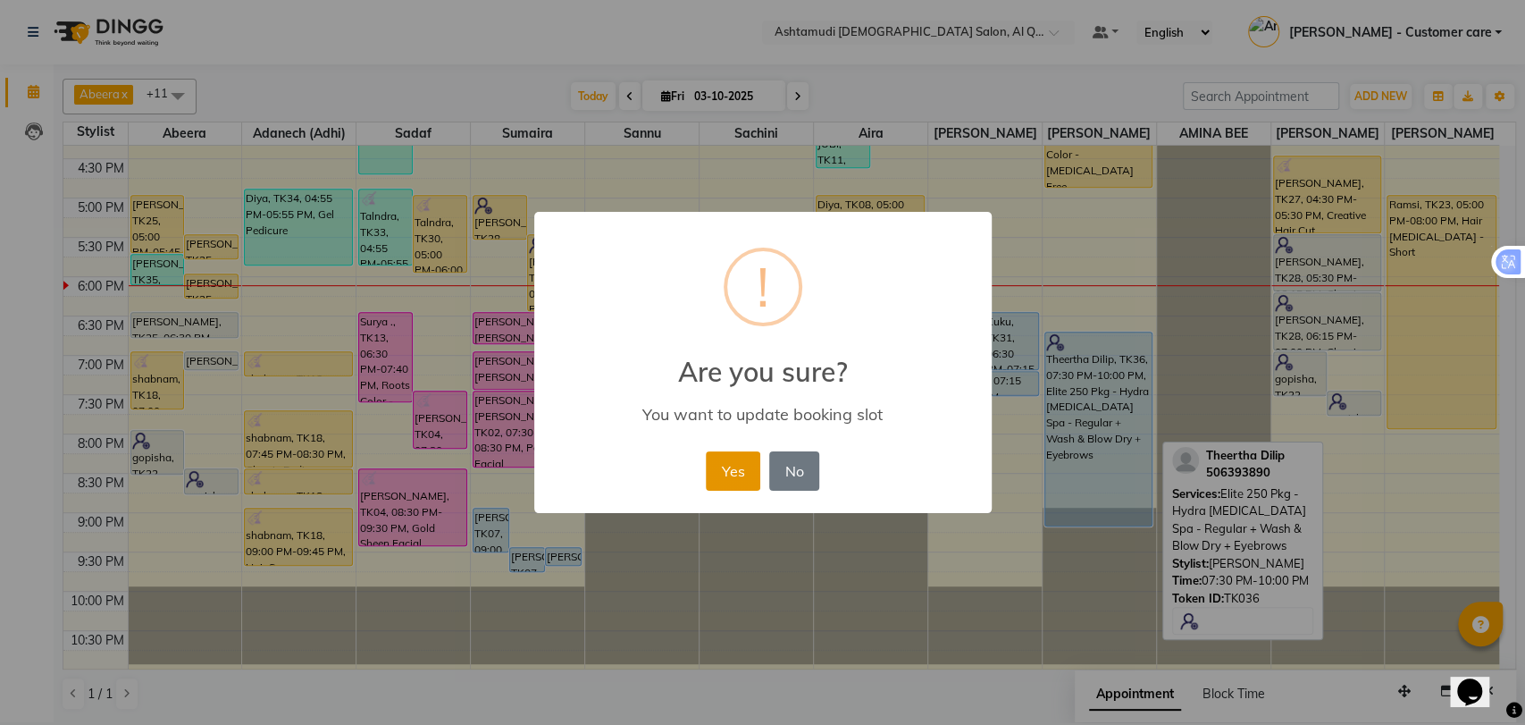
click at [736, 460] on button "Yes" at bounding box center [733, 470] width 55 height 39
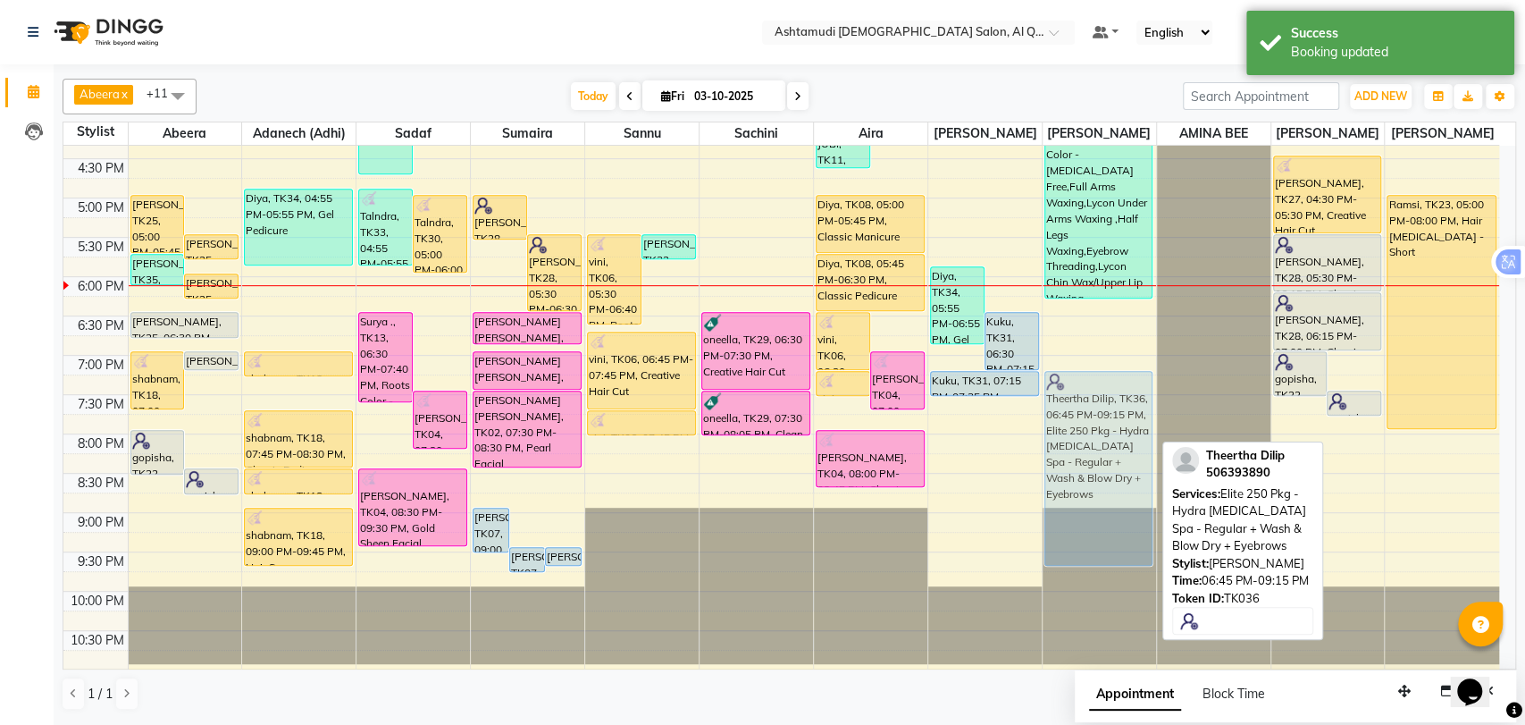
drag, startPoint x: 1091, startPoint y: 385, endPoint x: 1101, endPoint y: 417, distance: 33.6
click at [1101, 417] on div "Merin, TK17, 11:00 AM-11:40 AM, Full Arms Waxing,Eyebrow Threading Merin, TK16,…" at bounding box center [1099, 119] width 113 height 1100
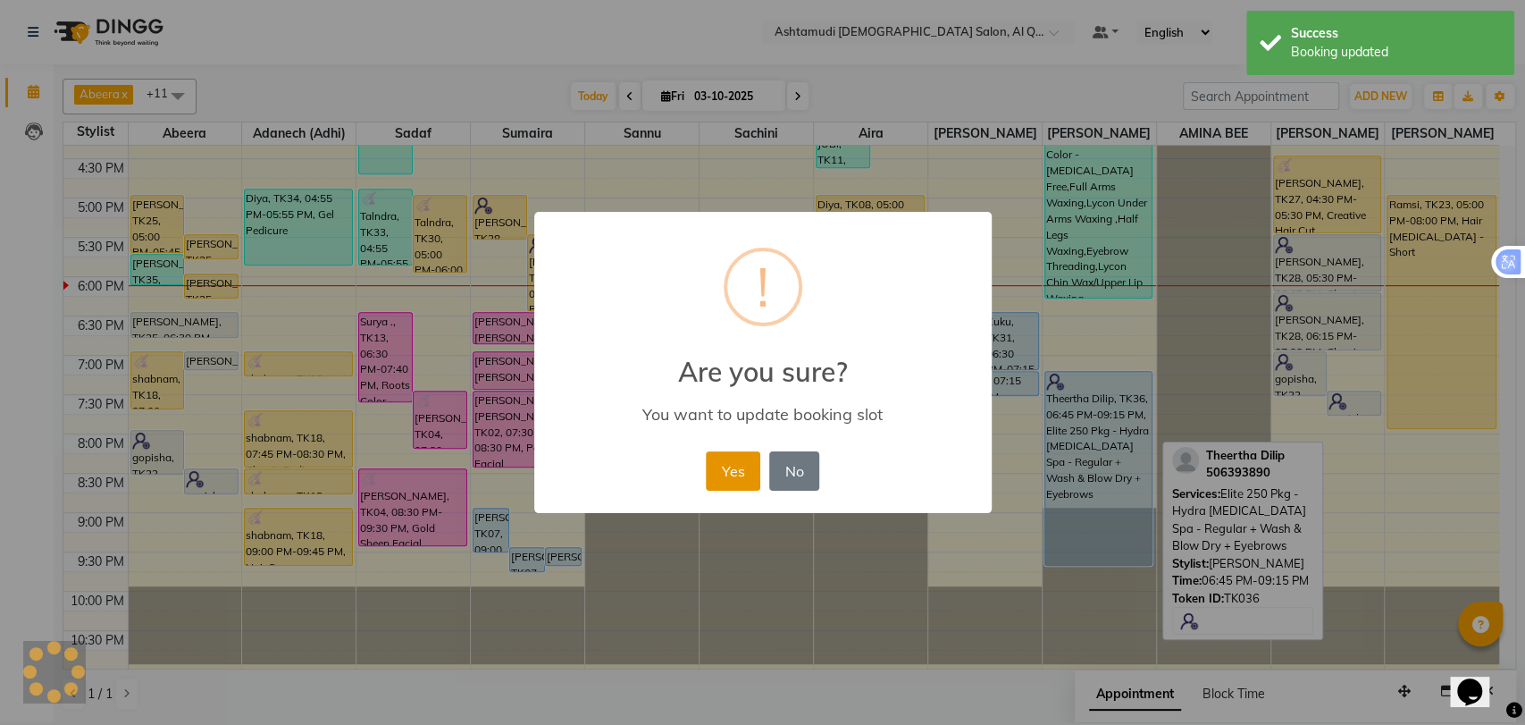
click at [736, 461] on button "Yes" at bounding box center [733, 470] width 55 height 39
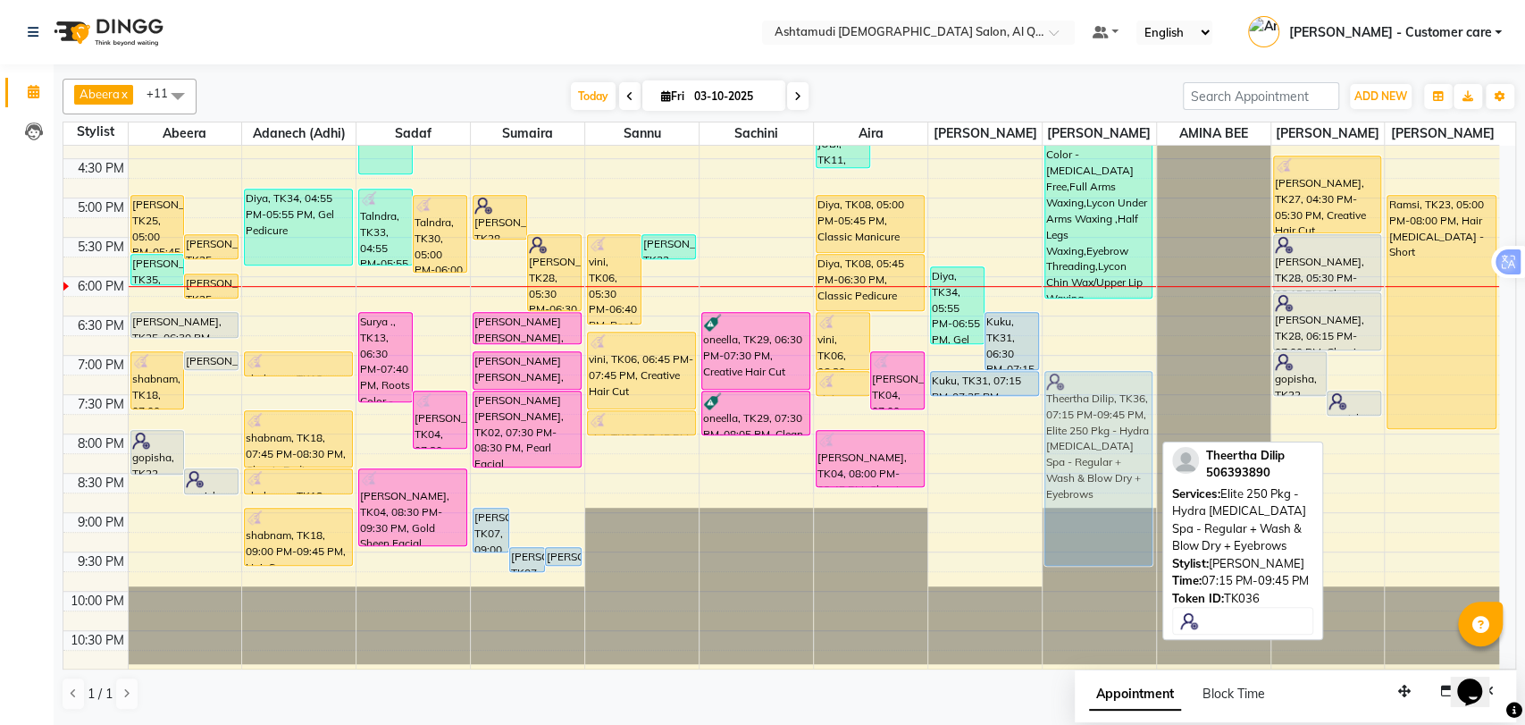
drag, startPoint x: 1078, startPoint y: 483, endPoint x: 1087, endPoint y: 475, distance: 11.4
click at [1087, 475] on div "Merin, TK17, 11:00 AM-11:40 AM, Full Arms Waxing,Eyebrow Threading Merin, TK16,…" at bounding box center [1099, 119] width 113 height 1100
drag, startPoint x: 1062, startPoint y: 429, endPoint x: 1071, endPoint y: 405, distance: 25.7
click at [1071, 405] on div "Merin, TK17, 11:00 AM-11:40 AM, Full Arms Waxing,Eyebrow Threading Merin, TK16,…" at bounding box center [1099, 119] width 113 height 1100
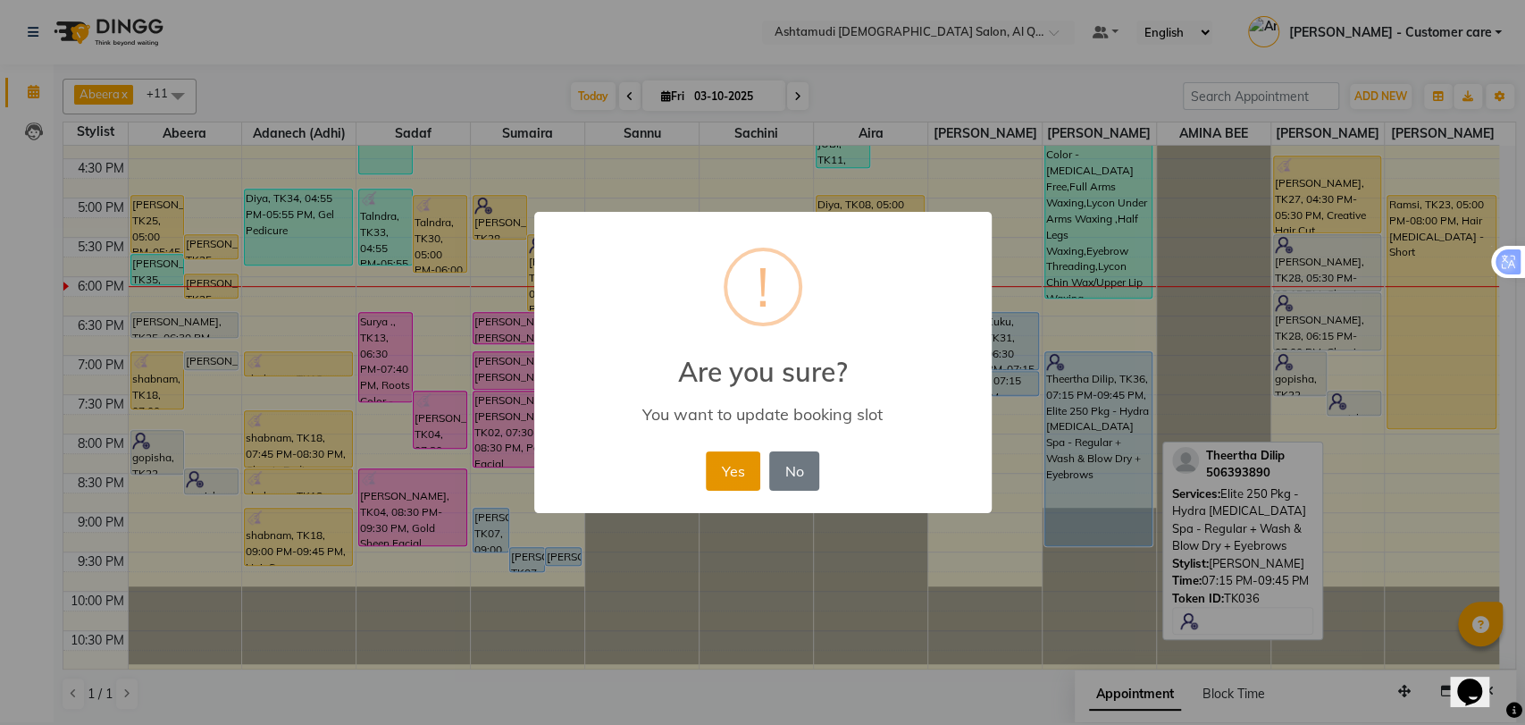
click at [725, 459] on button "Yes" at bounding box center [733, 470] width 55 height 39
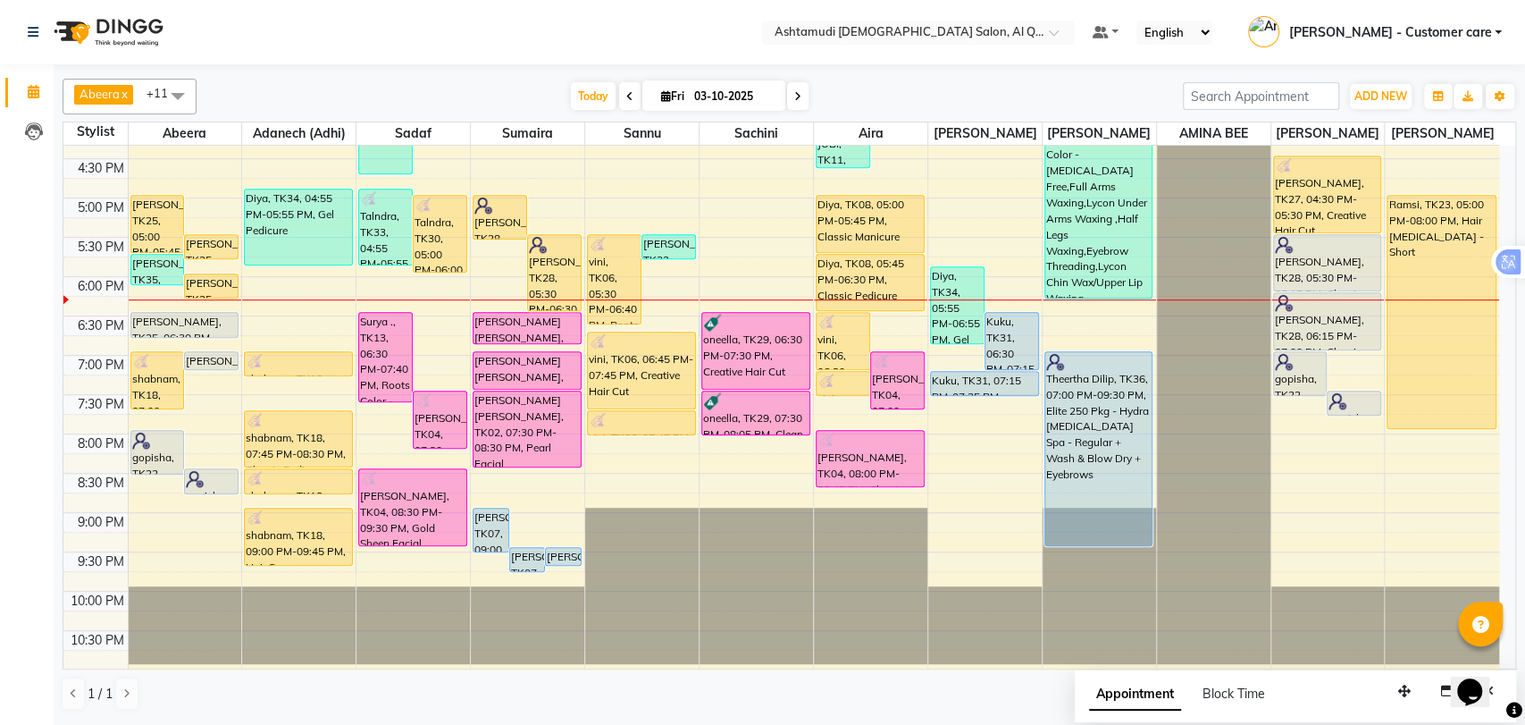
click at [974, 484] on div "9:00 AM 9:30 AM 10:00 AM 10:30 AM 11:00 AM 11:30 AM 12:00 PM 12:30 PM 1:00 PM 1…" at bounding box center [781, 119] width 1436 height 1100
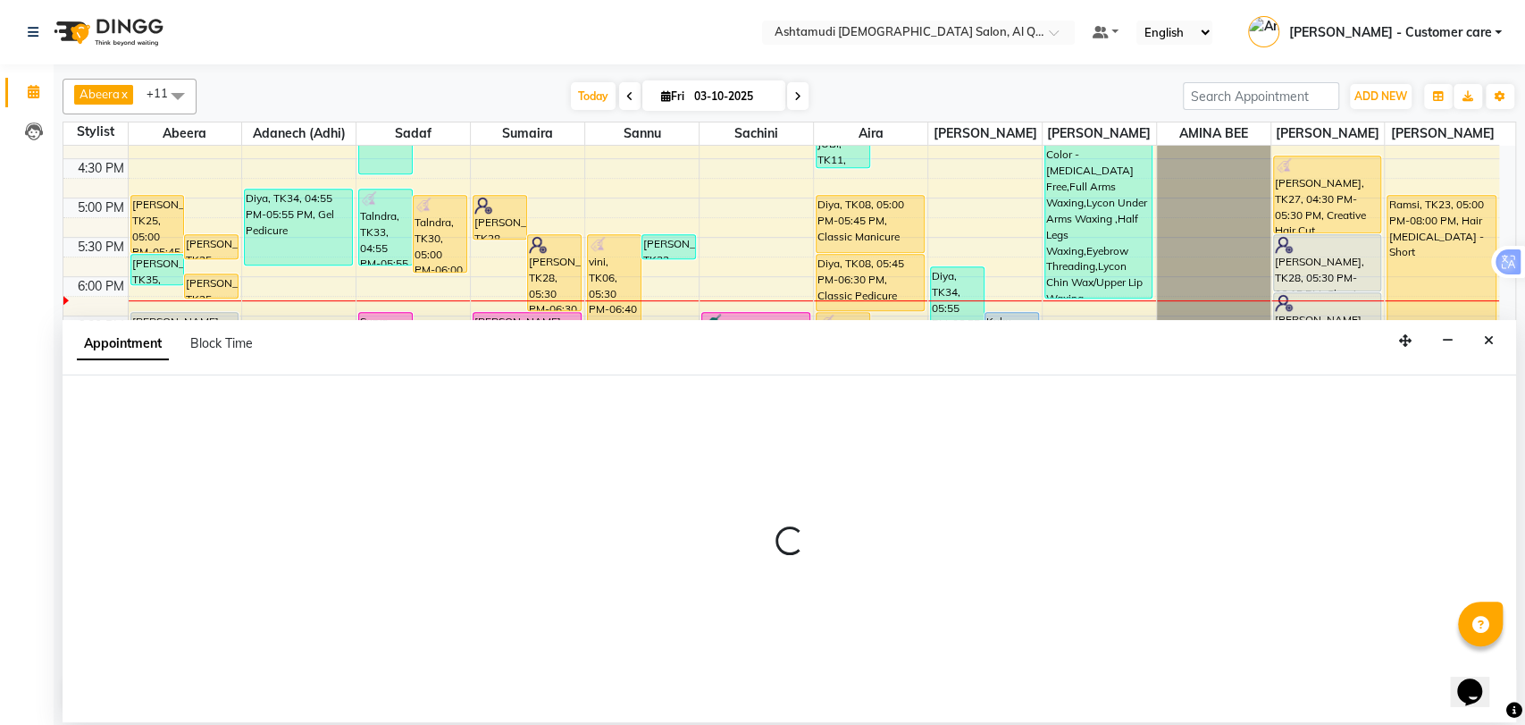
select select "86549"
select select "tentative"
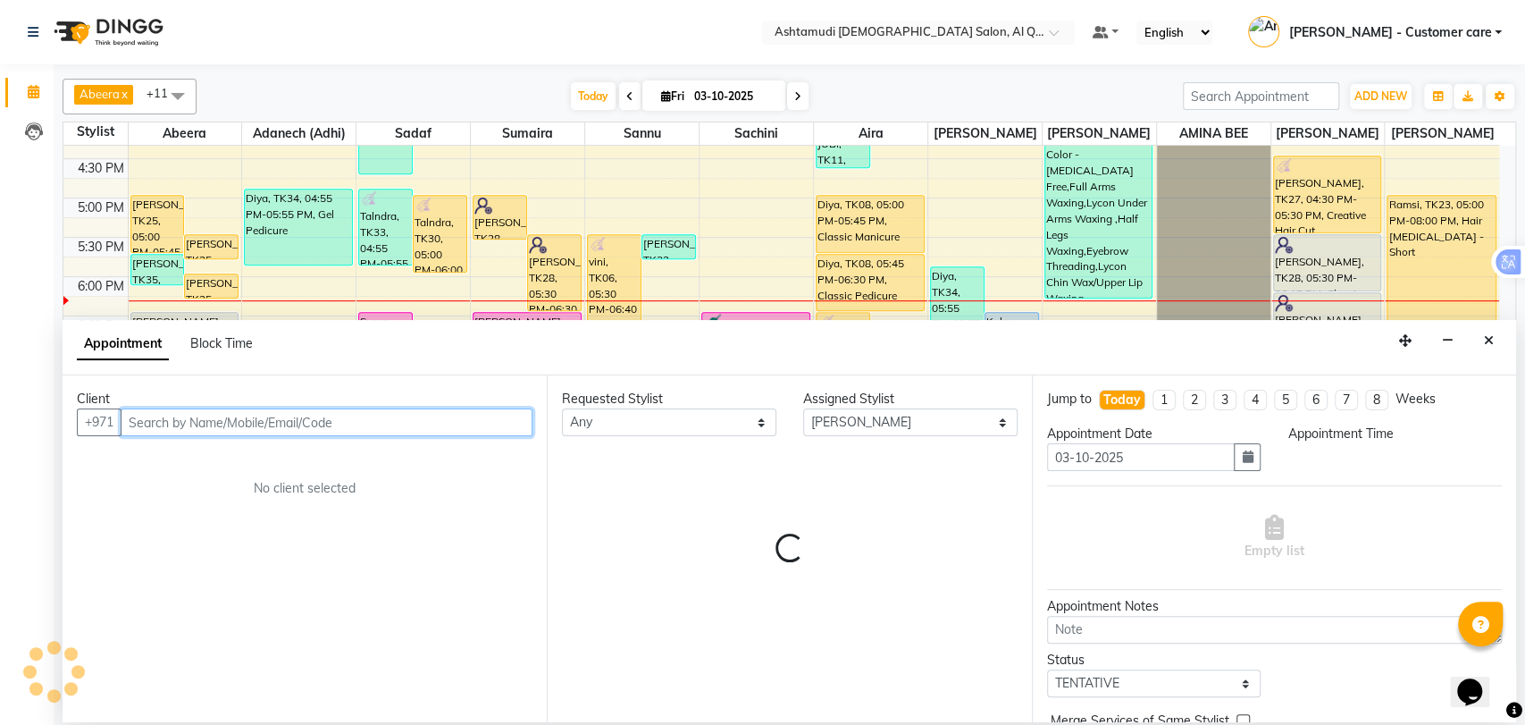
select select "1230"
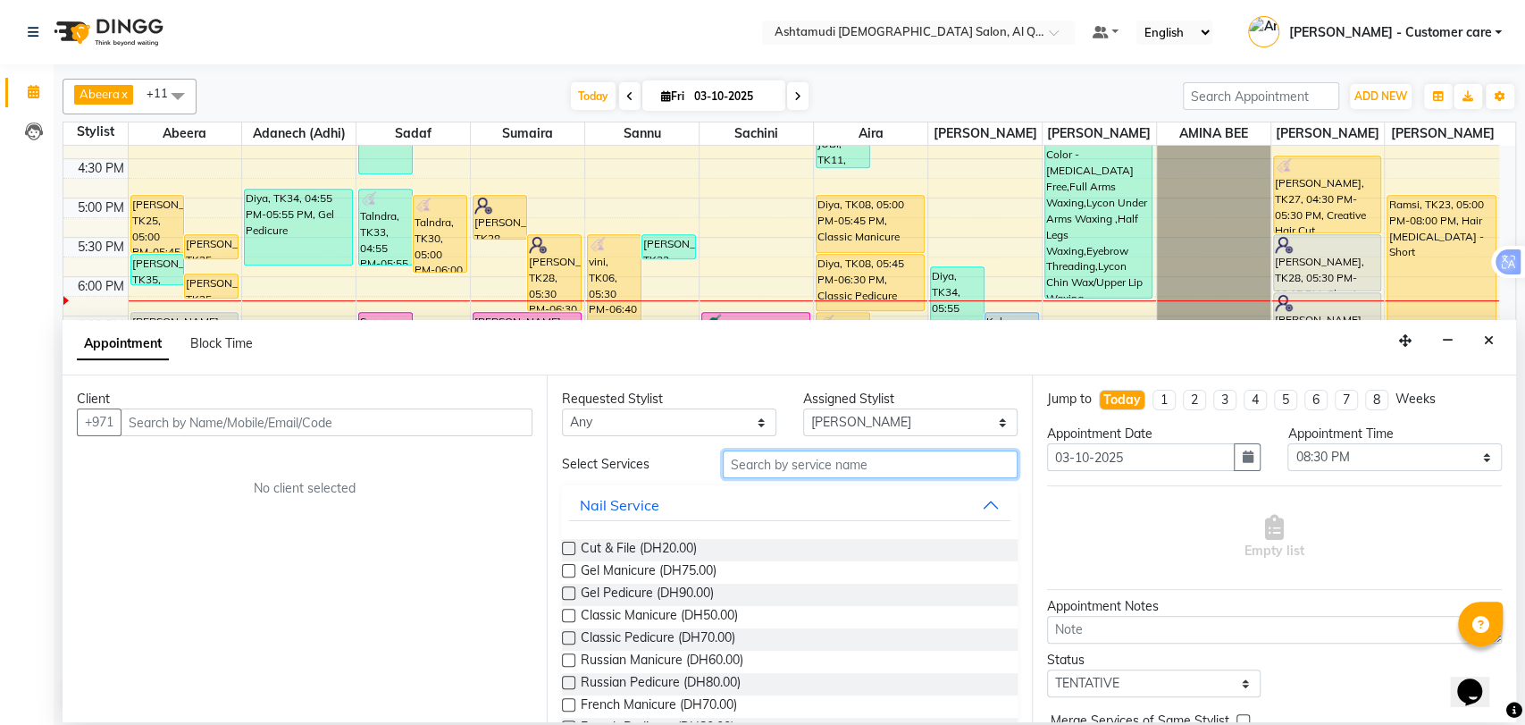
click at [783, 455] on input "text" at bounding box center [870, 464] width 295 height 28
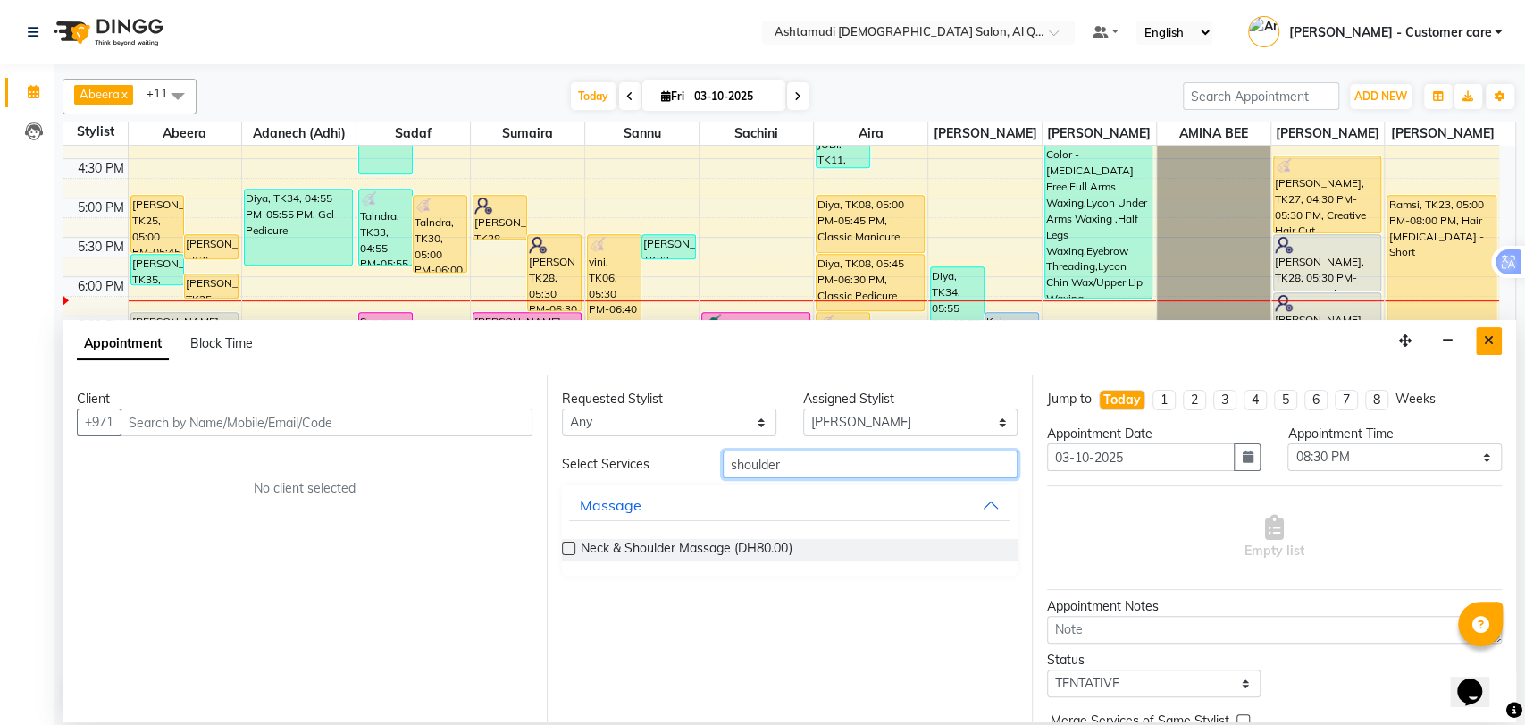
type input "shoulder"
click at [1492, 338] on icon "Close" at bounding box center [1489, 340] width 10 height 13
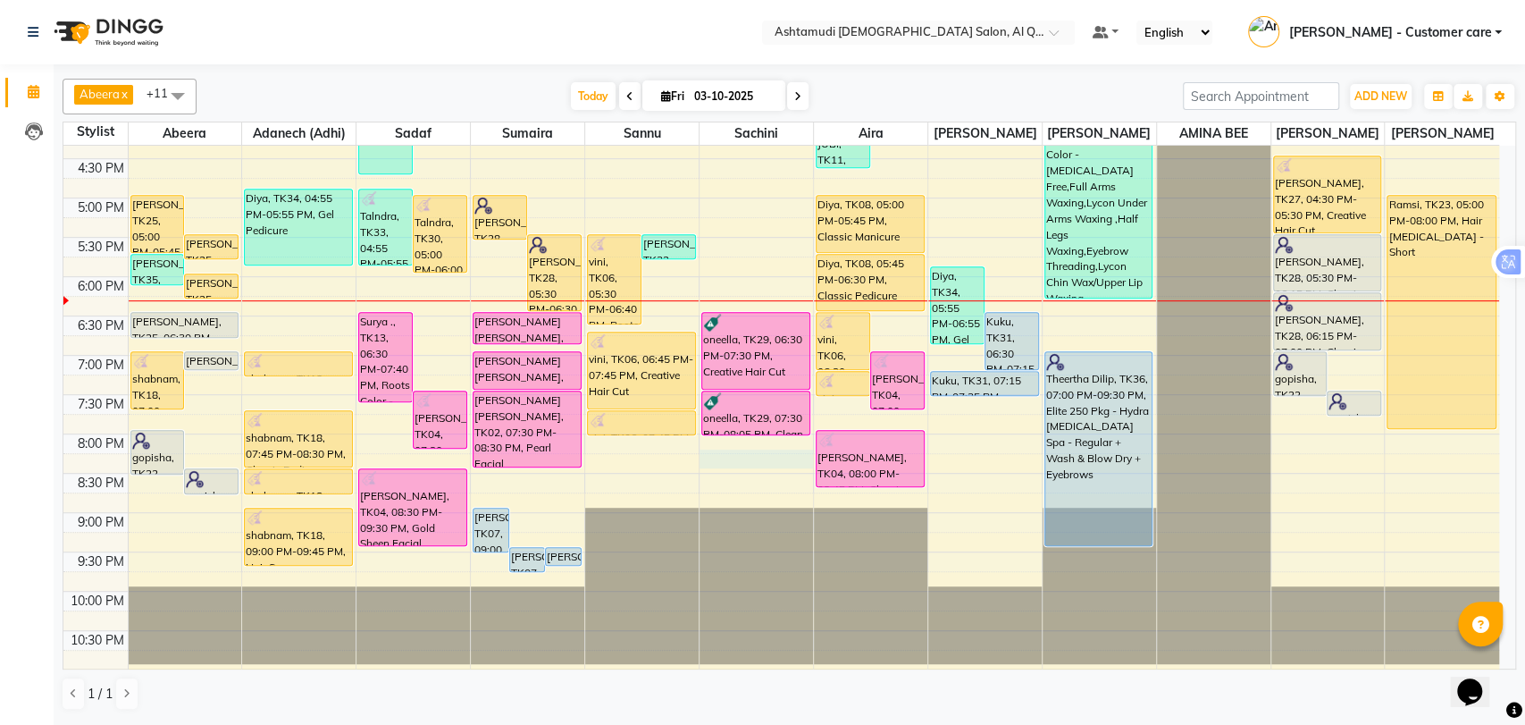
click at [767, 470] on div "9:00 AM 9:30 AM 10:00 AM 10:30 AM 11:00 AM 11:30 AM 12:00 PM 12:30 PM 1:00 PM 1…" at bounding box center [781, 119] width 1436 height 1100
select select "54602"
select select "tentative"
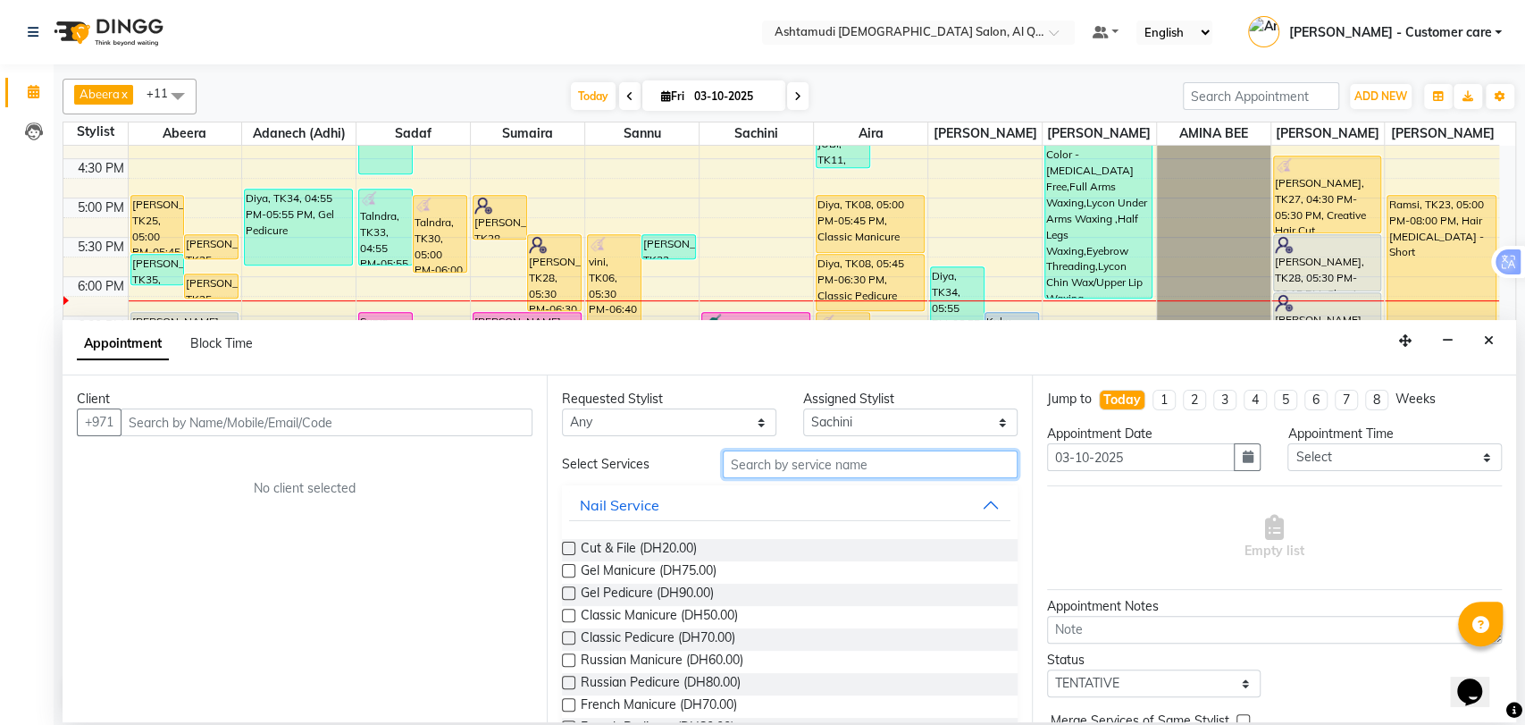
click at [760, 469] on input "text" at bounding box center [870, 464] width 295 height 28
type input "b"
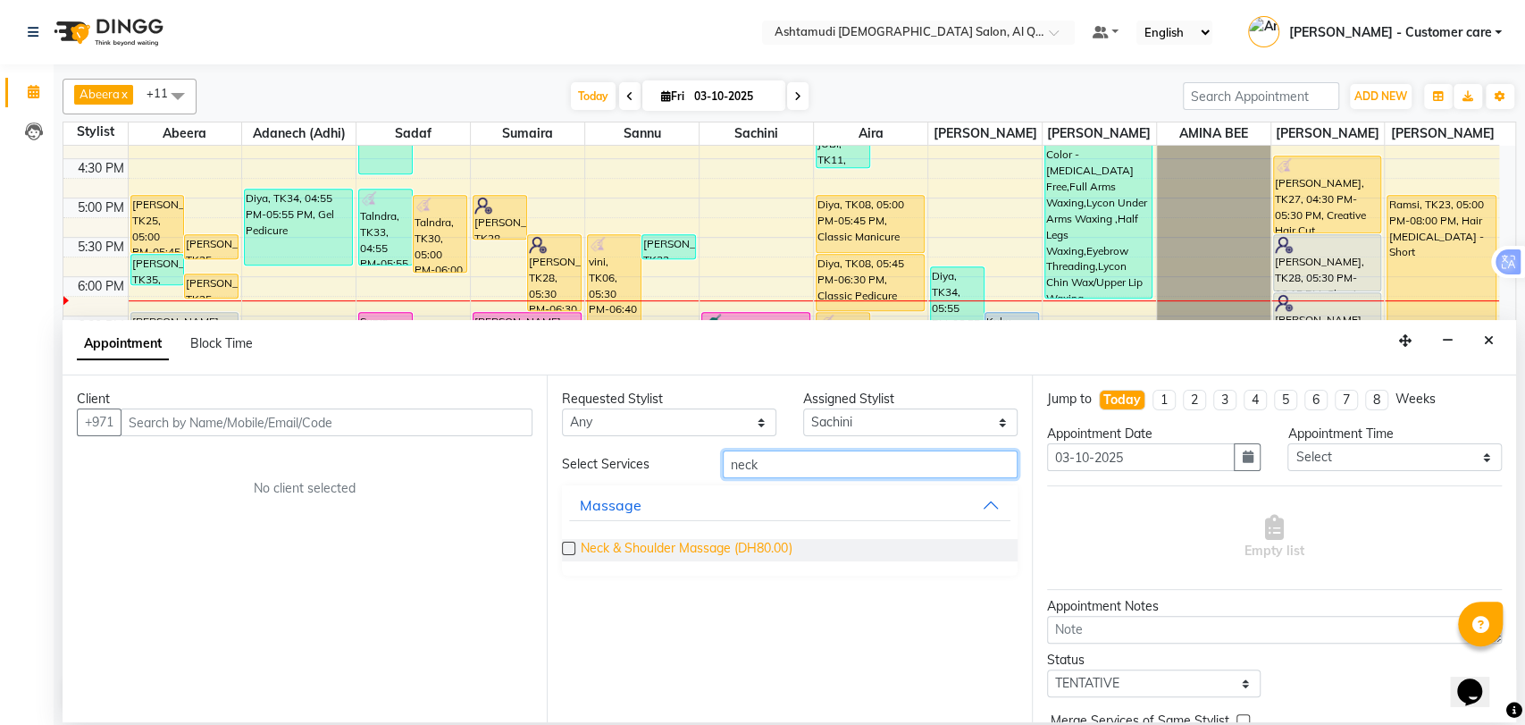
type input "neck"
click at [736, 547] on span "Neck & Shoulder Massage (DH80.00)" at bounding box center [686, 550] width 211 height 22
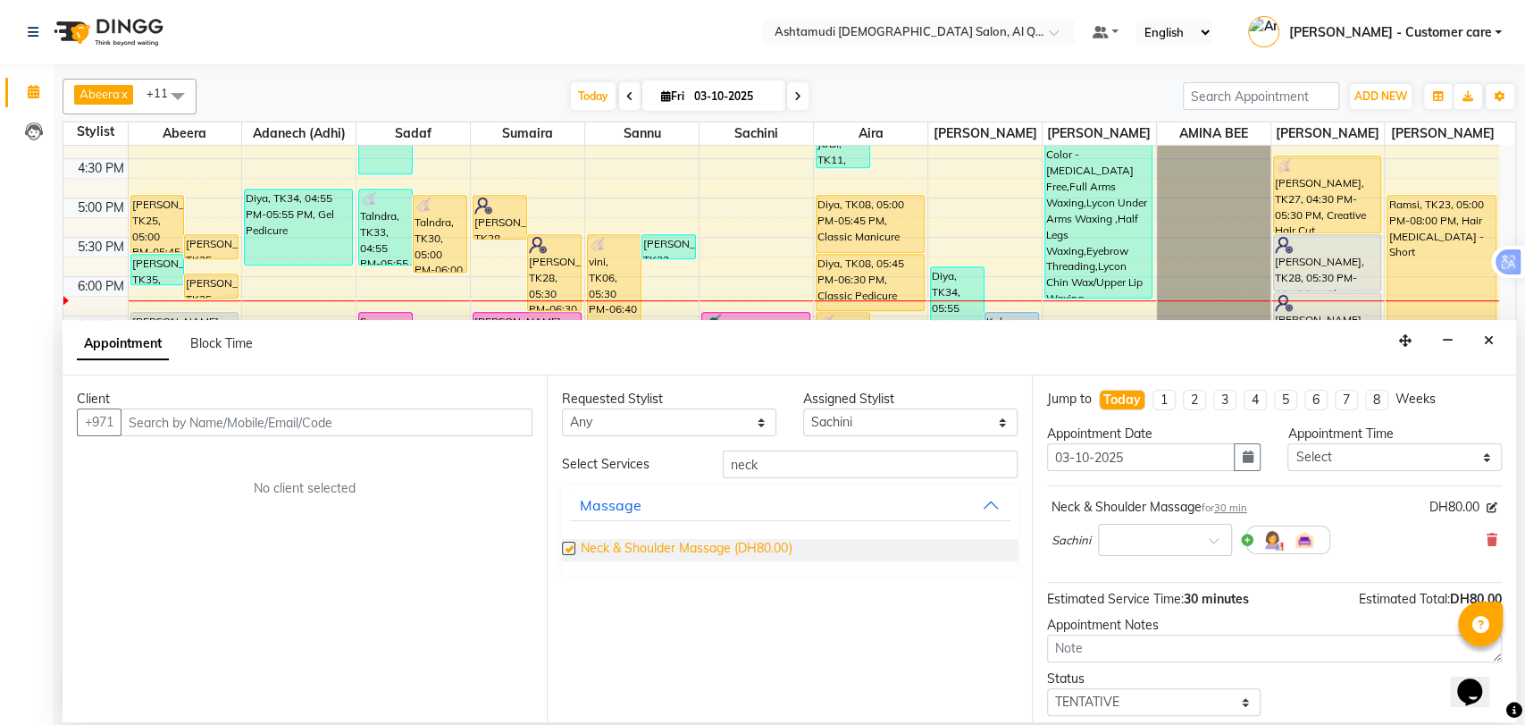
checkbox input "false"
click at [1478, 347] on button "Close" at bounding box center [1489, 341] width 26 height 28
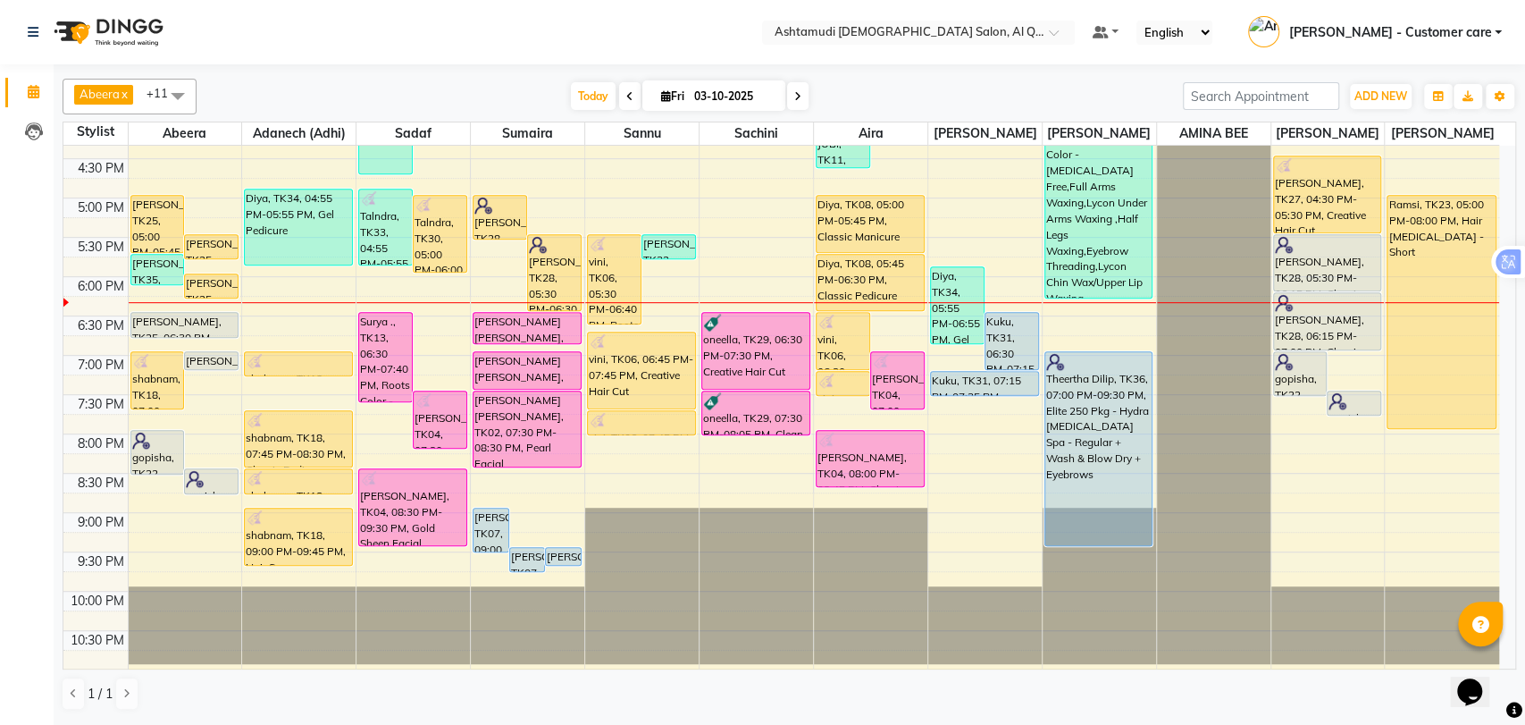
click at [790, 88] on span at bounding box center [797, 96] width 21 height 28
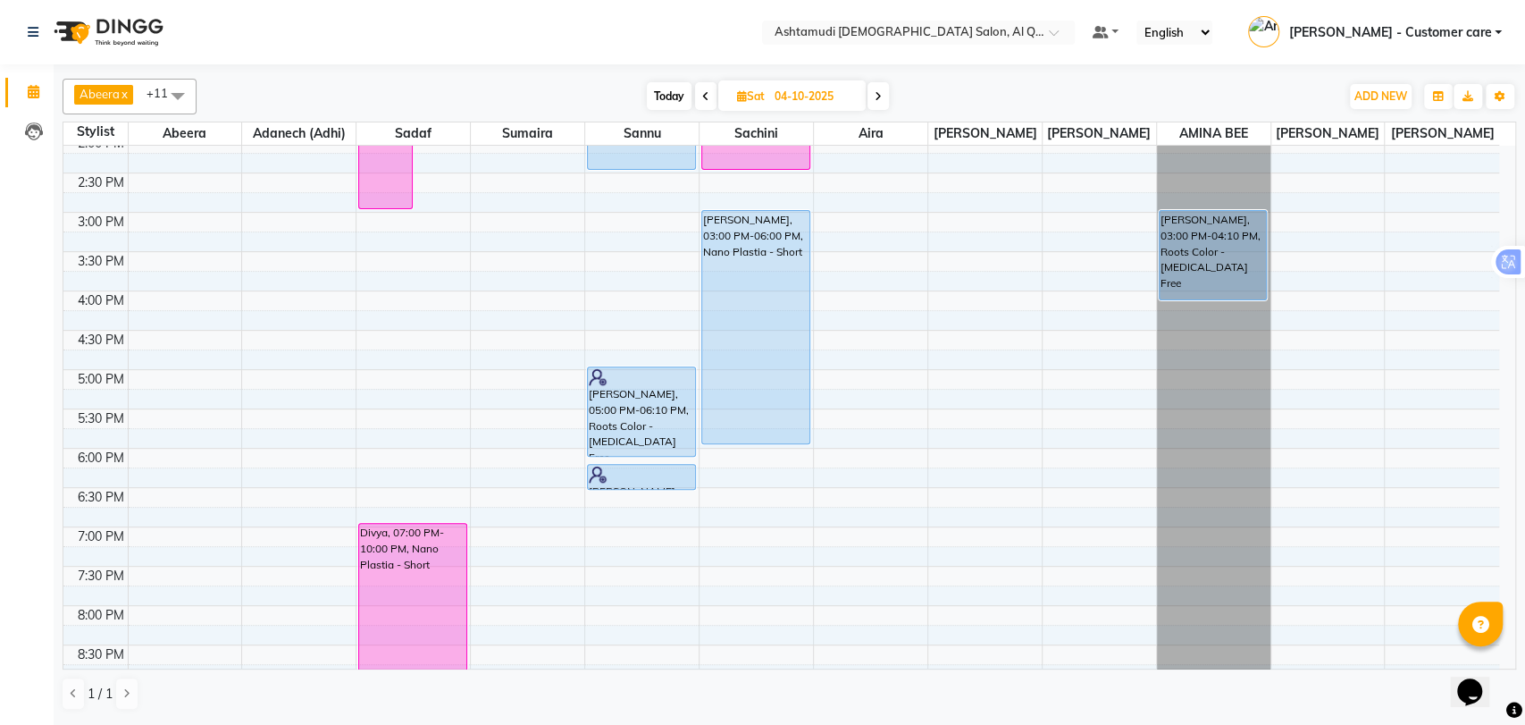
scroll to position [589, 0]
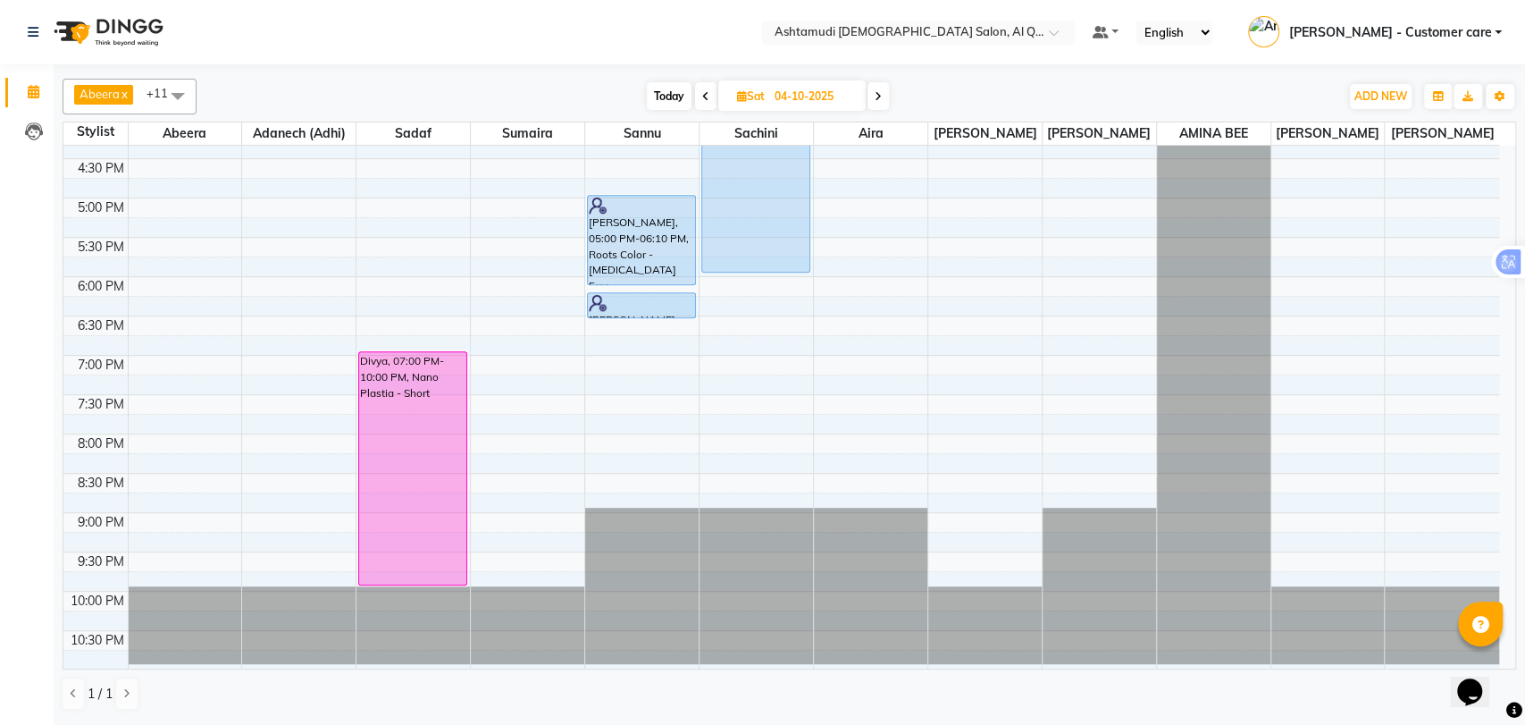
click at [674, 88] on span "Today" at bounding box center [669, 96] width 45 height 28
type input "03-10-2025"
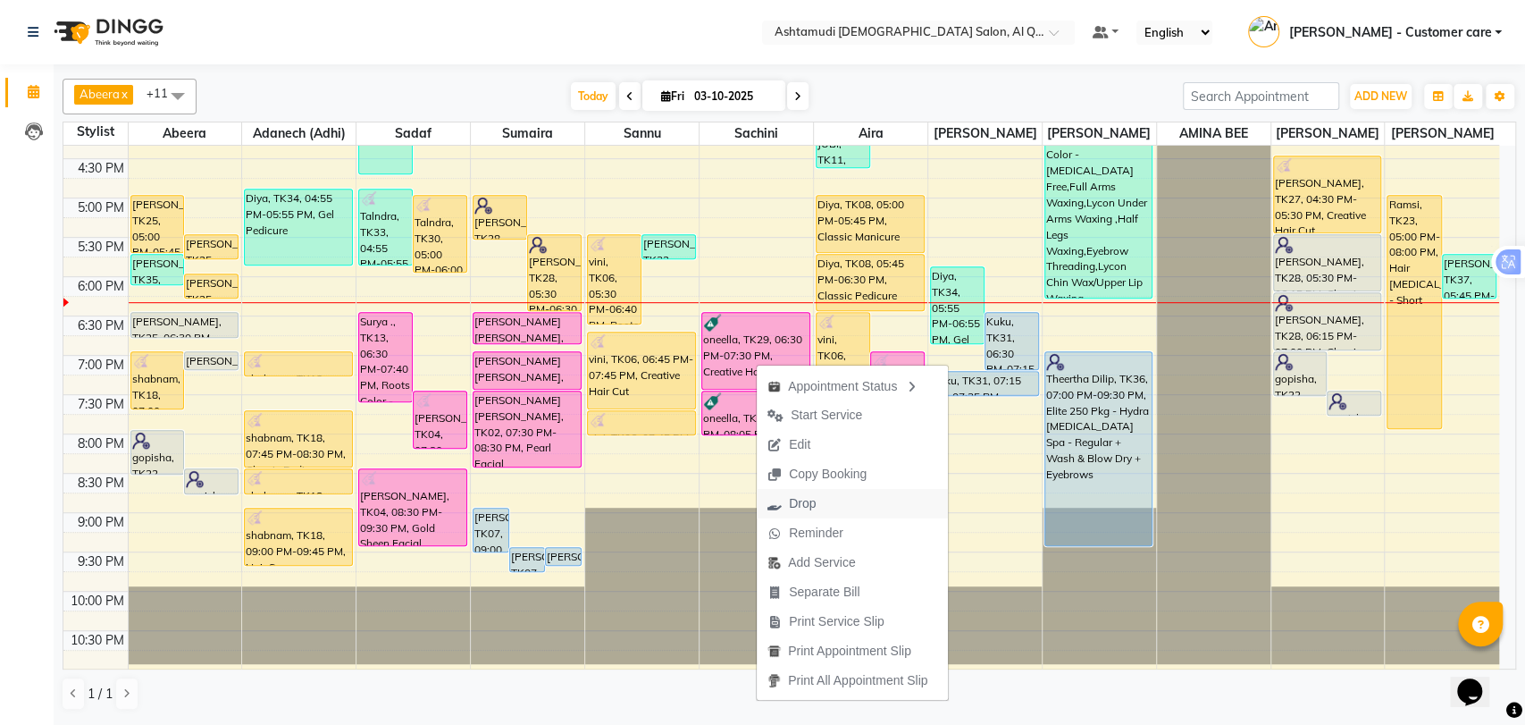
click at [819, 499] on span "Drop" at bounding box center [792, 503] width 70 height 29
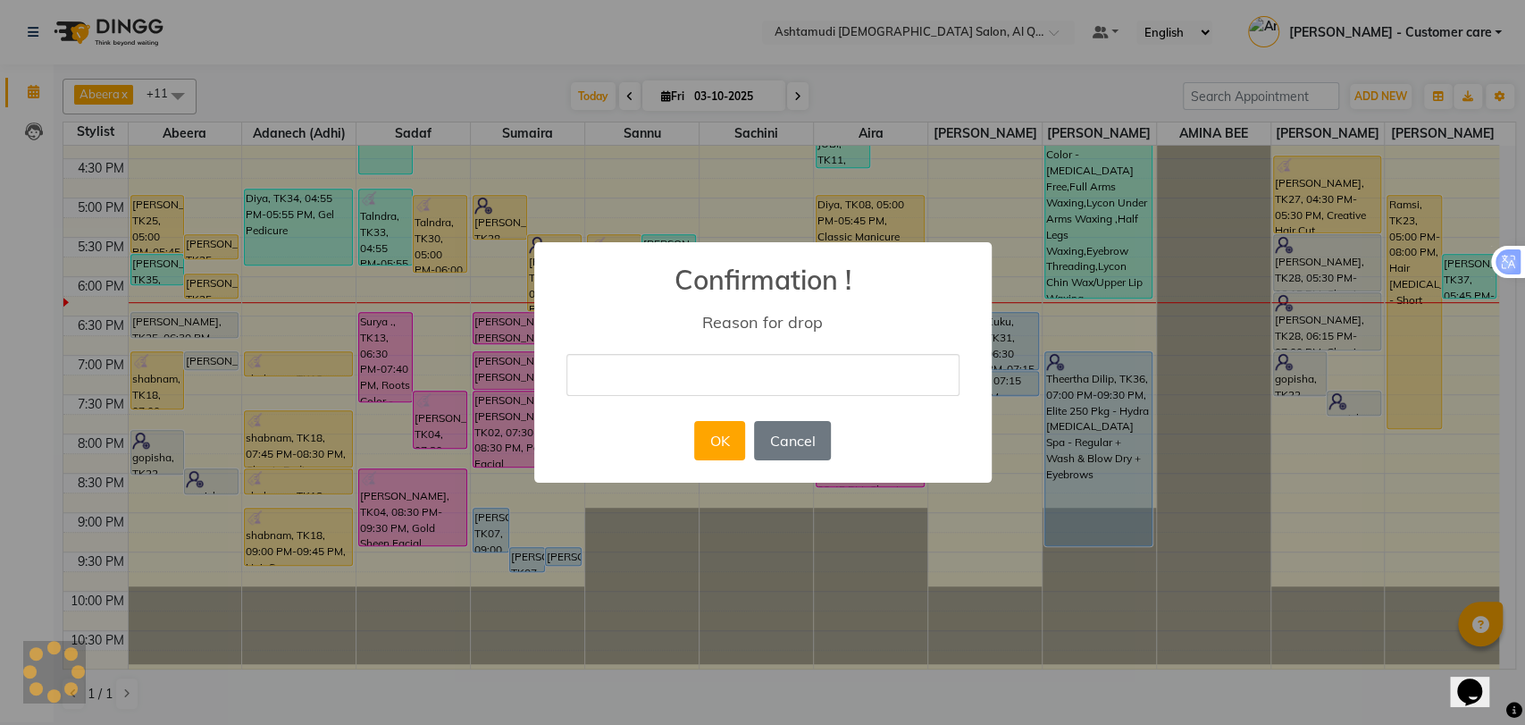
click at [725, 379] on input "text" at bounding box center [762, 375] width 393 height 42
type input "client cancelled it"
click at [712, 448] on button "OK" at bounding box center [719, 440] width 51 height 39
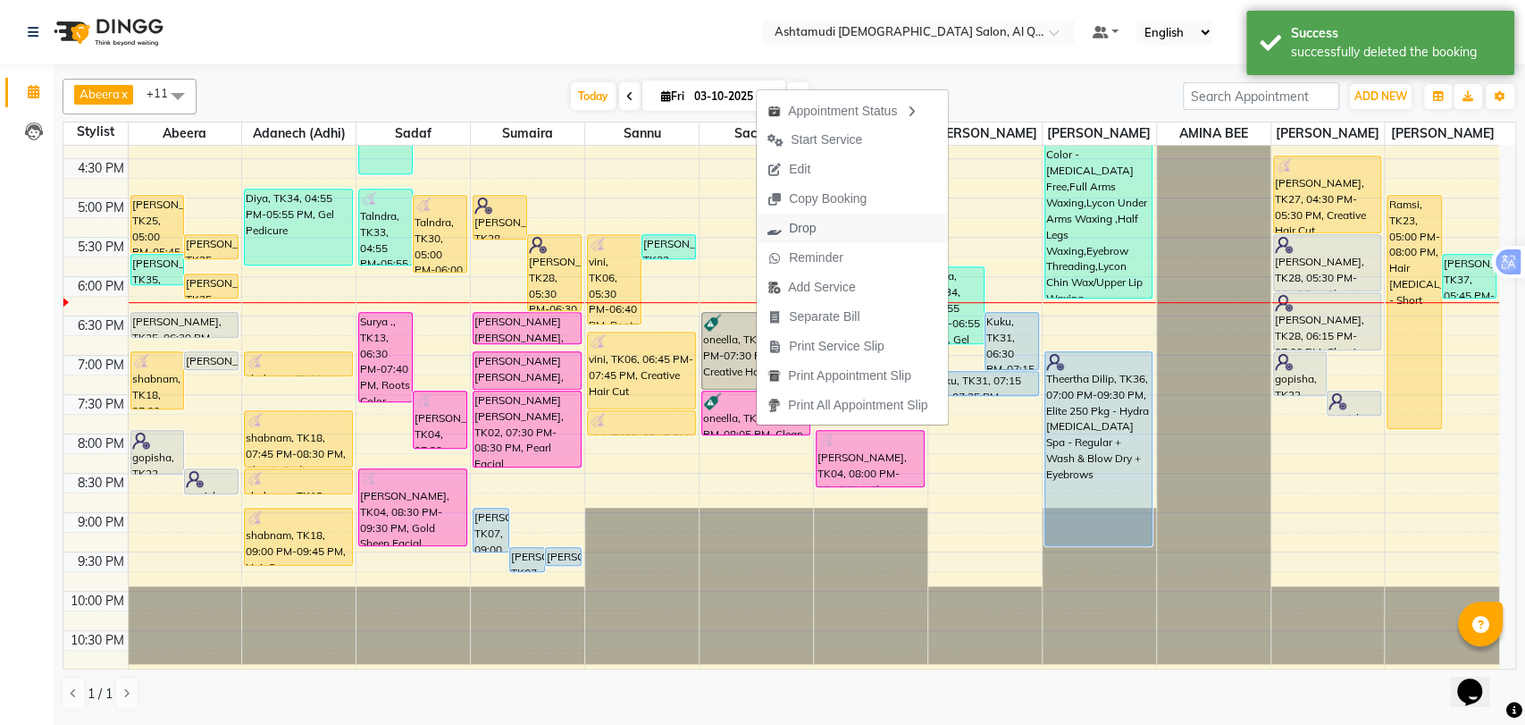
click at [814, 221] on span "Drop" at bounding box center [802, 228] width 27 height 19
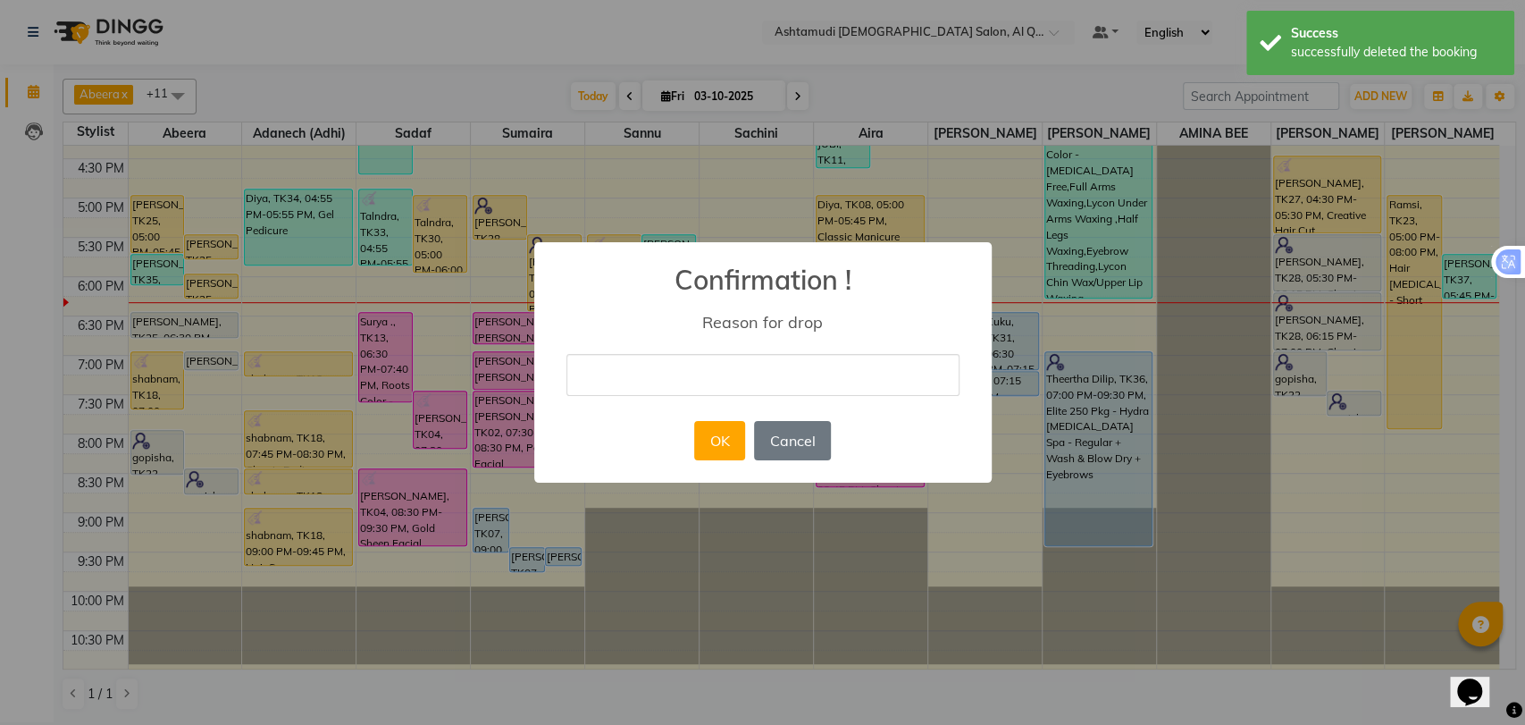
click at [724, 345] on div "× Confirmation ! Reason for drop OK No Cancel" at bounding box center [762, 362] width 457 height 240
click at [724, 373] on input "text" at bounding box center [762, 375] width 393 height 42
type input "client cancelled it"
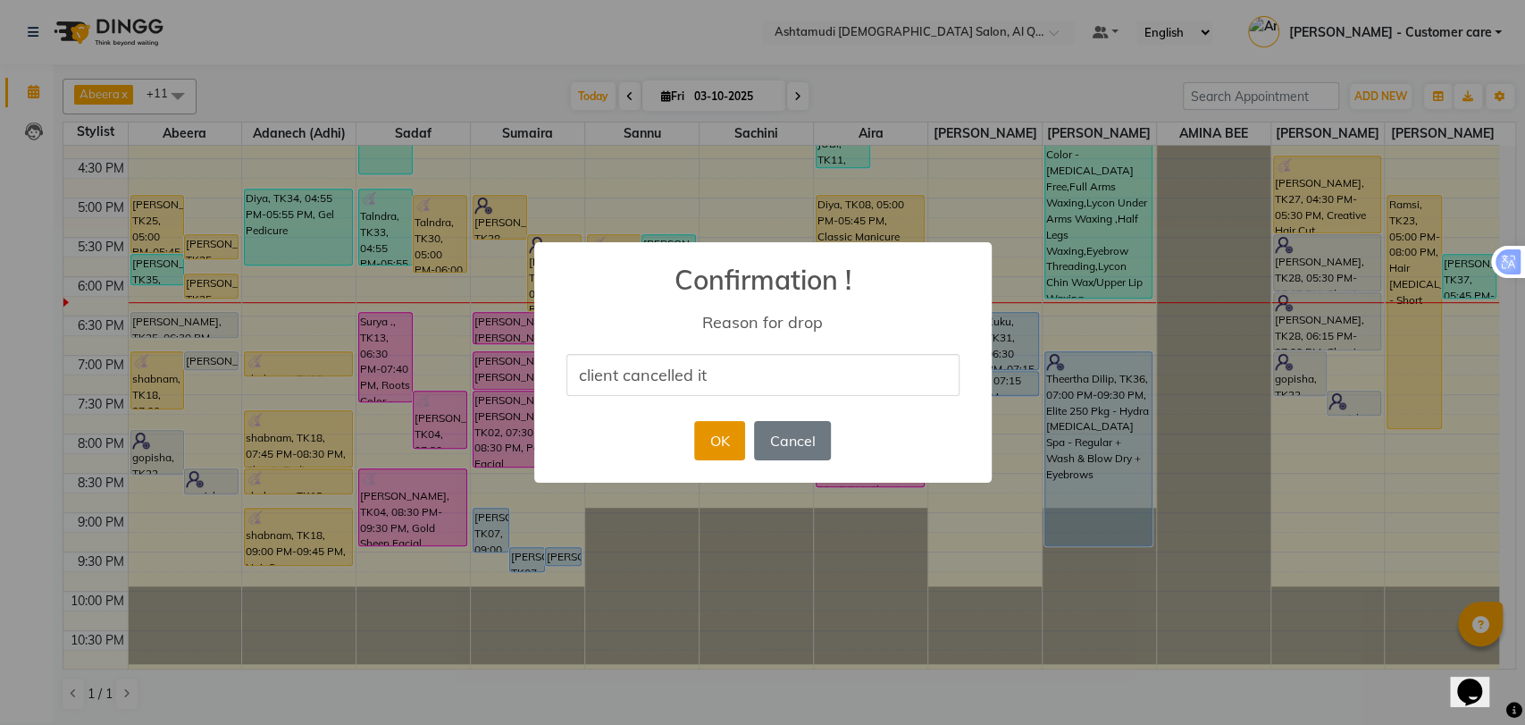
click at [719, 452] on button "OK" at bounding box center [719, 440] width 51 height 39
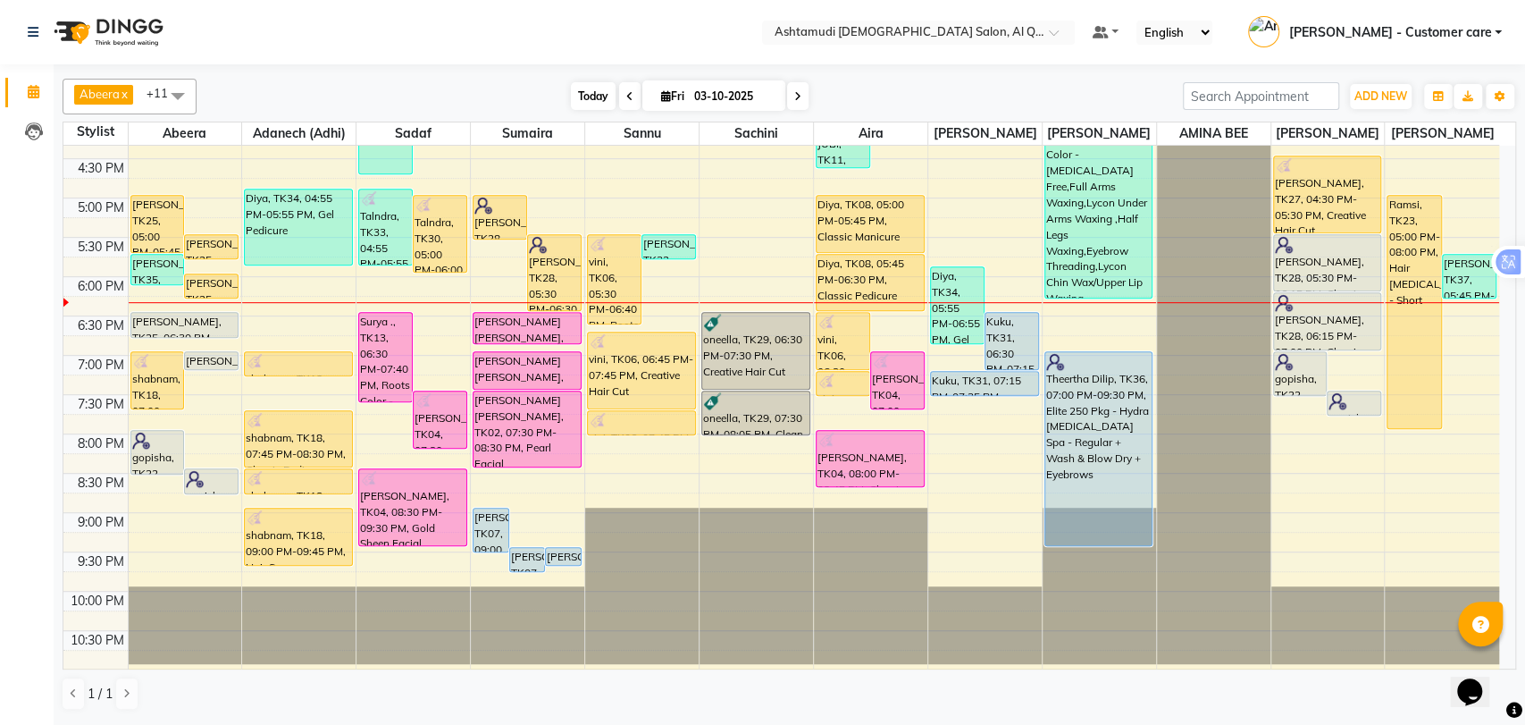
click at [583, 91] on span "Today" at bounding box center [593, 96] width 45 height 28
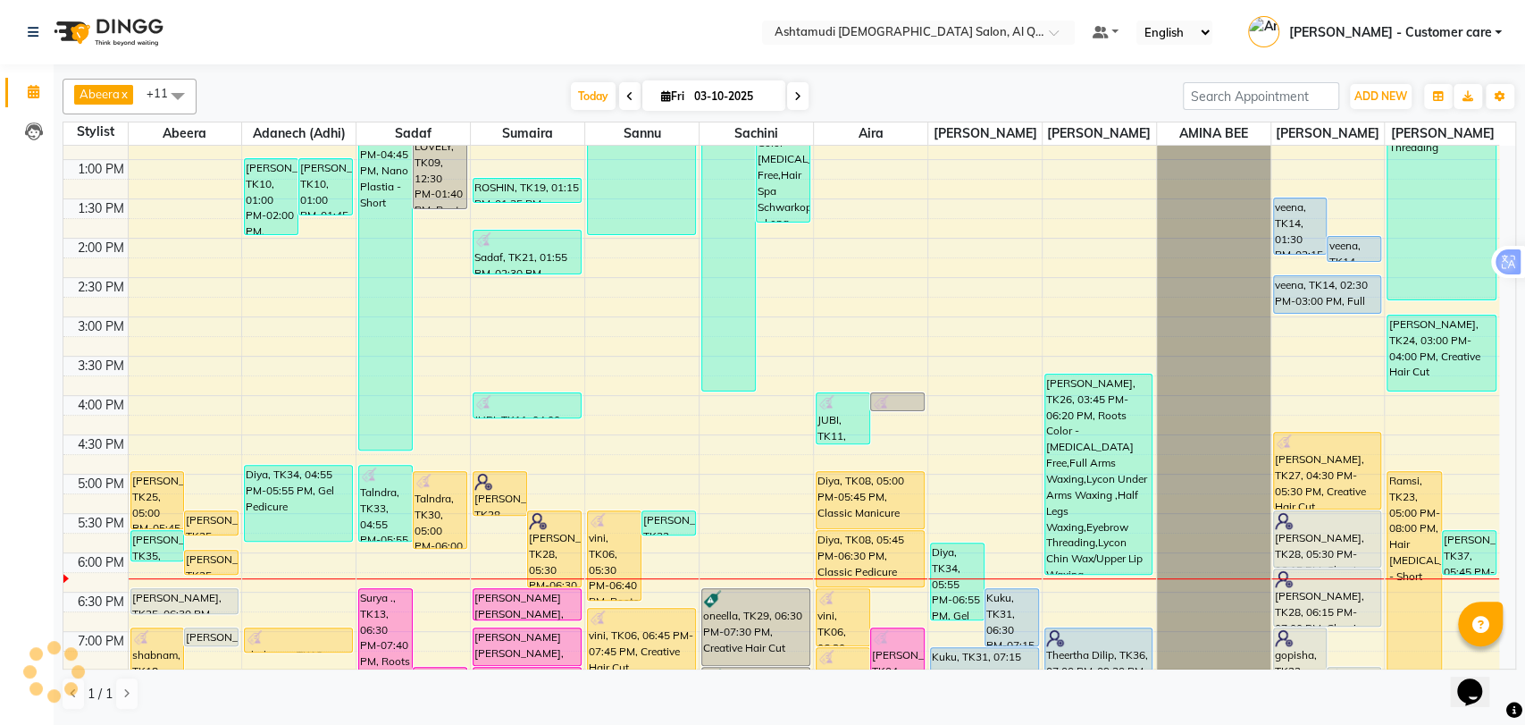
scroll to position [291, 0]
